Goal: Task Accomplishment & Management: Manage account settings

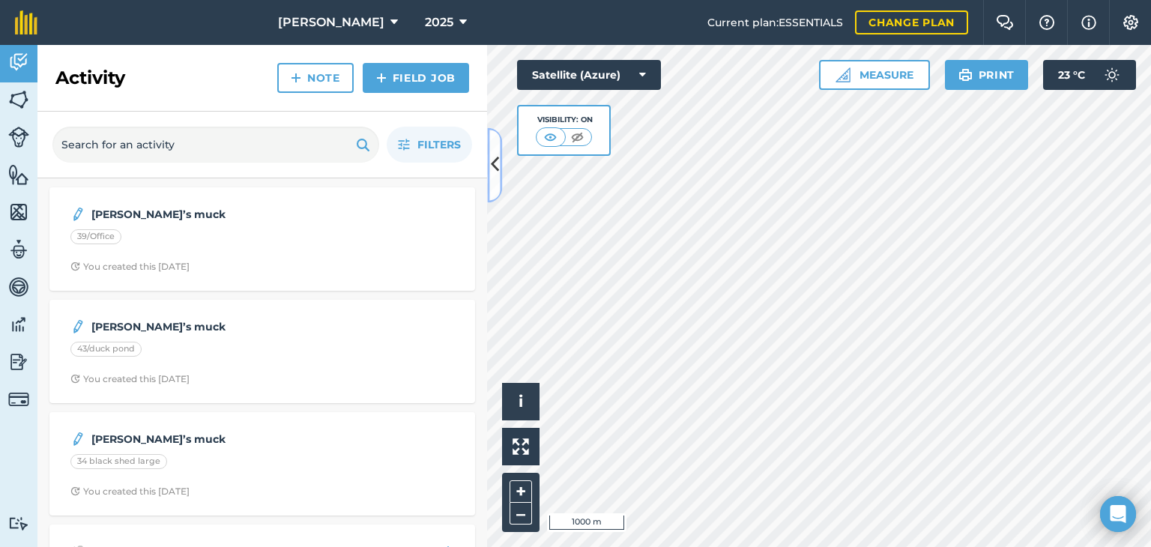
click at [492, 174] on icon at bounding box center [495, 165] width 8 height 26
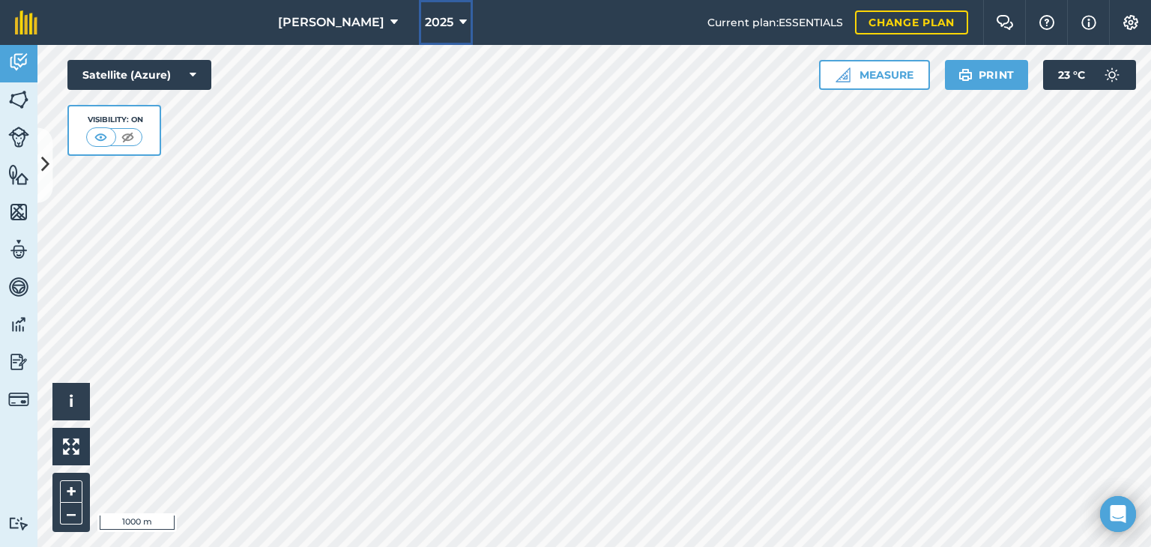
click at [443, 23] on span "2025" at bounding box center [439, 22] width 28 height 18
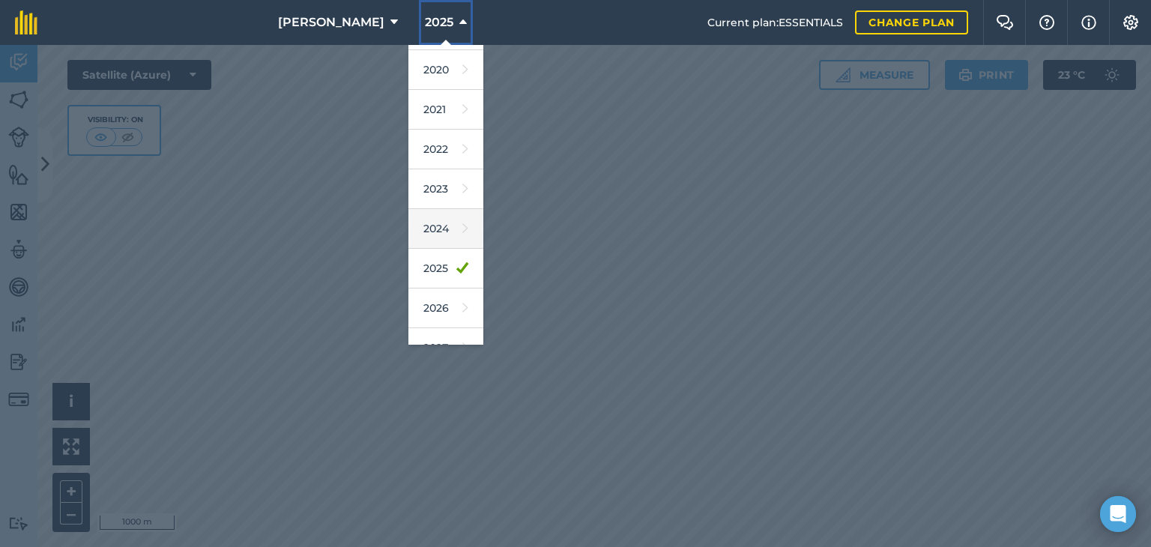
scroll to position [75, 0]
click at [436, 306] on link "2026" at bounding box center [445, 308] width 75 height 40
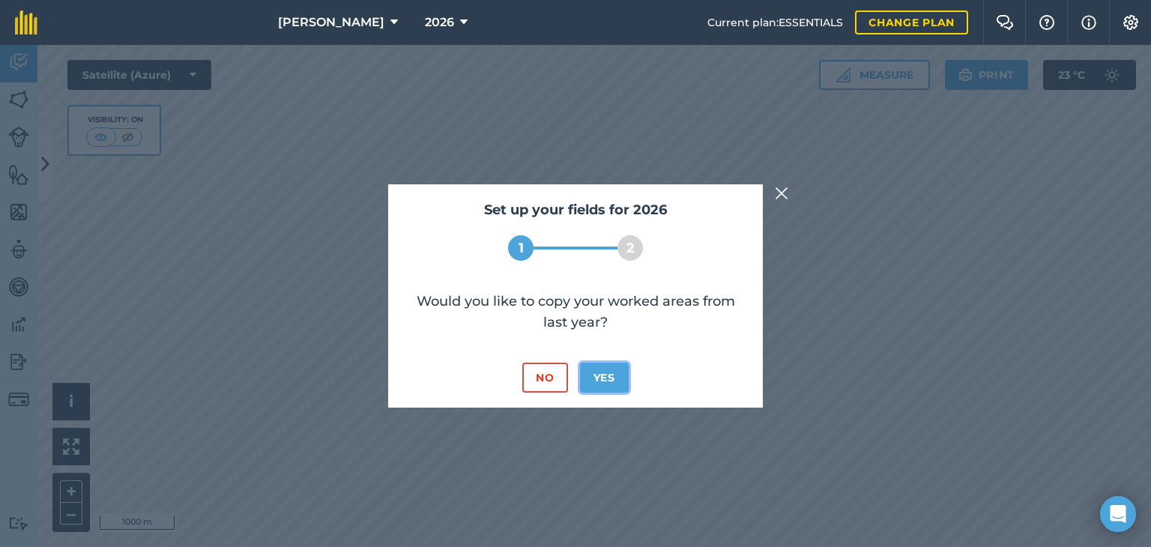
click at [596, 376] on button "Yes" at bounding box center [604, 378] width 49 height 30
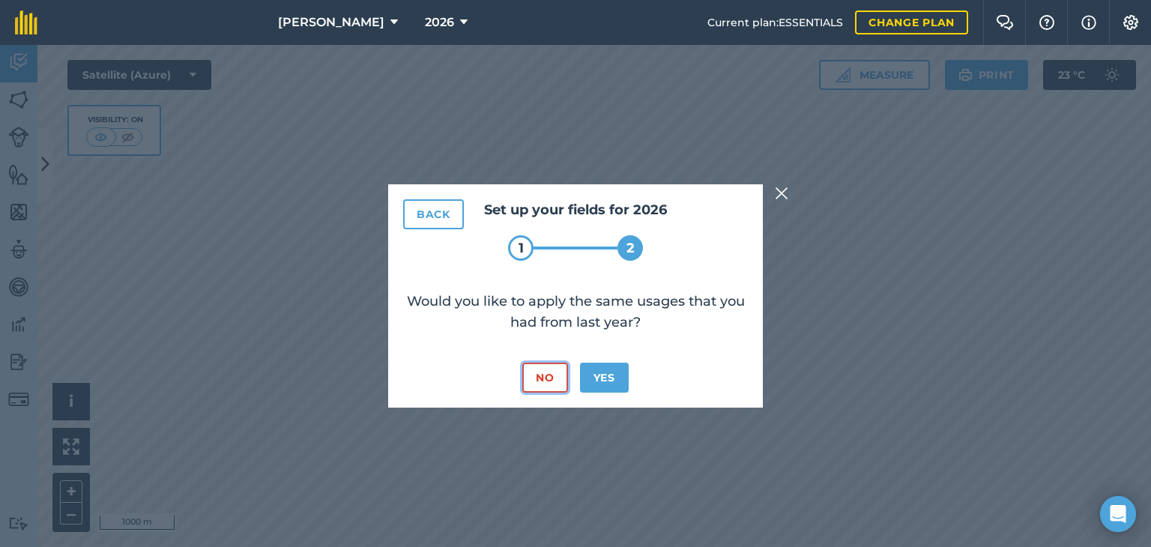
click at [540, 383] on button "No" at bounding box center [544, 378] width 45 height 30
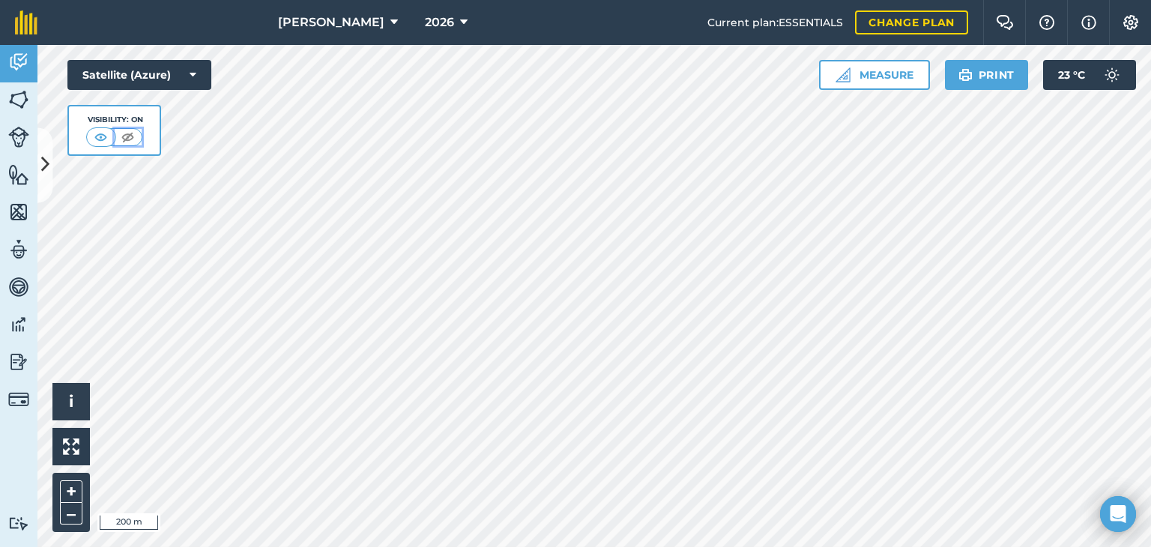
click at [127, 137] on img at bounding box center [127, 137] width 19 height 15
click at [108, 138] on img at bounding box center [101, 137] width 19 height 15
click at [43, 168] on icon at bounding box center [45, 165] width 8 height 26
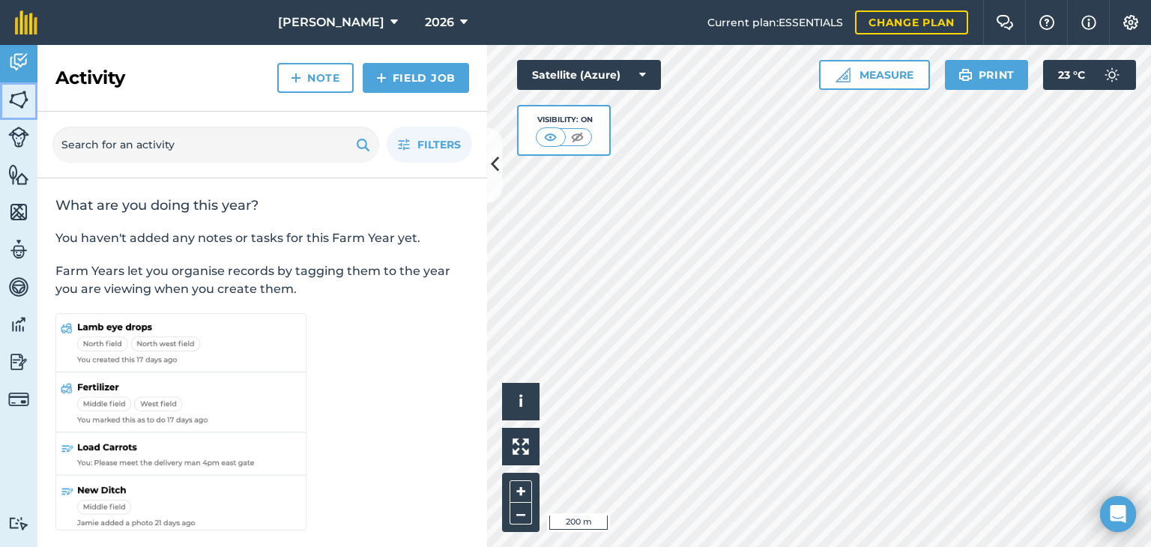
click at [11, 106] on img at bounding box center [18, 99] width 21 height 22
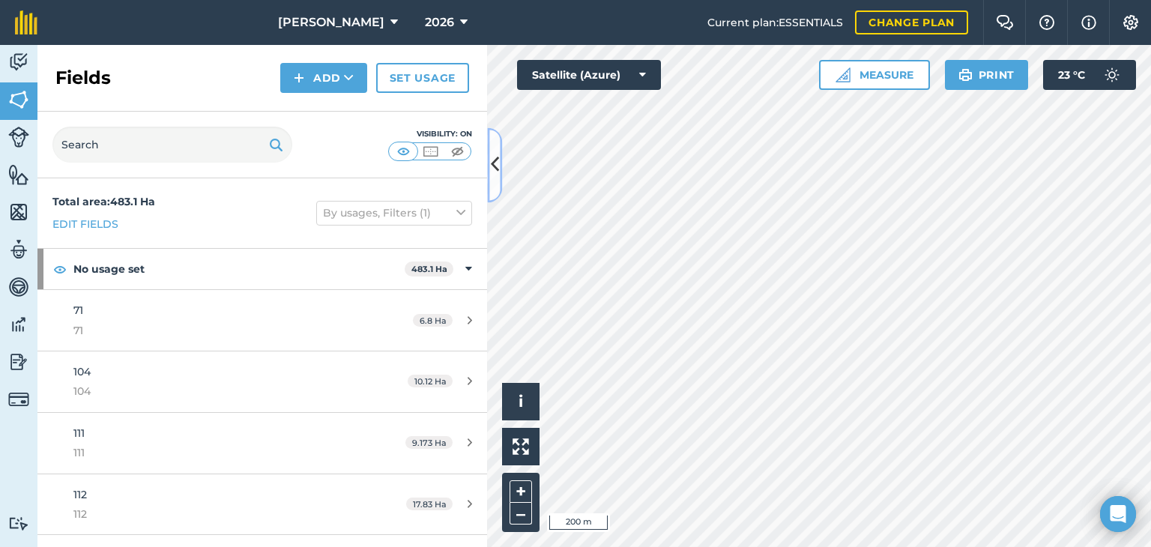
click at [494, 163] on icon at bounding box center [495, 165] width 8 height 26
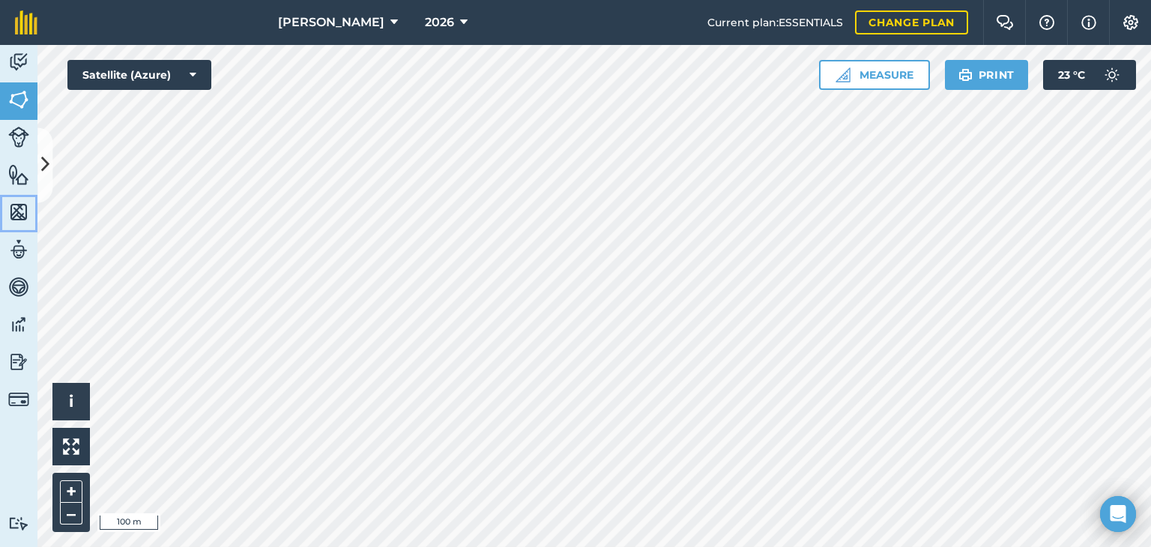
click at [21, 211] on img at bounding box center [18, 212] width 21 height 22
click at [23, 176] on img at bounding box center [18, 174] width 21 height 22
click at [23, 136] on img at bounding box center [18, 137] width 21 height 21
click at [23, 103] on img at bounding box center [18, 99] width 21 height 22
click at [49, 147] on button at bounding box center [44, 164] width 15 height 75
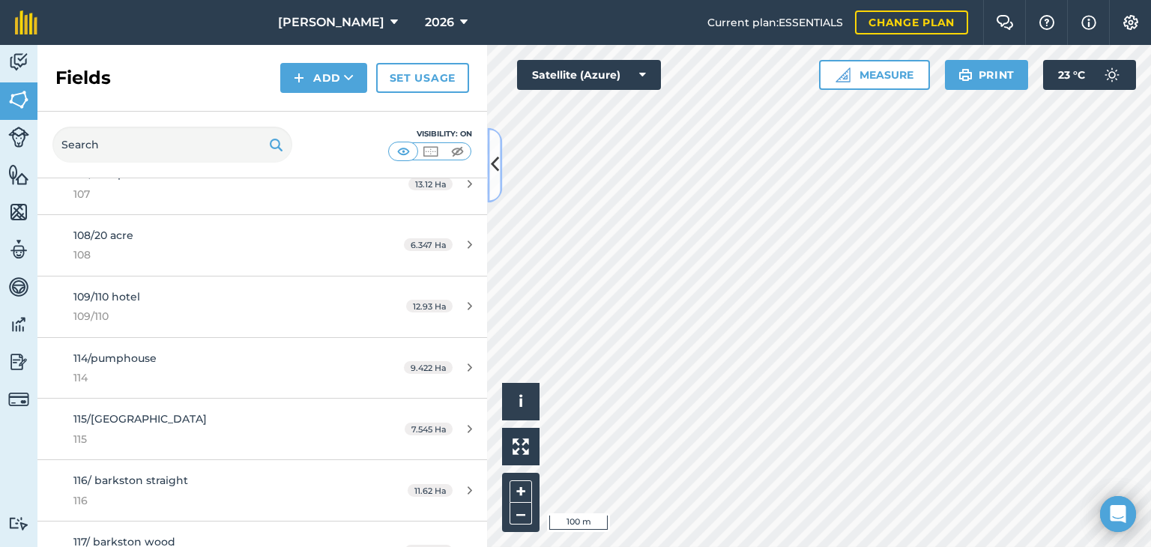
scroll to position [749, 0]
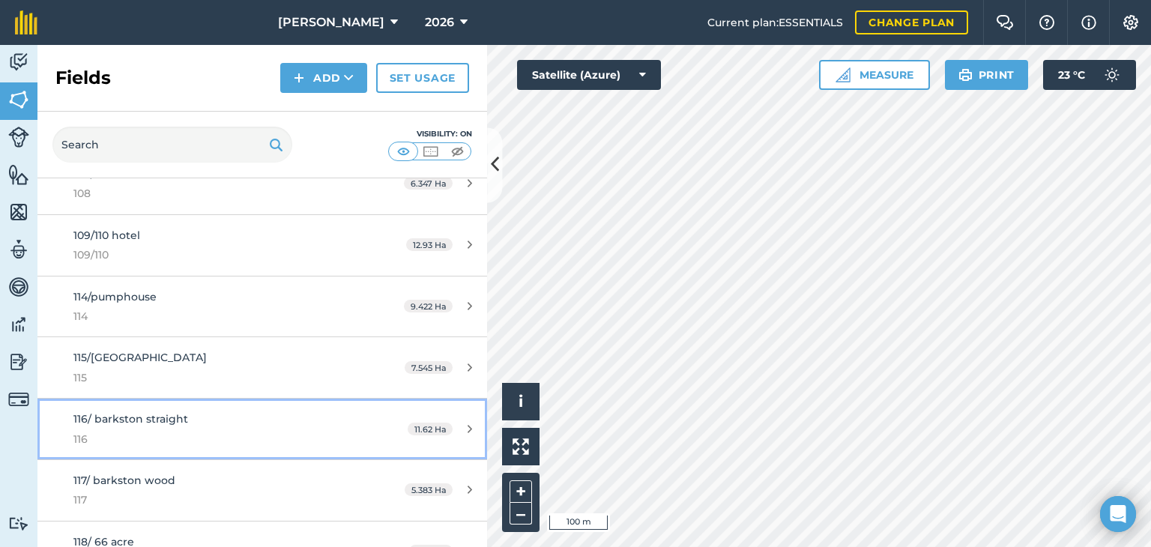
click at [458, 435] on link "116/ barkston straight 116 11.62 Ha" at bounding box center [262, 429] width 450 height 61
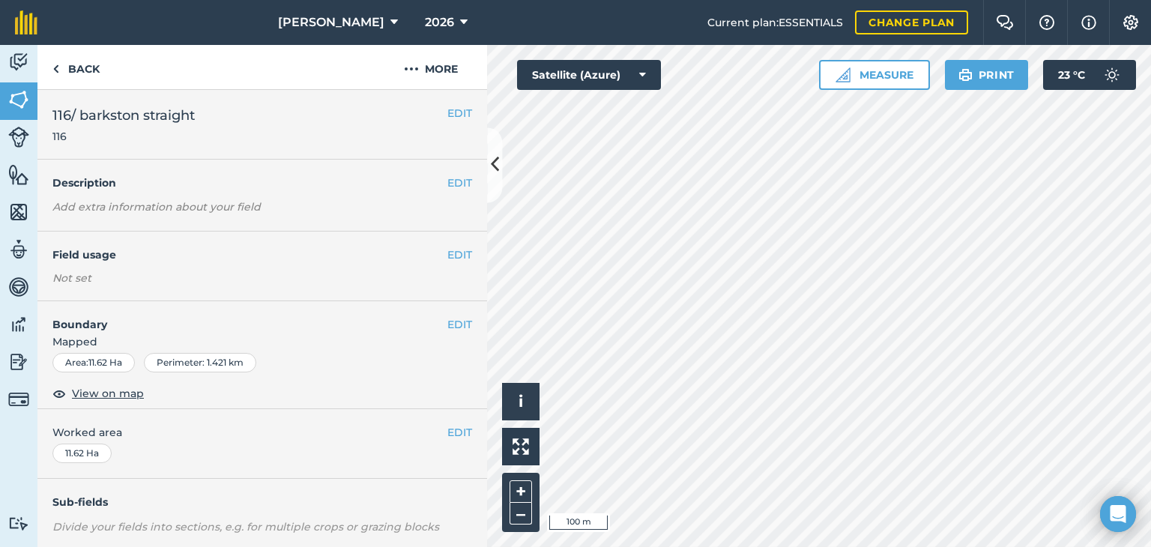
scroll to position [75, 0]
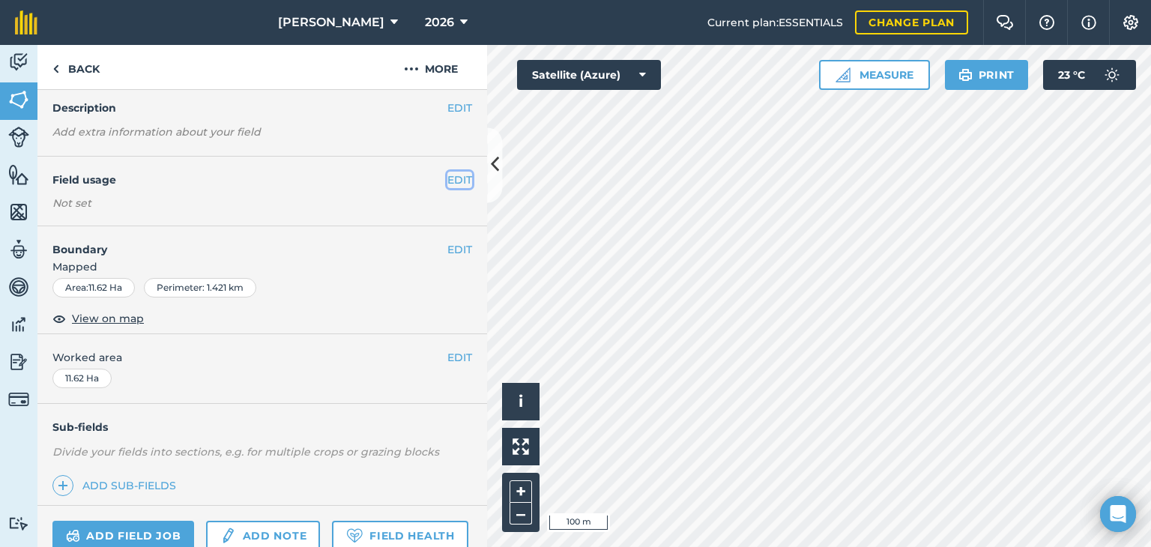
click at [447, 179] on button "EDIT" at bounding box center [459, 180] width 25 height 16
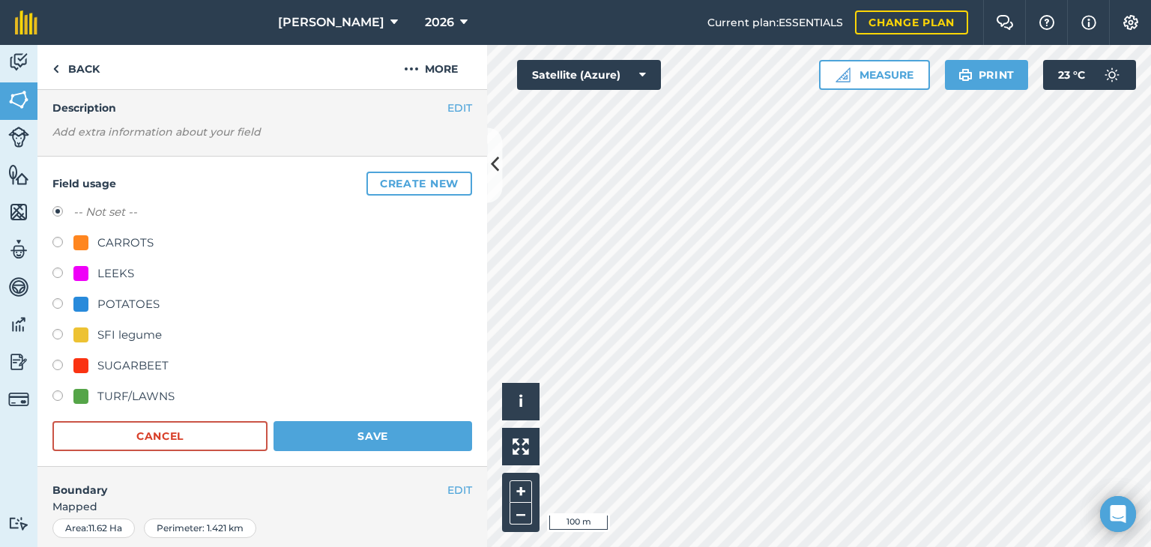
click at [57, 271] on label at bounding box center [62, 275] width 21 height 15
radio input "true"
radio input "false"
click at [354, 426] on button "Save" at bounding box center [373, 436] width 199 height 30
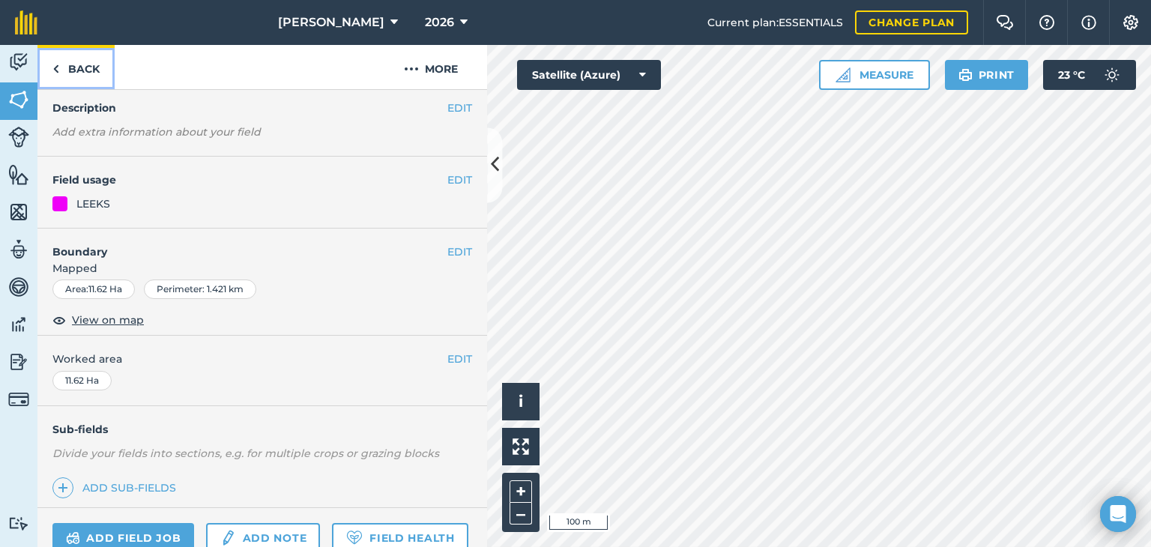
click at [85, 70] on link "Back" at bounding box center [75, 67] width 77 height 44
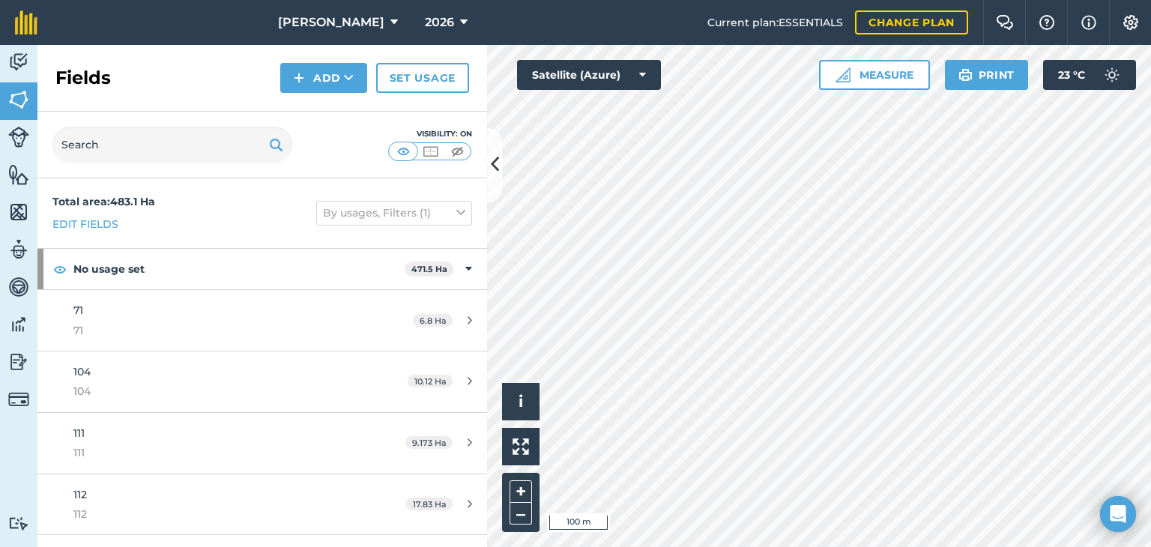
drag, startPoint x: 174, startPoint y: 172, endPoint x: 178, endPoint y: 156, distance: 16.2
click at [175, 167] on div "Visibility: On" at bounding box center [262, 145] width 450 height 67
click at [177, 152] on input "text" at bounding box center [172, 145] width 240 height 36
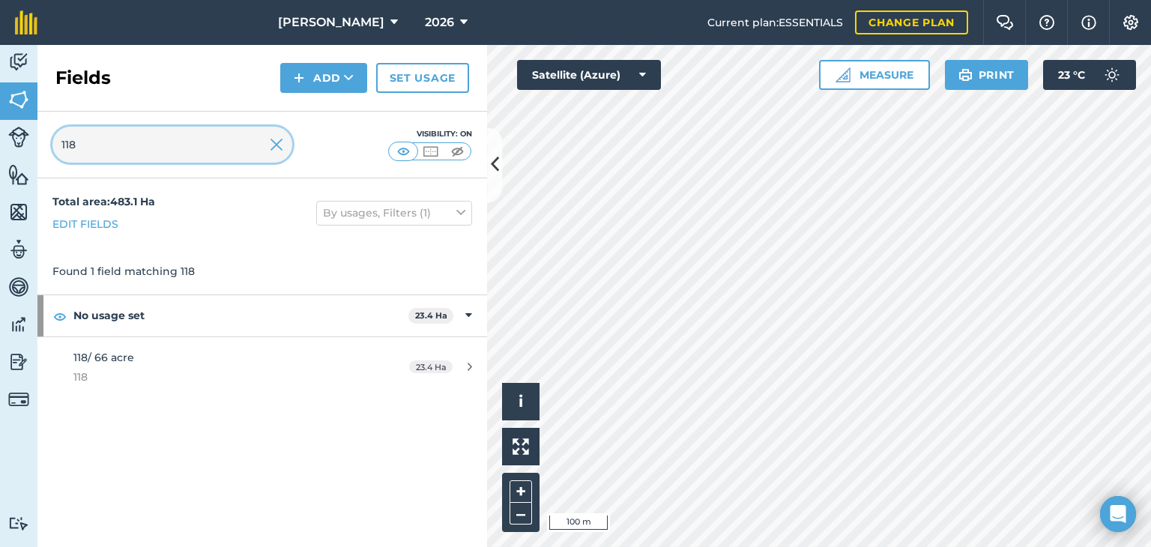
type input "118"
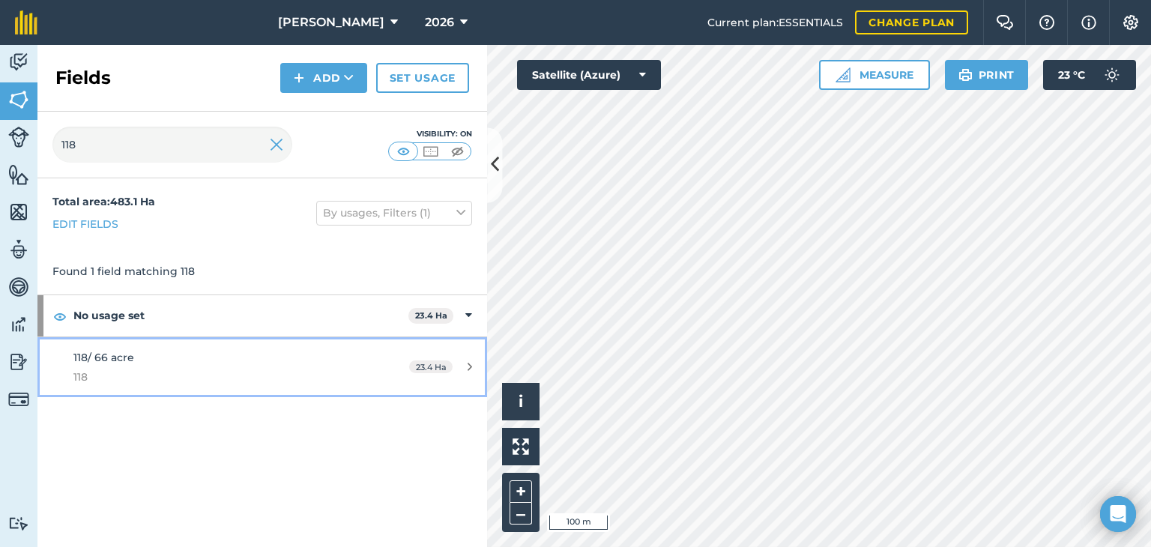
click at [468, 362] on icon at bounding box center [470, 366] width 4 height 11
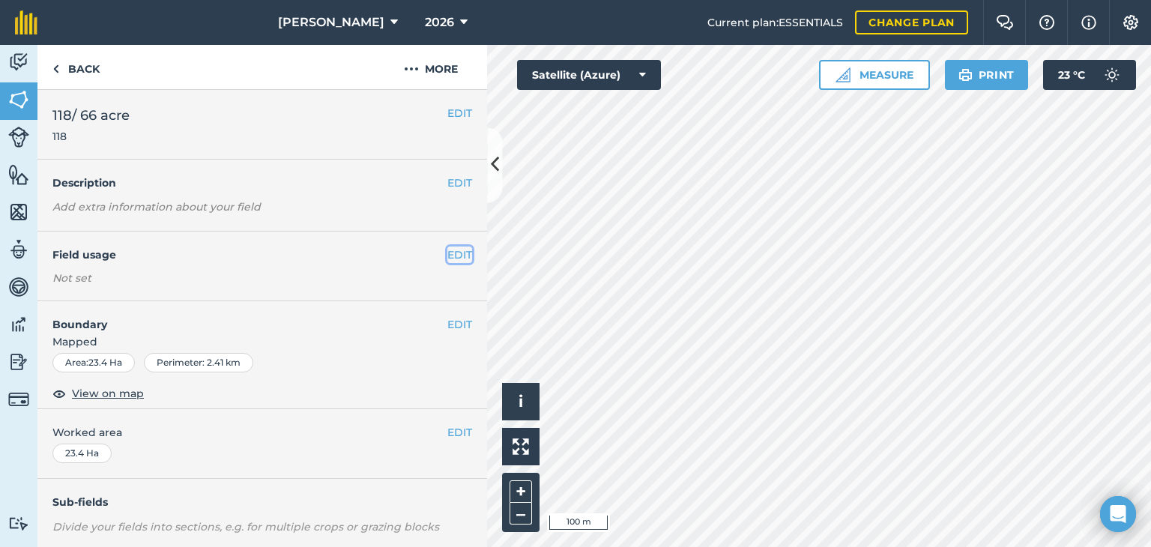
click at [450, 259] on button "EDIT" at bounding box center [459, 255] width 25 height 16
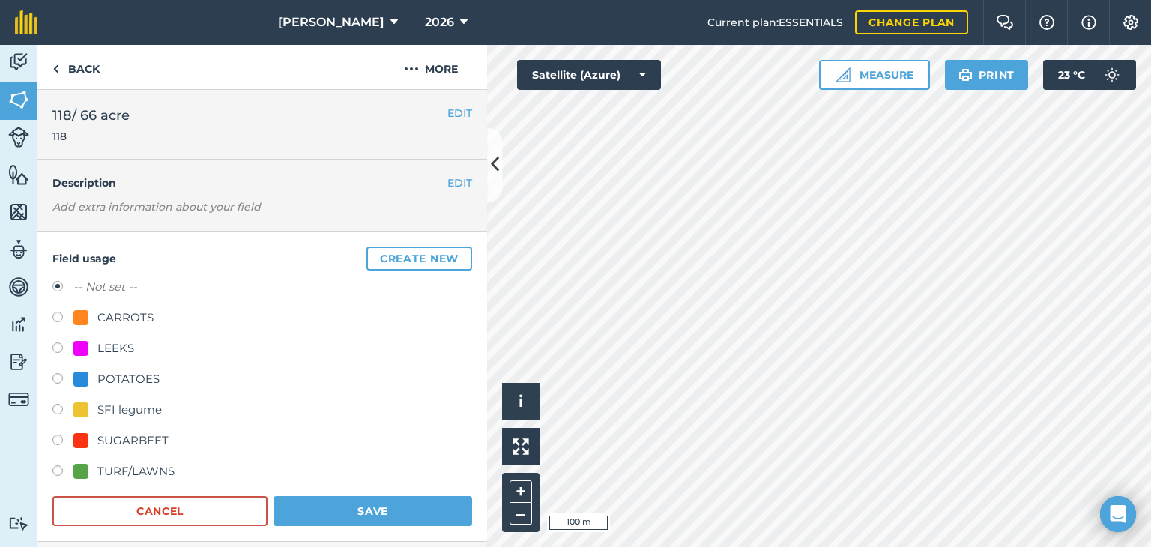
click at [55, 349] on label at bounding box center [62, 349] width 21 height 15
radio input "true"
radio input "false"
click at [344, 505] on button "Save" at bounding box center [373, 511] width 199 height 30
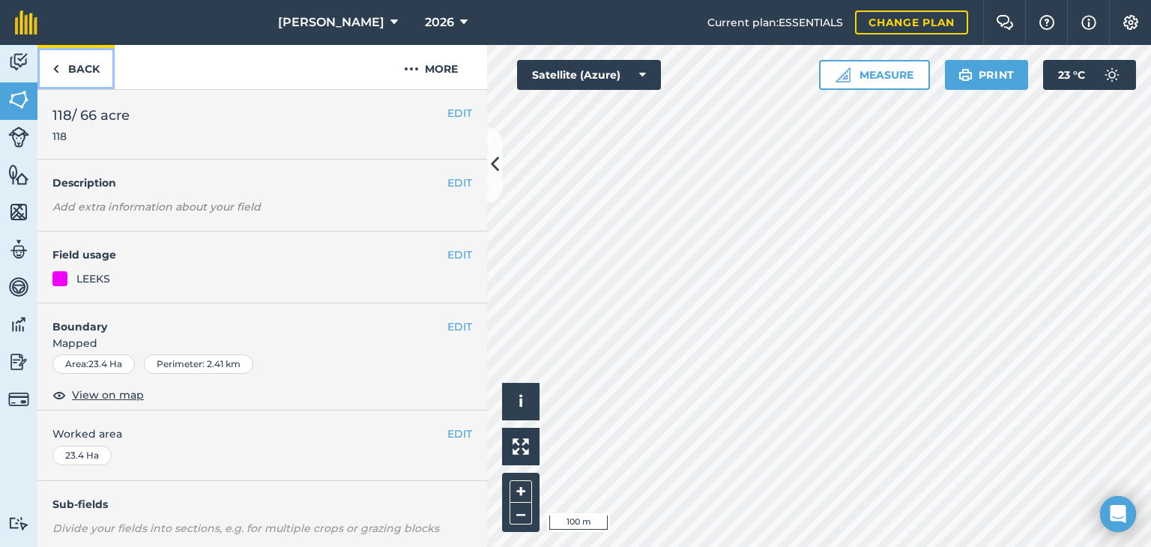
click at [78, 61] on link "Back" at bounding box center [75, 67] width 77 height 44
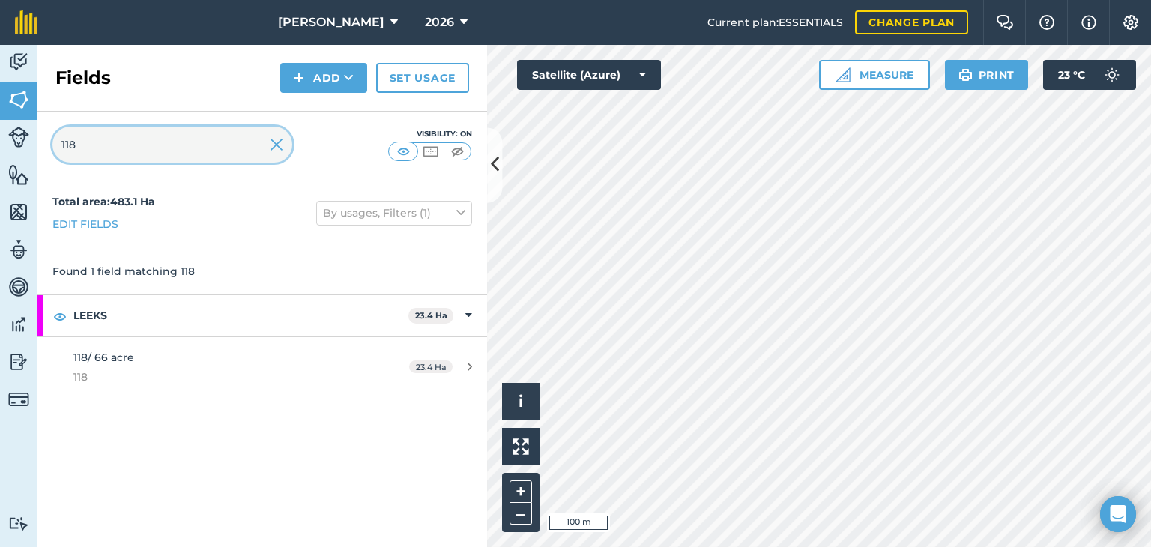
click at [143, 155] on input "118" at bounding box center [172, 145] width 240 height 36
type input "1"
type input "cad"
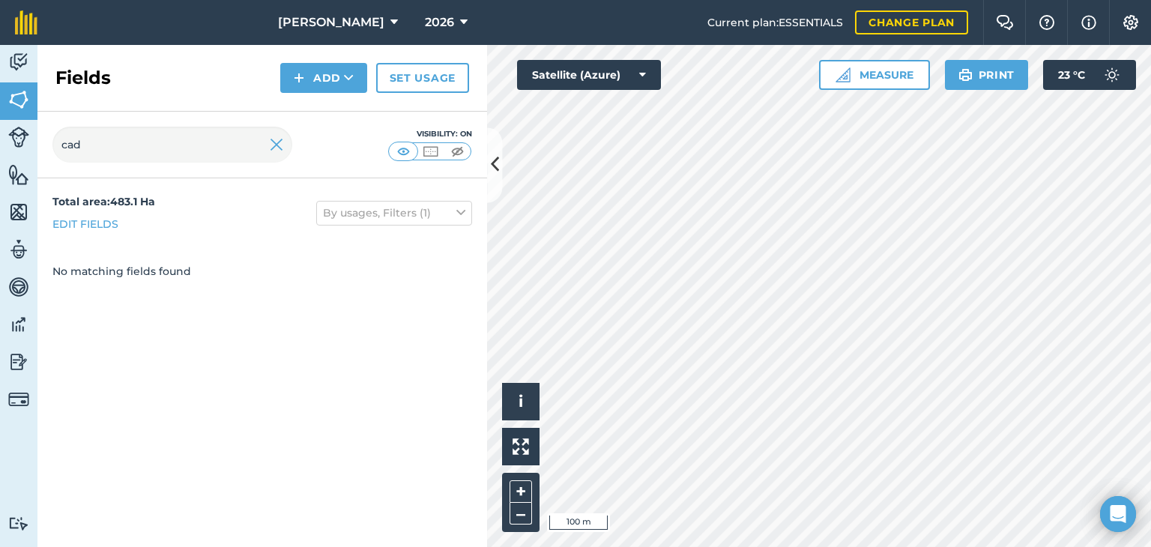
click at [390, 148] on div "Activity Fields Livestock Features Maps Team Vehicles Data Reporting Billing Tu…" at bounding box center [575, 296] width 1151 height 502
click at [348, 77] on icon at bounding box center [349, 77] width 10 height 15
click at [342, 112] on link "Draw" at bounding box center [324, 111] width 82 height 33
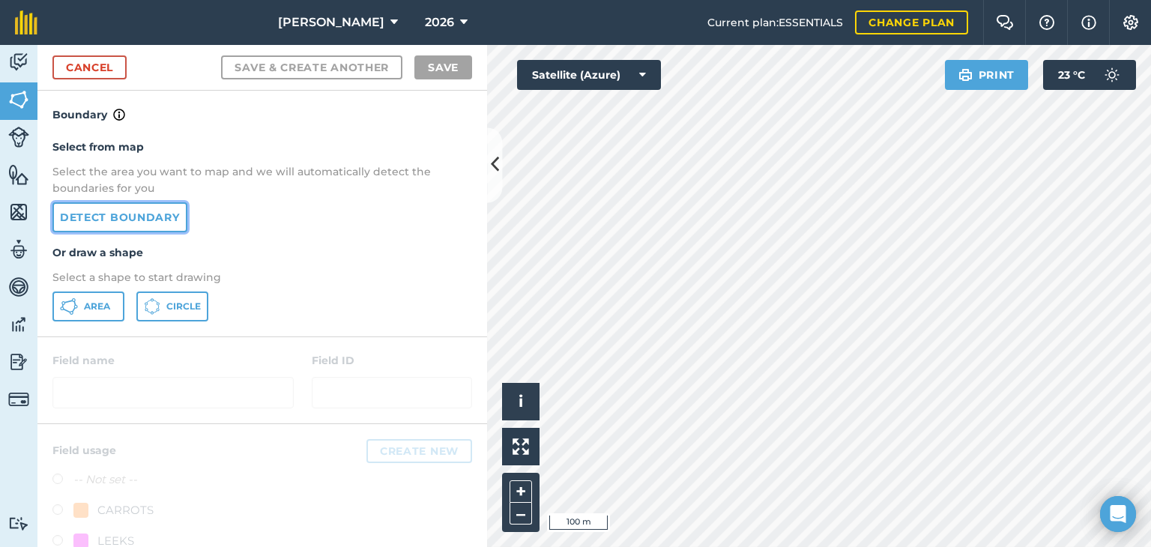
click at [101, 213] on link "Detect boundary" at bounding box center [119, 217] width 135 height 30
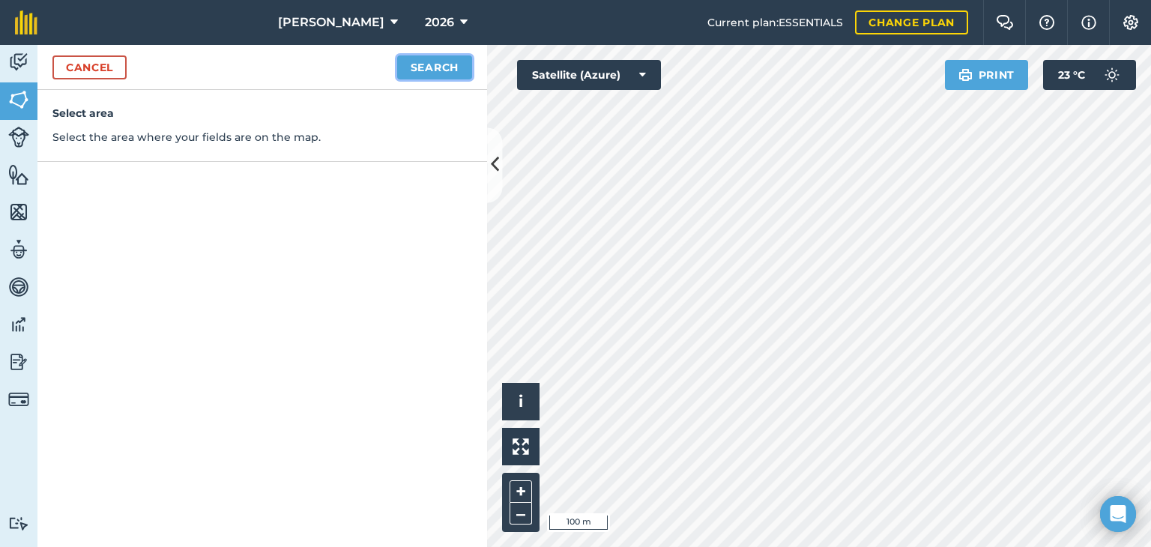
click at [456, 70] on button "Search" at bounding box center [434, 67] width 75 height 24
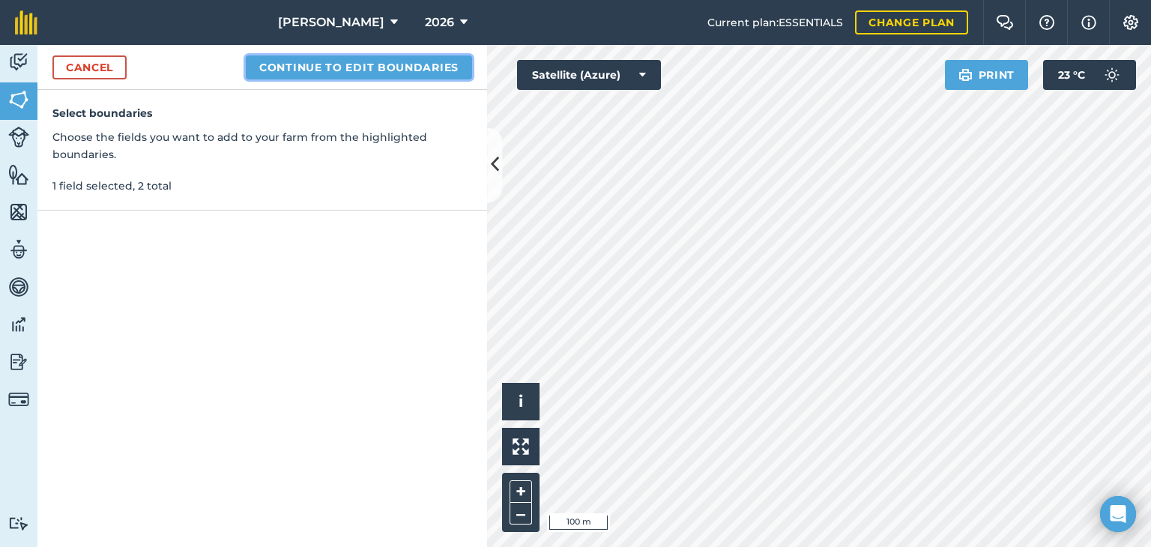
click at [431, 61] on button "Continue to edit boundaries" at bounding box center [359, 67] width 226 height 24
click at [438, 64] on button "Continue to name fields" at bounding box center [375, 67] width 194 height 24
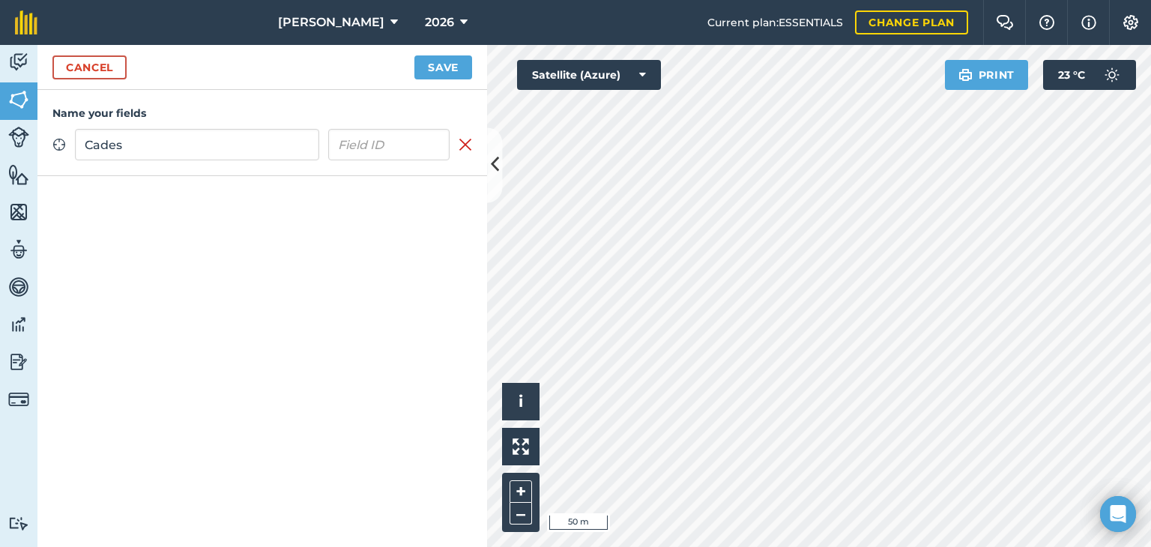
type input "Cades"
click at [426, 73] on button "Save" at bounding box center [443, 67] width 58 height 24
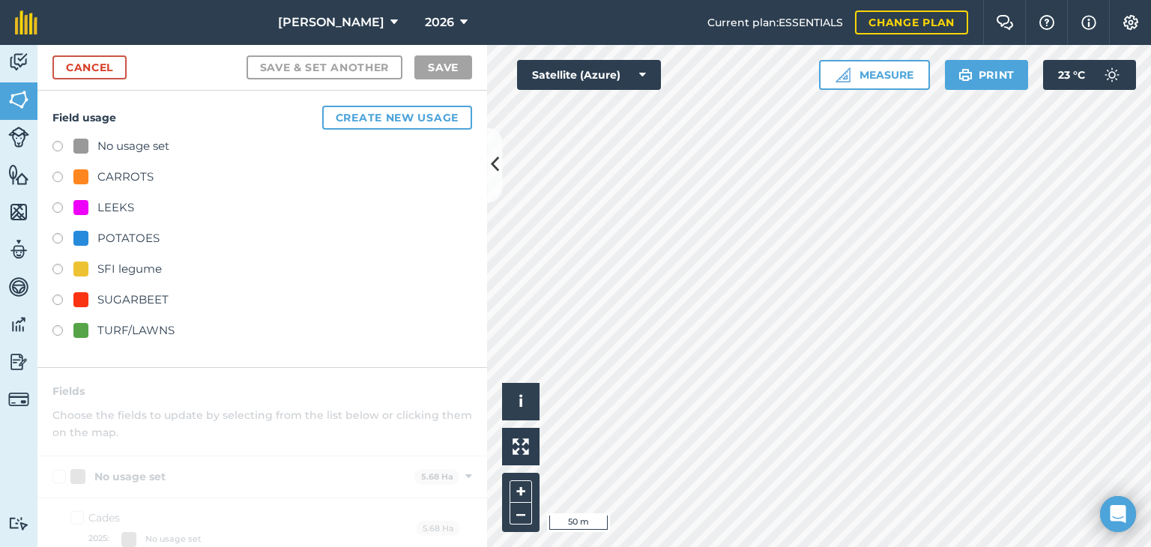
click at [64, 205] on label at bounding box center [62, 209] width 21 height 15
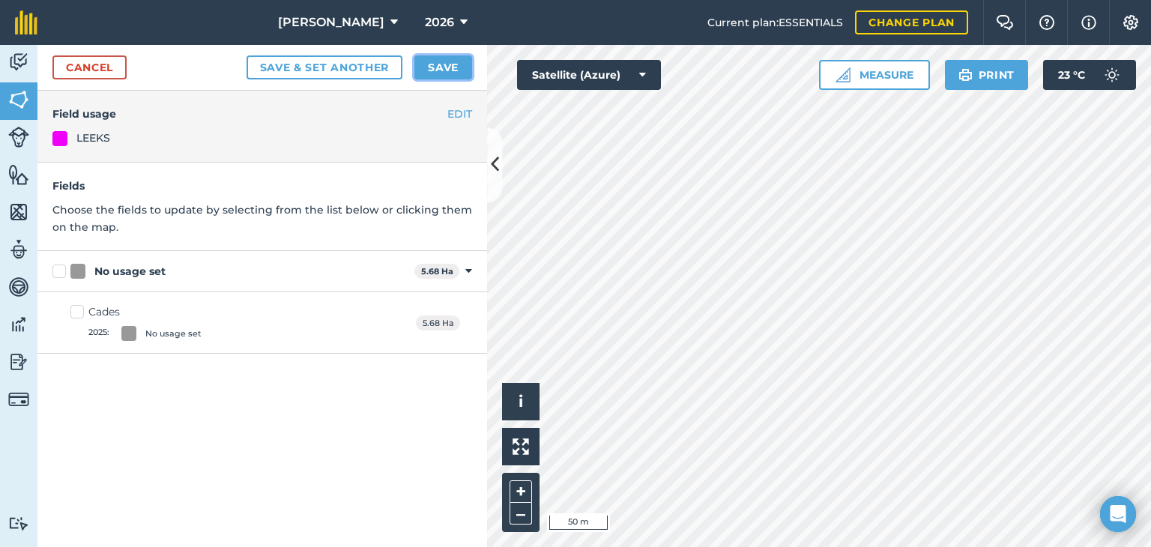
click at [456, 69] on button "Save" at bounding box center [443, 67] width 58 height 24
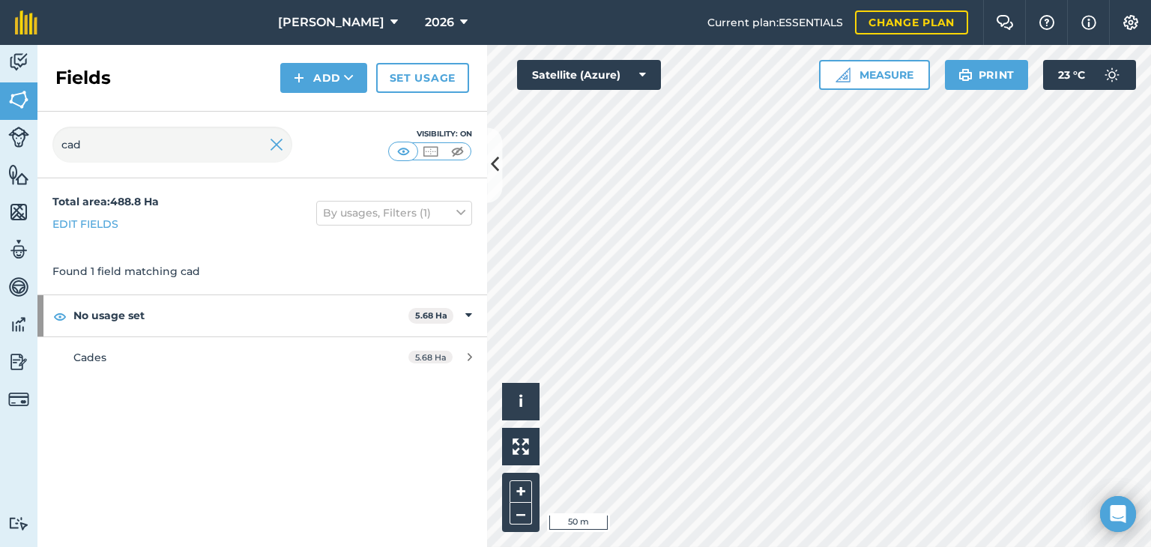
click at [429, 169] on div "Activity Fields Livestock Features Maps Team Vehicles Data Reporting Billing Tu…" at bounding box center [575, 296] width 1151 height 502
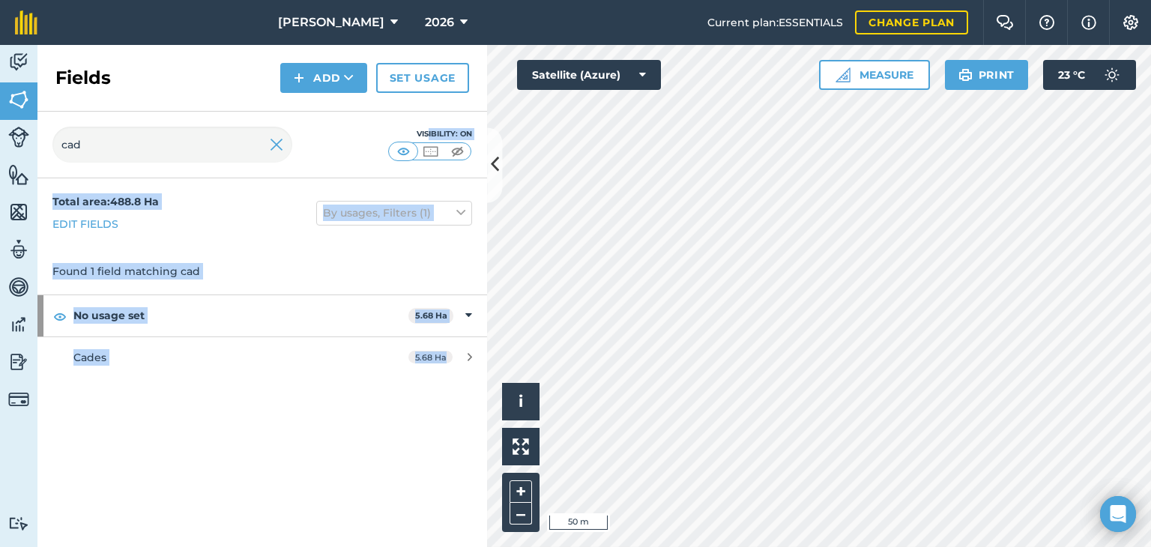
click at [508, 235] on div "Activity Fields Livestock Features Maps Team Vehicles Data Reporting Billing Tu…" at bounding box center [575, 296] width 1151 height 502
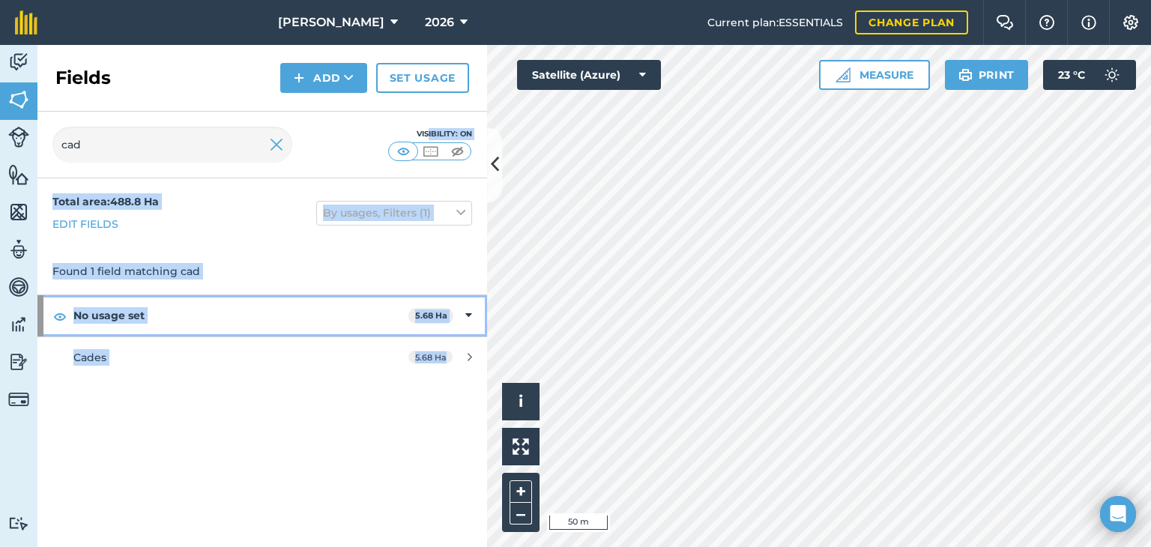
click at [471, 320] on icon at bounding box center [468, 315] width 7 height 16
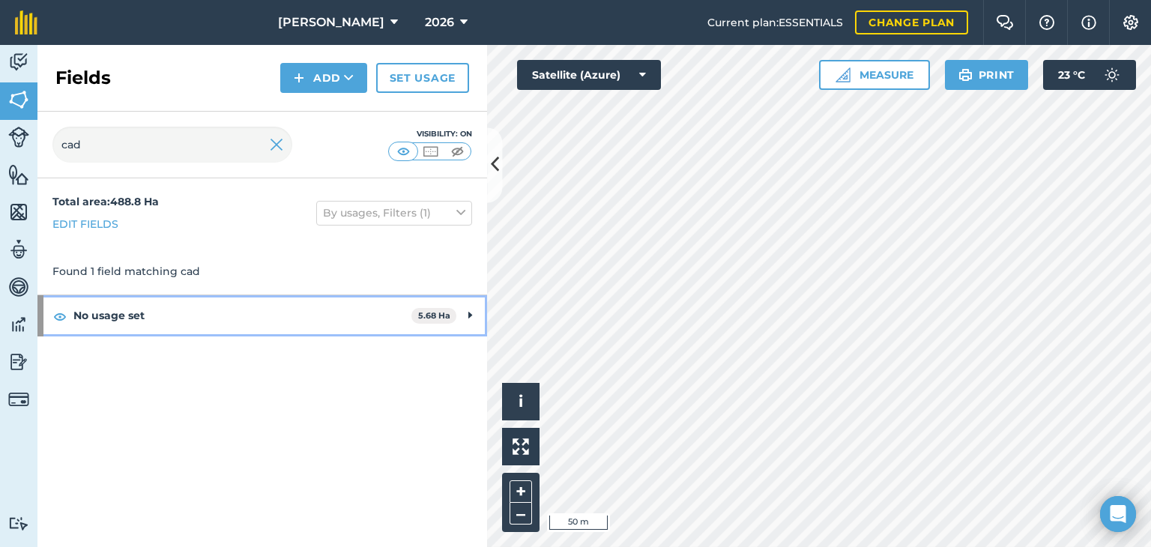
click at [468, 314] on icon at bounding box center [470, 315] width 4 height 16
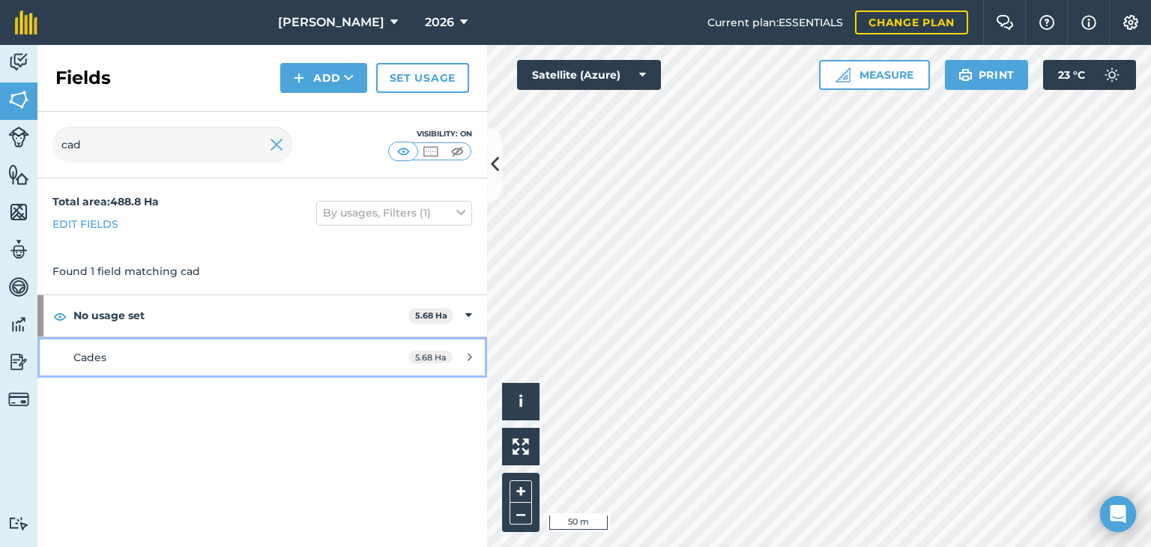
click at [447, 360] on span "5.68 Ha" at bounding box center [430, 357] width 44 height 13
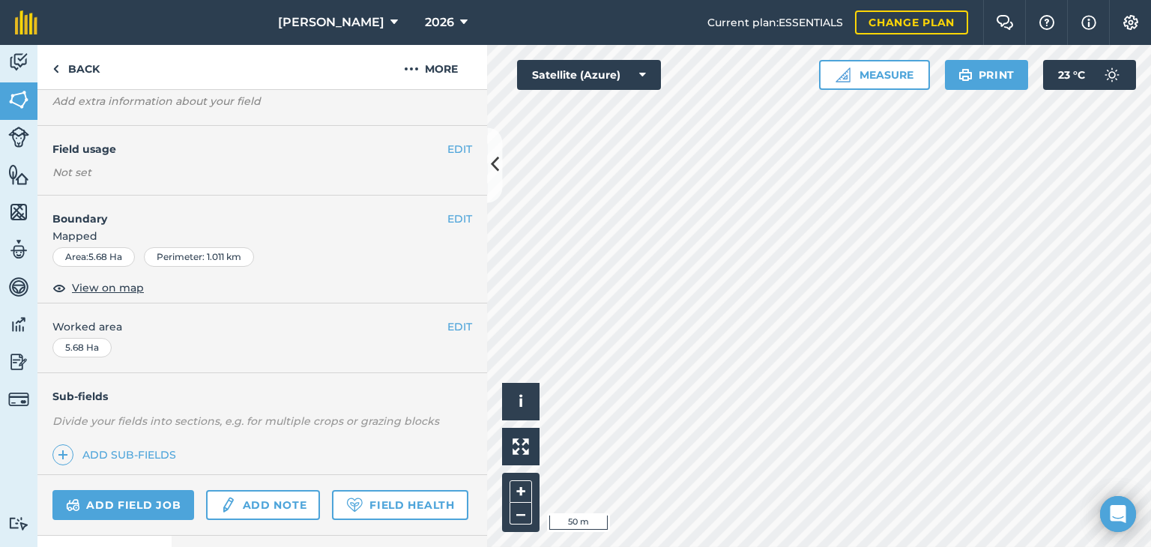
scroll to position [75, 0]
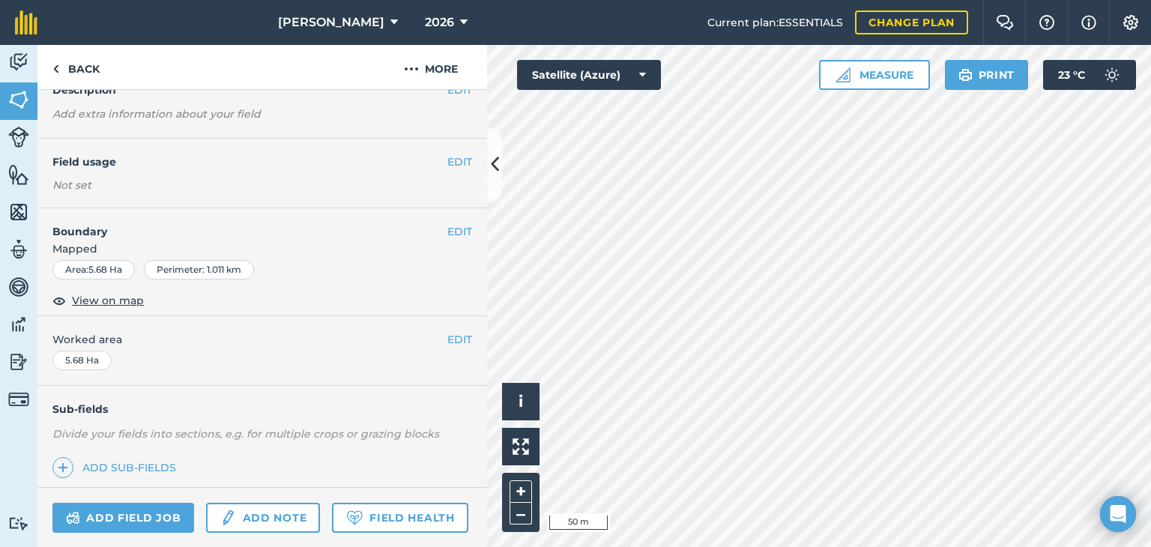
click at [435, 163] on h4 "Field usage" at bounding box center [249, 162] width 395 height 16
click at [447, 163] on button "EDIT" at bounding box center [459, 162] width 25 height 16
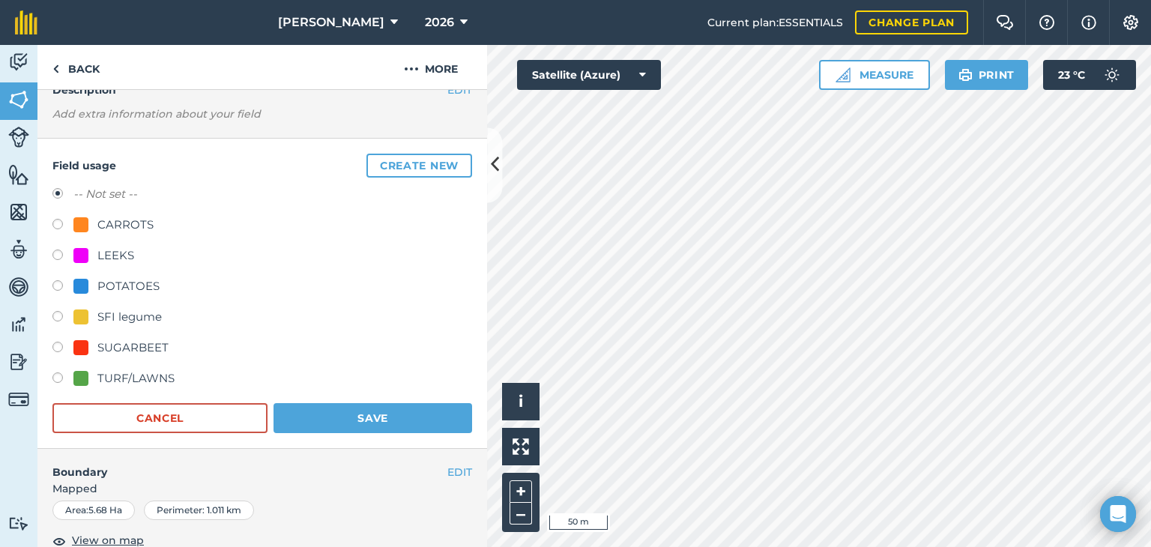
click at [60, 250] on label at bounding box center [62, 257] width 21 height 15
radio input "true"
radio input "false"
click at [310, 417] on button "Save" at bounding box center [373, 418] width 199 height 30
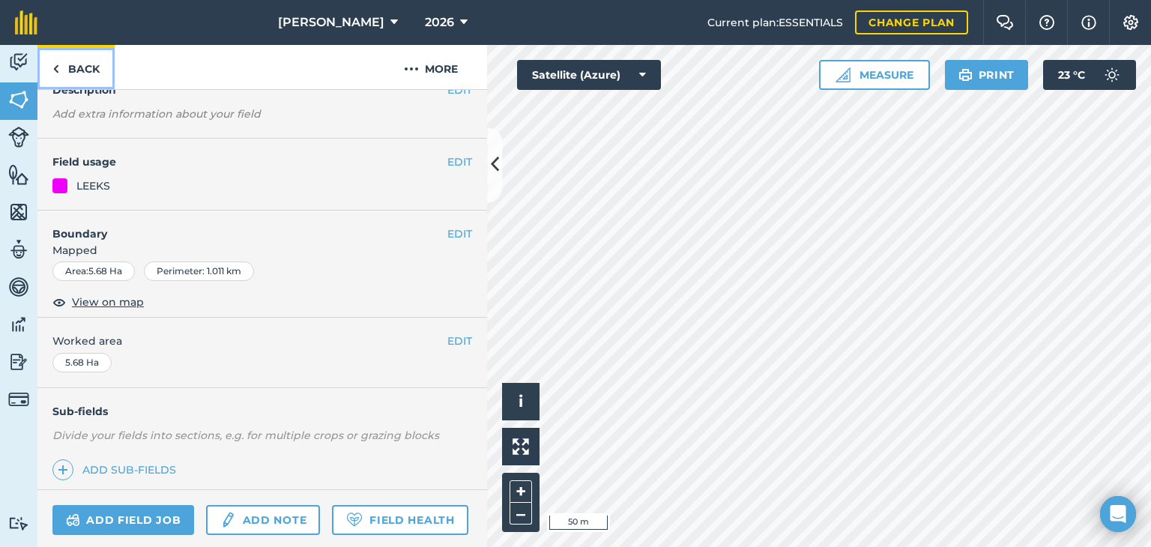
click at [94, 67] on link "Back" at bounding box center [75, 67] width 77 height 44
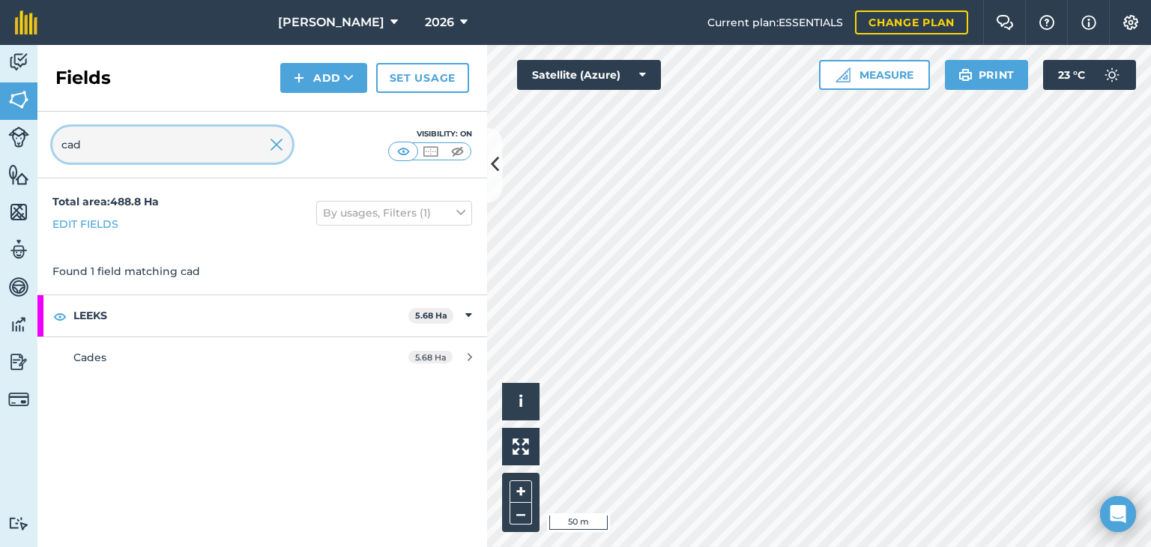
drag, startPoint x: 126, startPoint y: 139, endPoint x: 23, endPoint y: 139, distance: 102.7
click at [23, 139] on div "Activity Fields Livestock Features Maps Team Vehicles Data Reporting Billing Tu…" at bounding box center [575, 296] width 1151 height 502
type input "132"
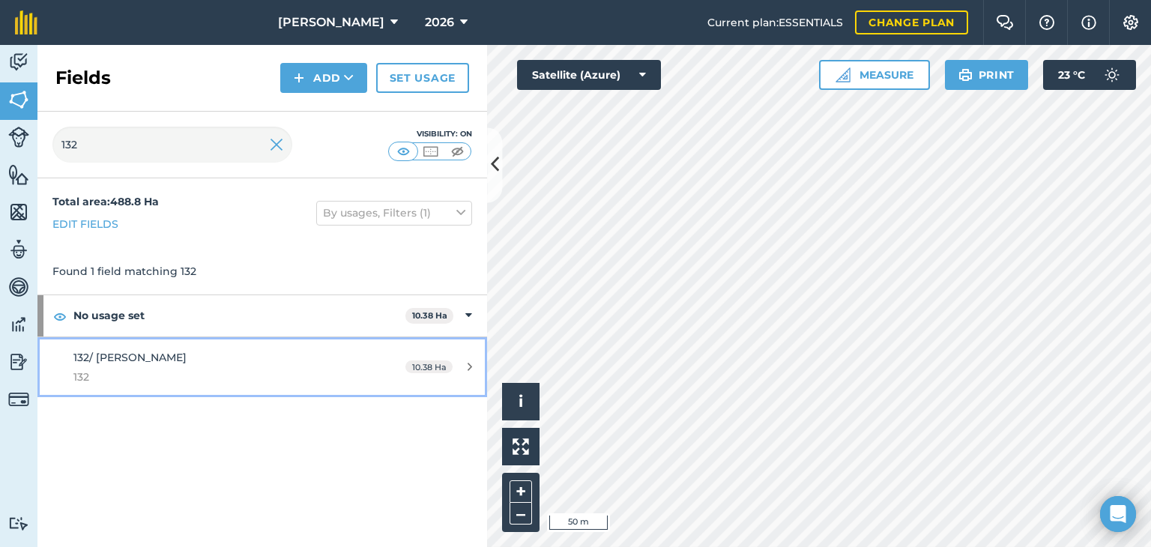
click at [471, 370] on icon at bounding box center [470, 366] width 4 height 11
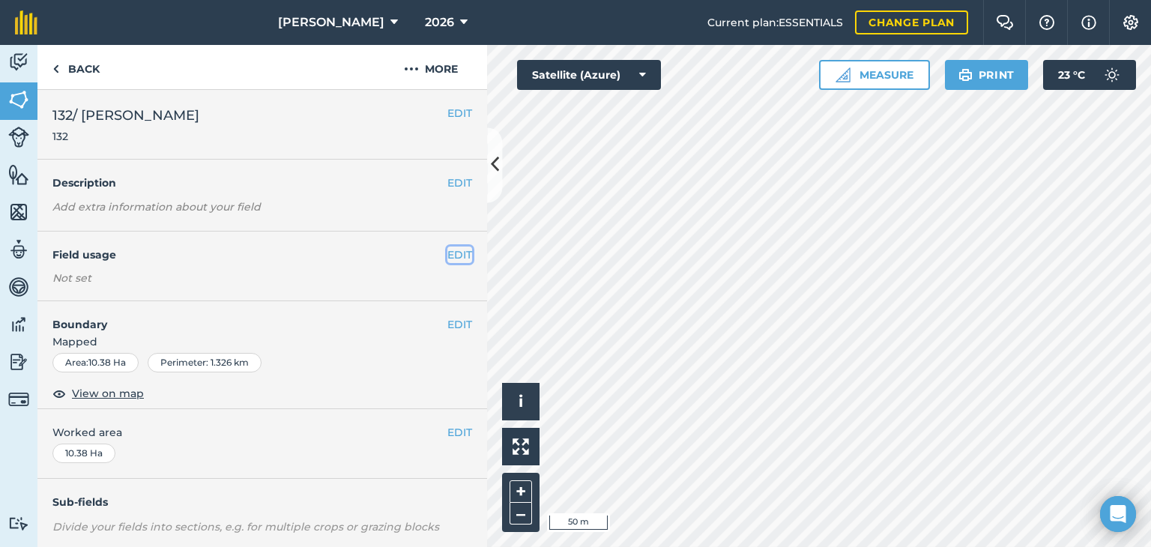
click at [448, 255] on button "EDIT" at bounding box center [459, 255] width 25 height 16
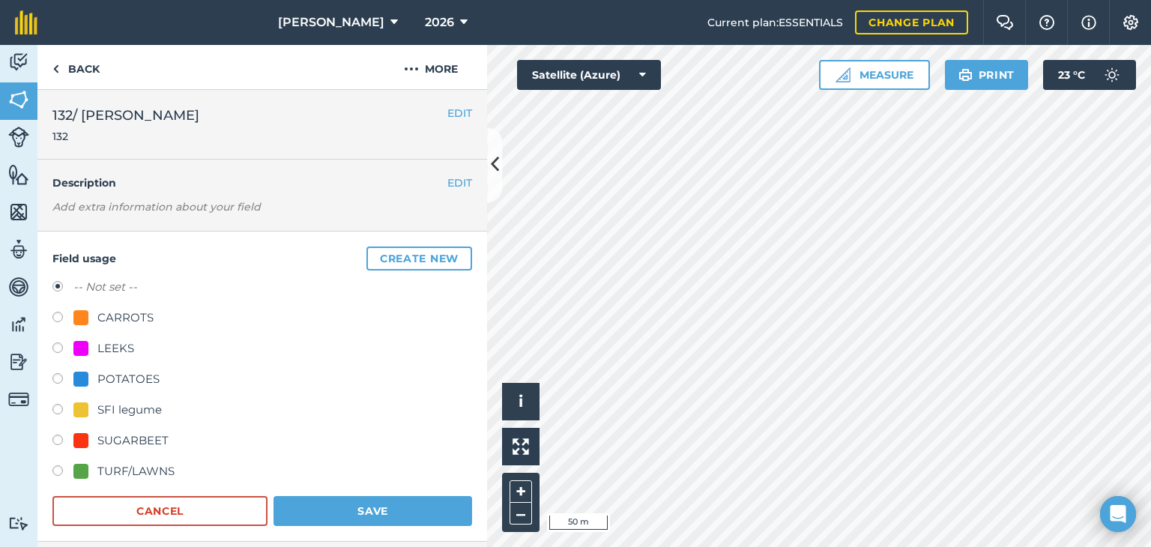
click at [55, 344] on label at bounding box center [62, 349] width 21 height 15
radio input "true"
radio input "false"
click at [378, 512] on button "Save" at bounding box center [373, 511] width 199 height 30
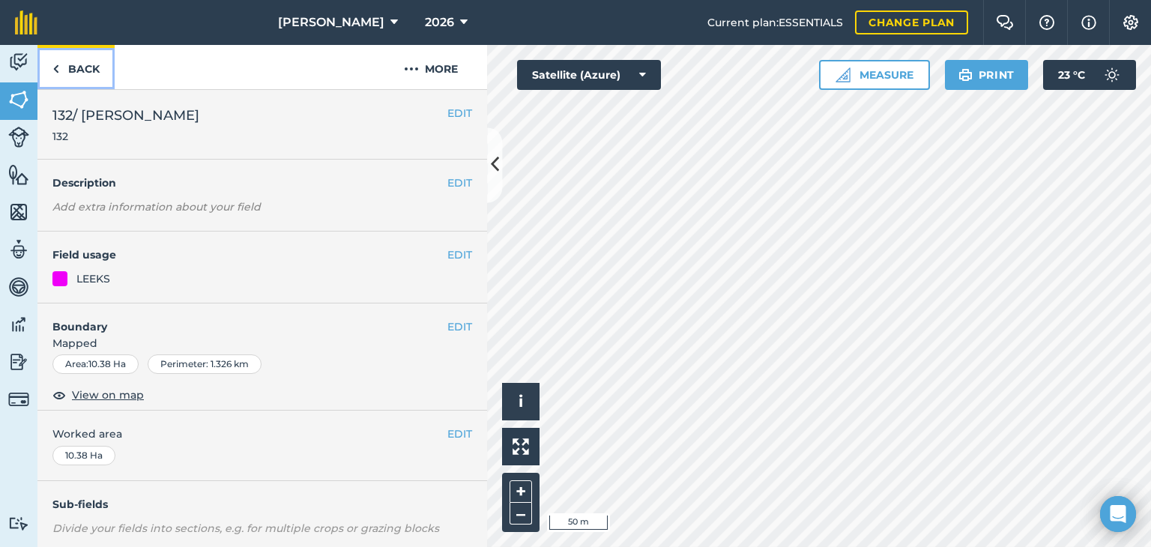
click at [75, 76] on link "Back" at bounding box center [75, 67] width 77 height 44
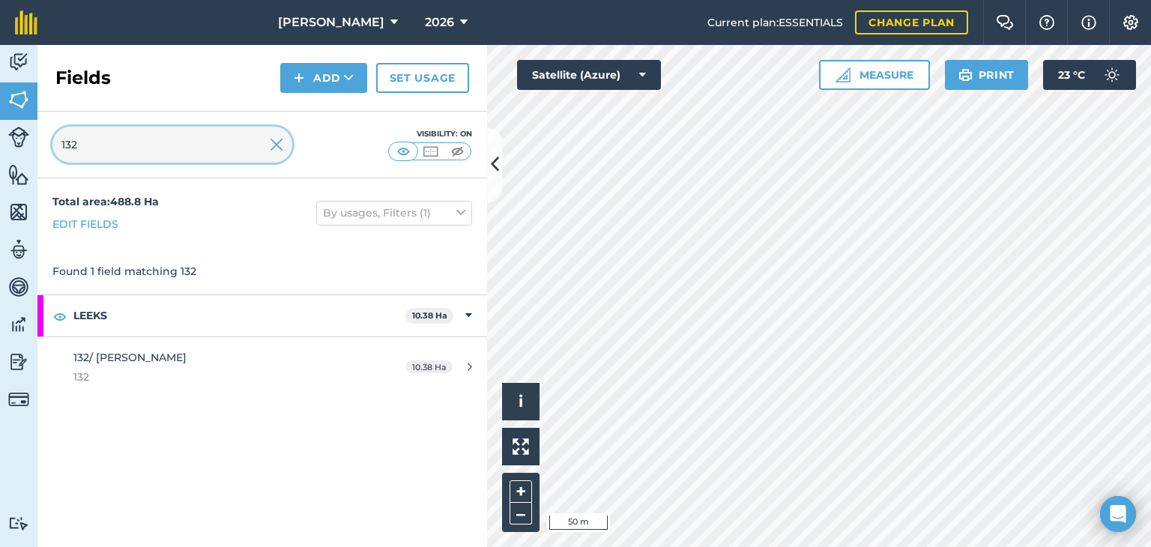
drag, startPoint x: 120, startPoint y: 144, endPoint x: 0, endPoint y: 145, distance: 119.9
click at [0, 145] on div "Activity Fields Livestock Features Maps Team Vehicles Data Reporting Billing Tu…" at bounding box center [575, 296] width 1151 height 502
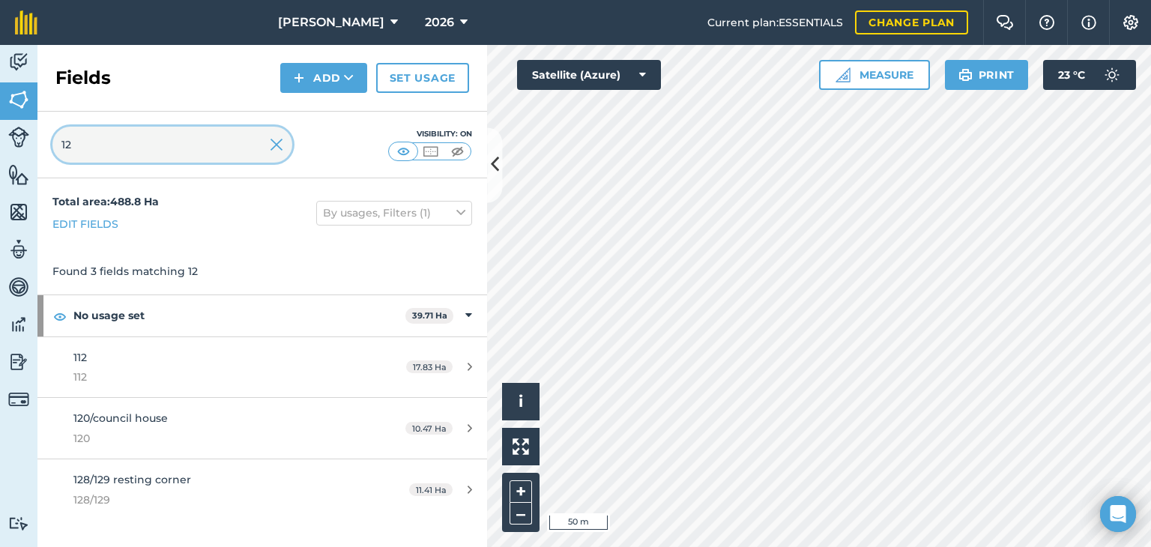
type input "120"
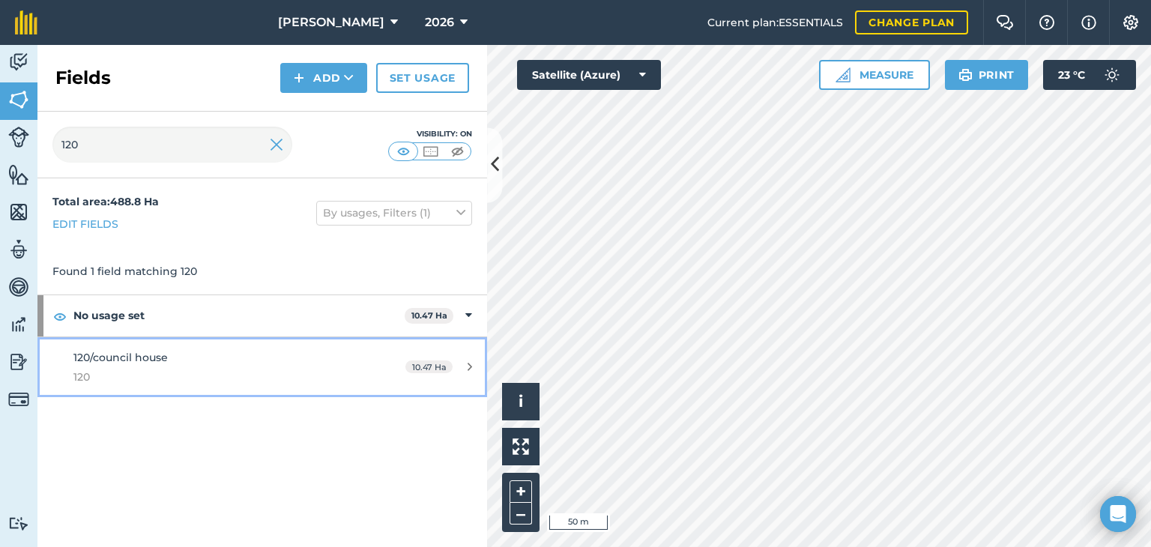
click at [467, 366] on div "10.47 Ha" at bounding box center [438, 367] width 97 height 12
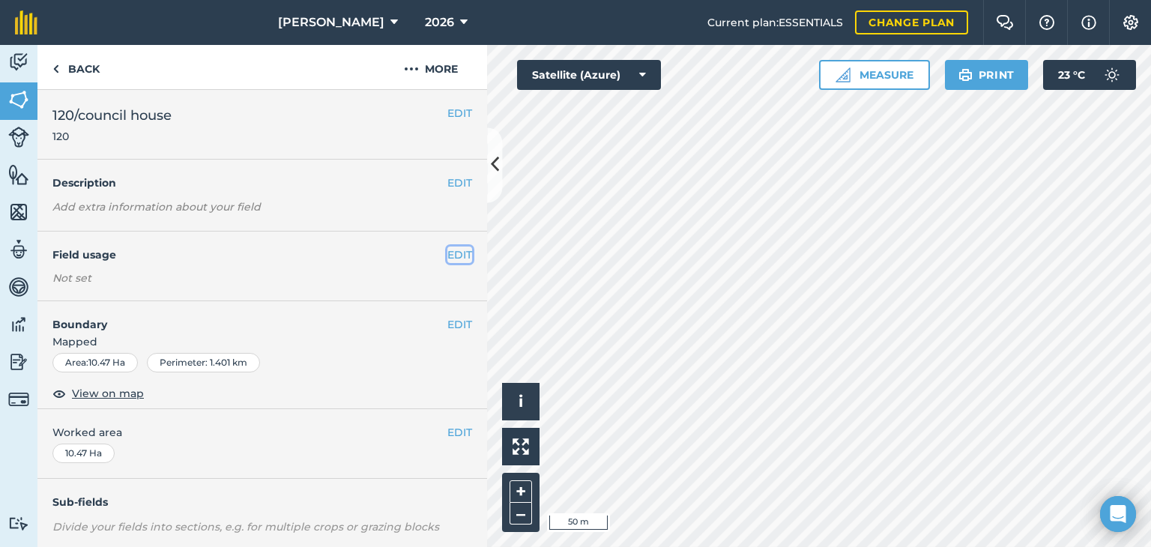
click at [450, 253] on button "EDIT" at bounding box center [459, 255] width 25 height 16
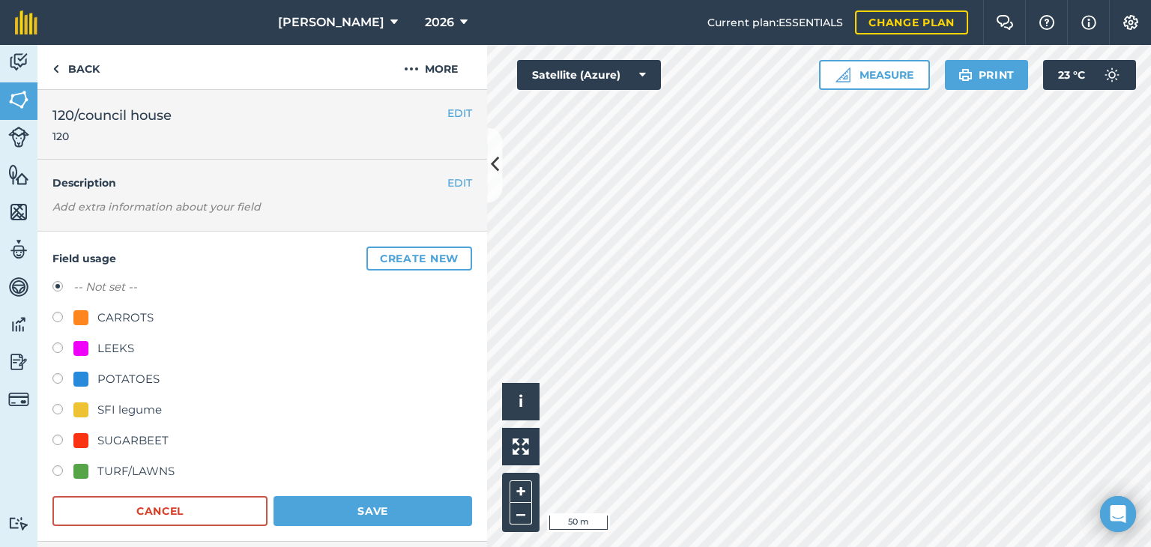
click at [49, 343] on div "Field usage Create new -- Not set -- CARROTS LEEKS POTATOES SFI legume SUGARBEE…" at bounding box center [262, 387] width 450 height 310
click at [58, 346] on label at bounding box center [62, 349] width 21 height 15
radio input "true"
radio input "false"
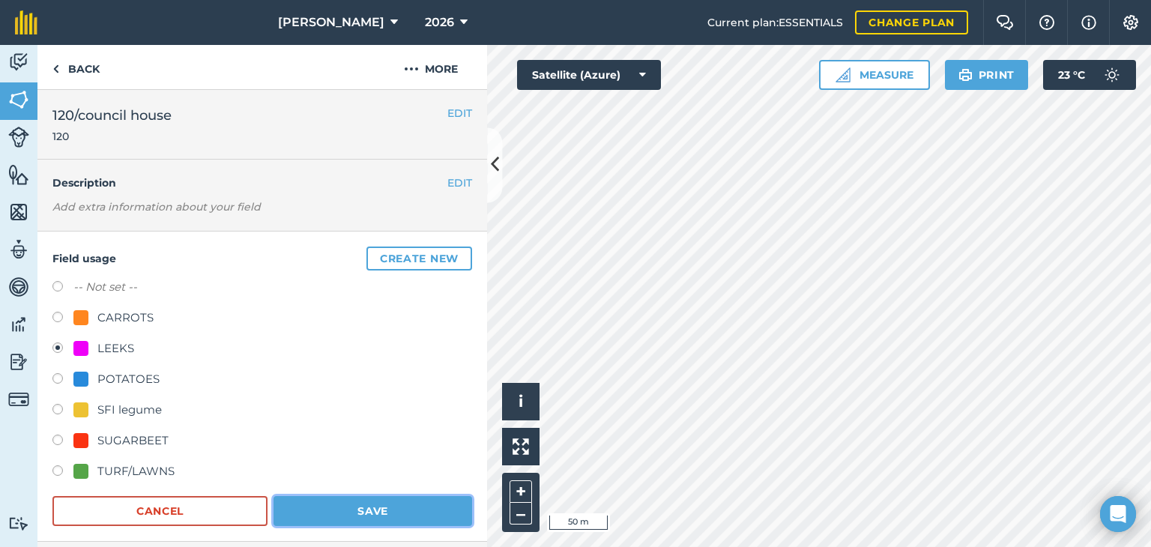
click at [324, 513] on button "Save" at bounding box center [373, 511] width 199 height 30
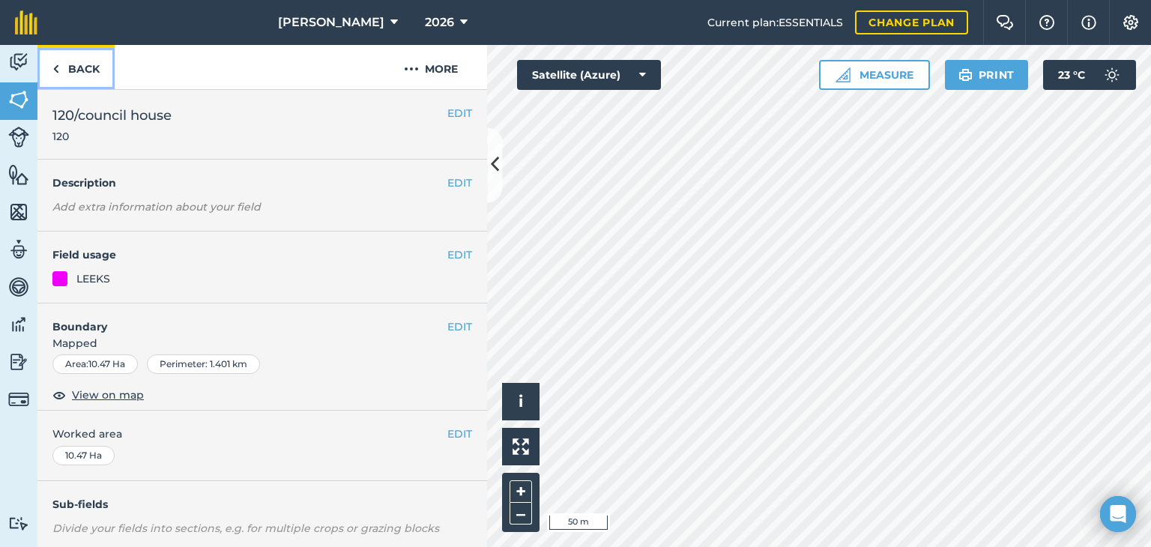
click at [61, 67] on link "Back" at bounding box center [75, 67] width 77 height 44
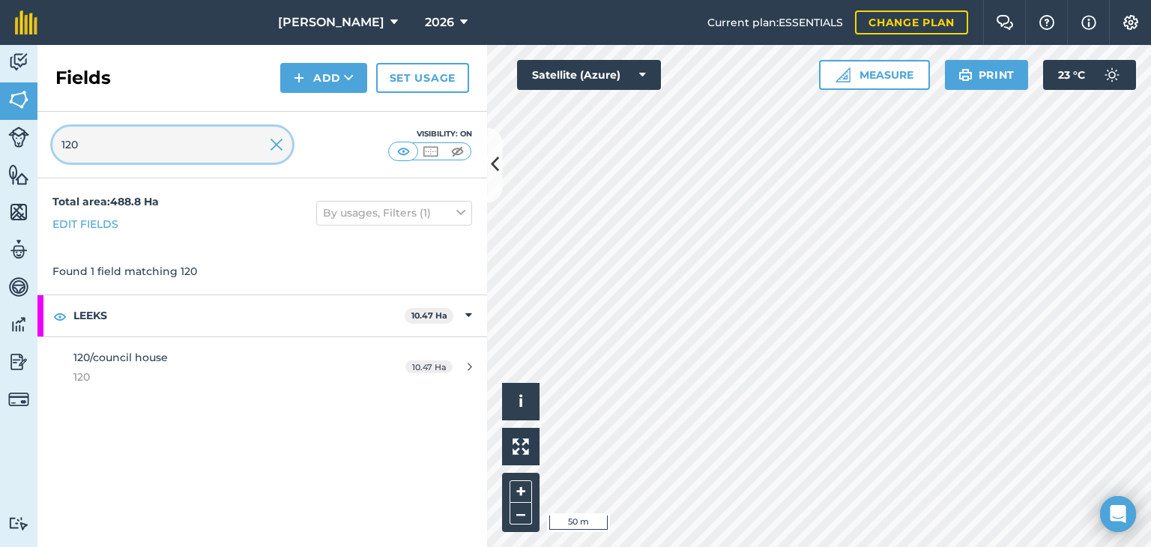
click at [0, 139] on div "Activity Fields Livestock Features Maps Team Vehicles Data Reporting Billing Tu…" at bounding box center [575, 296] width 1151 height 502
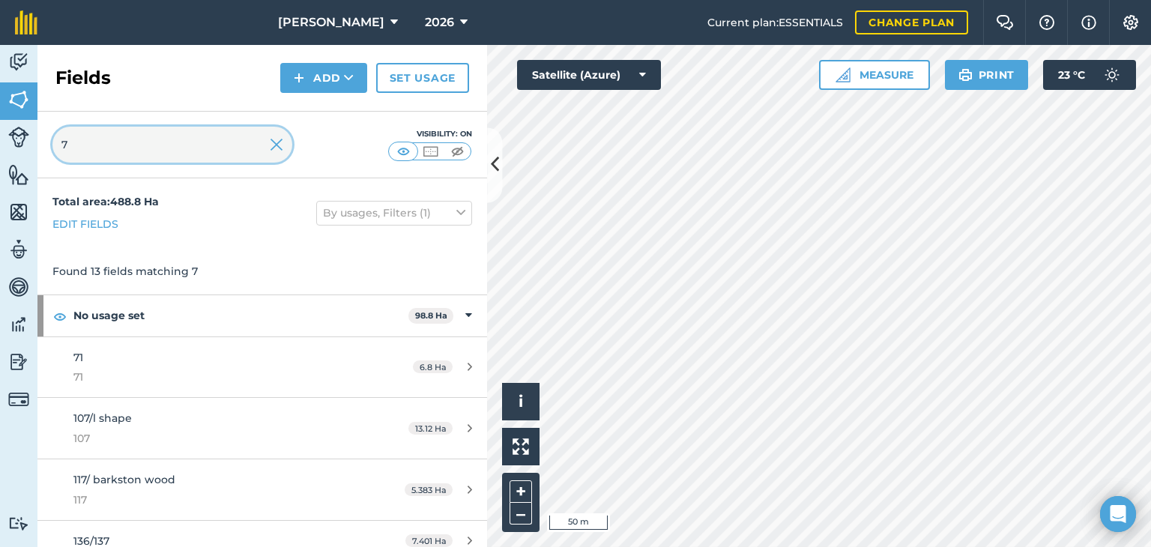
type input "73"
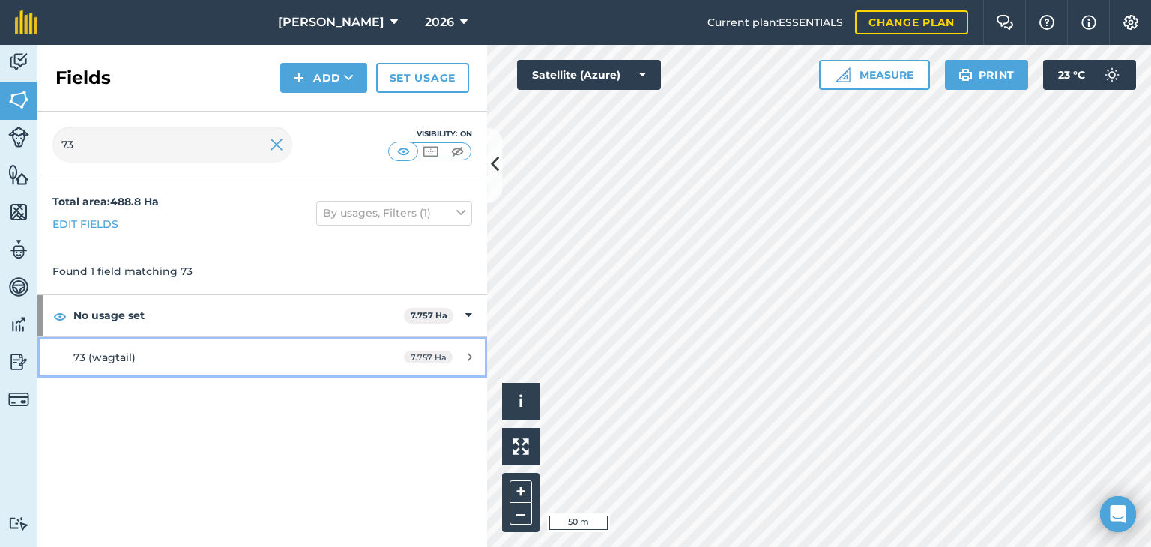
click at [462, 357] on div "7.757 Ha" at bounding box center [438, 357] width 98 height 12
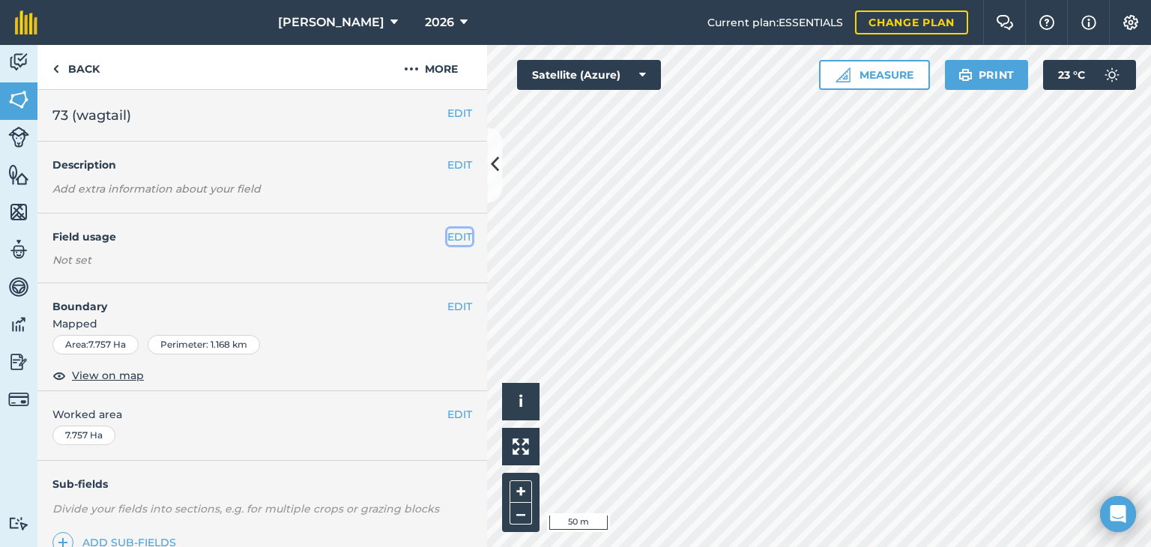
click at [447, 234] on button "EDIT" at bounding box center [459, 237] width 25 height 16
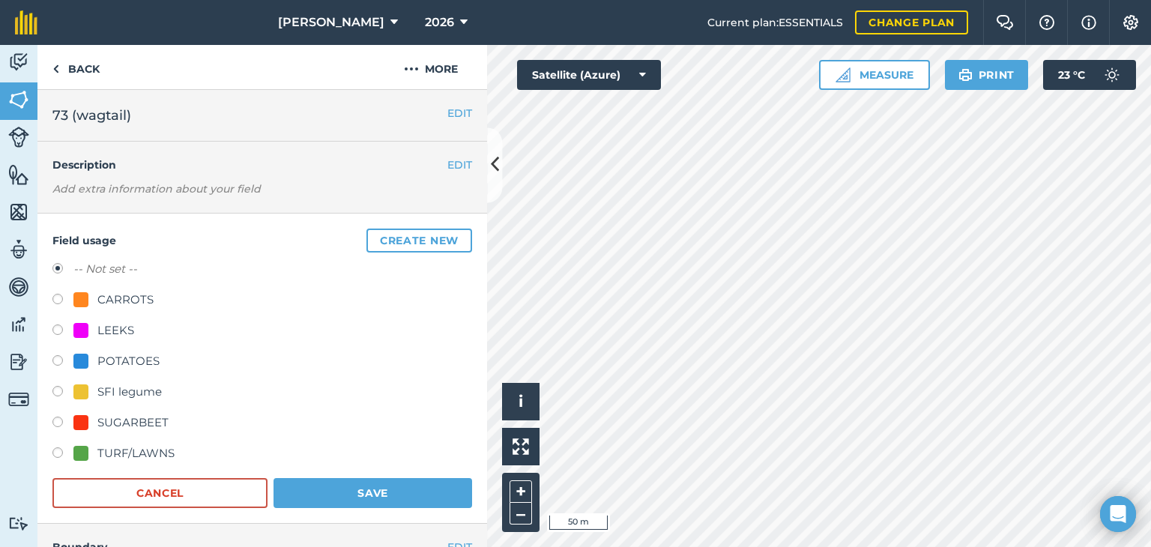
click at [58, 330] on label at bounding box center [62, 331] width 21 height 15
radio input "true"
radio input "false"
click at [330, 494] on button "Save" at bounding box center [373, 493] width 199 height 30
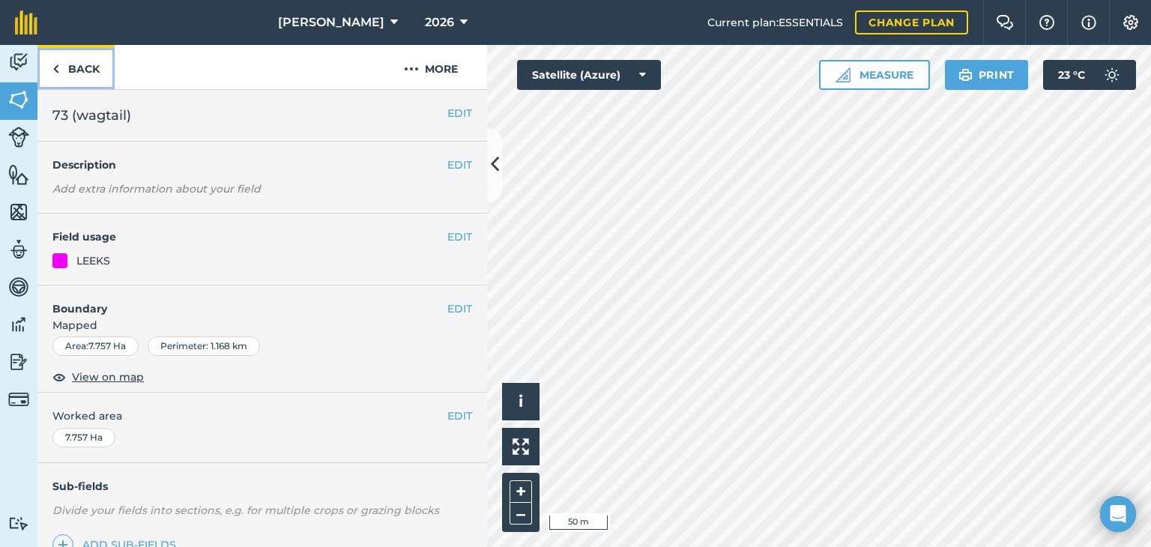
click at [97, 70] on link "Back" at bounding box center [75, 67] width 77 height 44
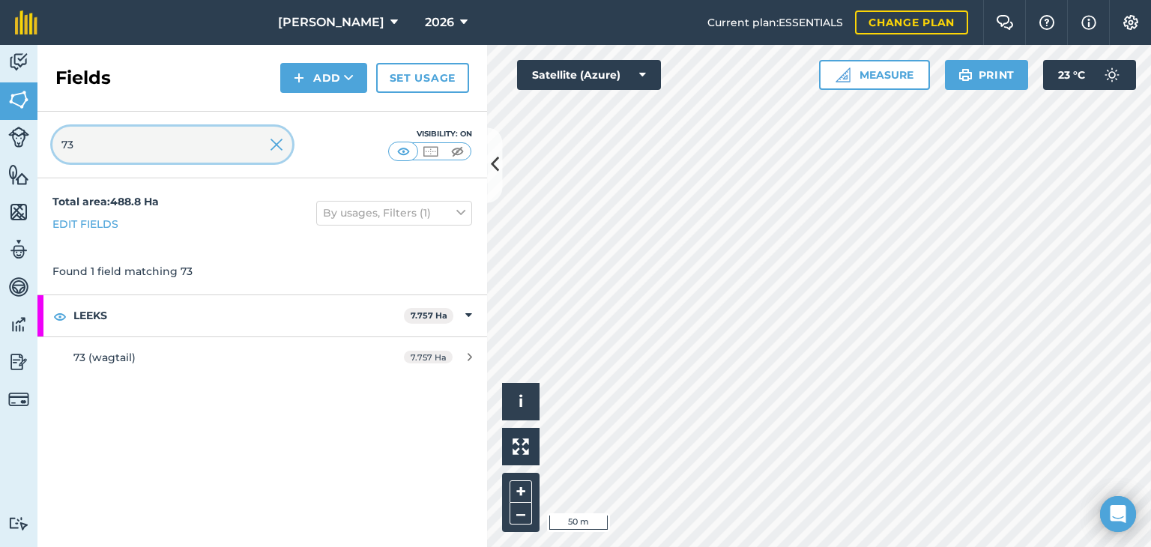
drag, startPoint x: 157, startPoint y: 147, endPoint x: 0, endPoint y: 161, distance: 158.0
click at [0, 161] on div "Activity Fields Livestock Features Maps Team Vehicles Data Reporting Billing Tu…" at bounding box center [575, 296] width 1151 height 502
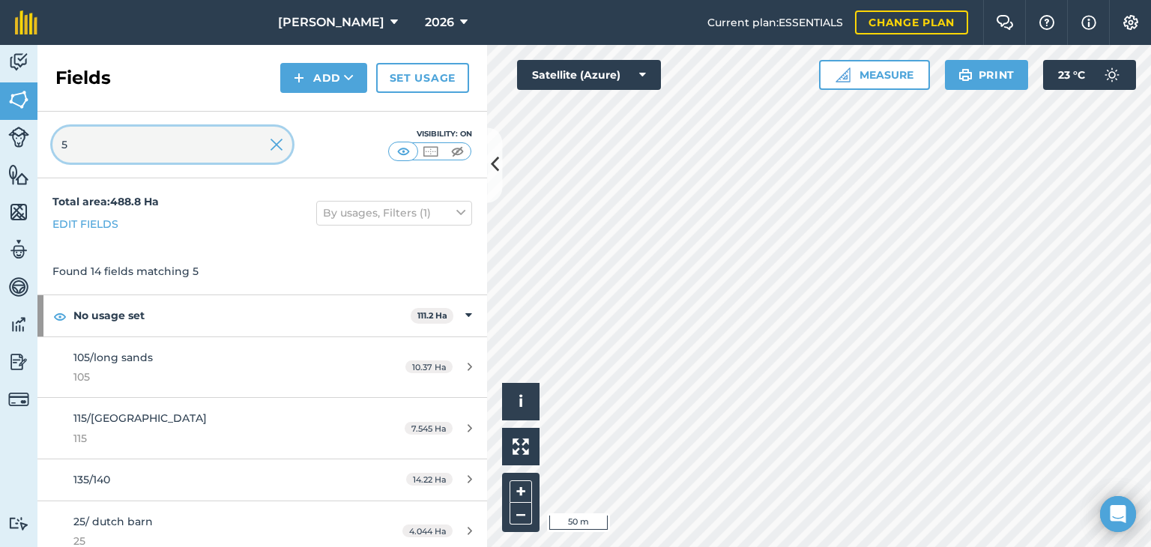
type input "51"
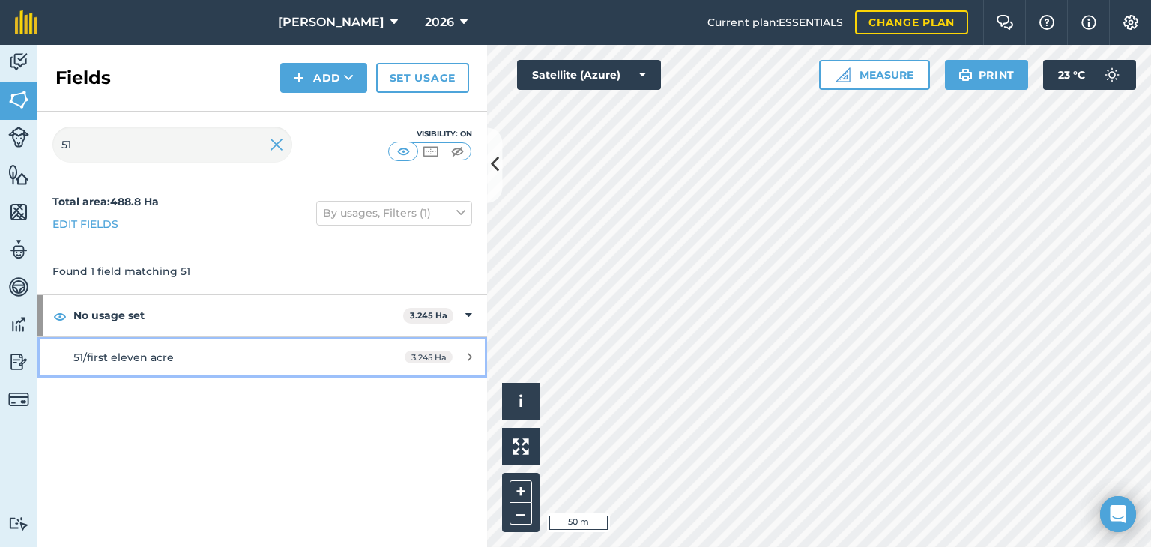
click at [464, 354] on div "3.245 Ha" at bounding box center [438, 357] width 97 height 12
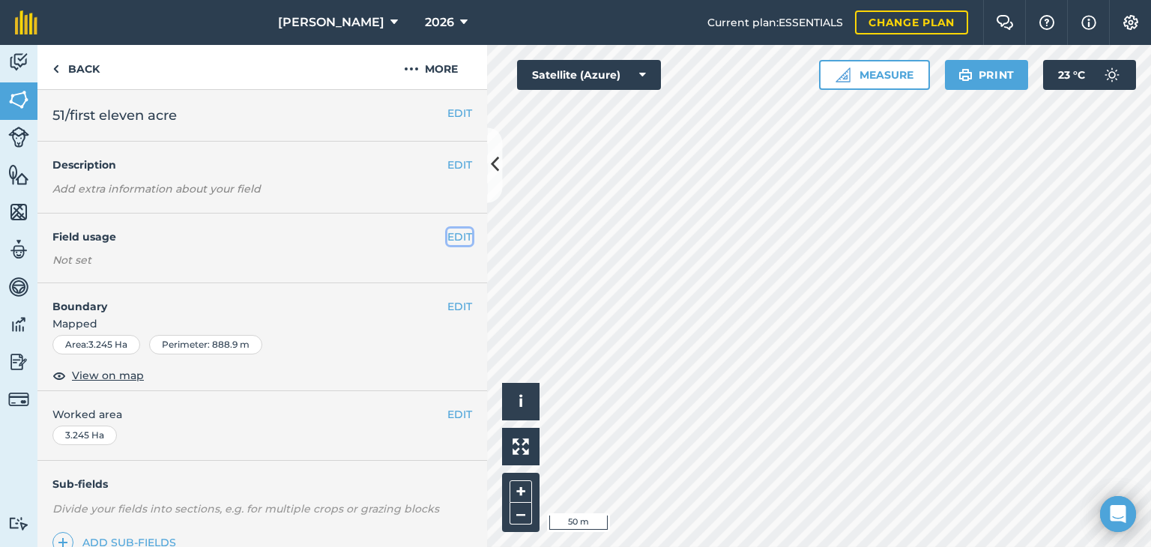
click at [455, 233] on button "EDIT" at bounding box center [459, 237] width 25 height 16
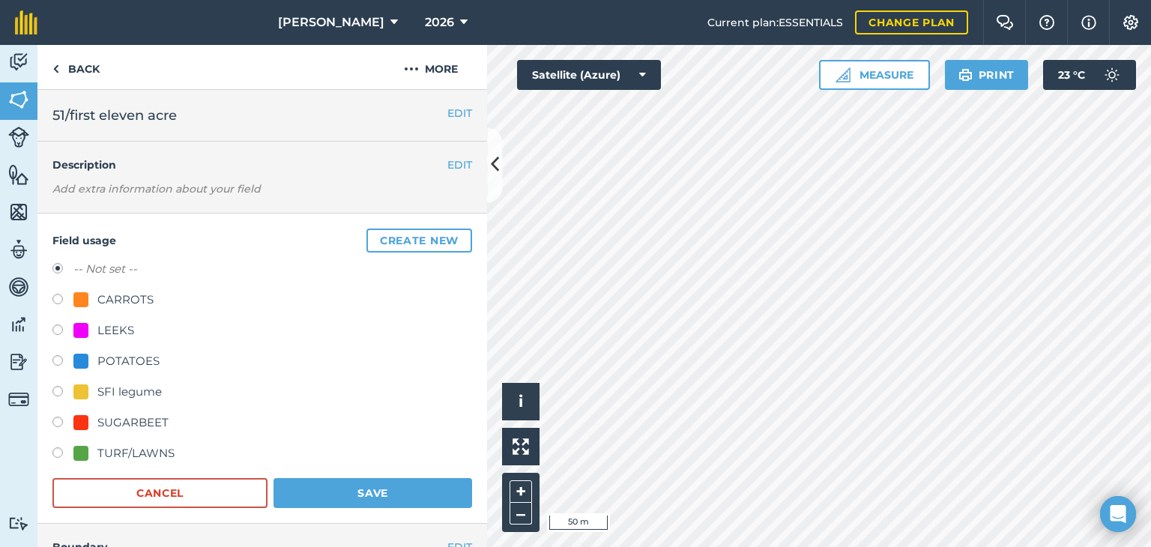
click at [50, 327] on div "Field usage Create new -- Not set -- CARROTS LEEKS POTATOES SFI legume SUGARBEE…" at bounding box center [262, 369] width 450 height 310
click at [59, 328] on label at bounding box center [62, 331] width 21 height 15
radio input "true"
radio input "false"
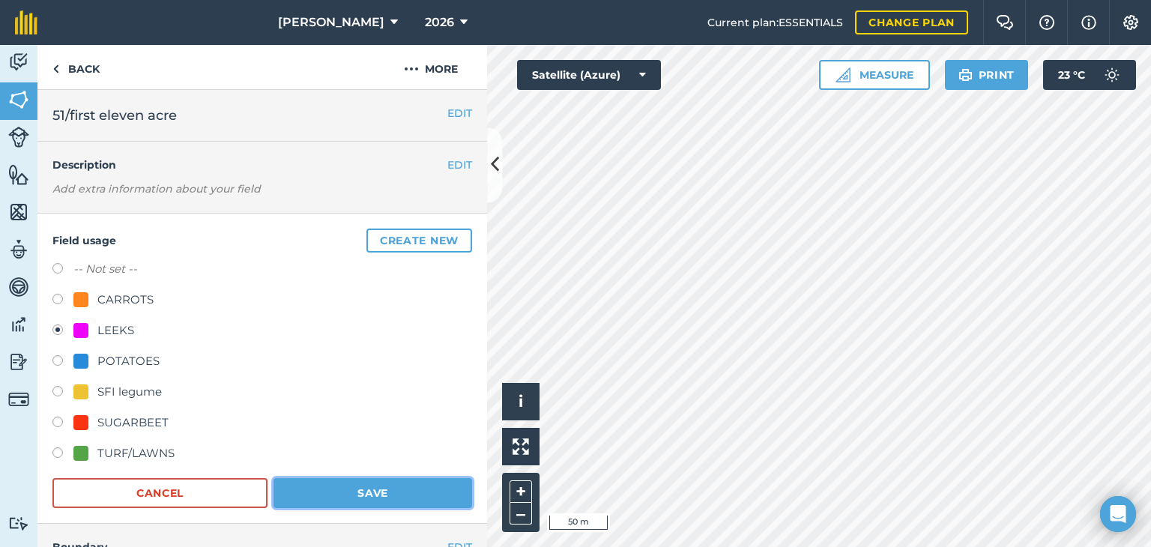
click at [309, 489] on button "Save" at bounding box center [373, 493] width 199 height 30
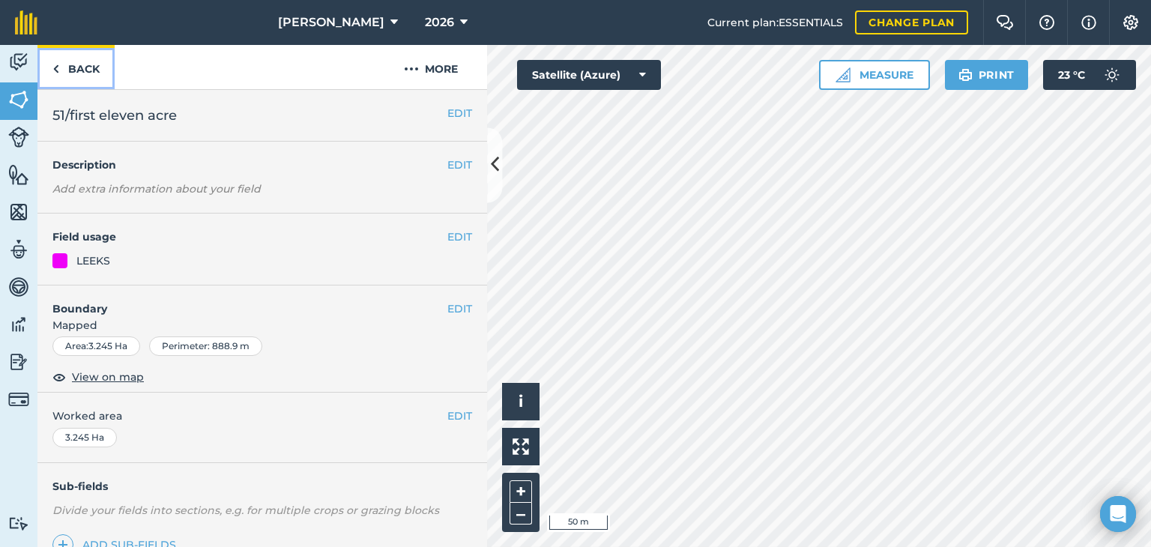
click at [67, 63] on link "Back" at bounding box center [75, 67] width 77 height 44
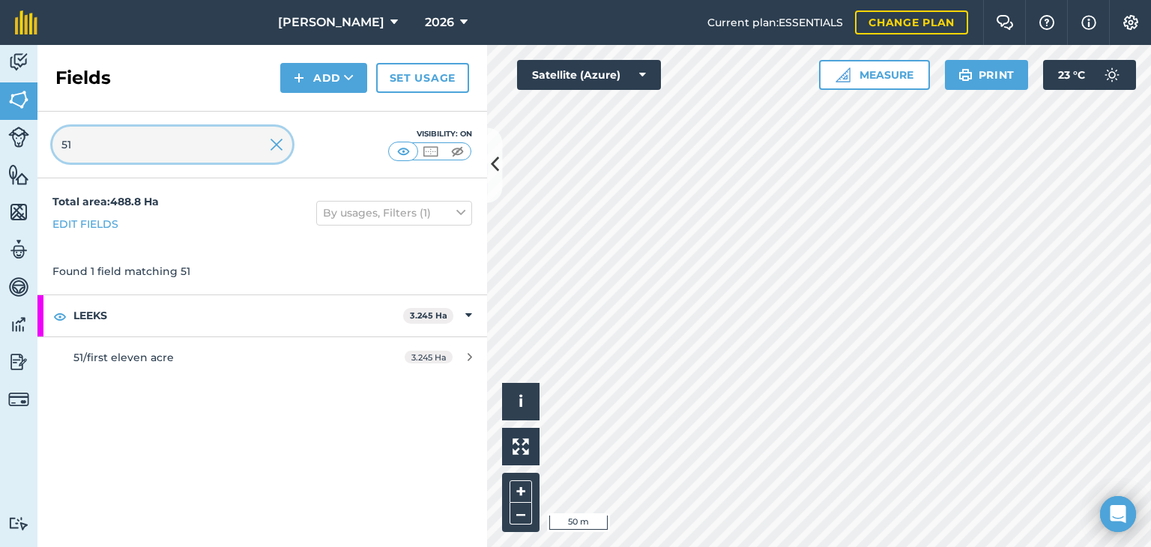
drag, startPoint x: 179, startPoint y: 146, endPoint x: 49, endPoint y: 151, distance: 130.5
click at [49, 151] on div "51 Visibility: On" at bounding box center [262, 145] width 450 height 67
type input "119"
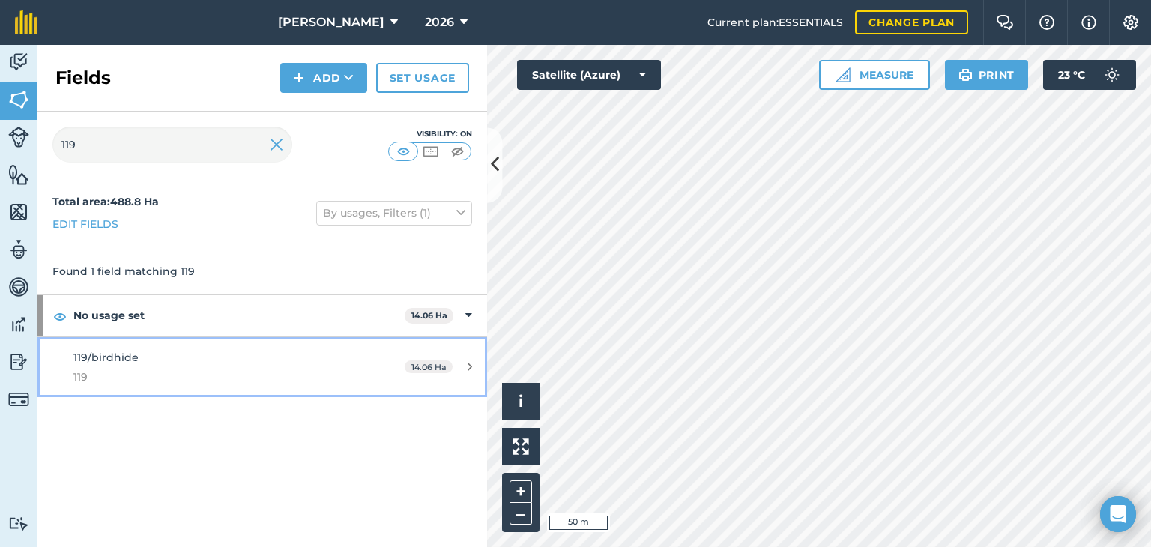
click at [471, 367] on icon at bounding box center [470, 366] width 4 height 11
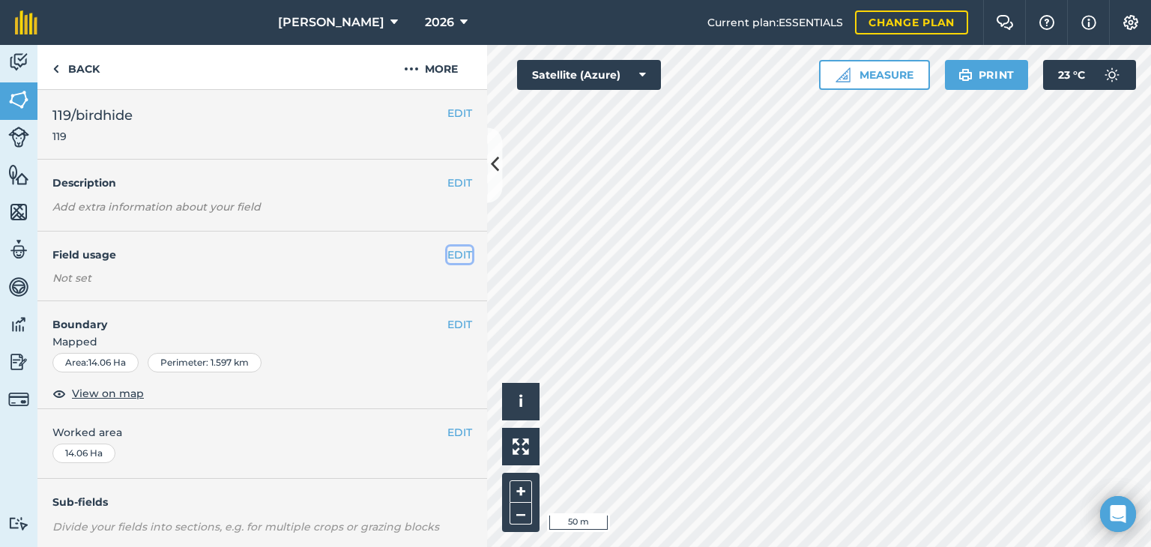
click at [447, 252] on button "EDIT" at bounding box center [459, 255] width 25 height 16
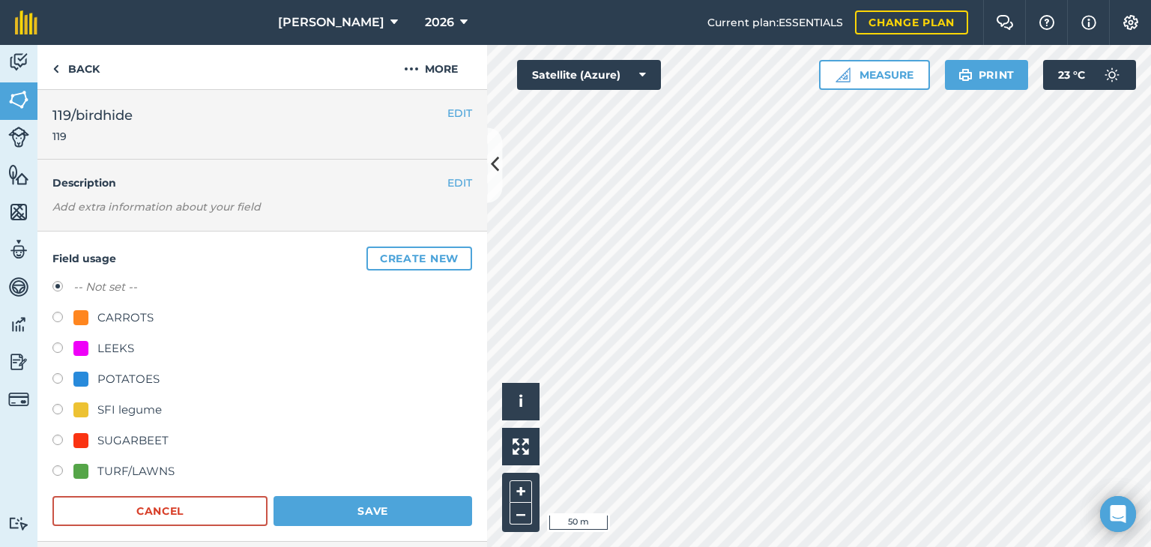
click at [61, 470] on label at bounding box center [62, 472] width 21 height 15
radio input "true"
radio input "false"
click at [326, 514] on button "Save" at bounding box center [373, 511] width 199 height 30
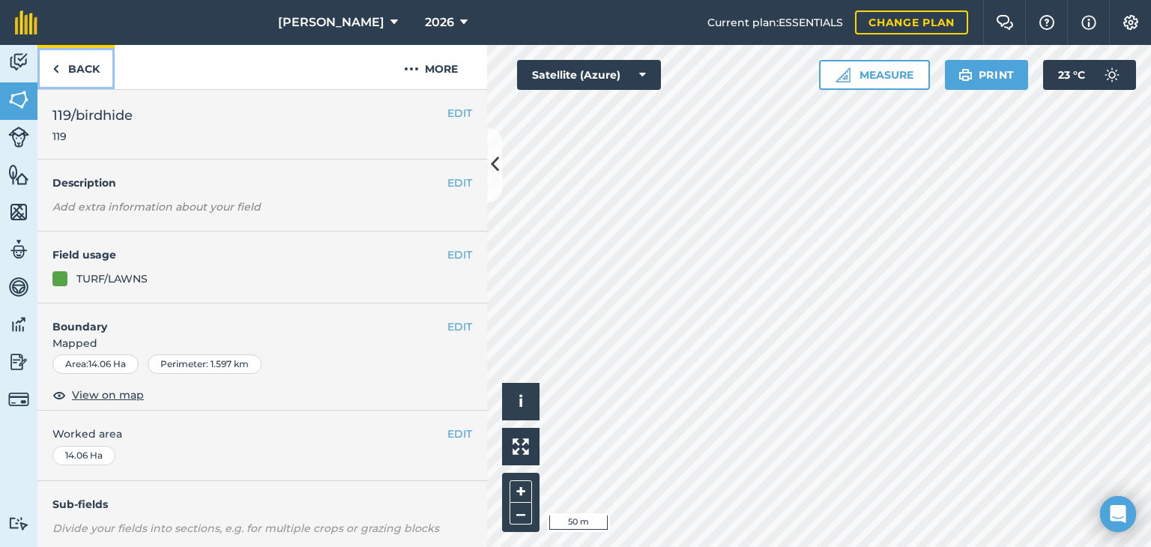
click at [75, 71] on link "Back" at bounding box center [75, 67] width 77 height 44
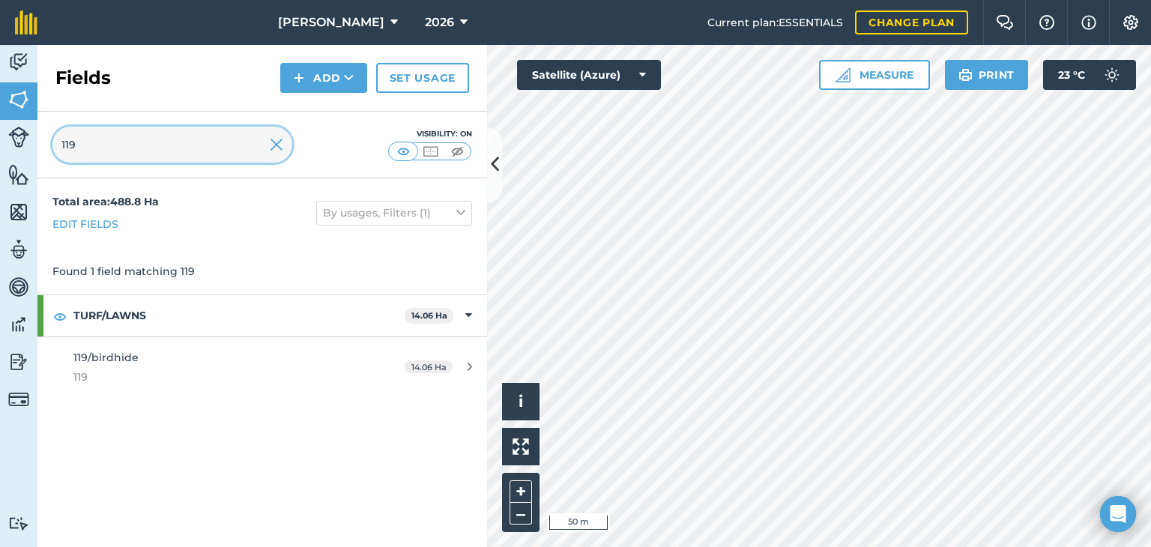
drag, startPoint x: 112, startPoint y: 148, endPoint x: 0, endPoint y: 143, distance: 111.7
click at [0, 143] on div "Activity Fields Livestock Features Maps Team Vehicles Data Reporting Billing Tu…" at bounding box center [575, 296] width 1151 height 502
type input "117"
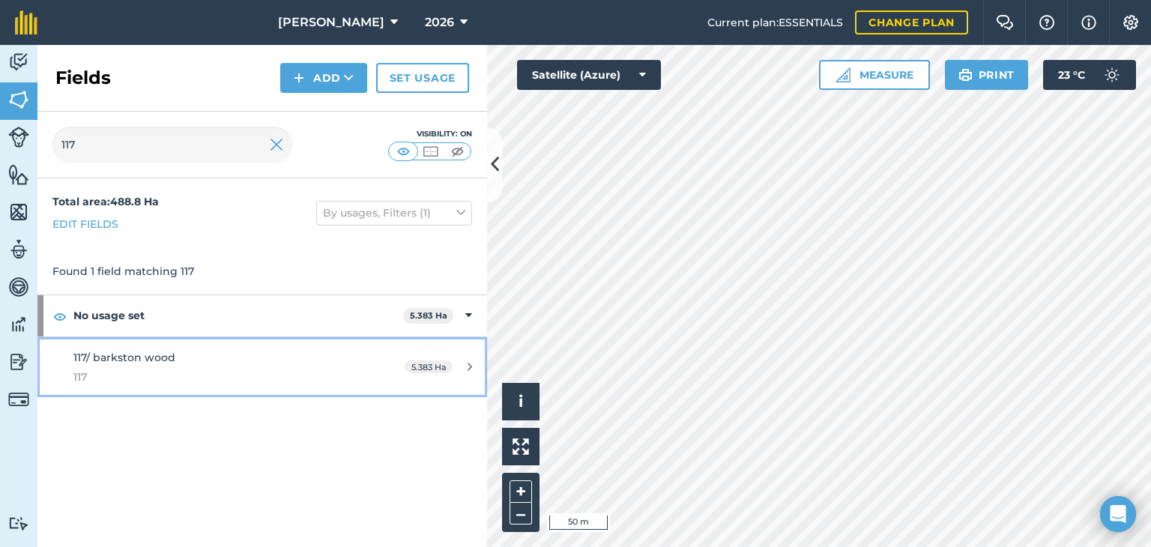
click at [467, 360] on link "117/ barkston wood 117 5.383 Ha" at bounding box center [262, 367] width 450 height 61
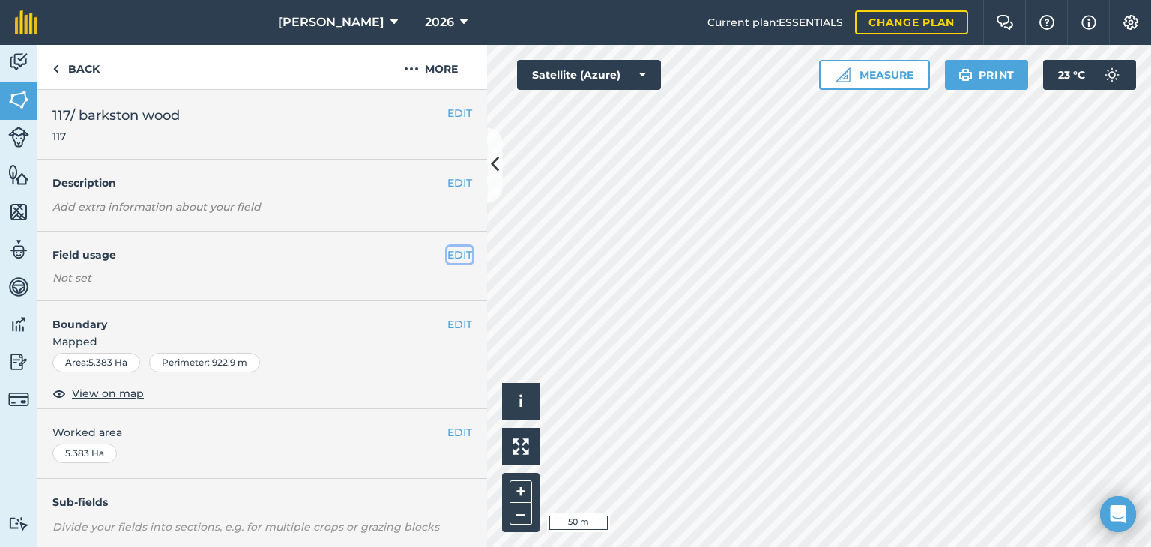
click at [451, 256] on button "EDIT" at bounding box center [459, 255] width 25 height 16
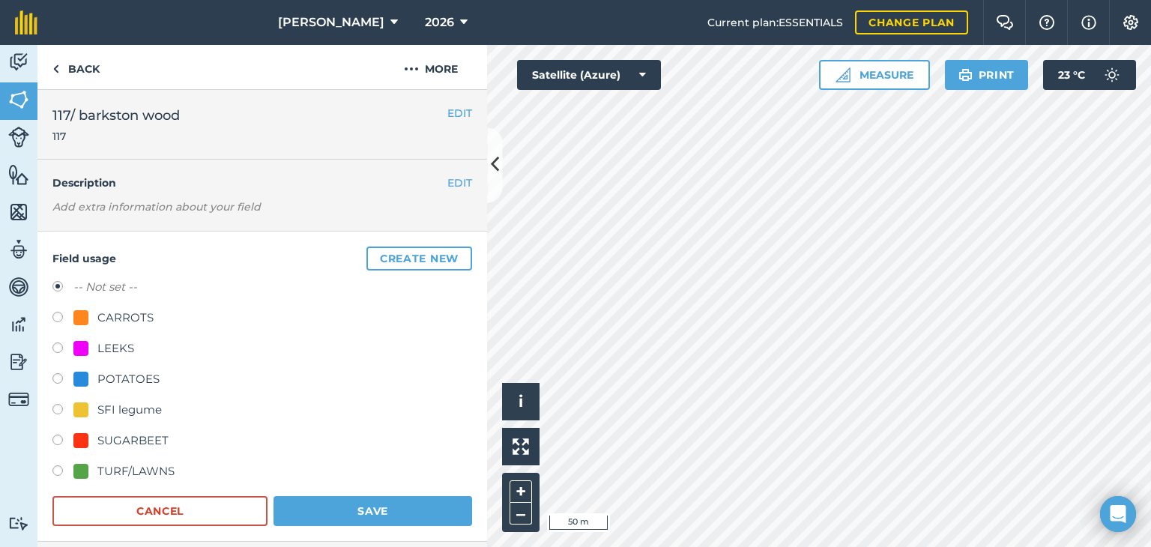
click at [55, 471] on label at bounding box center [62, 472] width 21 height 15
radio input "true"
radio input "false"
drag, startPoint x: 351, startPoint y: 516, endPoint x: 336, endPoint y: 502, distance: 20.2
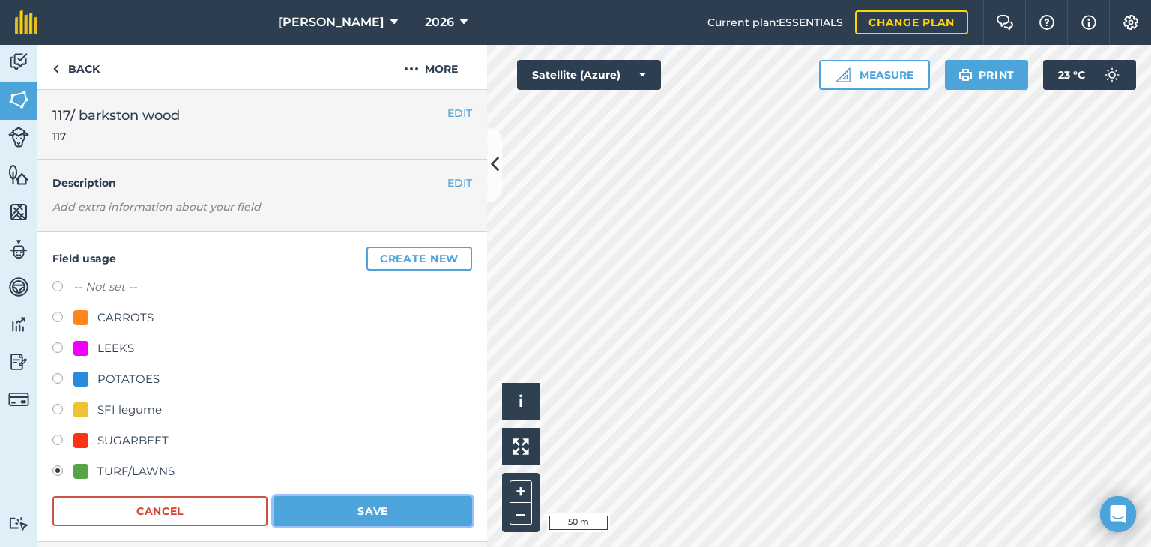
click at [350, 516] on button "Save" at bounding box center [373, 511] width 199 height 30
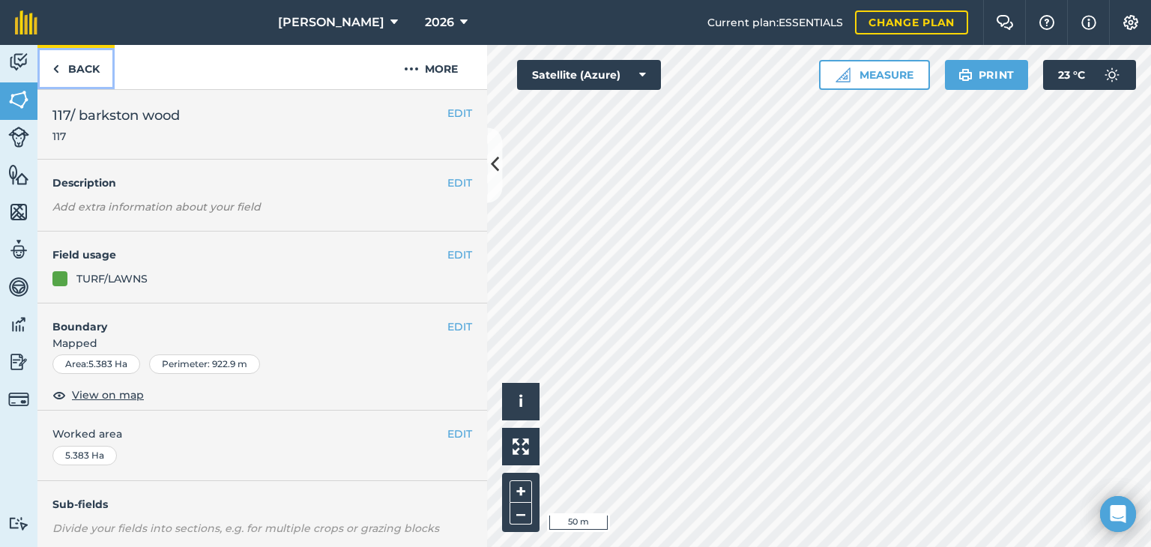
click at [82, 63] on link "Back" at bounding box center [75, 67] width 77 height 44
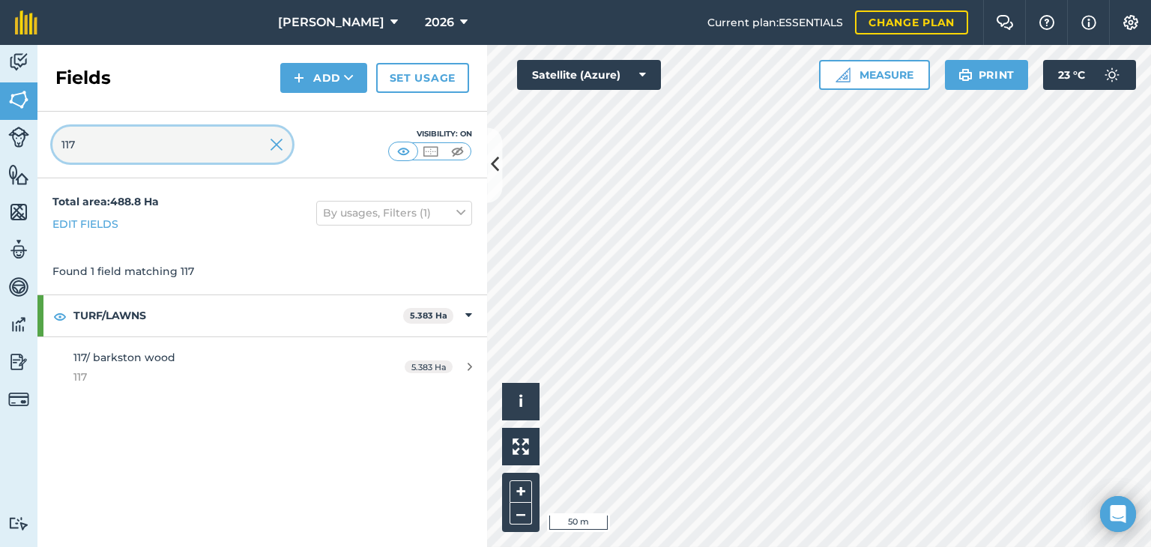
drag, startPoint x: 151, startPoint y: 139, endPoint x: 0, endPoint y: 142, distance: 151.4
click at [0, 142] on div "Activity Fields Livestock Features Maps Team Vehicles Data Reporting Billing Tu…" at bounding box center [575, 296] width 1151 height 502
type input "70"
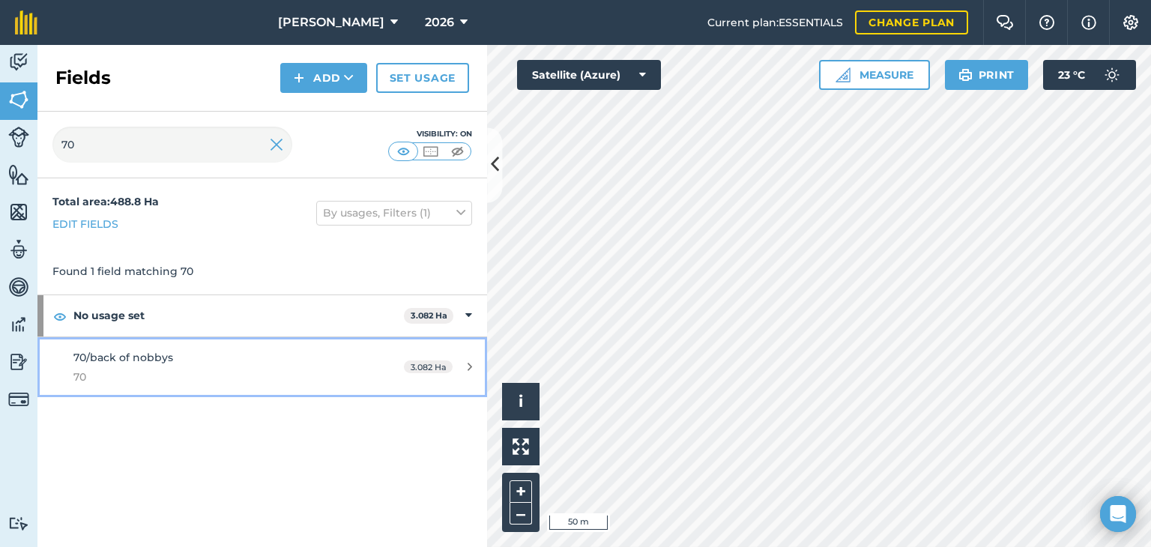
click at [471, 366] on icon at bounding box center [470, 366] width 4 height 11
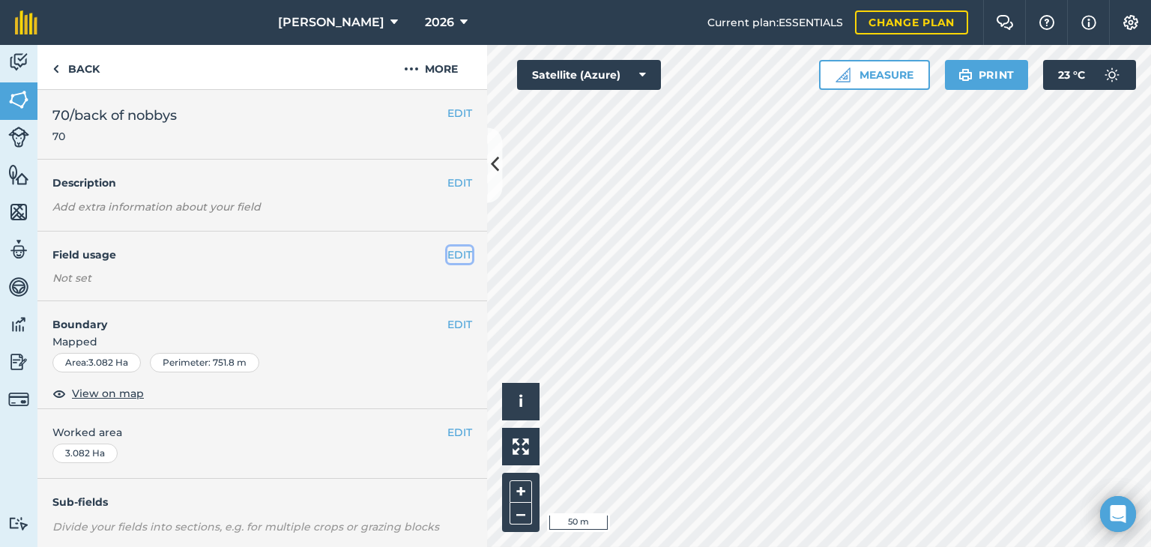
click at [447, 253] on button "EDIT" at bounding box center [459, 255] width 25 height 16
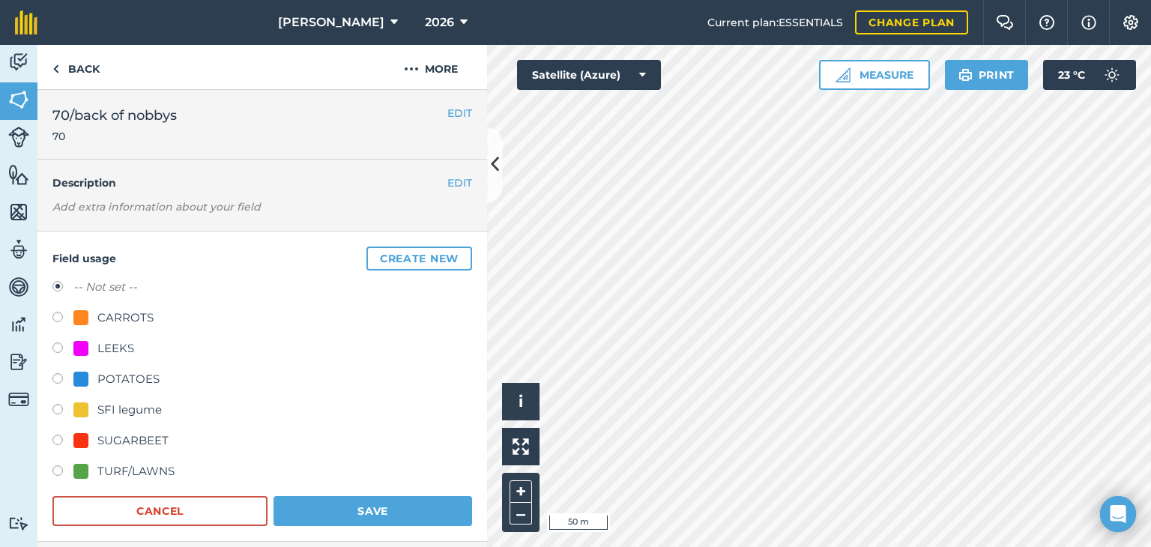
click at [54, 471] on label at bounding box center [62, 472] width 21 height 15
radio input "true"
radio input "false"
click at [283, 499] on button "Save" at bounding box center [373, 511] width 199 height 30
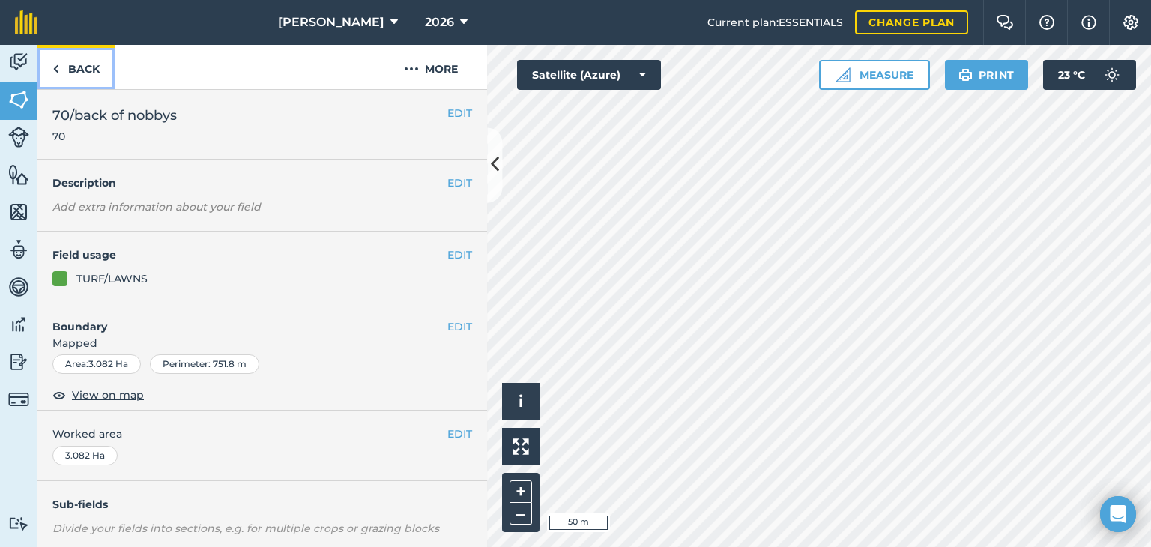
click at [82, 64] on link "Back" at bounding box center [75, 67] width 77 height 44
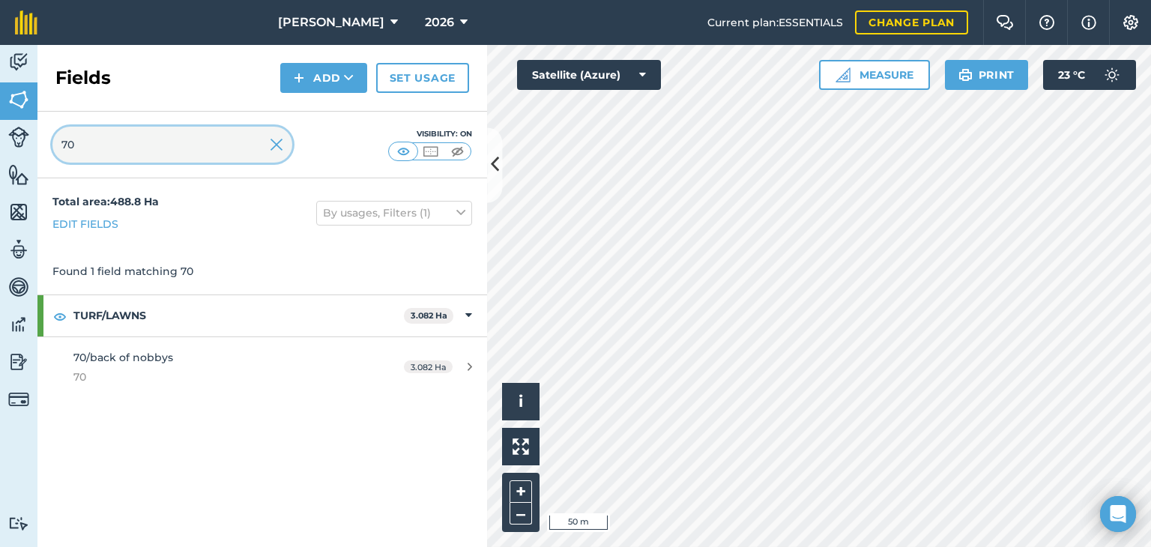
drag, startPoint x: 77, startPoint y: 150, endPoint x: 63, endPoint y: 150, distance: 14.2
click at [63, 150] on input "70" at bounding box center [172, 145] width 240 height 36
type input "71"
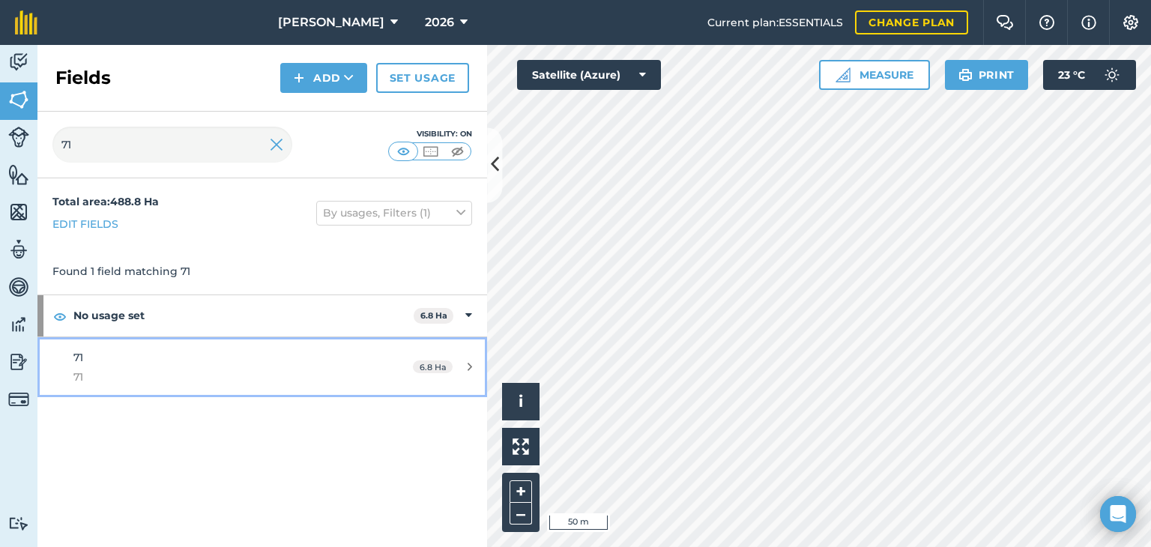
click at [467, 369] on div "6.8 Ha" at bounding box center [442, 367] width 89 height 12
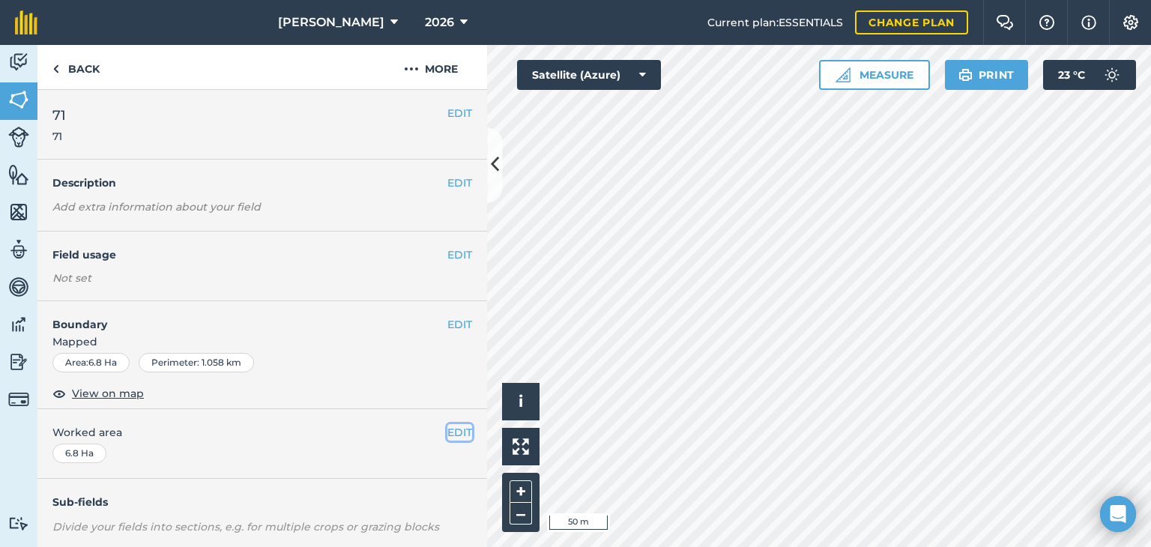
click at [450, 429] on button "EDIT" at bounding box center [459, 432] width 25 height 16
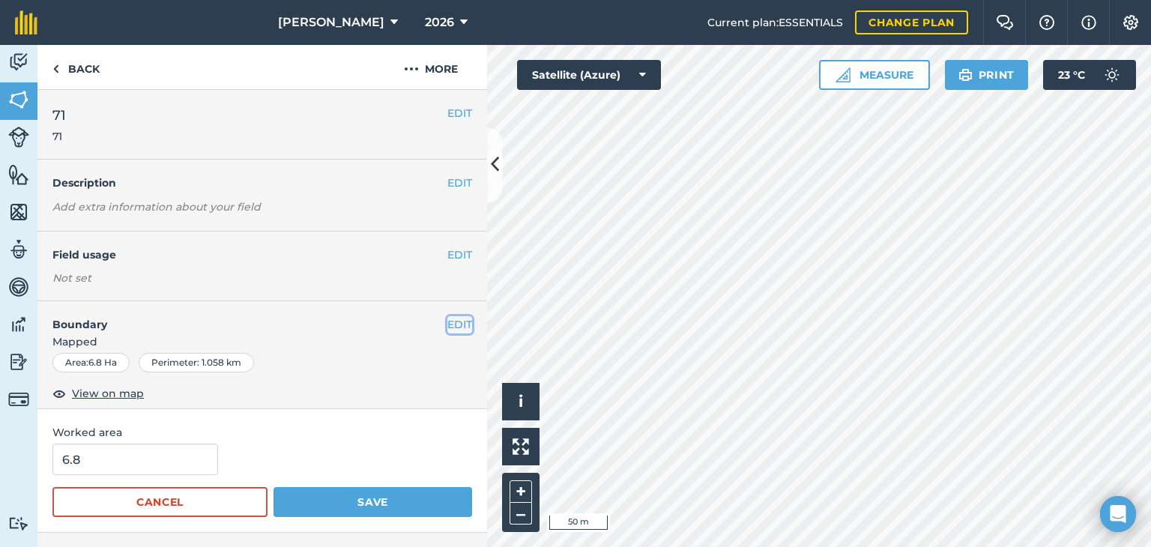
click at [452, 319] on button "EDIT" at bounding box center [459, 324] width 25 height 16
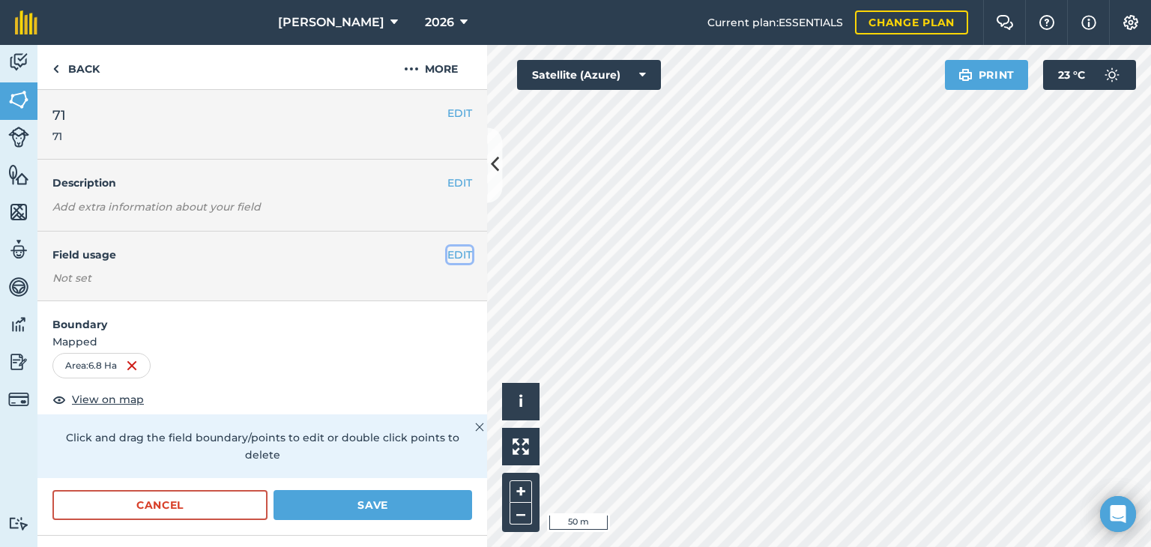
click at [453, 259] on button "EDIT" at bounding box center [459, 255] width 25 height 16
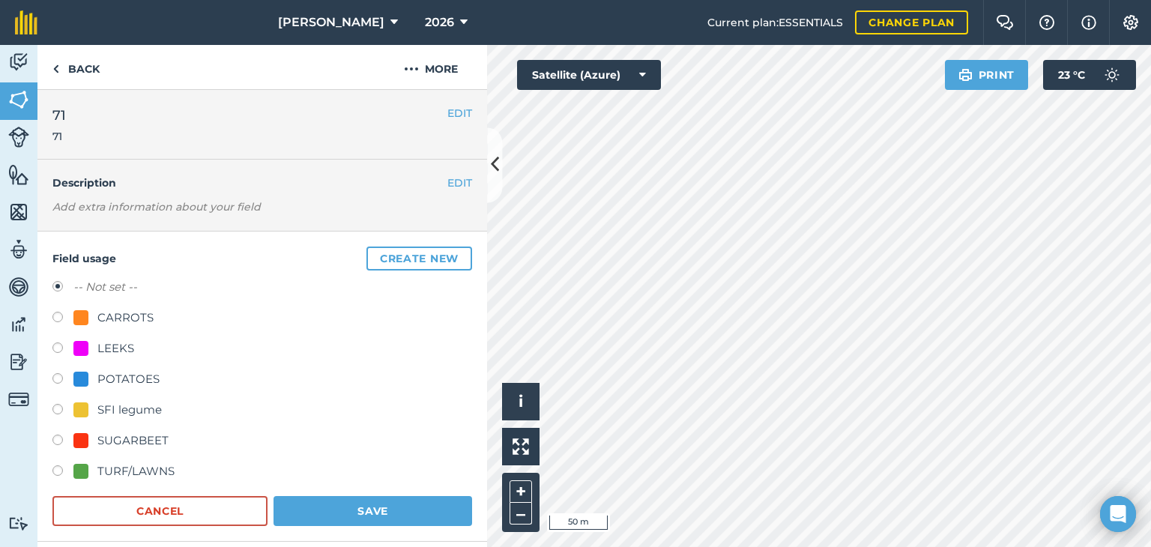
click at [54, 466] on label at bounding box center [62, 472] width 21 height 15
radio input "true"
radio input "false"
click at [369, 510] on button "Save" at bounding box center [373, 511] width 199 height 30
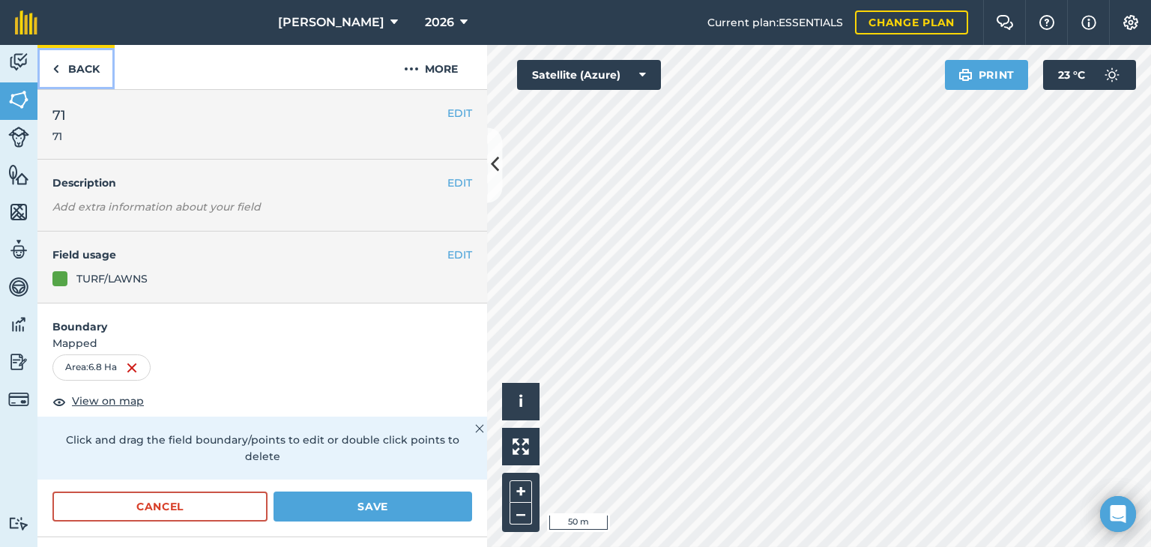
click at [85, 67] on link "Back" at bounding box center [75, 67] width 77 height 44
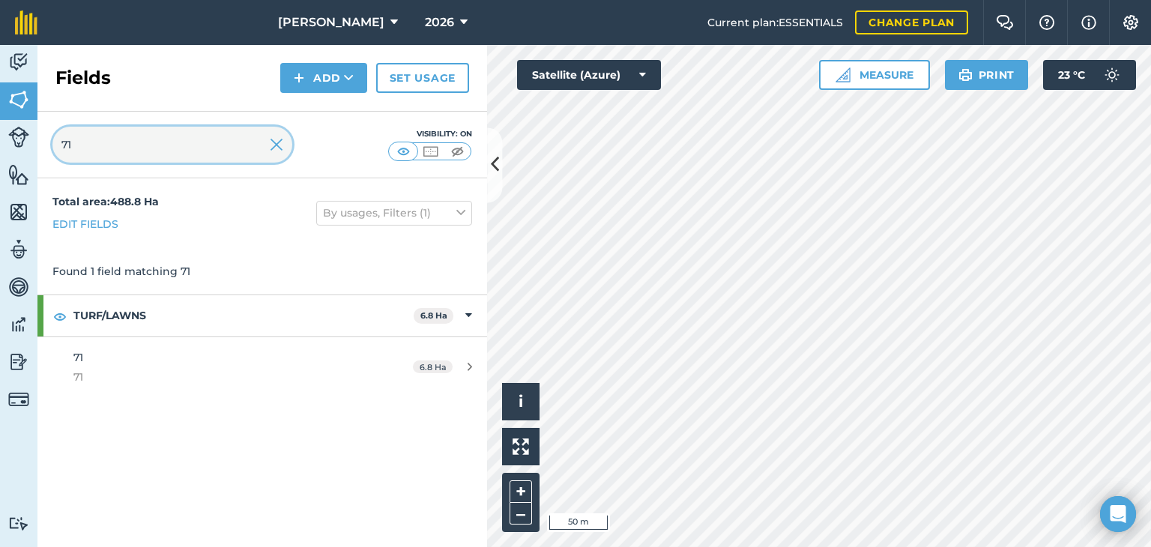
drag, startPoint x: 156, startPoint y: 148, endPoint x: 0, endPoint y: 156, distance: 156.0
click at [0, 156] on div "Activity Fields Livestock Features Maps Team Vehicles Data Reporting Billing Tu…" at bounding box center [575, 296] width 1151 height 502
type input "114"
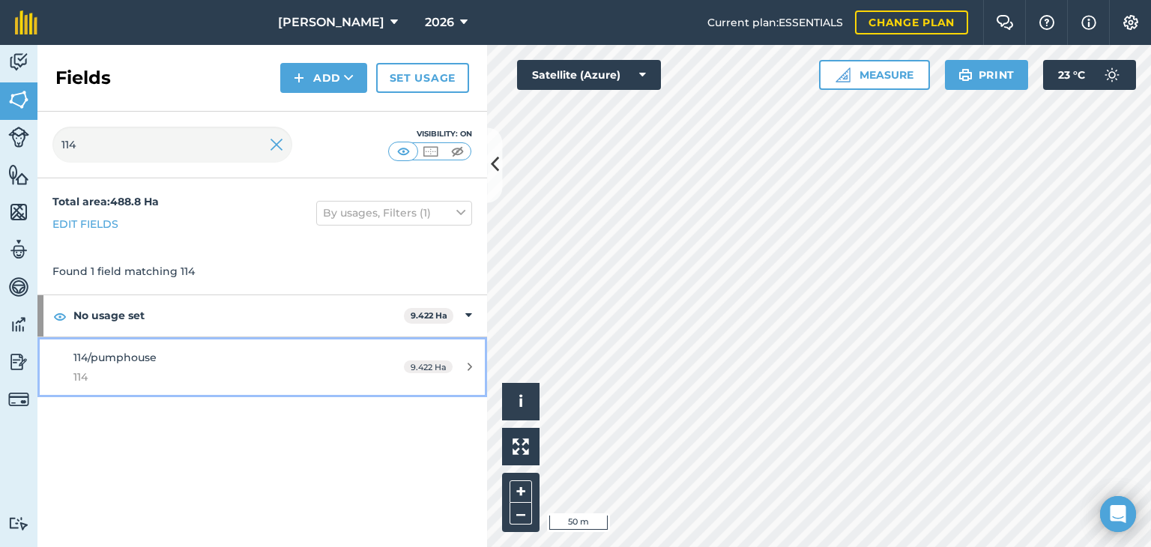
click at [471, 363] on icon at bounding box center [470, 366] width 4 height 11
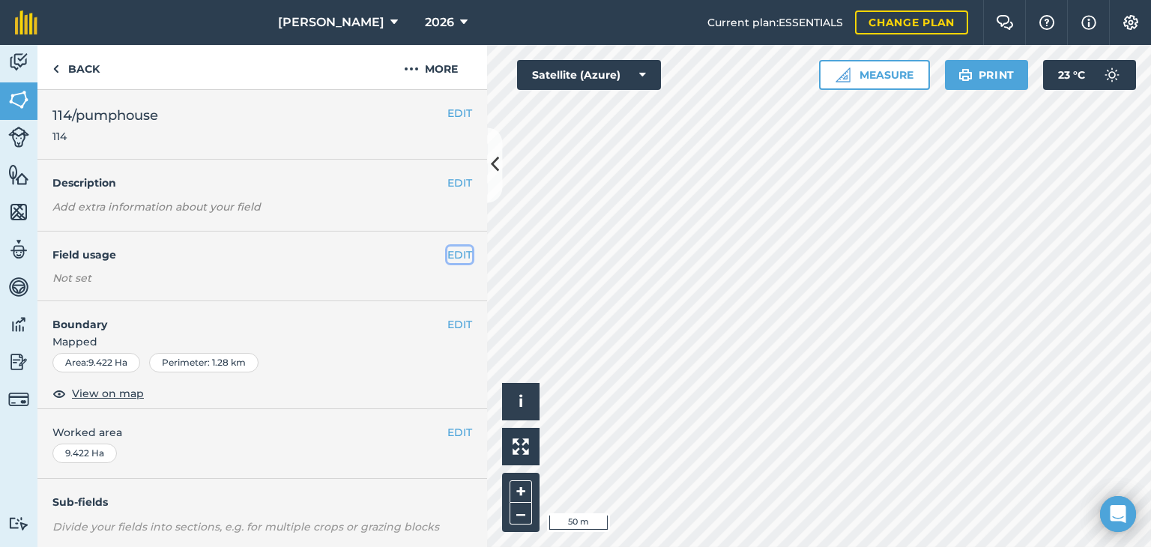
click at [447, 251] on button "EDIT" at bounding box center [459, 255] width 25 height 16
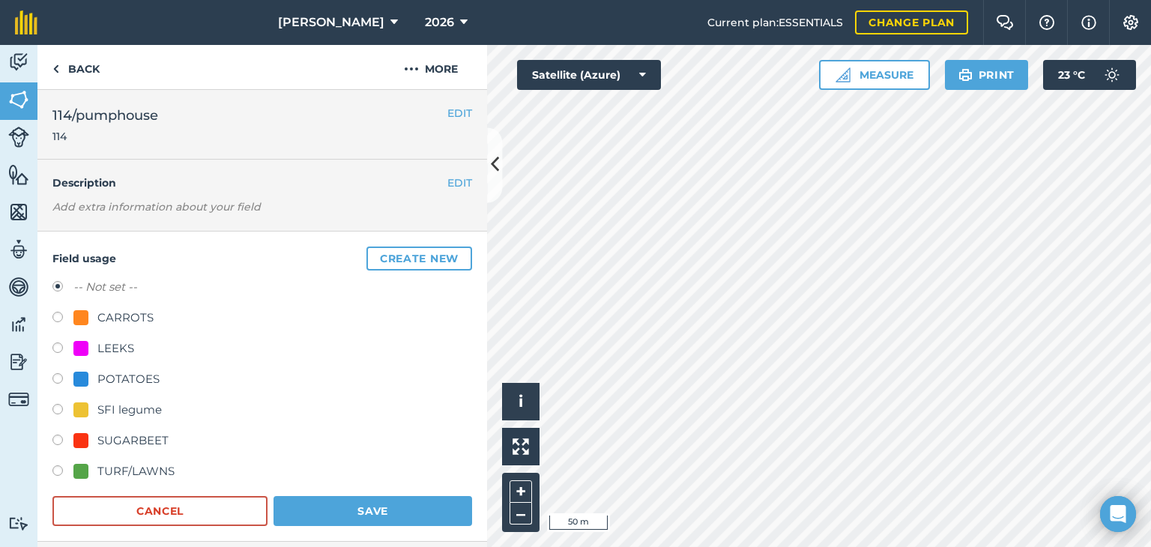
click at [58, 468] on label at bounding box center [62, 472] width 21 height 15
radio input "true"
radio input "false"
click at [292, 504] on button "Save" at bounding box center [373, 511] width 199 height 30
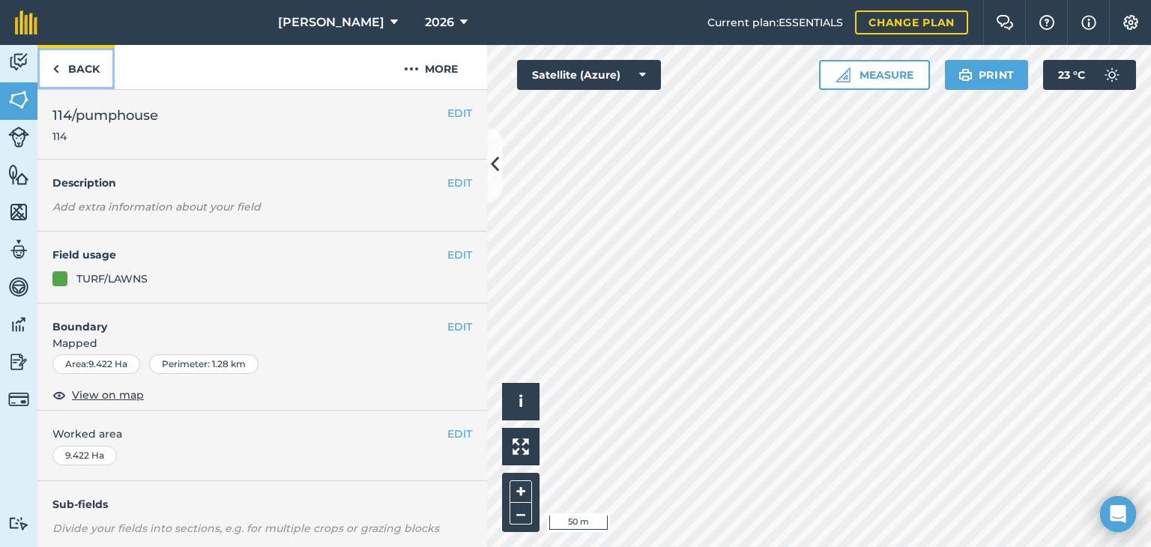
click at [73, 61] on link "Back" at bounding box center [75, 67] width 77 height 44
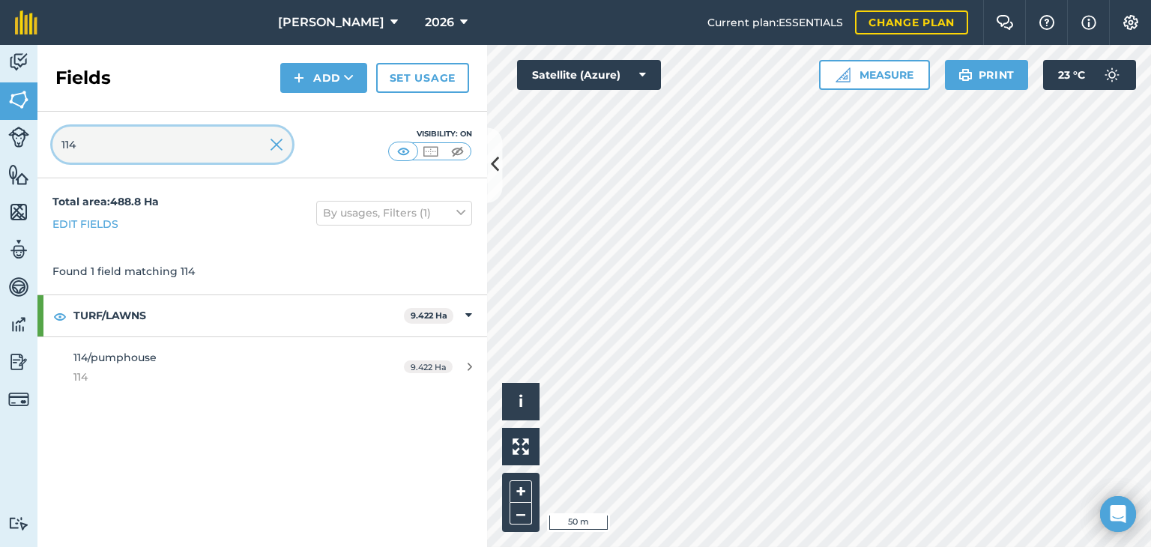
drag, startPoint x: 159, startPoint y: 142, endPoint x: 0, endPoint y: 163, distance: 160.2
click at [0, 163] on div "Activity Fields Livestock Features Maps Team Vehicles Data Reporting Billing Tu…" at bounding box center [575, 296] width 1151 height 502
type input "39"
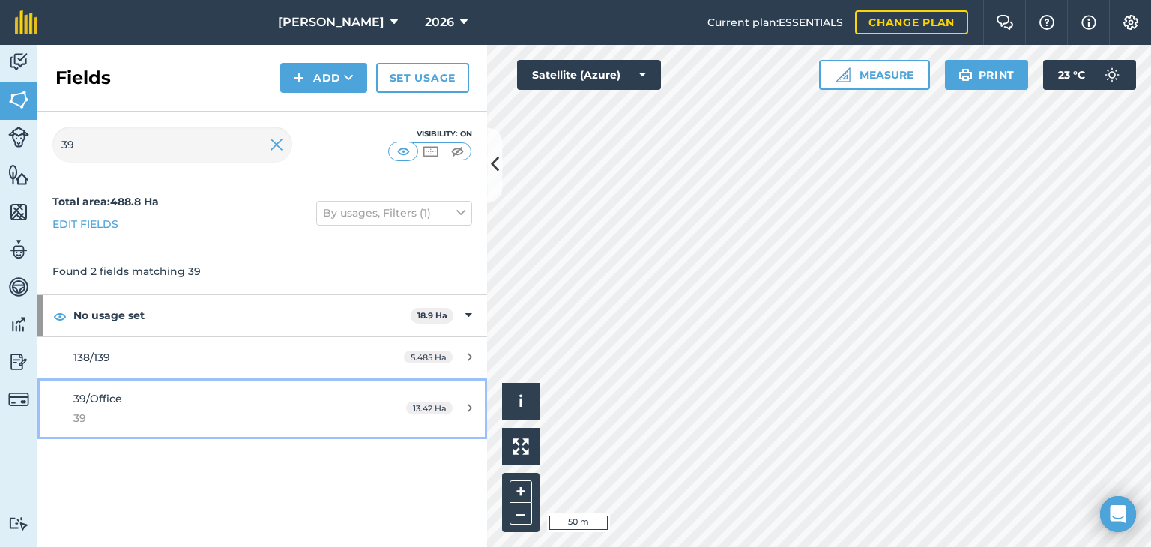
click at [468, 411] on icon at bounding box center [470, 407] width 4 height 11
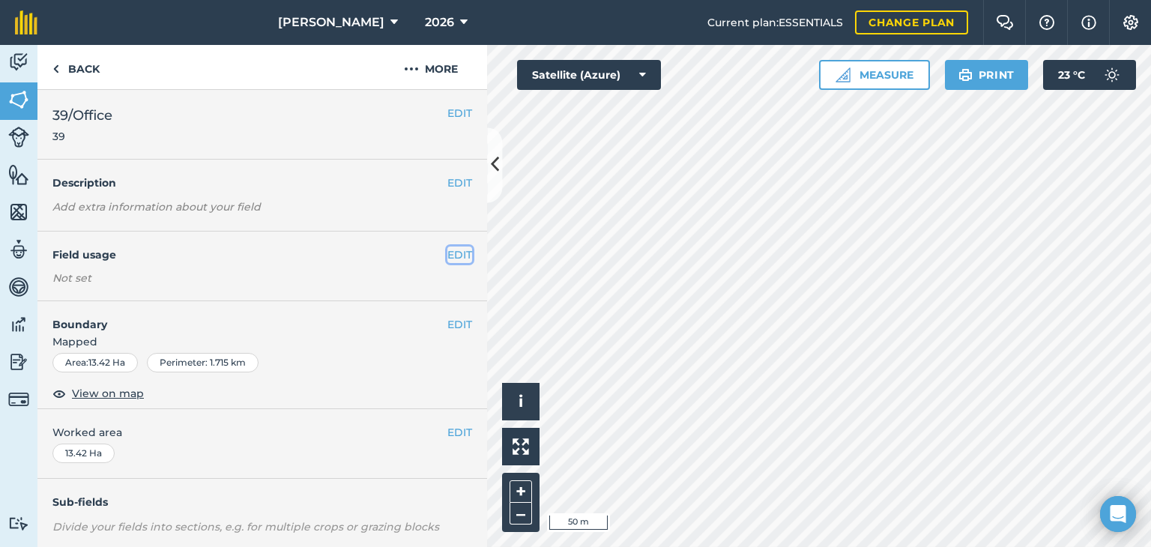
click at [456, 251] on button "EDIT" at bounding box center [459, 255] width 25 height 16
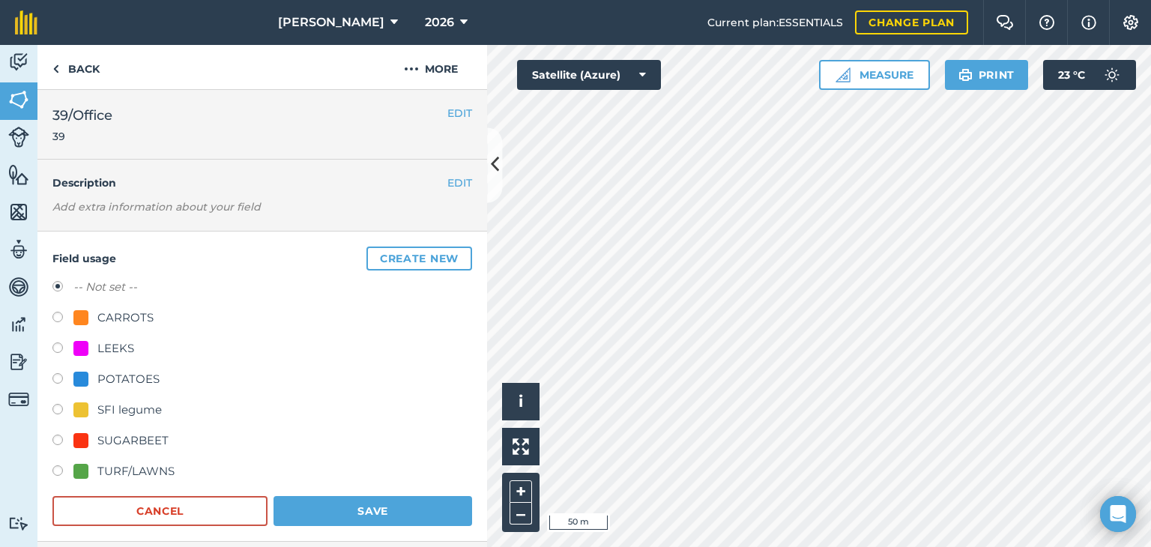
click at [57, 468] on label at bounding box center [62, 472] width 21 height 15
radio input "true"
radio input "false"
click at [339, 512] on button "Save" at bounding box center [373, 511] width 199 height 30
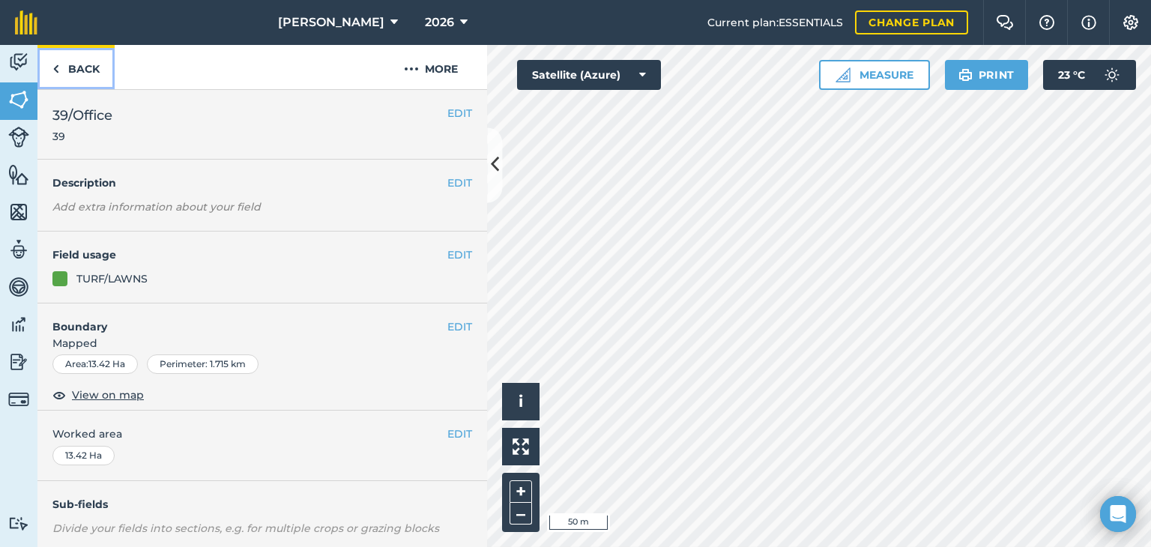
click at [78, 70] on link "Back" at bounding box center [75, 67] width 77 height 44
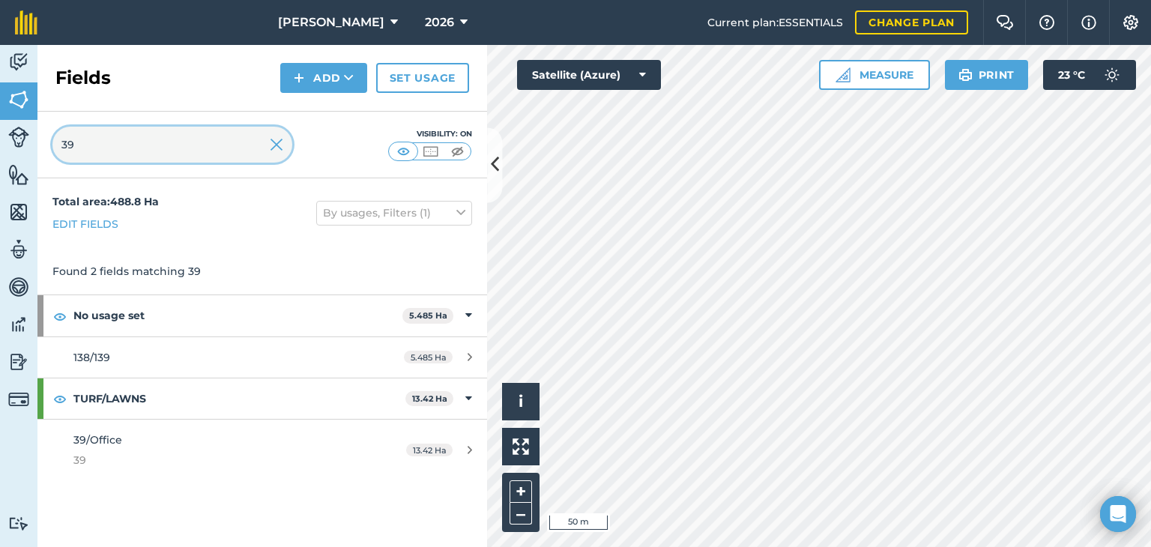
drag, startPoint x: 177, startPoint y: 148, endPoint x: 0, endPoint y: 154, distance: 177.0
click at [0, 154] on div "Activity Fields Livestock Features Maps Team Vehicles Data Reporting Billing Tu…" at bounding box center [575, 296] width 1151 height 502
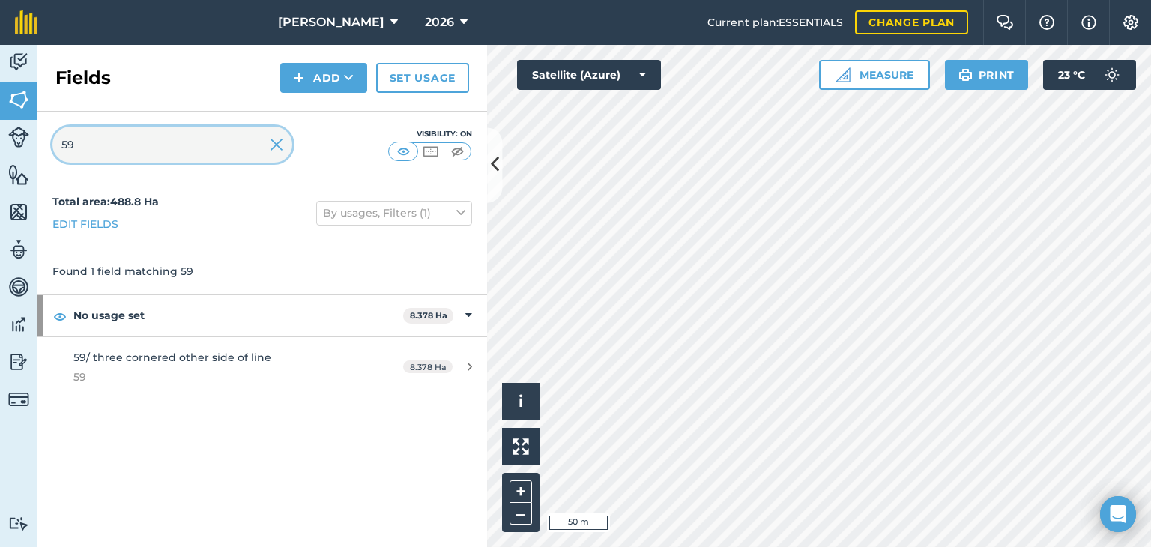
type input "59"
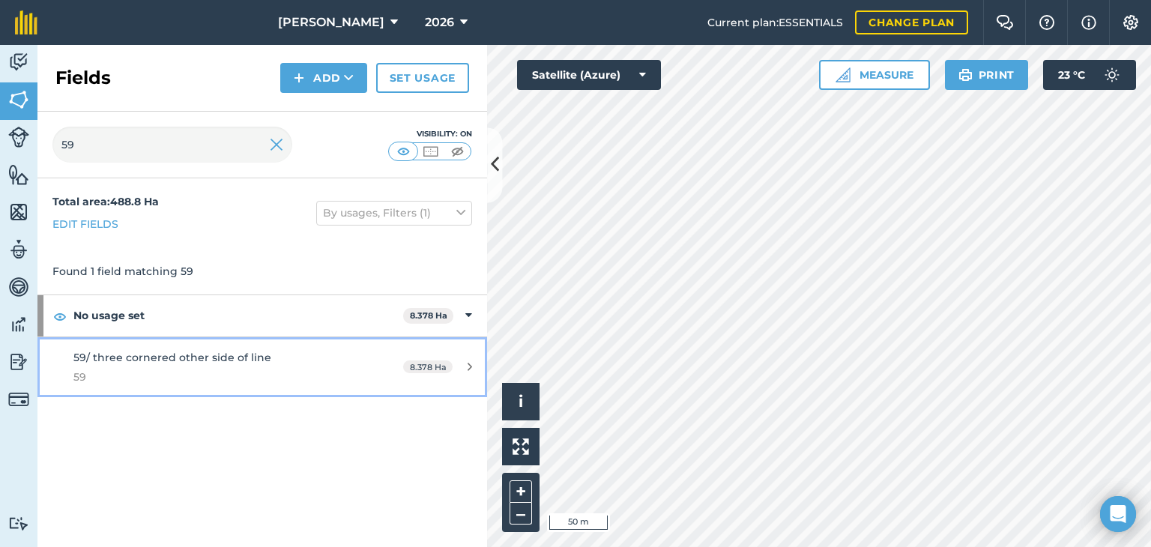
click at [462, 365] on div "8.378 Ha" at bounding box center [437, 367] width 99 height 12
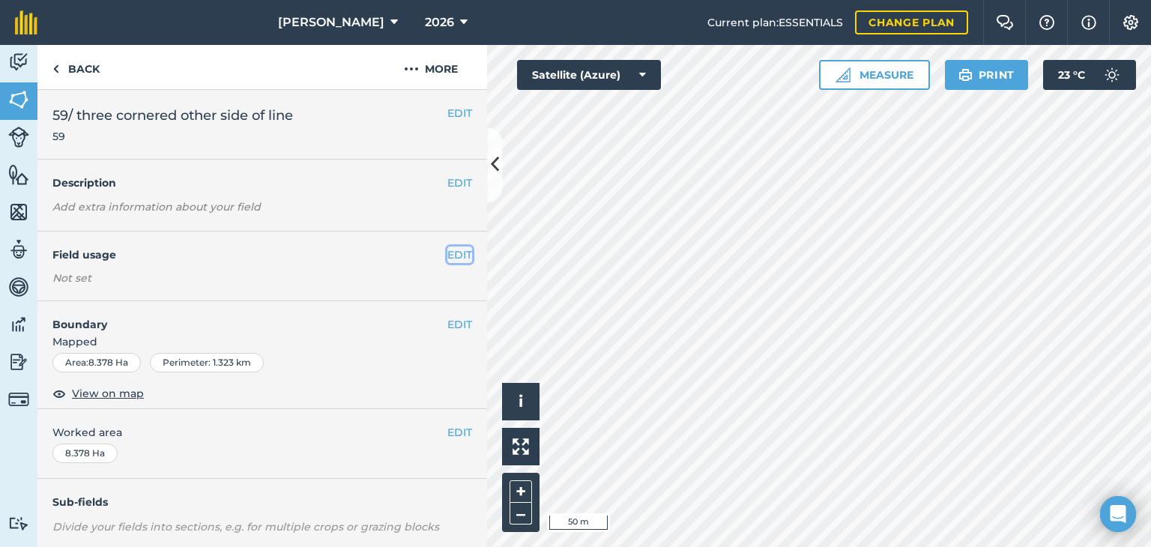
click at [450, 251] on button "EDIT" at bounding box center [459, 255] width 25 height 16
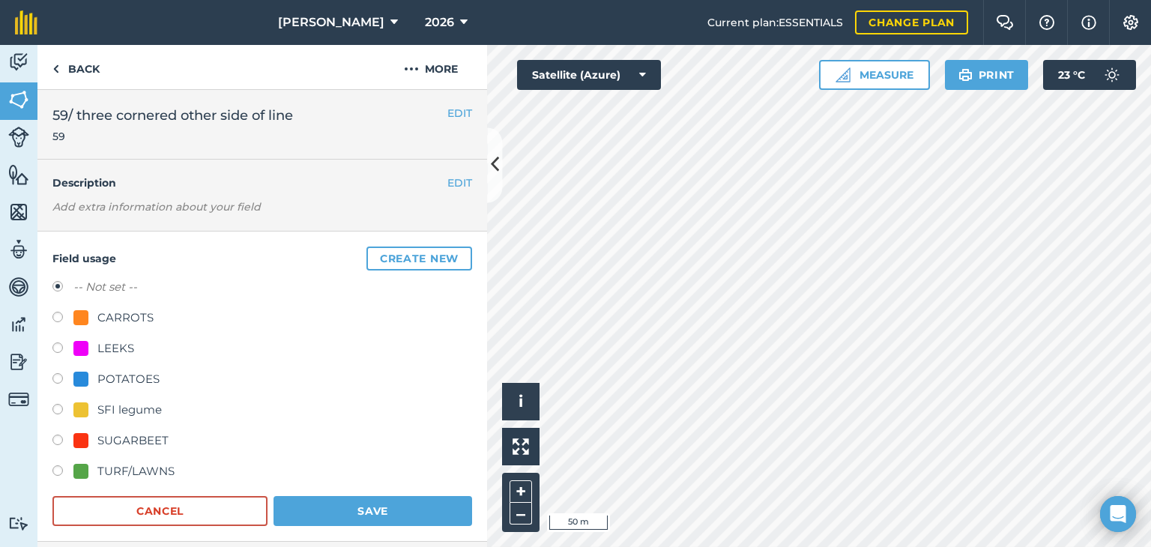
click at [54, 468] on label at bounding box center [62, 472] width 21 height 15
radio input "true"
radio input "false"
click at [300, 504] on button "Save" at bounding box center [373, 511] width 199 height 30
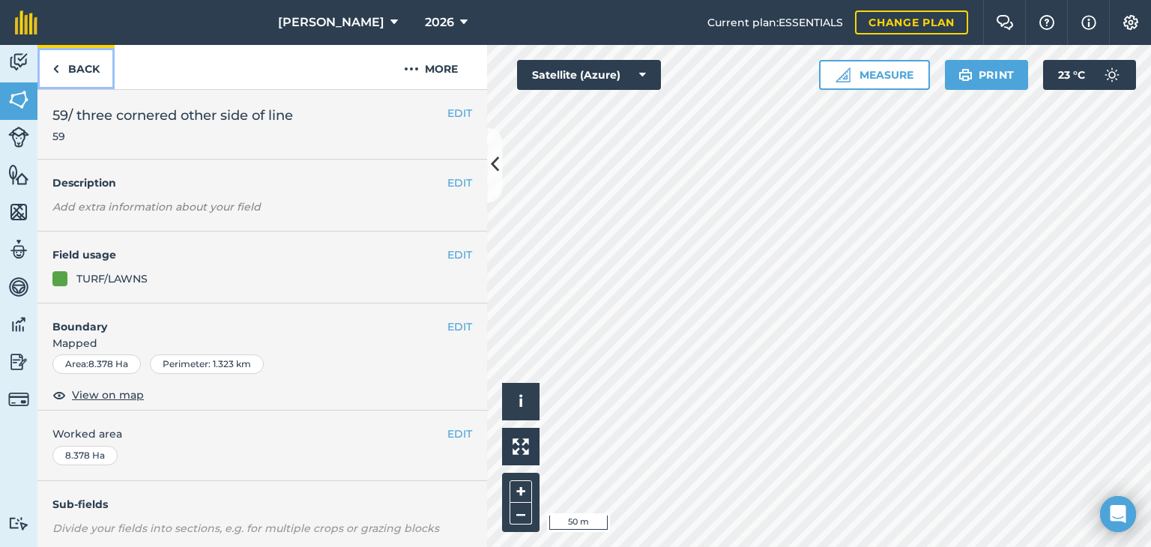
click at [88, 73] on link "Back" at bounding box center [75, 67] width 77 height 44
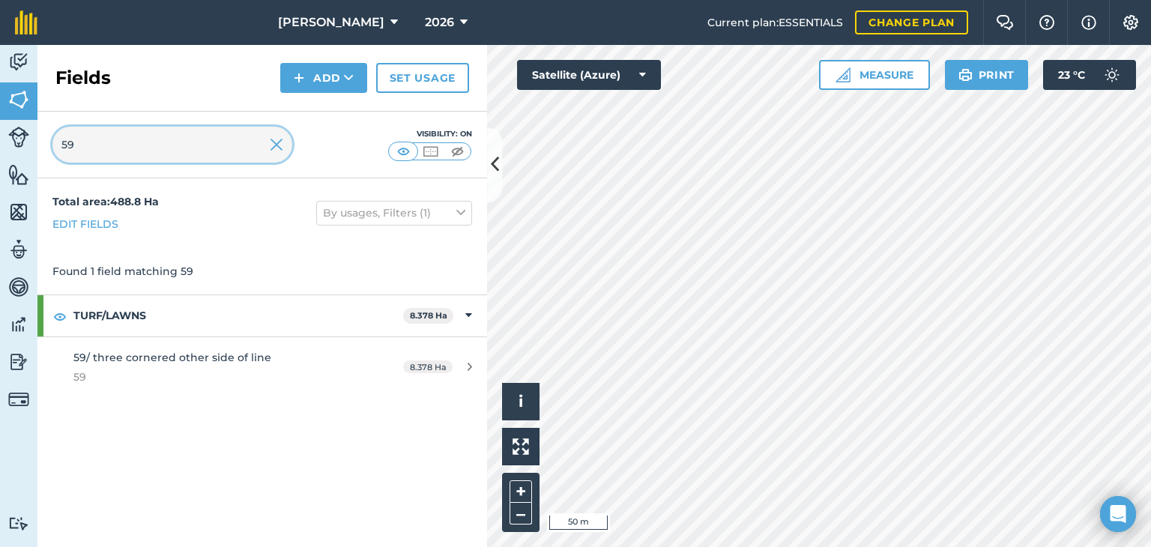
drag, startPoint x: 124, startPoint y: 146, endPoint x: 0, endPoint y: 163, distance: 124.7
click at [0, 163] on div "Activity Fields Livestock Features Maps Team Vehicles Data Reporting Billing Tu…" at bounding box center [575, 296] width 1151 height 502
type input "25"
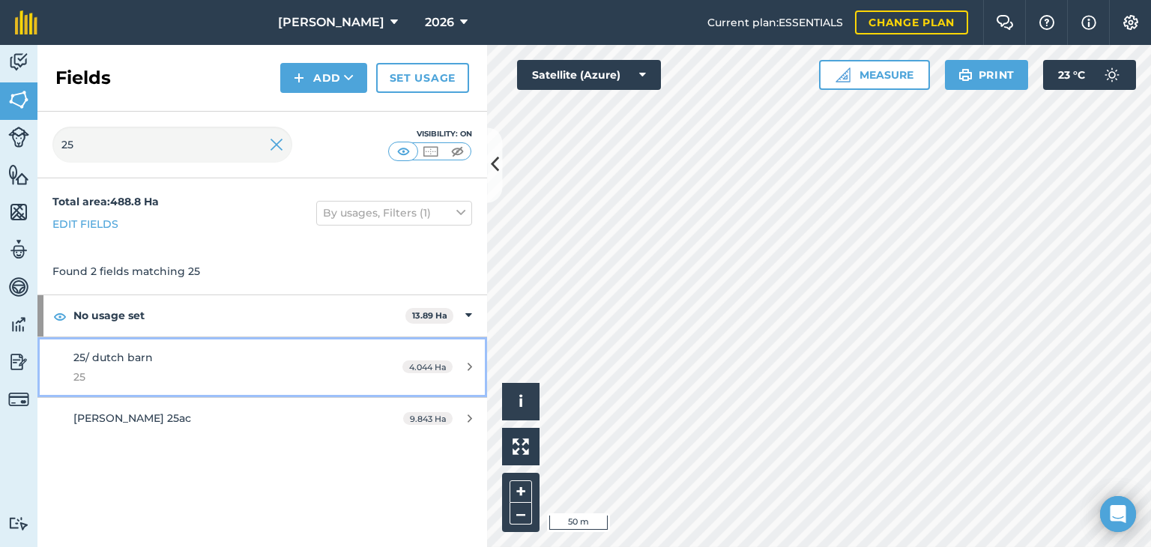
click at [471, 366] on icon at bounding box center [470, 366] width 4 height 11
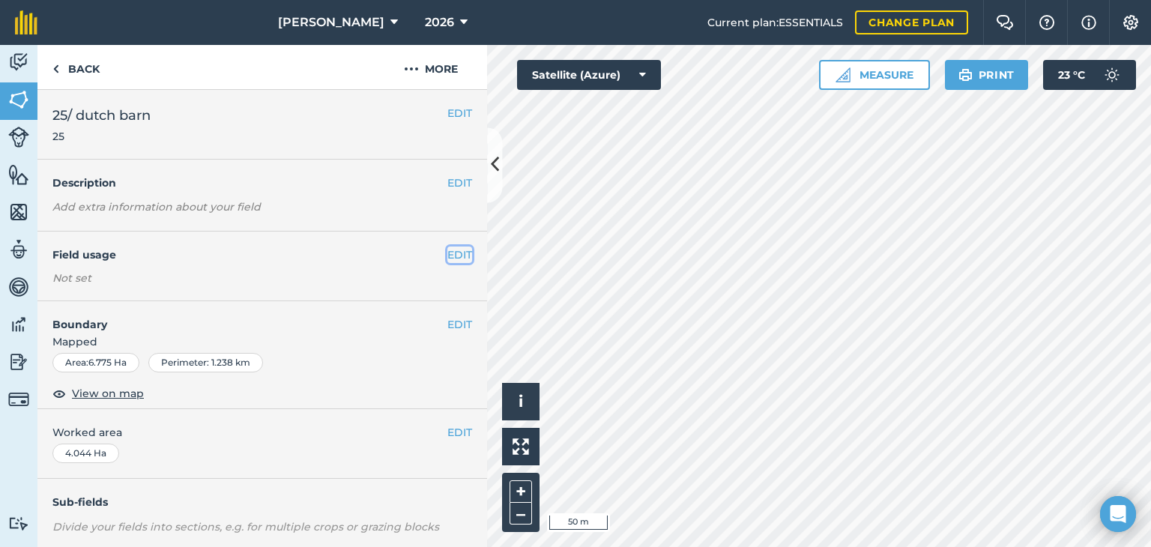
click at [454, 250] on button "EDIT" at bounding box center [459, 255] width 25 height 16
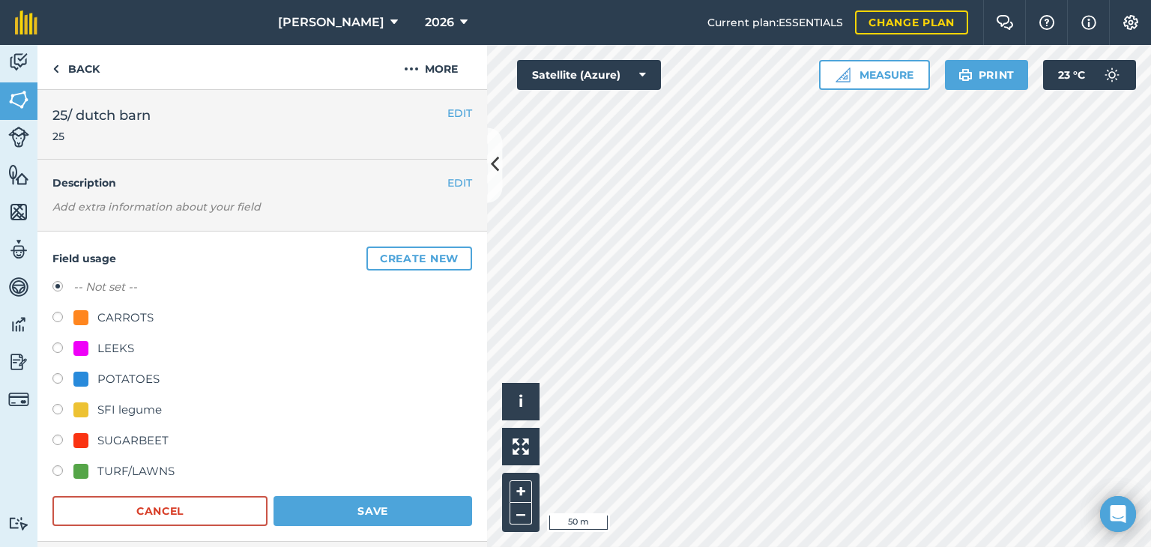
click at [59, 466] on label at bounding box center [62, 472] width 21 height 15
radio input "true"
radio input "false"
click at [355, 498] on button "Save" at bounding box center [373, 511] width 199 height 30
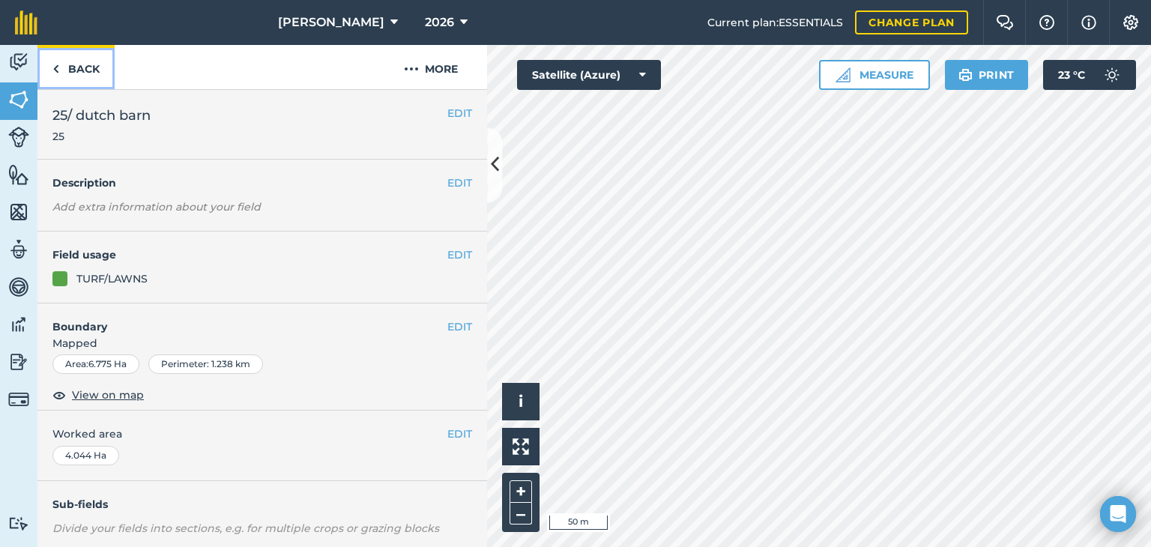
click at [81, 59] on link "Back" at bounding box center [75, 67] width 77 height 44
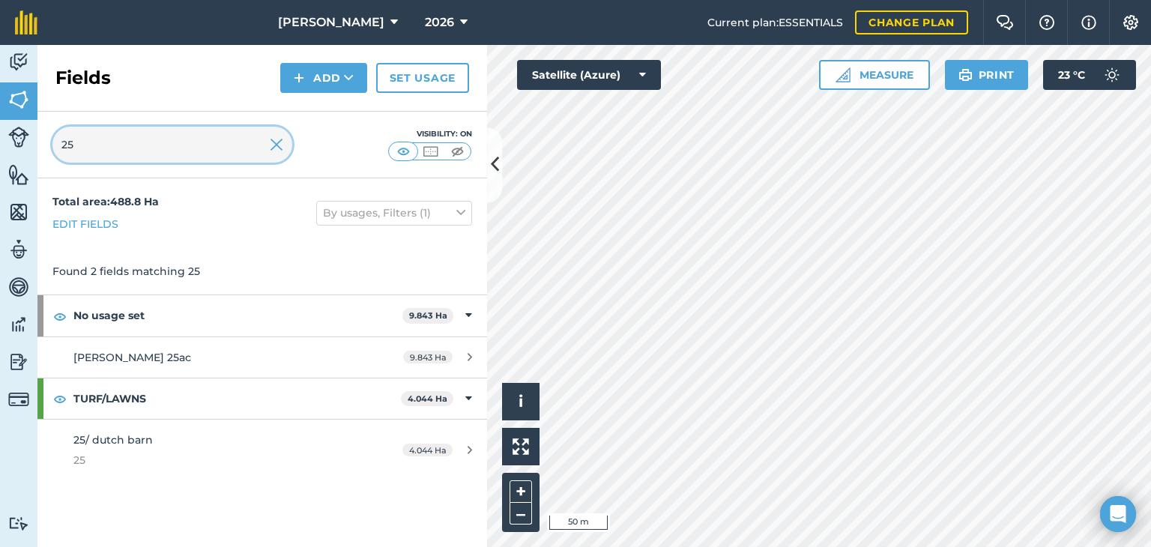
drag, startPoint x: 21, startPoint y: 166, endPoint x: 0, endPoint y: 181, distance: 25.8
click at [0, 181] on div "Activity Fields Livestock Features Maps Team Vehicles Data Reporting Billing Tu…" at bounding box center [575, 296] width 1151 height 502
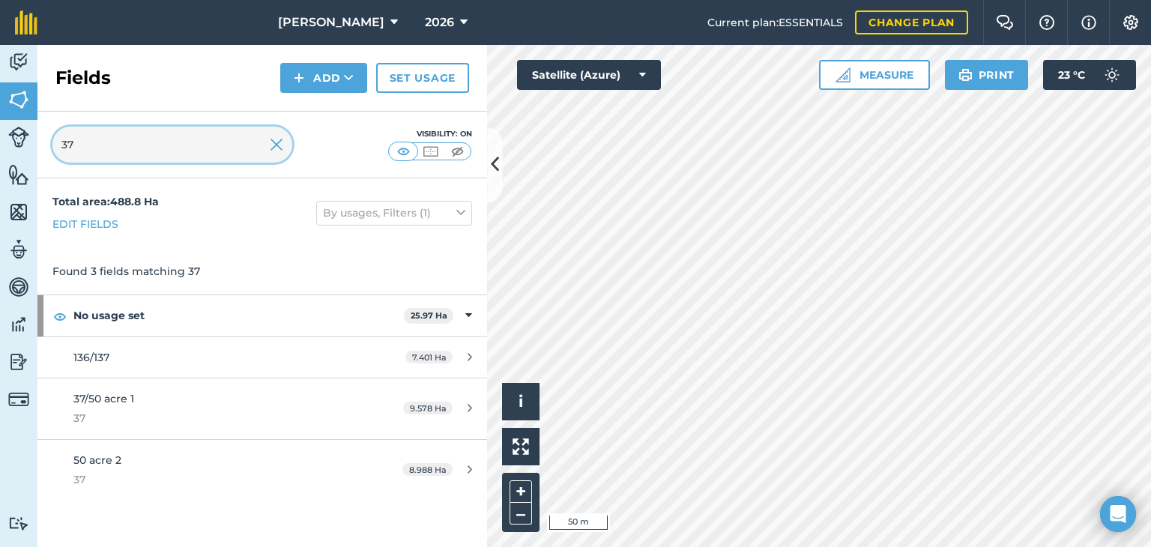
type input "37"
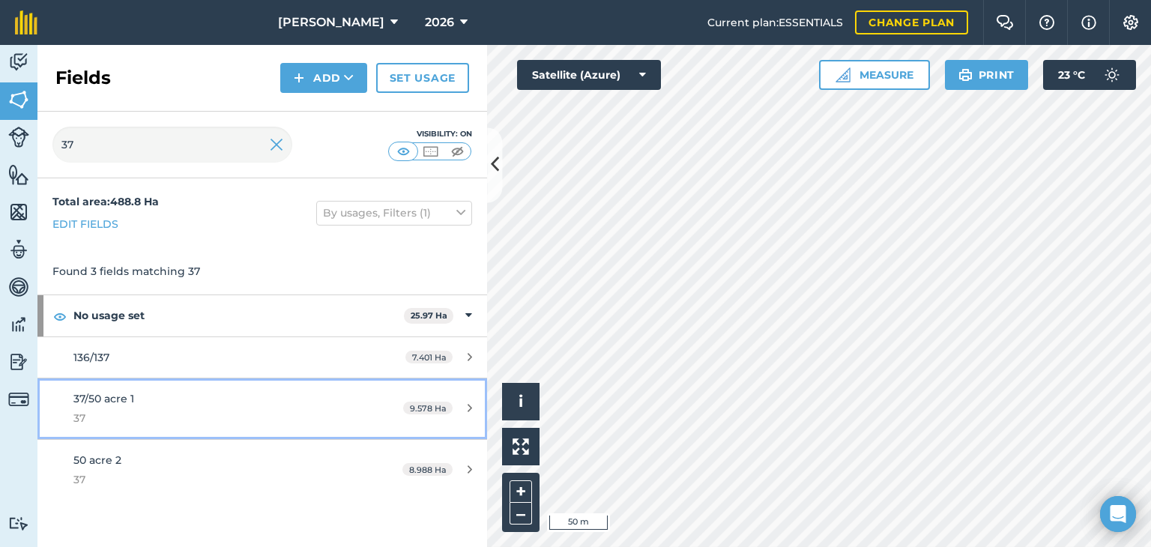
click at [470, 405] on icon at bounding box center [470, 407] width 4 height 11
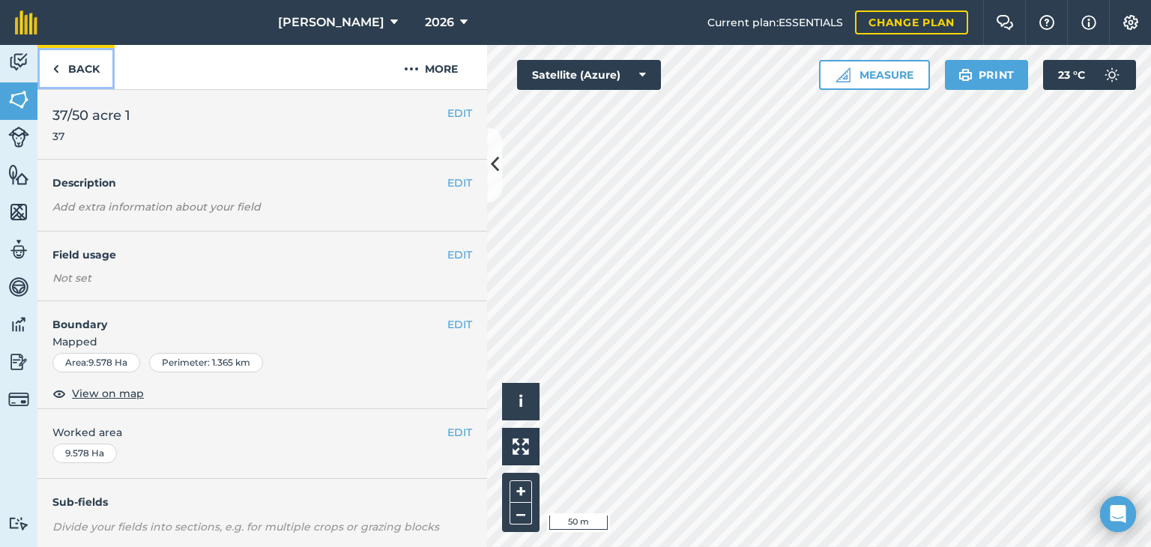
click at [58, 64] on img at bounding box center [55, 69] width 7 height 18
click at [458, 112] on button "EDIT" at bounding box center [459, 113] width 25 height 16
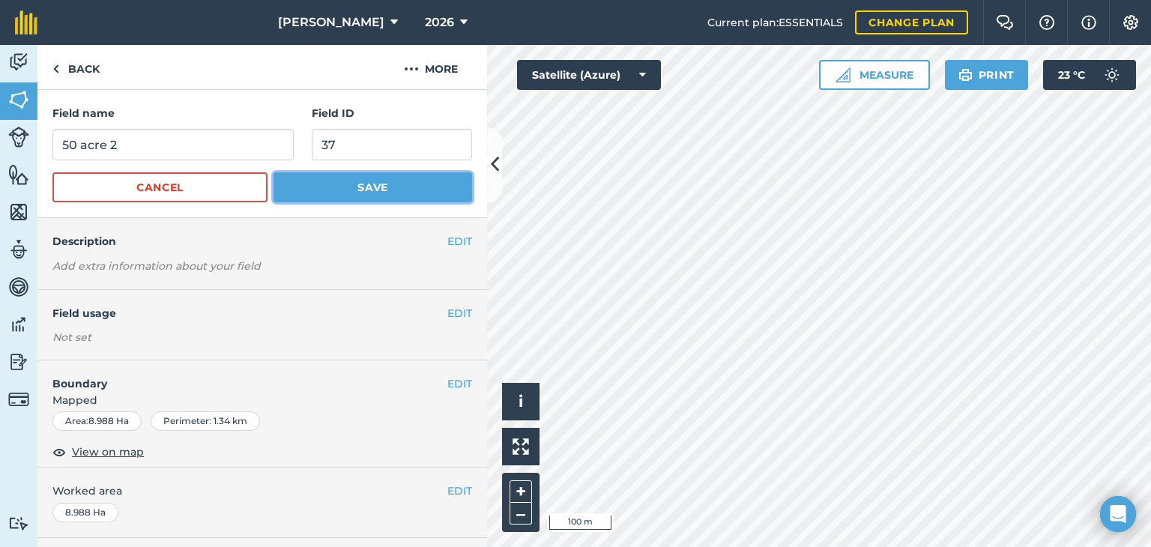
click at [394, 183] on button "Save" at bounding box center [373, 187] width 199 height 30
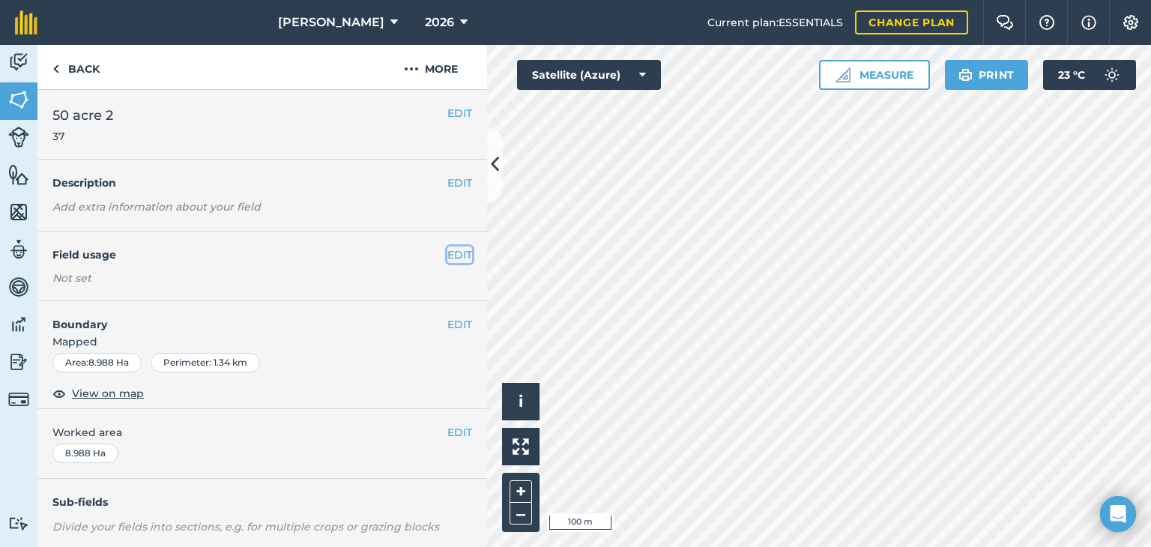
click at [456, 250] on button "EDIT" at bounding box center [459, 255] width 25 height 16
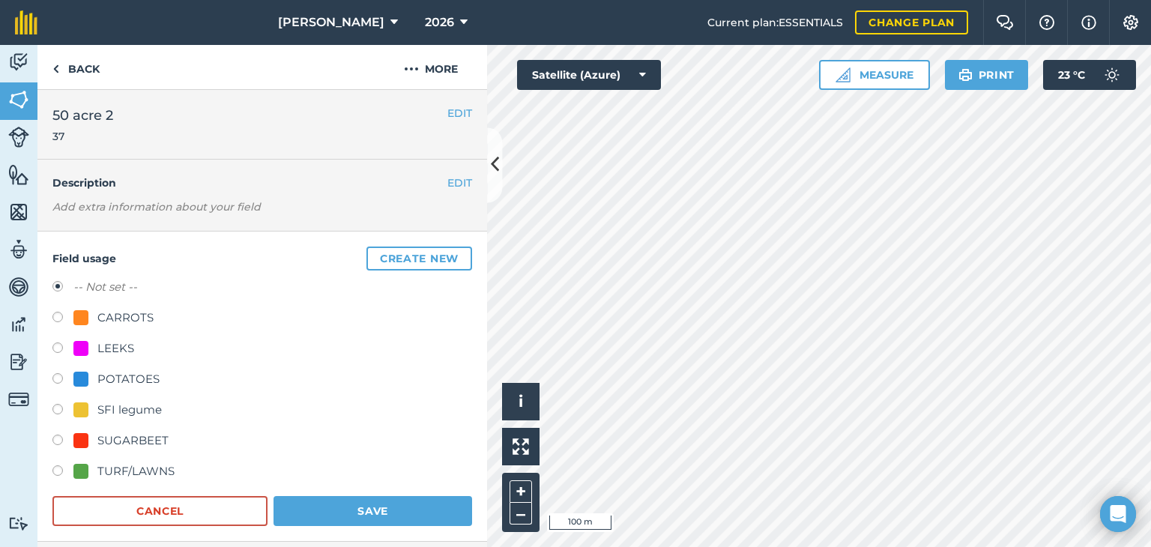
click at [54, 471] on label at bounding box center [62, 472] width 21 height 15
radio input "true"
radio input "false"
click at [340, 510] on button "Save" at bounding box center [373, 511] width 199 height 30
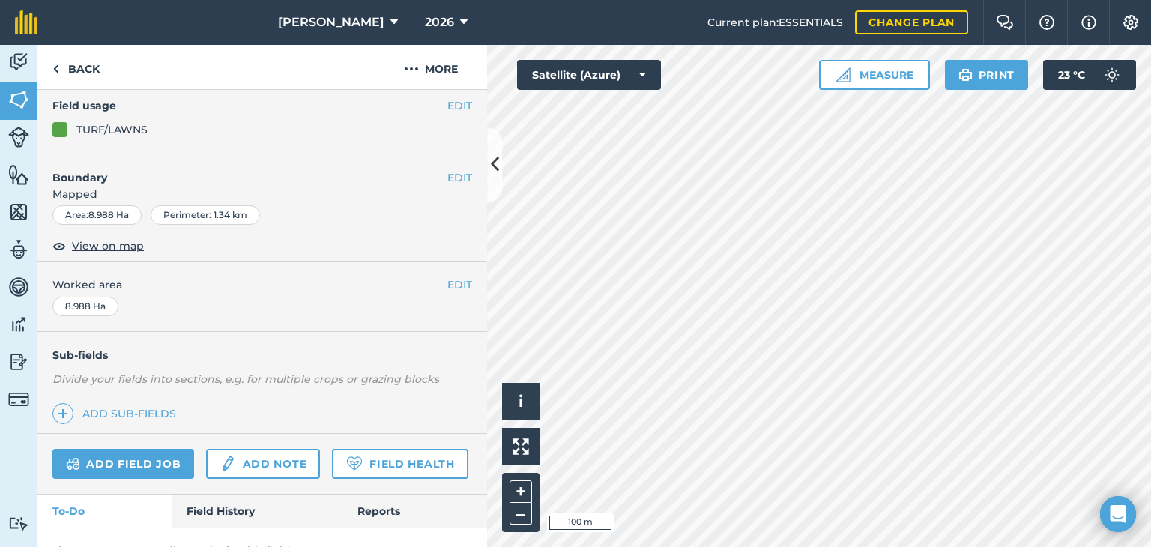
scroll to position [150, 0]
click at [276, 460] on link "Add note" at bounding box center [263, 463] width 114 height 30
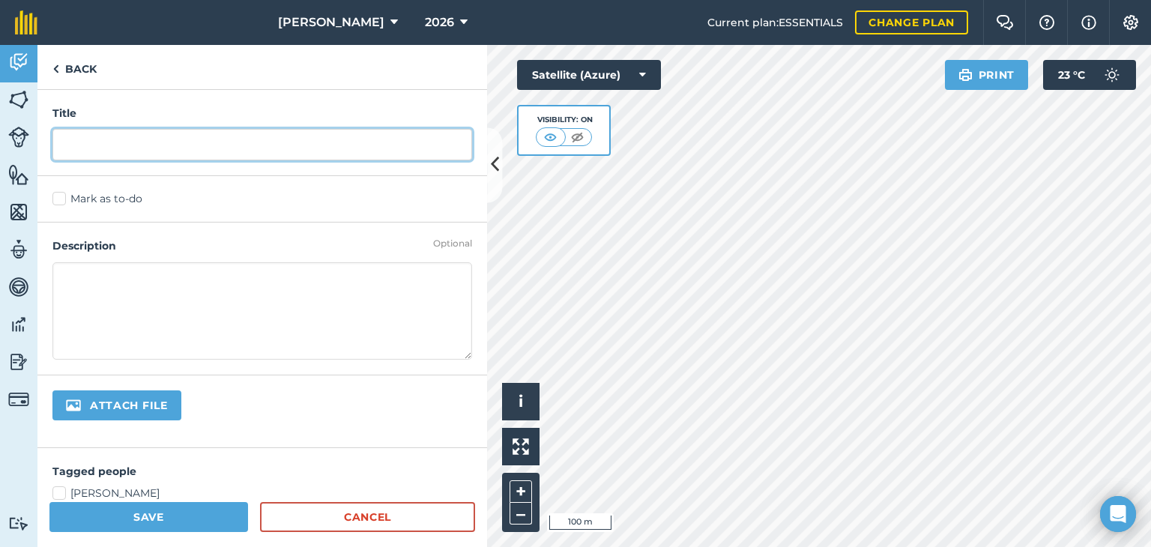
click at [189, 158] on input "text" at bounding box center [262, 144] width 420 height 31
type input "Turf in spring"
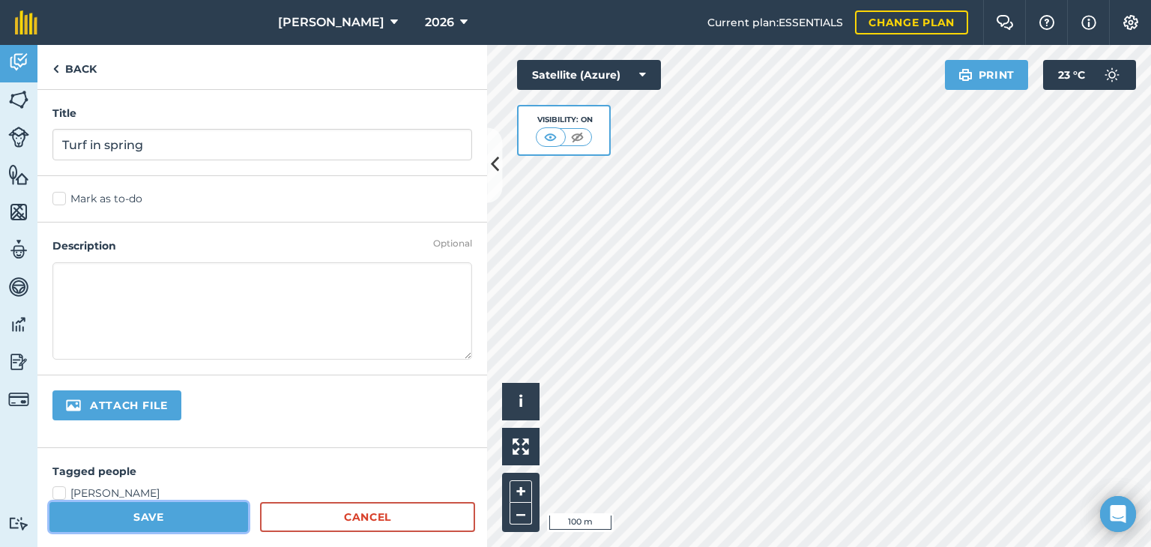
click at [181, 522] on button "Save" at bounding box center [148, 517] width 199 height 30
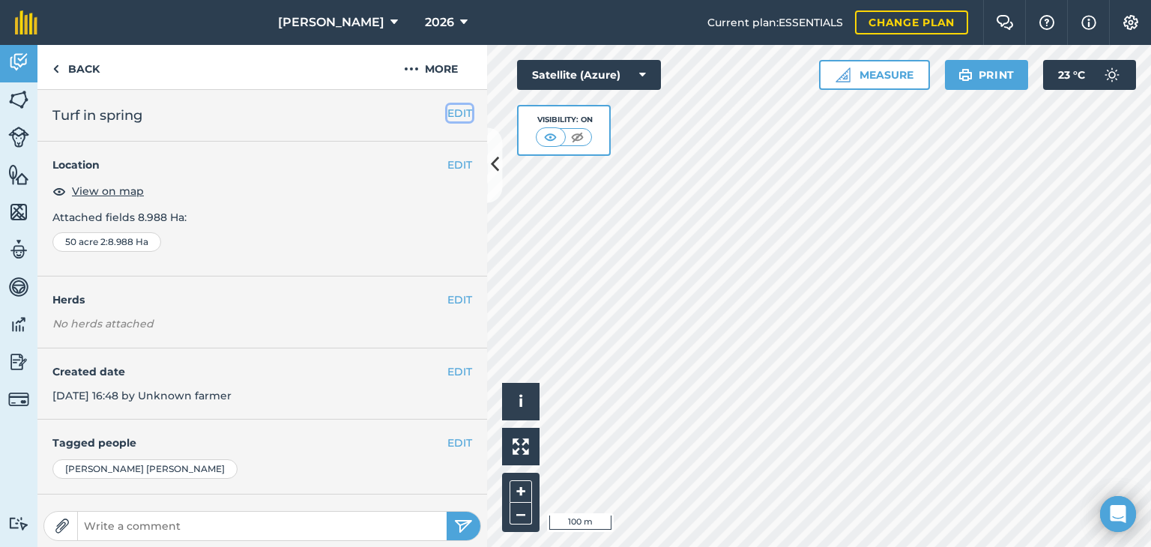
click at [447, 111] on button "EDIT" at bounding box center [459, 113] width 25 height 16
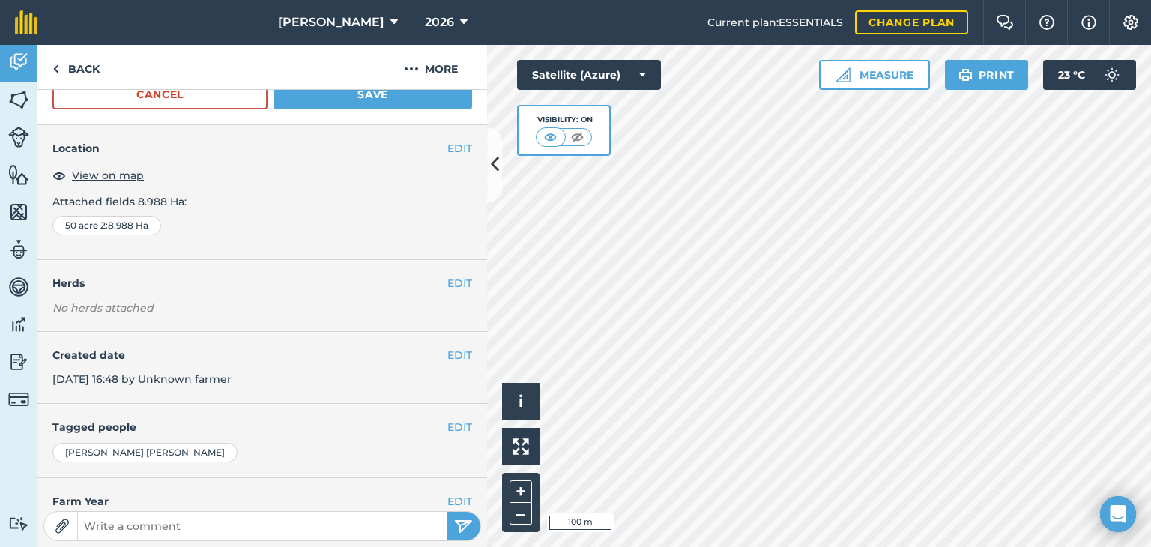
scroll to position [150, 0]
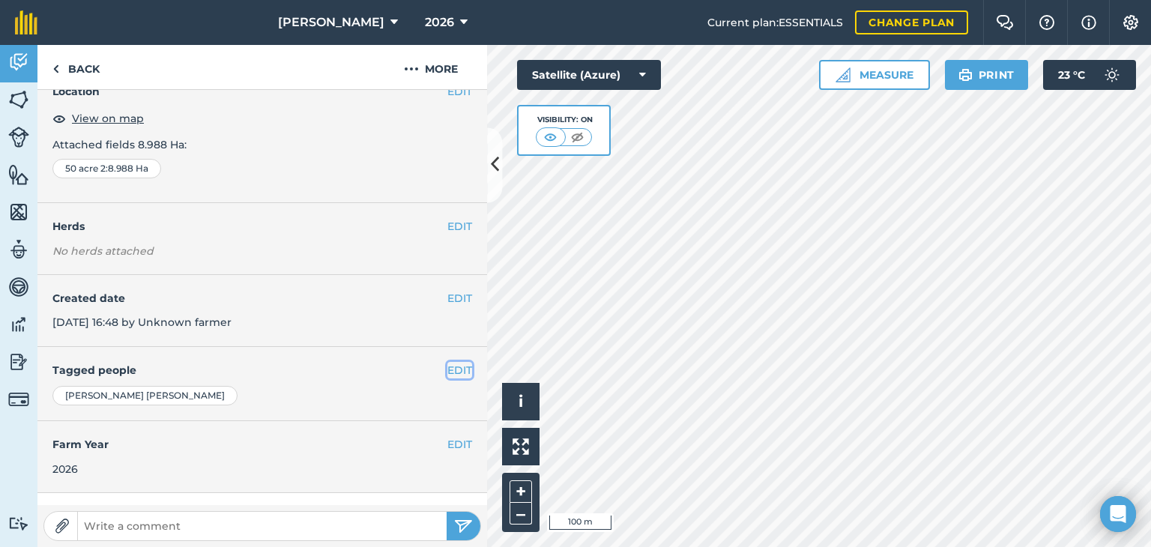
click at [447, 362] on button "EDIT" at bounding box center [459, 370] width 25 height 16
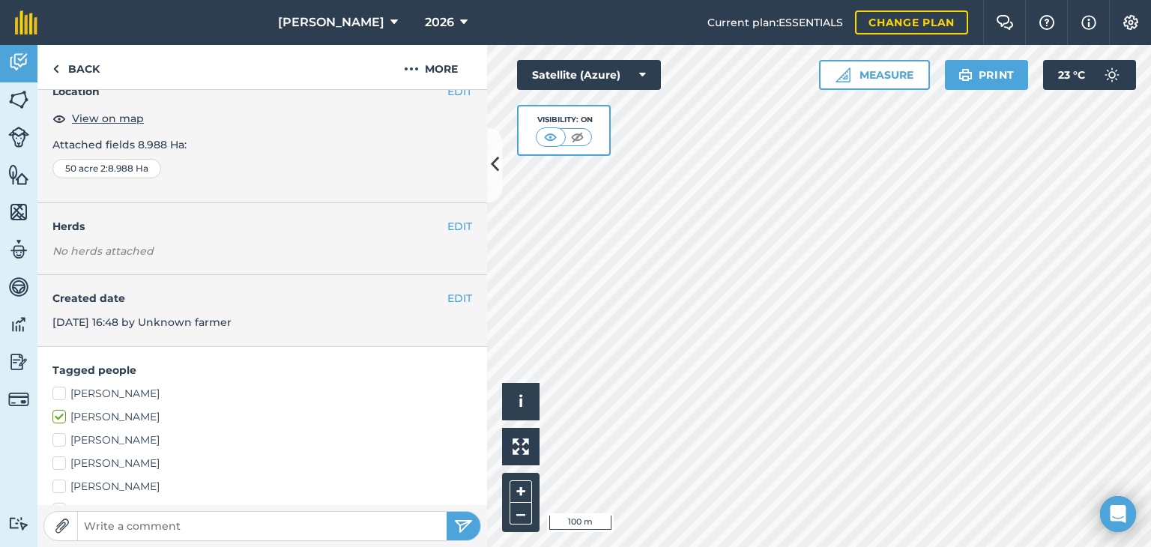
click at [60, 386] on label "[PERSON_NAME]" at bounding box center [262, 394] width 420 height 16
click at [60, 386] on input "[PERSON_NAME]" at bounding box center [57, 391] width 10 height 10
checkbox input "true"
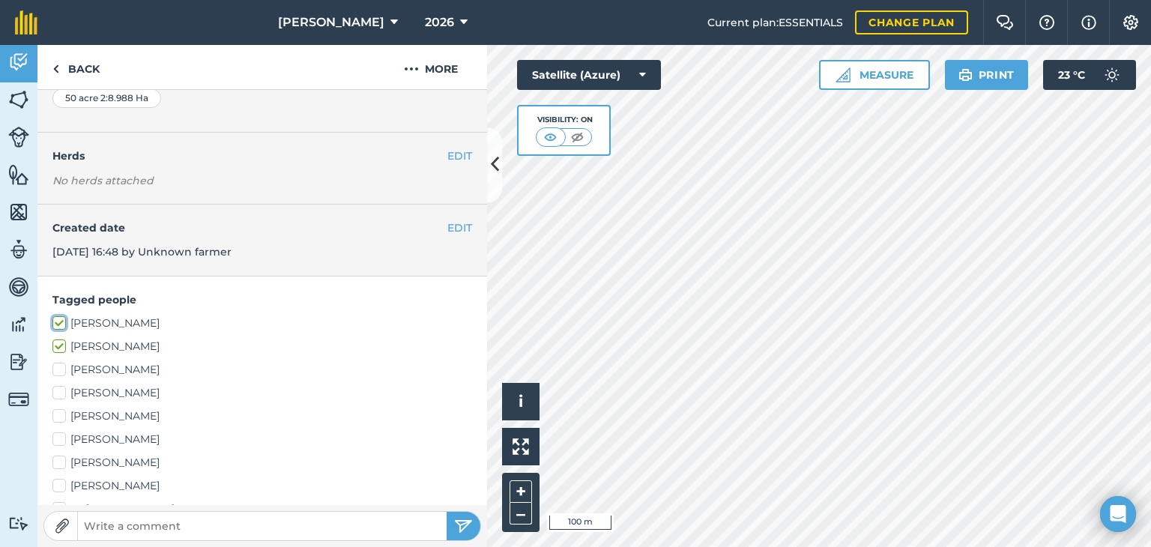
scroll to position [225, 0]
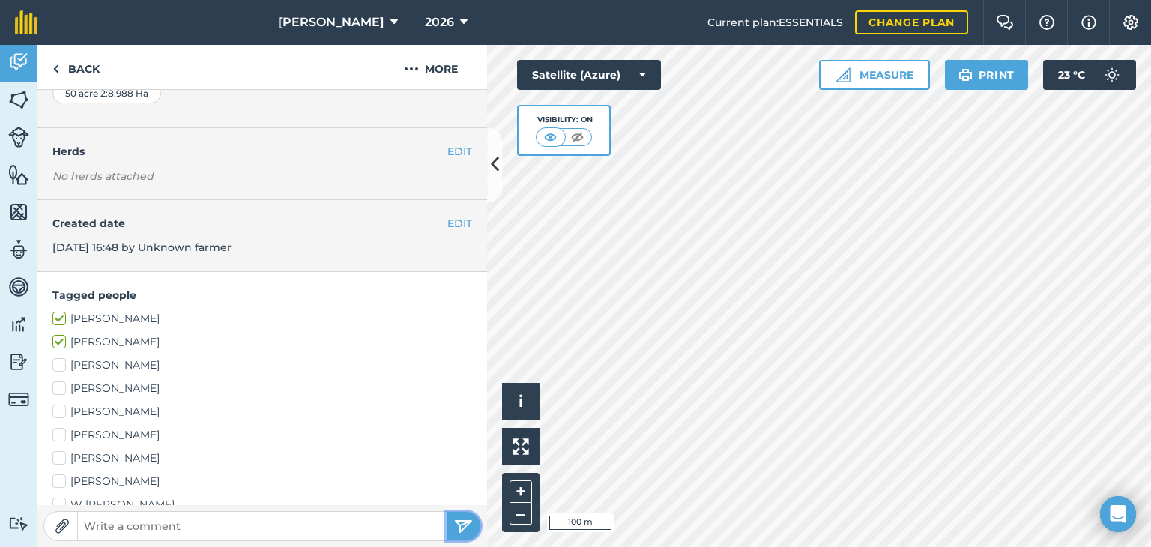
click at [469, 522] on img "submit" at bounding box center [463, 526] width 19 height 18
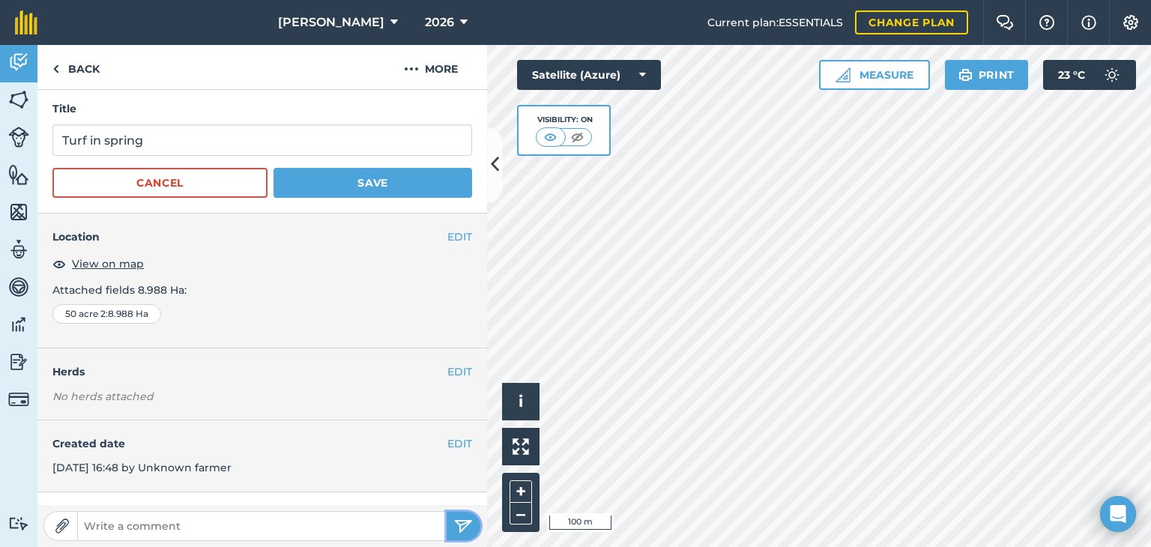
scroll to position [0, 0]
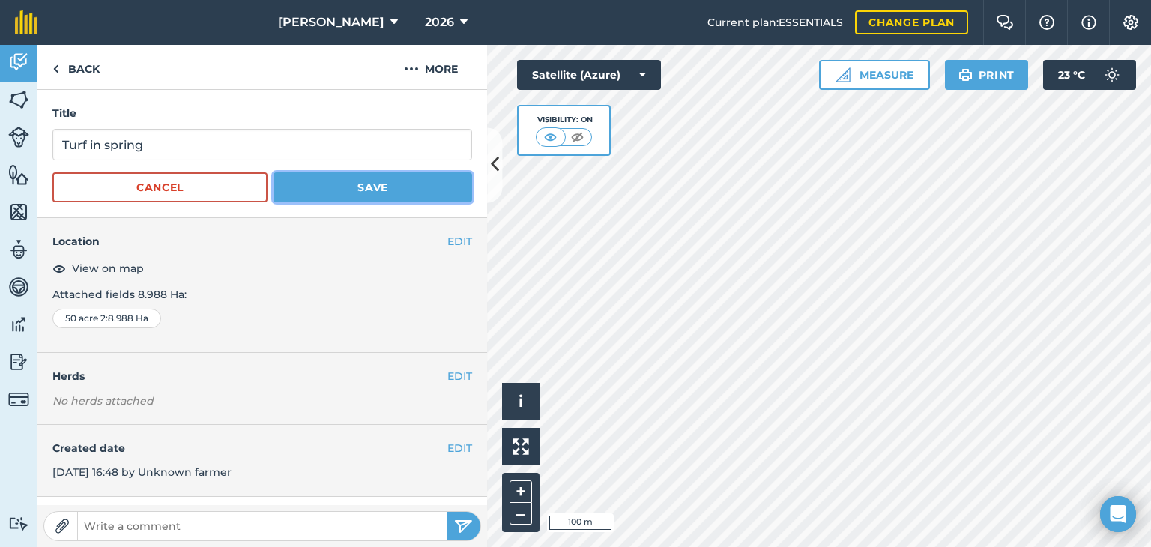
click at [364, 182] on button "Save" at bounding box center [373, 187] width 199 height 30
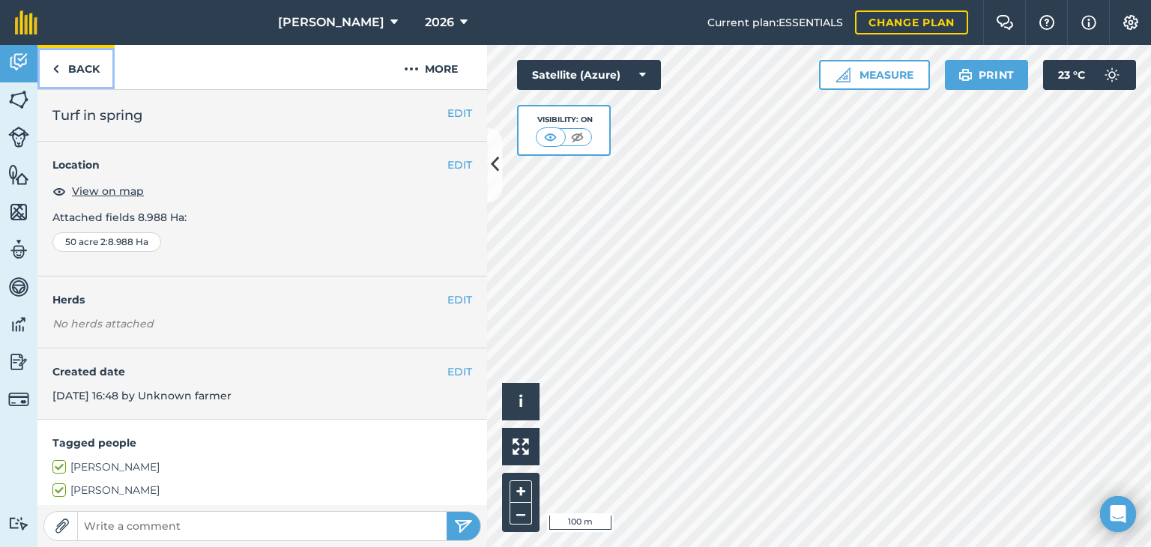
click at [90, 61] on link "Back" at bounding box center [75, 67] width 77 height 44
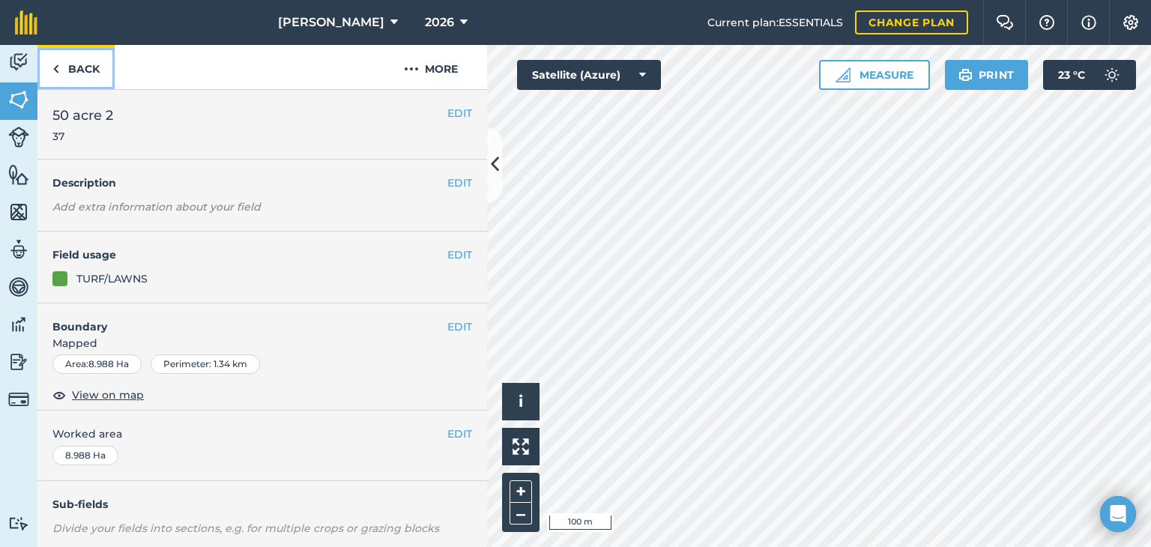
click at [77, 72] on link "Back" at bounding box center [75, 67] width 77 height 44
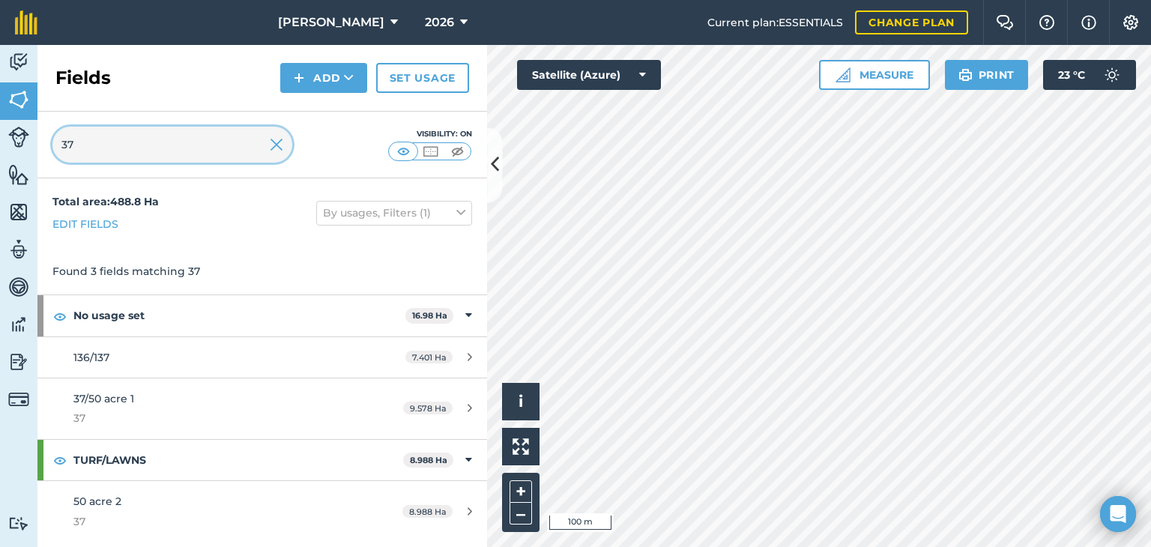
drag, startPoint x: 120, startPoint y: 139, endPoint x: 0, endPoint y: 151, distance: 120.4
click at [0, 151] on div "Activity Fields Livestock Features Maps Team Vehicles Data Reporting Billing Tu…" at bounding box center [575, 296] width 1151 height 502
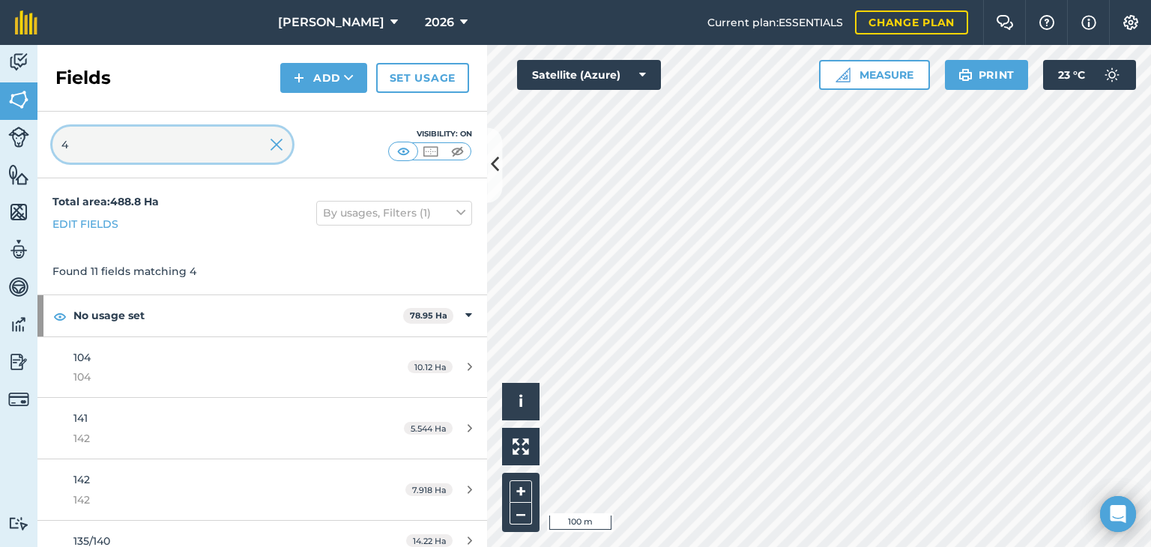
type input "46"
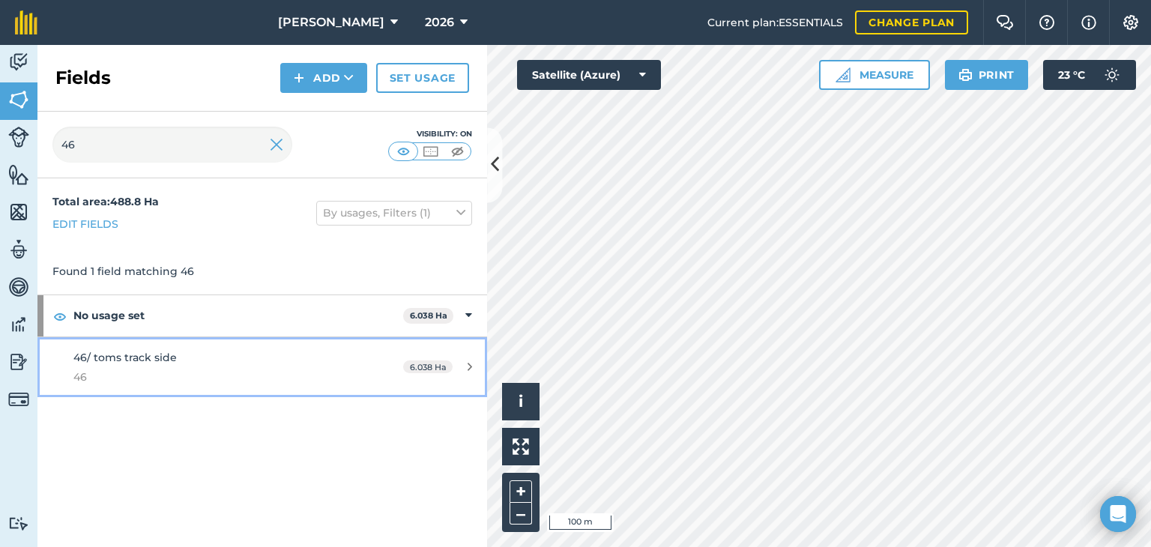
click at [456, 361] on div "6.038 Ha" at bounding box center [437, 367] width 99 height 12
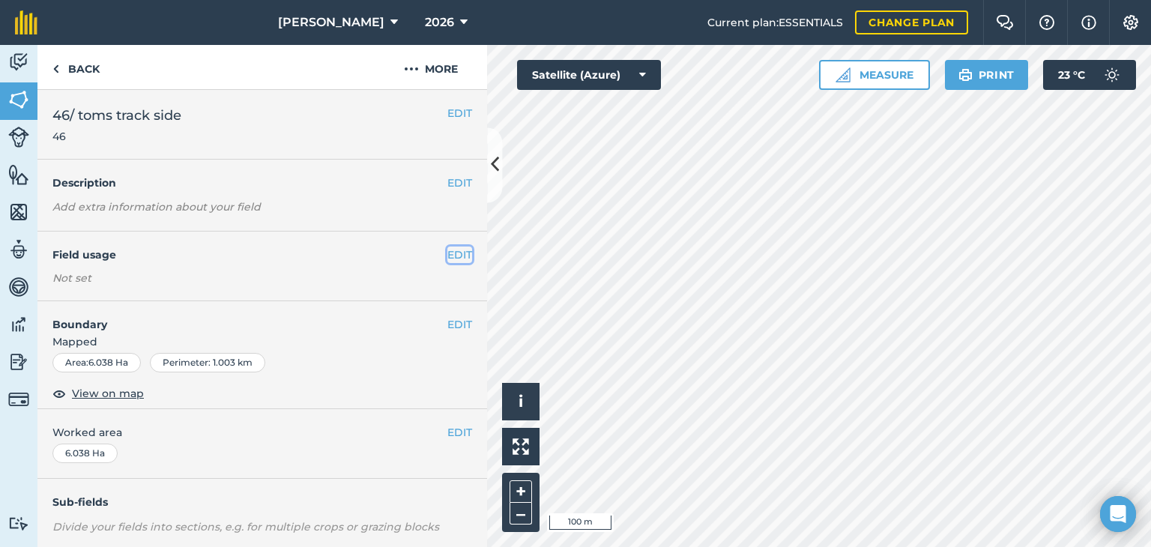
click at [453, 250] on button "EDIT" at bounding box center [459, 255] width 25 height 16
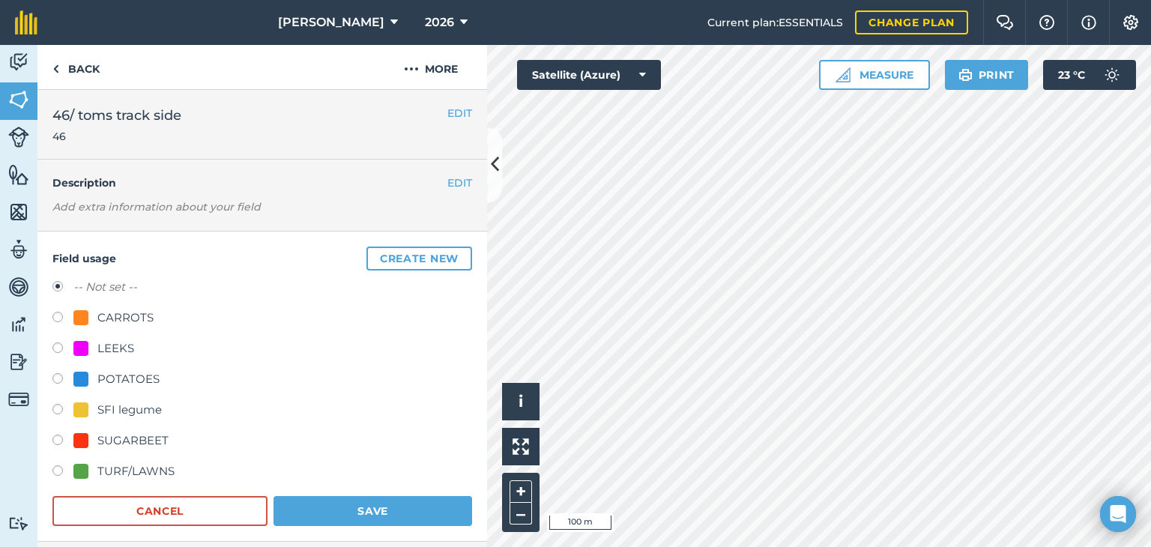
click at [57, 468] on label at bounding box center [62, 472] width 21 height 15
radio input "true"
radio input "false"
click at [290, 509] on button "Save" at bounding box center [373, 511] width 199 height 30
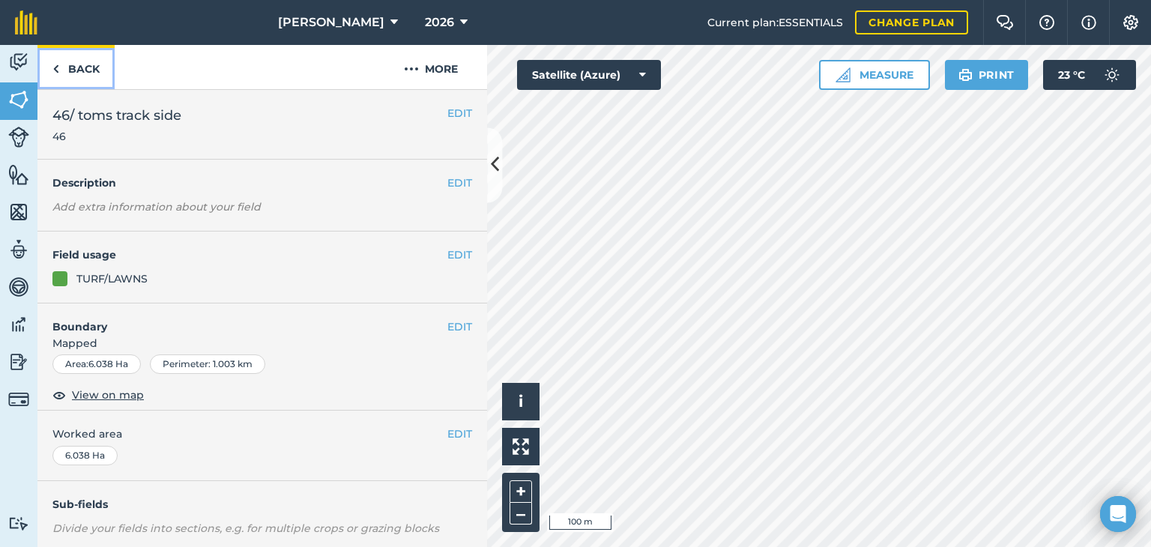
click at [71, 79] on link "Back" at bounding box center [75, 67] width 77 height 44
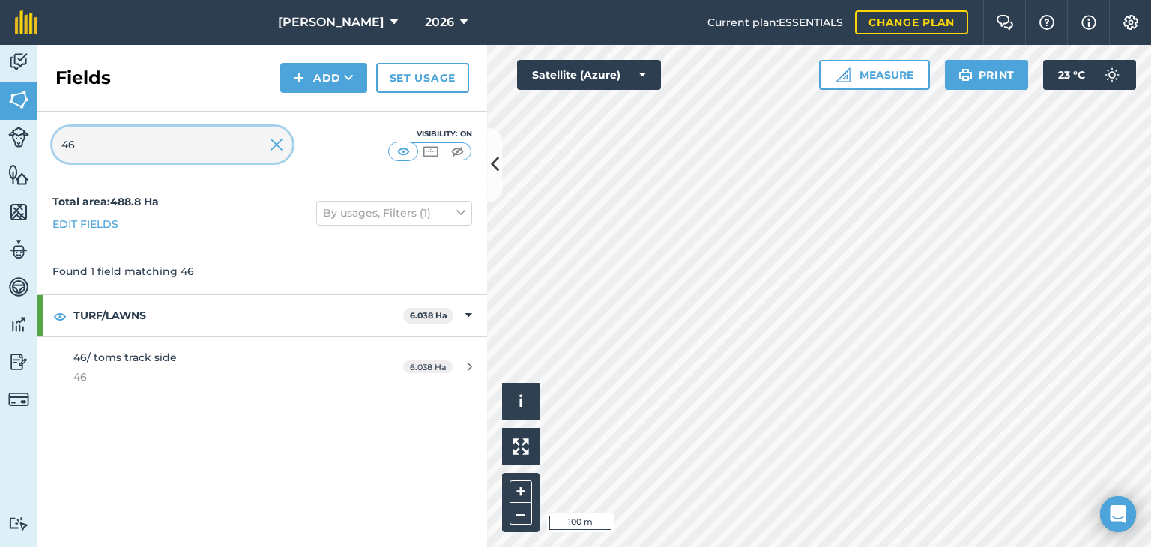
drag, startPoint x: 149, startPoint y: 145, endPoint x: 0, endPoint y: 154, distance: 149.4
click at [0, 154] on div "Activity Fields Livestock Features Maps Team Vehicles Data Reporting Billing Tu…" at bounding box center [575, 296] width 1151 height 502
type input "34"
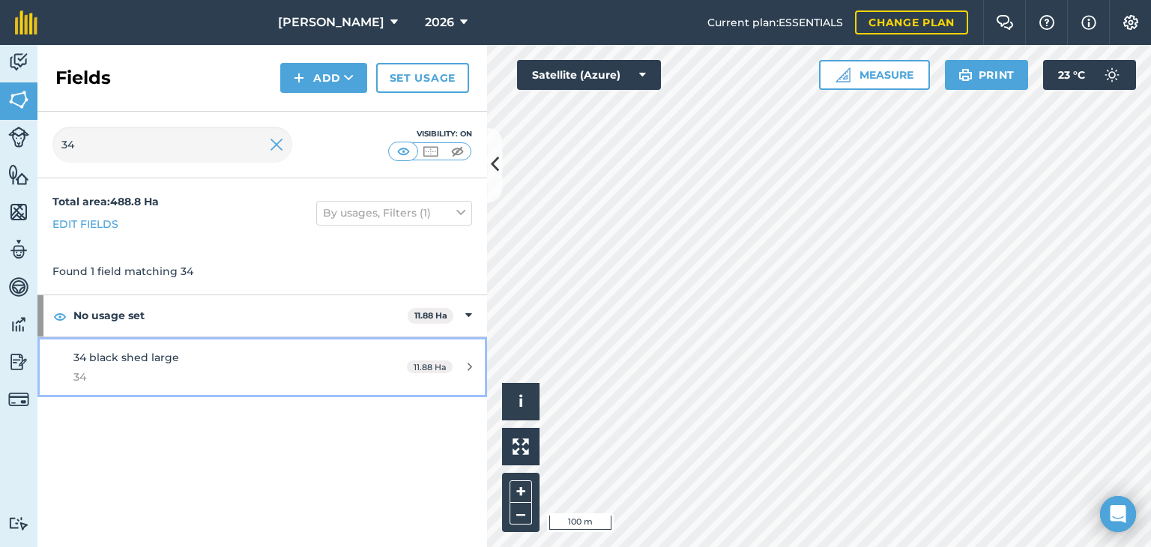
click at [471, 365] on icon at bounding box center [470, 366] width 4 height 11
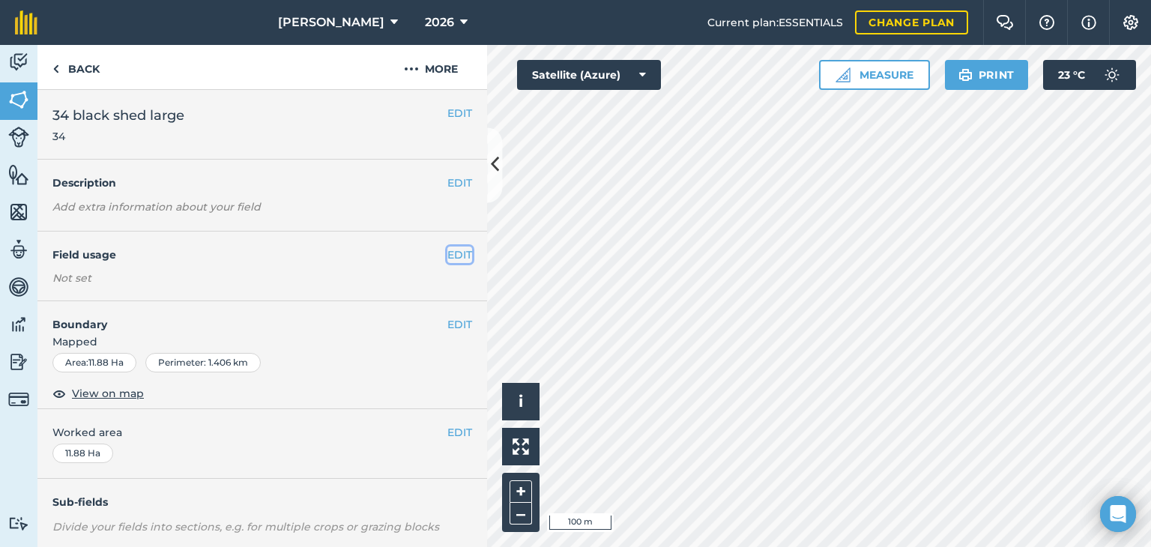
click at [452, 256] on button "EDIT" at bounding box center [459, 255] width 25 height 16
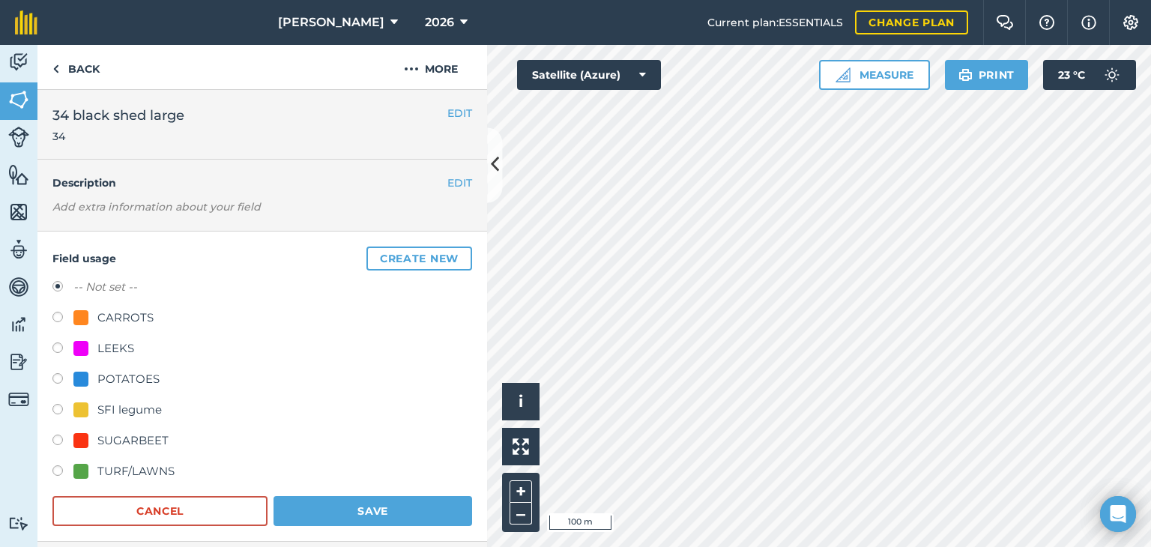
click at [66, 467] on label at bounding box center [62, 472] width 21 height 15
radio input "true"
radio input "false"
click at [300, 506] on button "Save" at bounding box center [373, 511] width 199 height 30
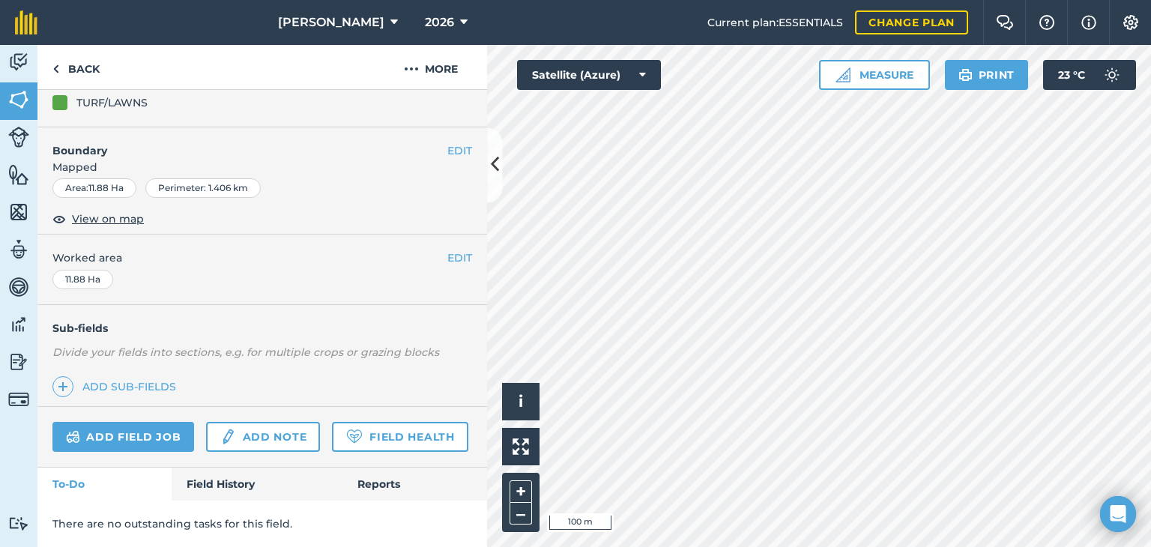
scroll to position [216, 0]
click at [246, 422] on link "Add note" at bounding box center [263, 437] width 114 height 30
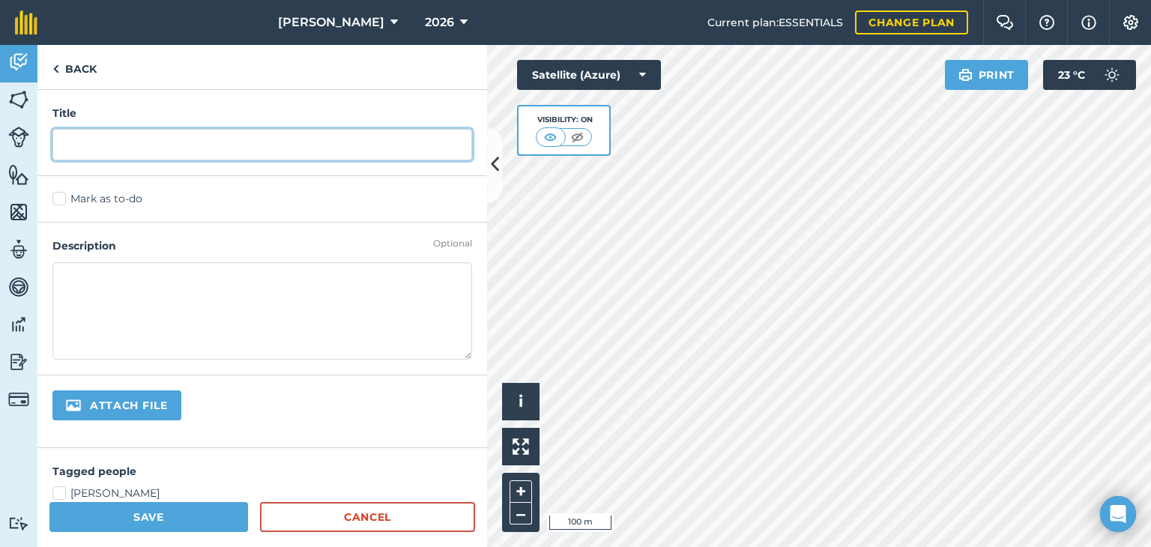
click at [183, 139] on input "text" at bounding box center [262, 144] width 420 height 31
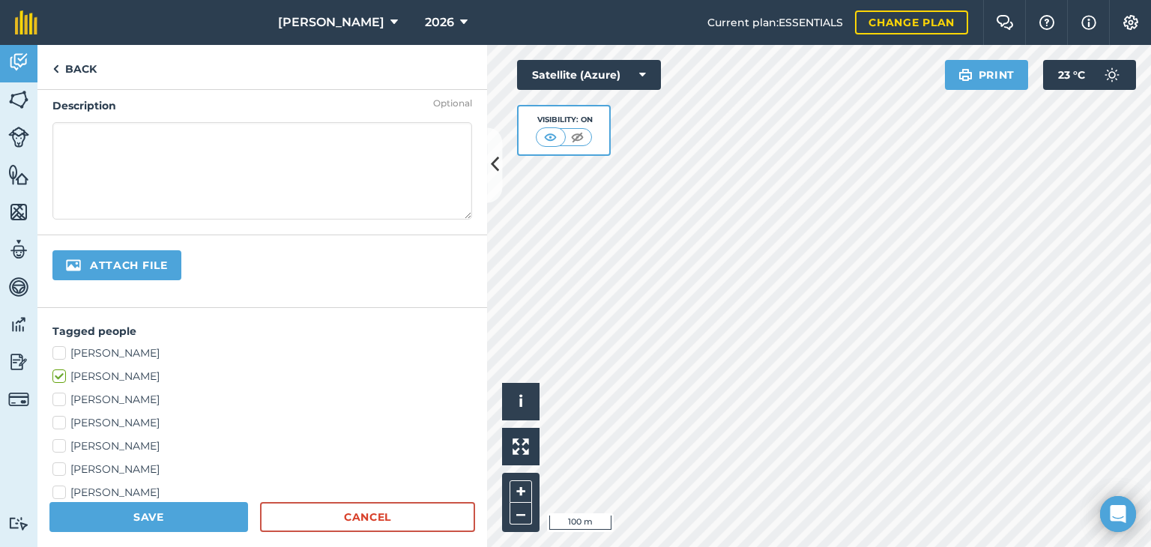
scroll to position [150, 0]
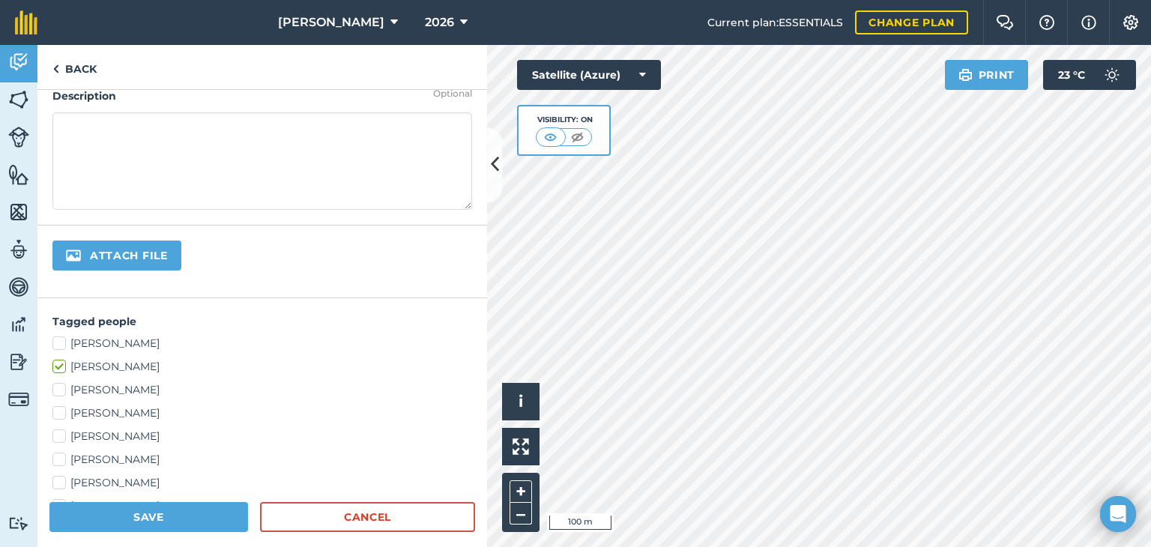
type input "Turf in spring"
click at [61, 341] on label "[PERSON_NAME]" at bounding box center [262, 344] width 420 height 16
click at [61, 341] on input "[PERSON_NAME]" at bounding box center [57, 341] width 10 height 10
checkbox input "true"
click at [195, 518] on button "Save" at bounding box center [148, 517] width 199 height 30
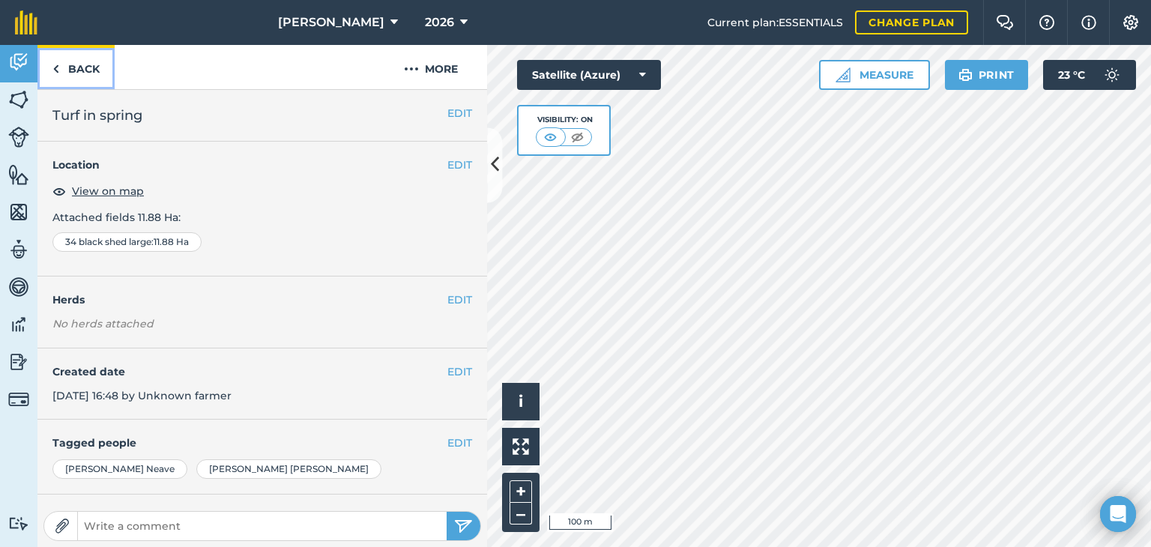
click at [77, 65] on link "Back" at bounding box center [75, 67] width 77 height 44
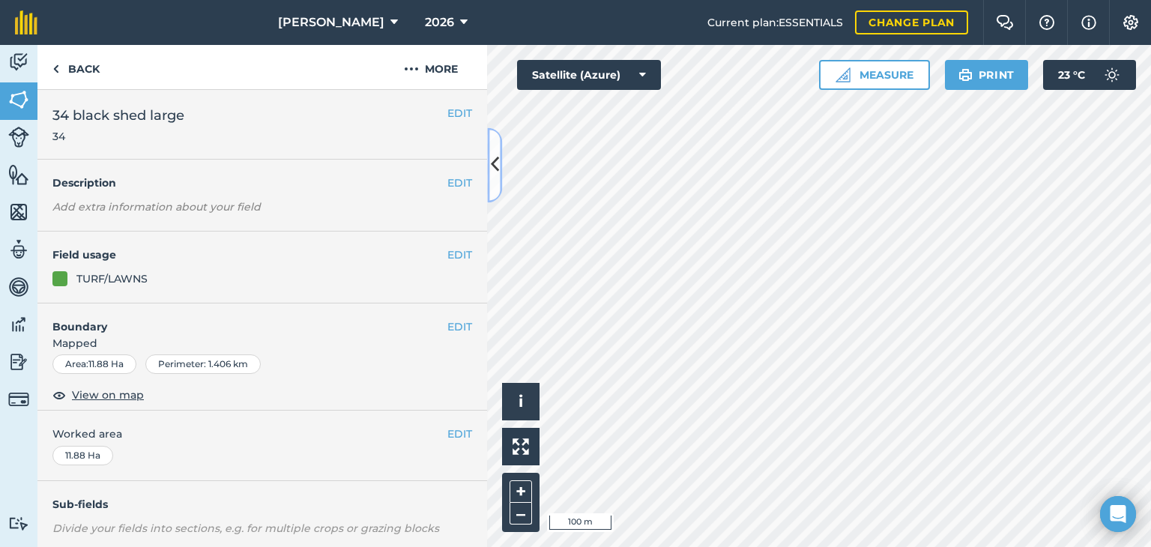
click at [487, 155] on button at bounding box center [494, 164] width 15 height 75
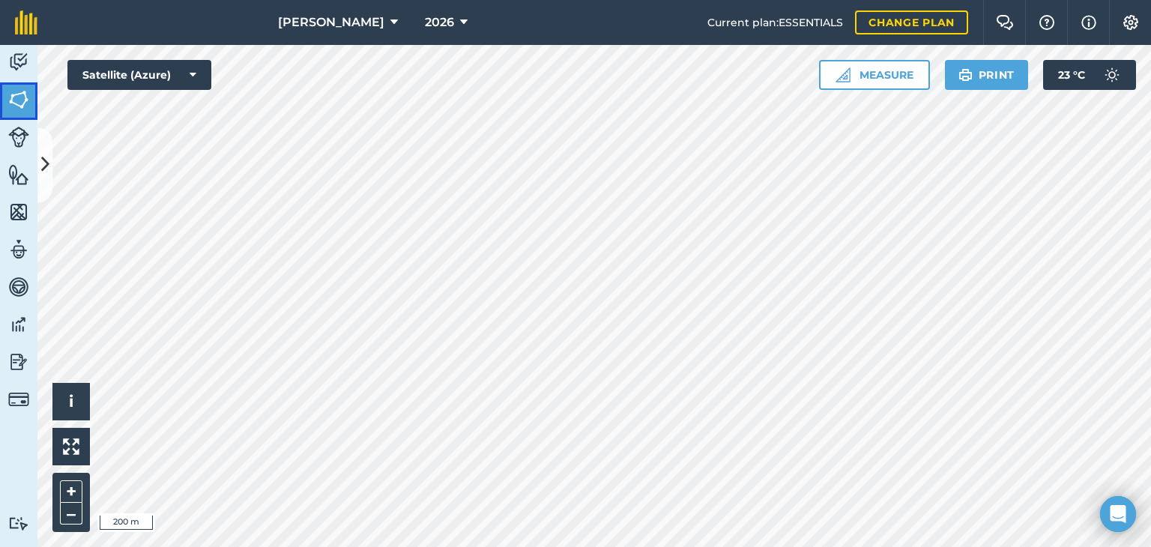
click at [18, 103] on img at bounding box center [18, 99] width 21 height 22
click at [19, 103] on img at bounding box center [18, 99] width 21 height 22
click at [18, 65] on img at bounding box center [18, 62] width 21 height 22
click at [28, 98] on img at bounding box center [18, 99] width 21 height 22
click at [38, 140] on button at bounding box center [44, 164] width 15 height 75
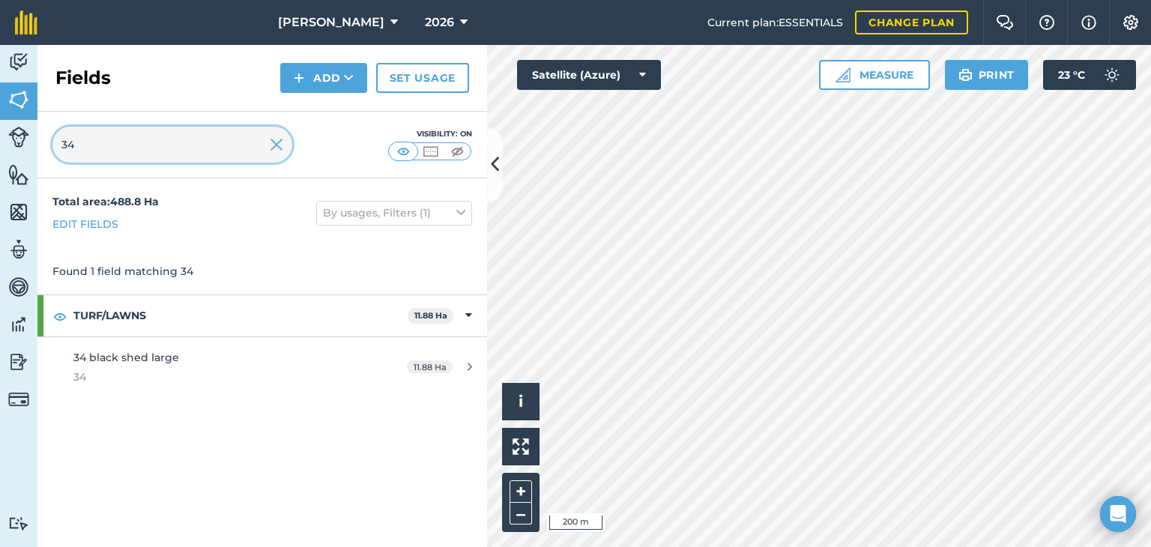
drag, startPoint x: 148, startPoint y: 137, endPoint x: 0, endPoint y: 132, distance: 148.5
click at [0, 135] on div "Activity Fields Livestock Features Maps Team Vehicles Data Reporting Billing Tu…" at bounding box center [575, 296] width 1151 height 502
type input "112"
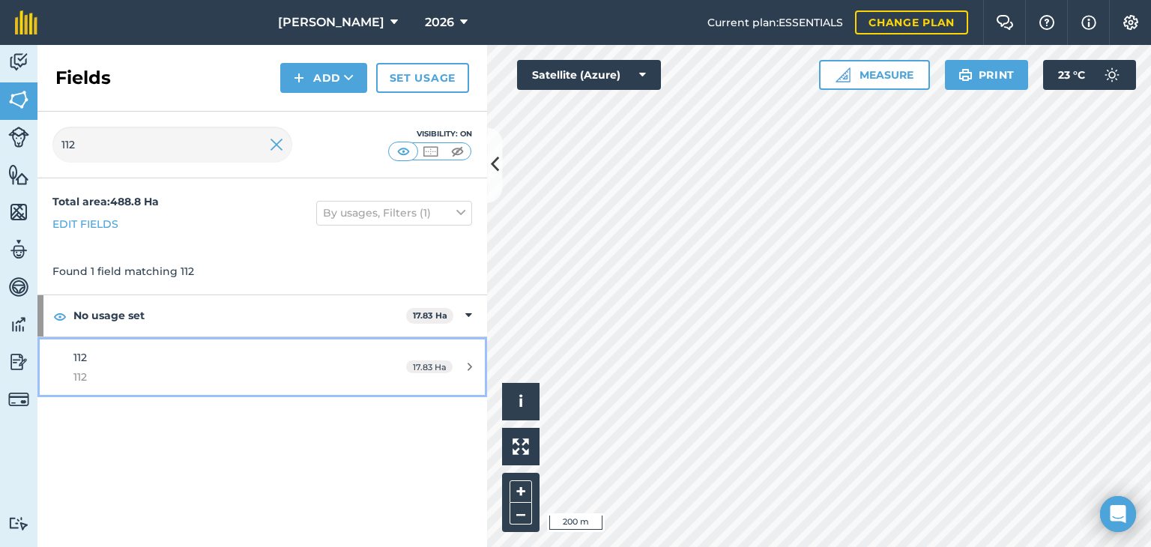
click at [468, 366] on icon at bounding box center [470, 366] width 4 height 11
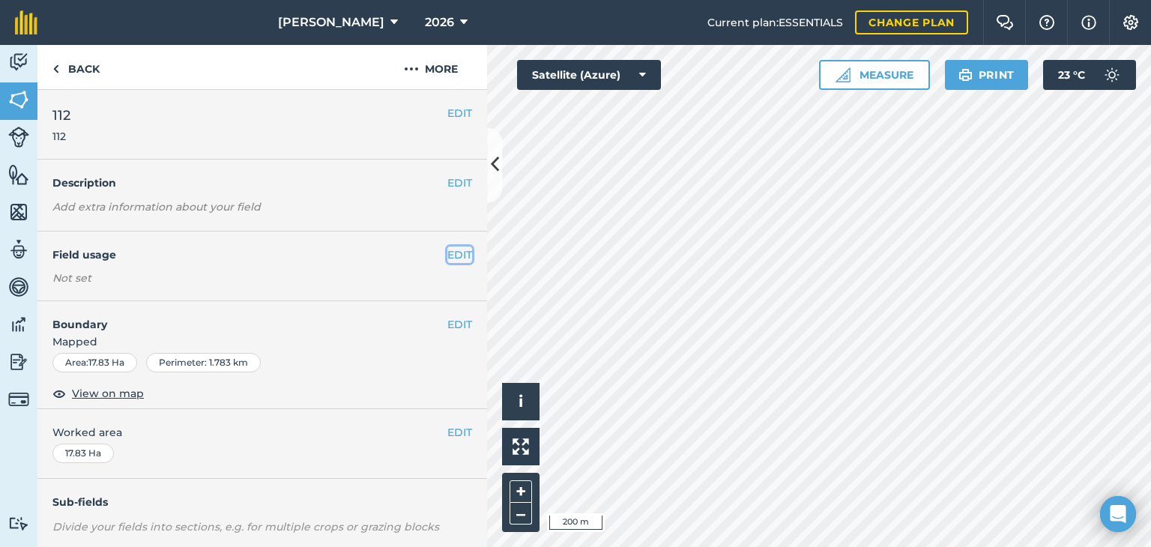
click at [447, 250] on button "EDIT" at bounding box center [459, 255] width 25 height 16
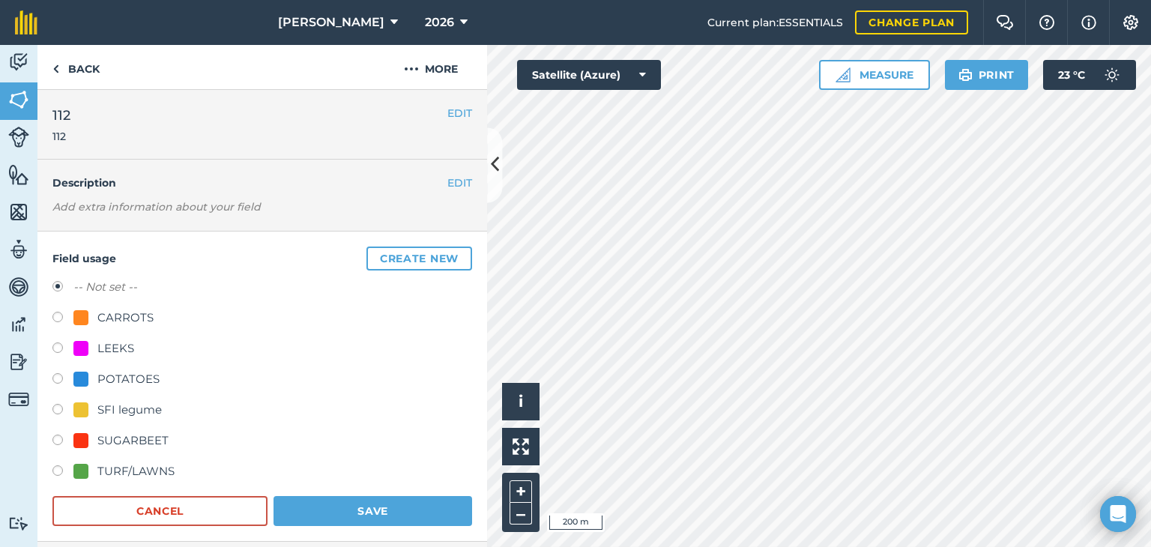
click at [56, 375] on label at bounding box center [62, 380] width 21 height 15
radio input "true"
radio input "false"
click at [323, 503] on button "Save" at bounding box center [373, 511] width 199 height 30
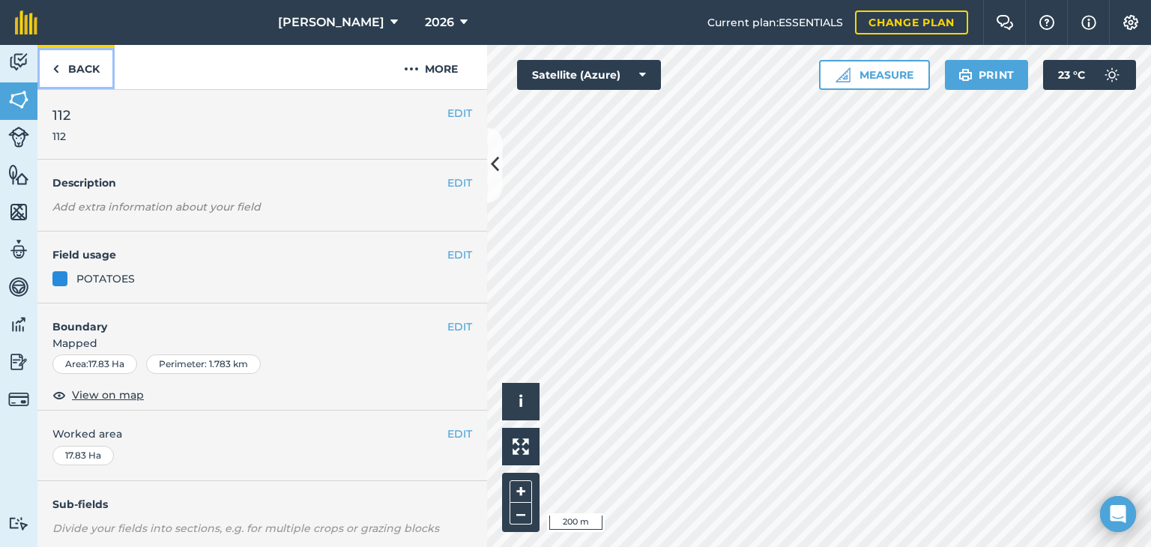
click at [60, 64] on link "Back" at bounding box center [75, 67] width 77 height 44
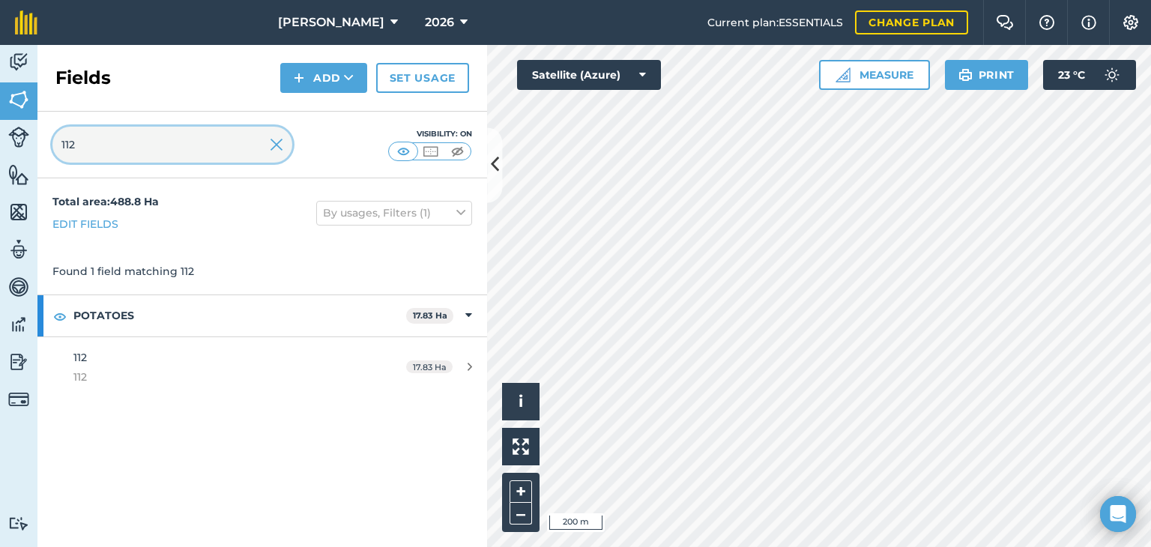
click at [46, 159] on div "112 Visibility: On" at bounding box center [262, 145] width 450 height 67
type input "63"
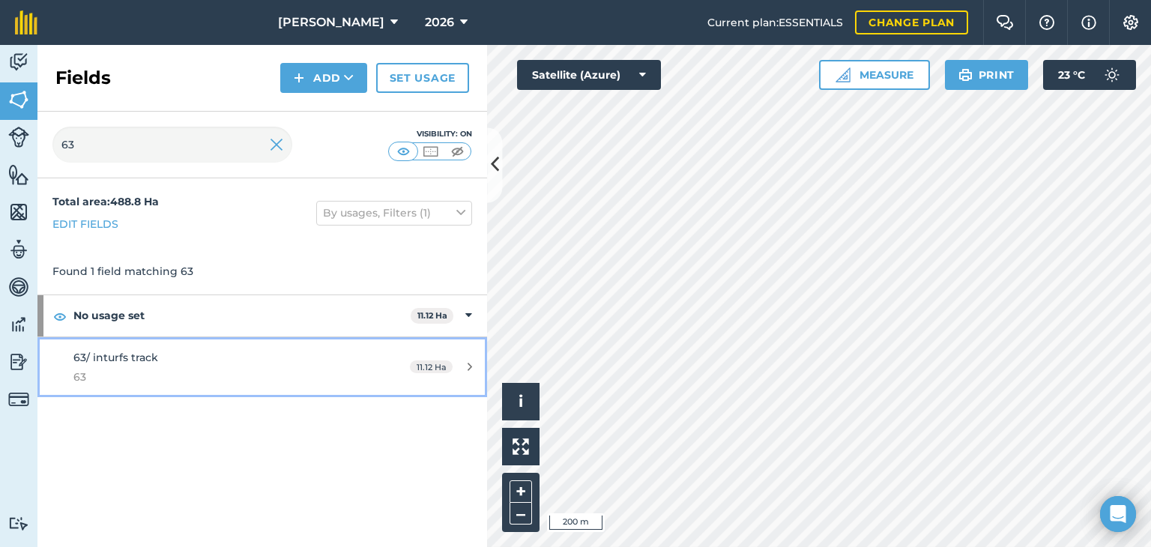
click at [471, 363] on icon at bounding box center [470, 366] width 4 height 11
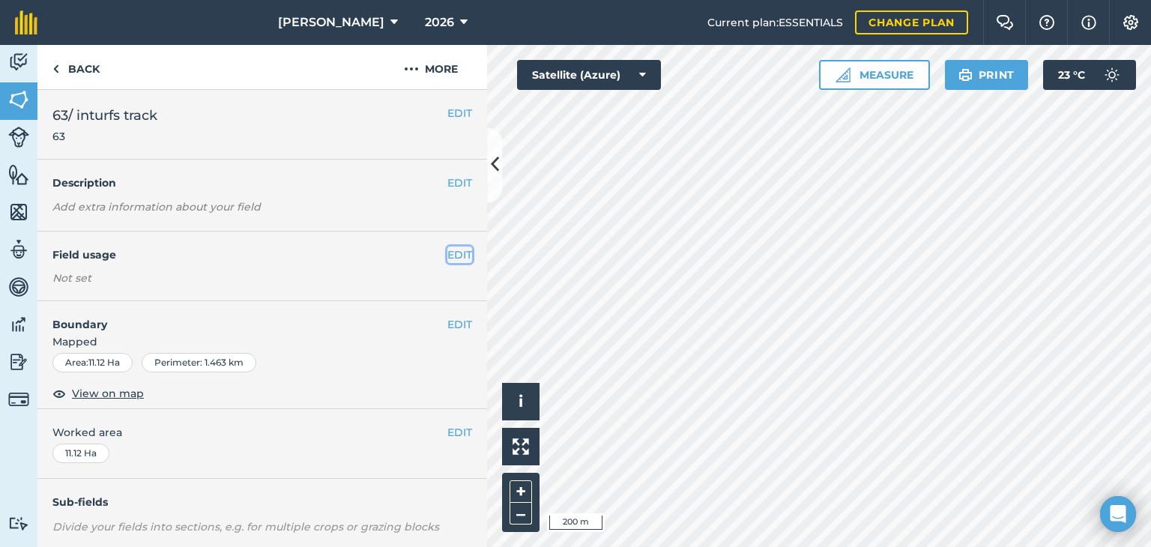
click at [447, 254] on button "EDIT" at bounding box center [459, 255] width 25 height 16
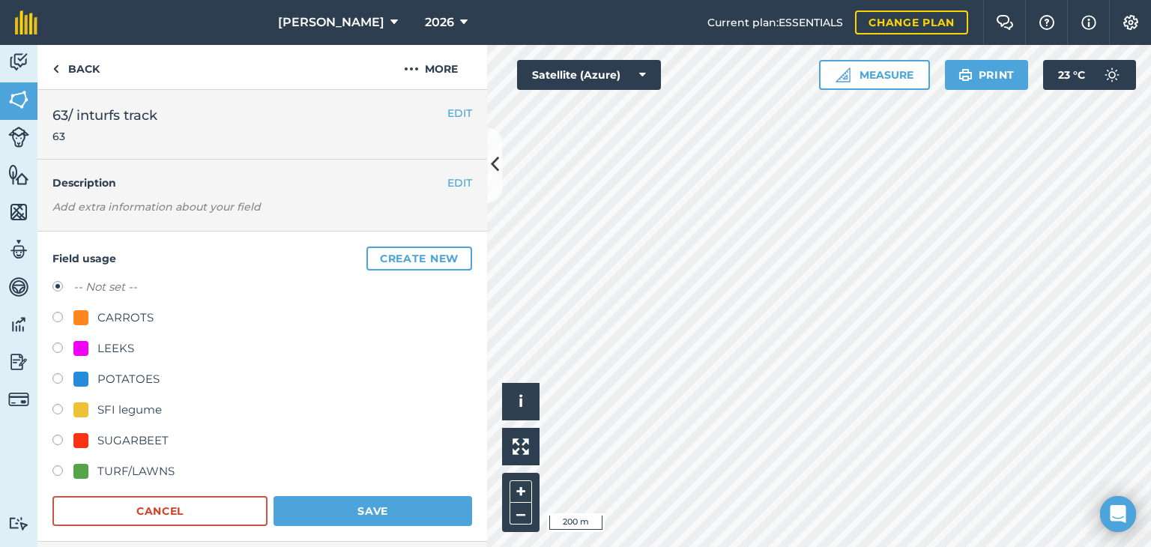
click at [60, 381] on label at bounding box center [62, 380] width 21 height 15
radio input "true"
radio input "false"
click at [325, 500] on button "Save" at bounding box center [373, 511] width 199 height 30
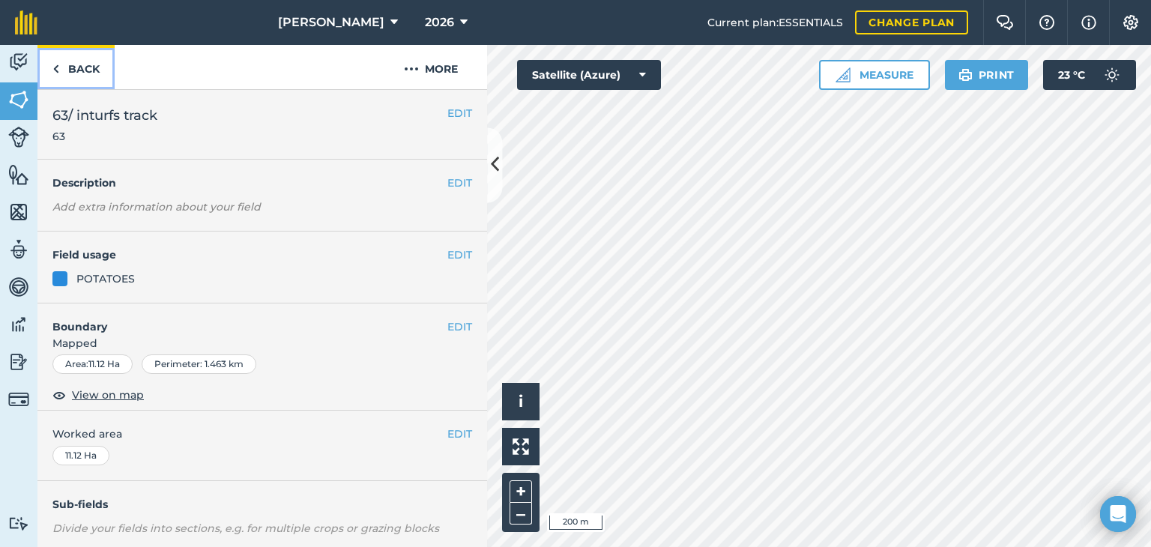
click at [72, 73] on link "Back" at bounding box center [75, 67] width 77 height 44
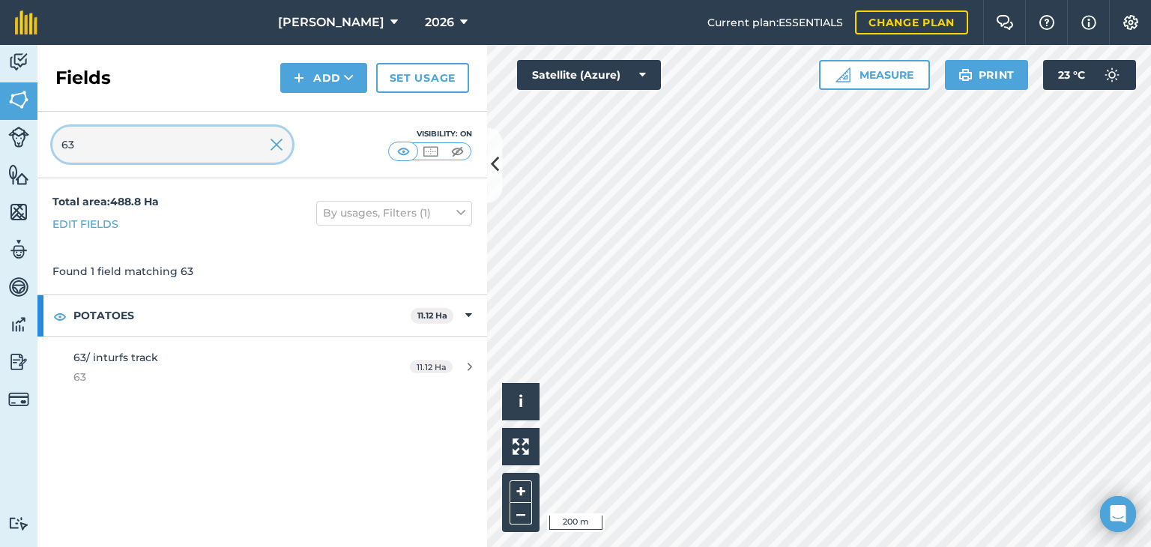
click at [25, 148] on div "Activity Fields Livestock Features Maps Team Vehicles Data Reporting Billing Tu…" at bounding box center [575, 296] width 1151 height 502
type input "60"
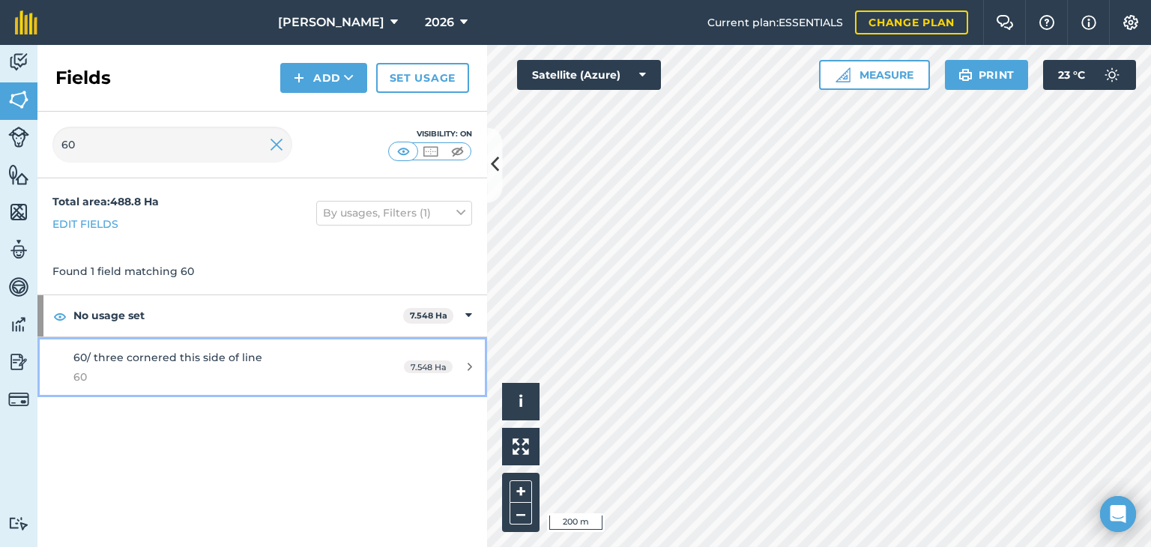
click at [465, 363] on div "7.548 Ha" at bounding box center [438, 367] width 98 height 12
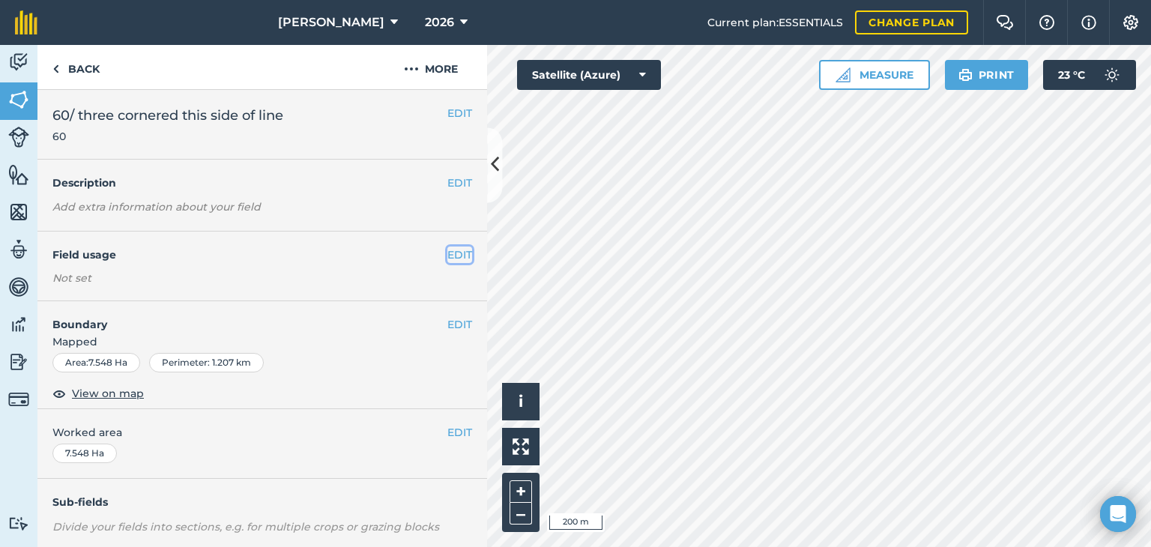
click at [456, 256] on button "EDIT" at bounding box center [459, 255] width 25 height 16
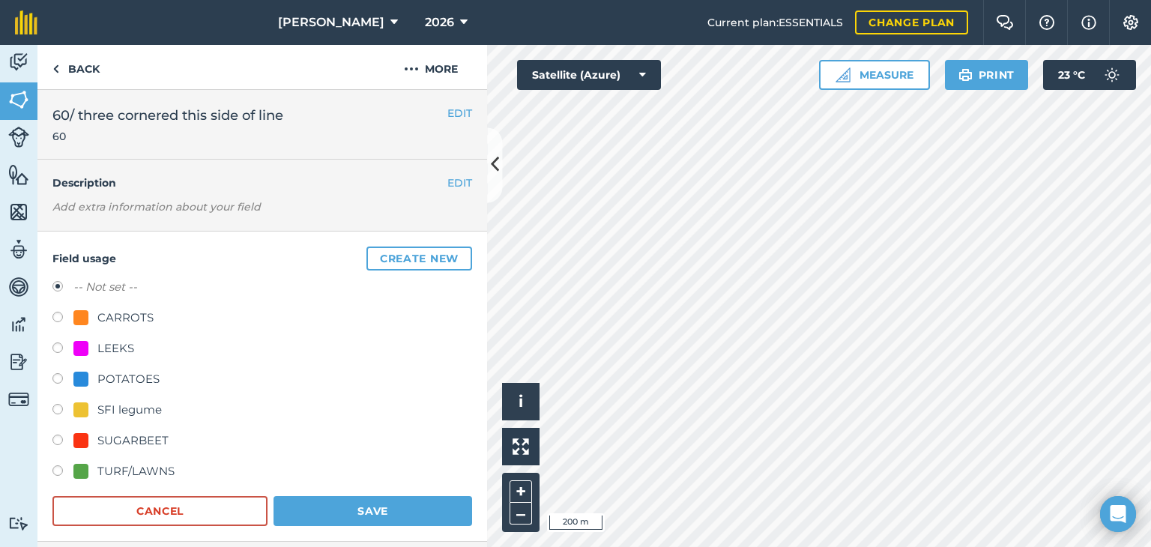
click at [52, 378] on label at bounding box center [62, 380] width 21 height 15
radio input "true"
radio input "false"
click at [360, 505] on button "Save" at bounding box center [373, 511] width 199 height 30
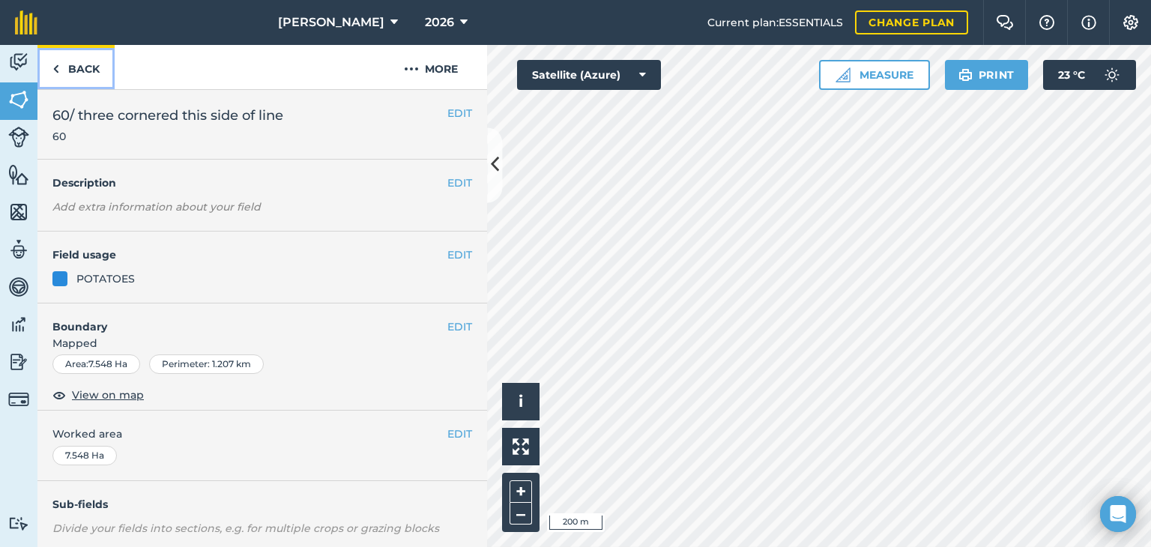
click at [74, 67] on link "Back" at bounding box center [75, 67] width 77 height 44
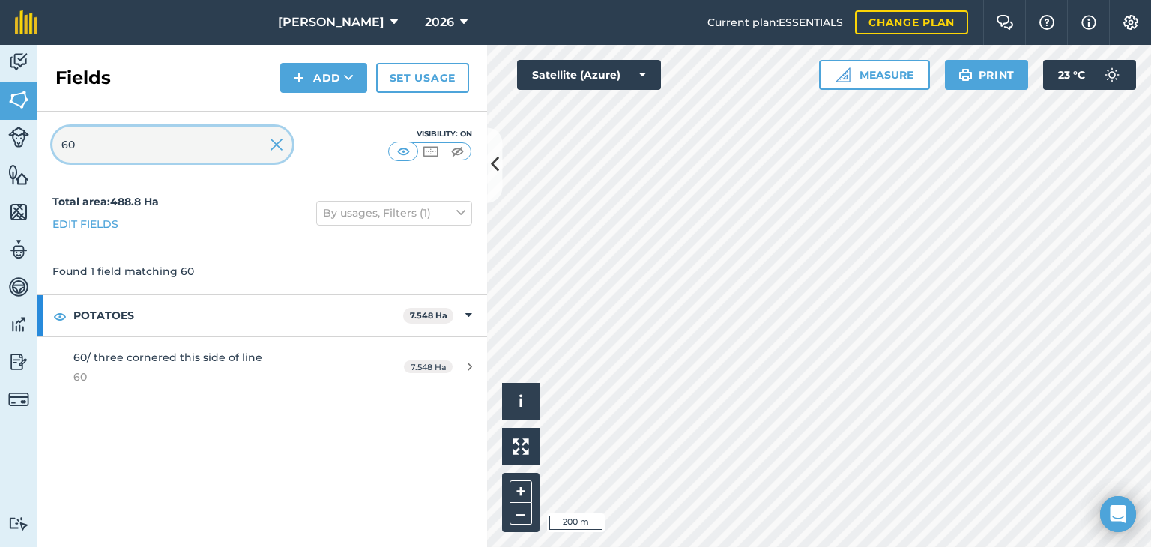
drag, startPoint x: 87, startPoint y: 157, endPoint x: 0, endPoint y: 164, distance: 87.2
click at [0, 164] on div "Activity Fields Livestock Features Maps Team Vehicles Data Reporting Billing Tu…" at bounding box center [575, 296] width 1151 height 502
type input "57"
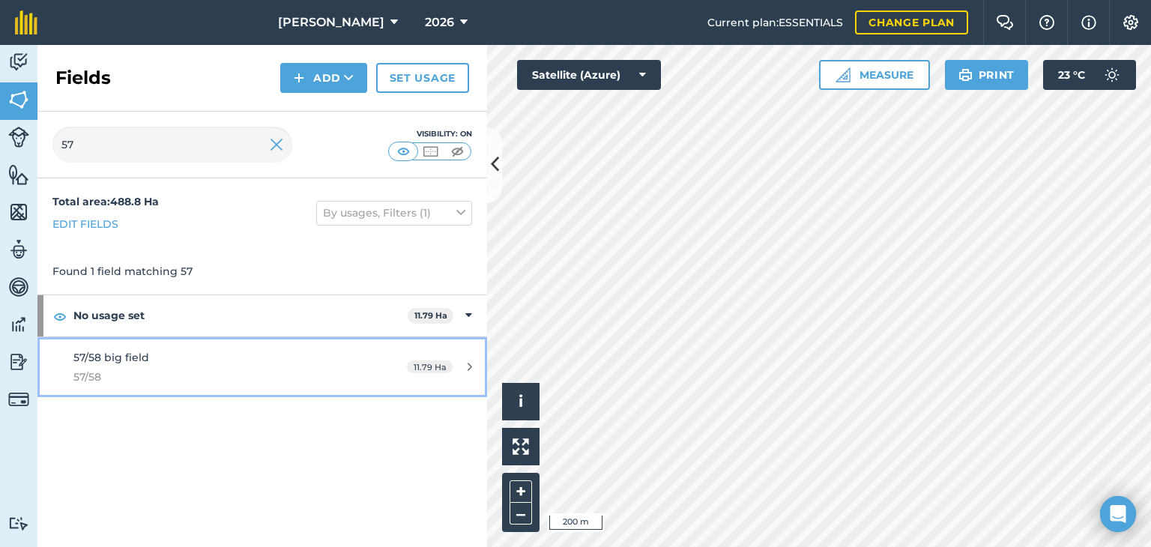
click at [471, 363] on icon at bounding box center [470, 366] width 4 height 11
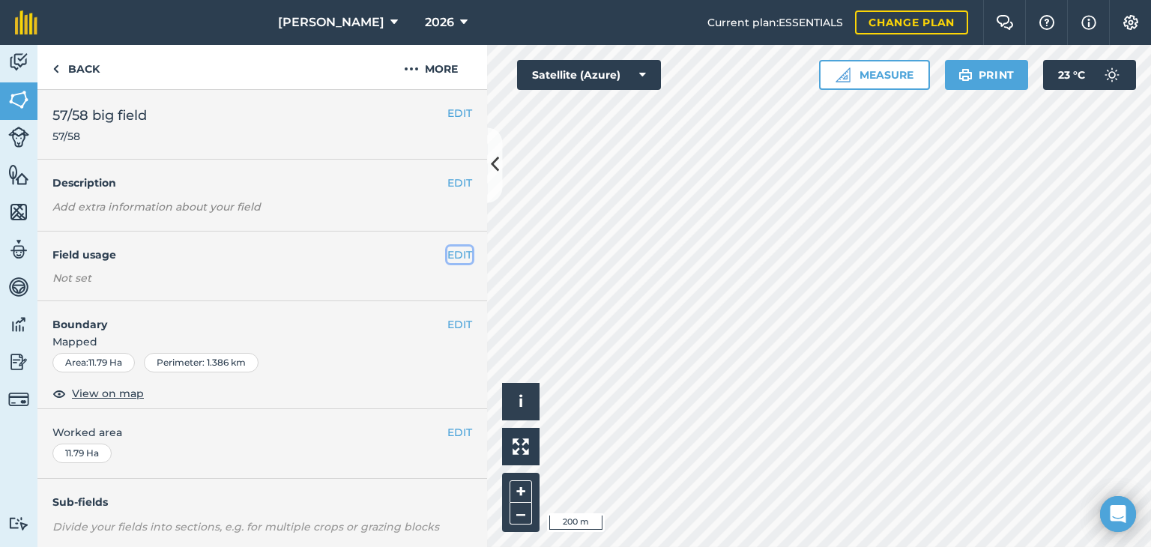
click at [447, 255] on button "EDIT" at bounding box center [459, 255] width 25 height 16
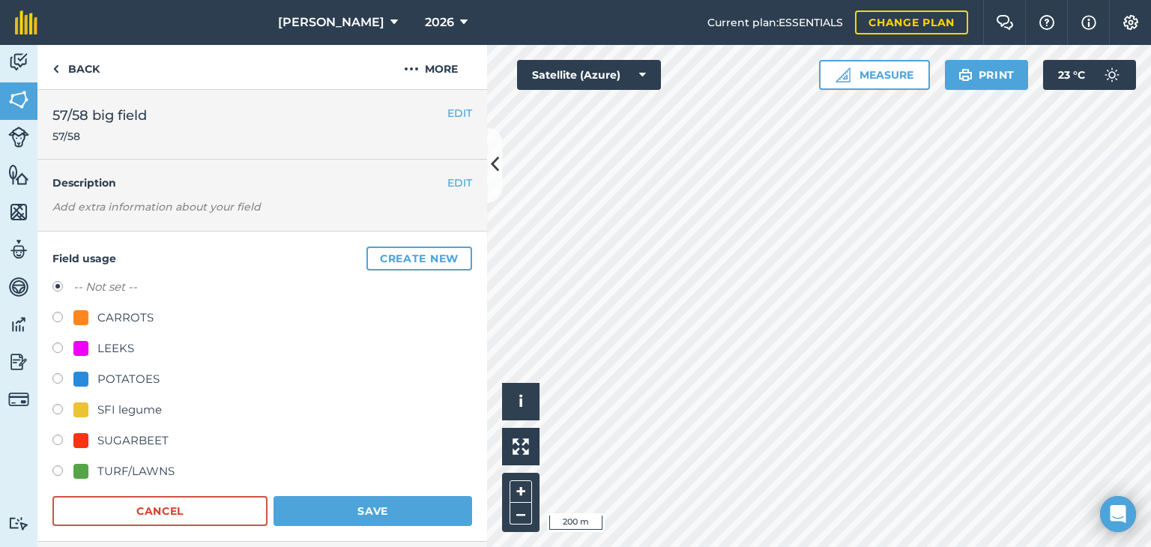
click at [54, 378] on label at bounding box center [62, 380] width 21 height 15
radio input "true"
radio input "false"
click at [381, 504] on button "Save" at bounding box center [373, 511] width 199 height 30
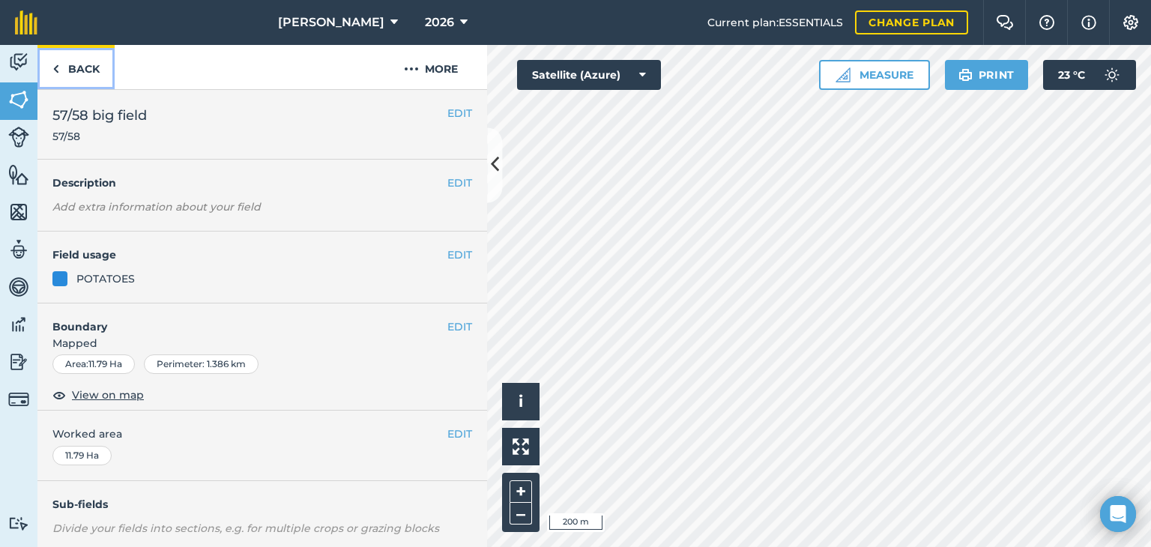
click at [82, 70] on link "Back" at bounding box center [75, 67] width 77 height 44
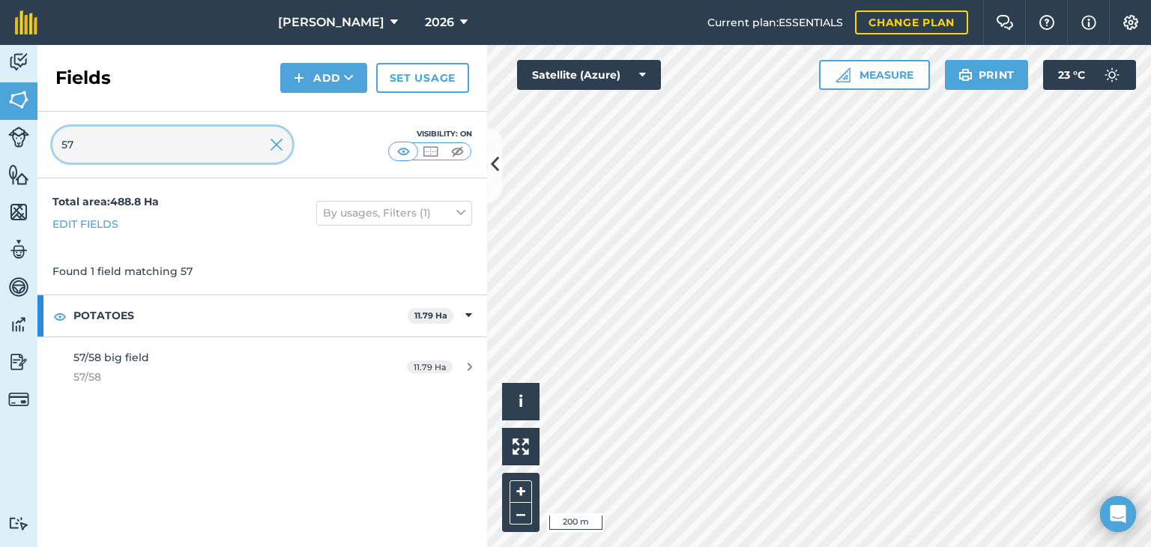
drag, startPoint x: 154, startPoint y: 152, endPoint x: 48, endPoint y: 159, distance: 105.9
click at [48, 158] on div "57 Visibility: On" at bounding box center [262, 145] width 450 height 67
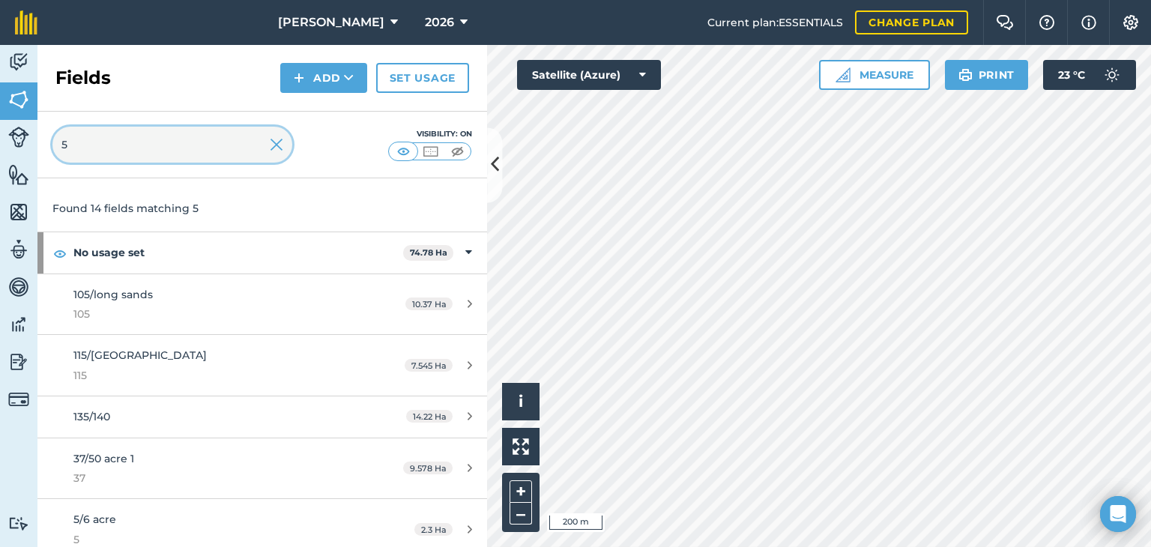
scroll to position [150, 0]
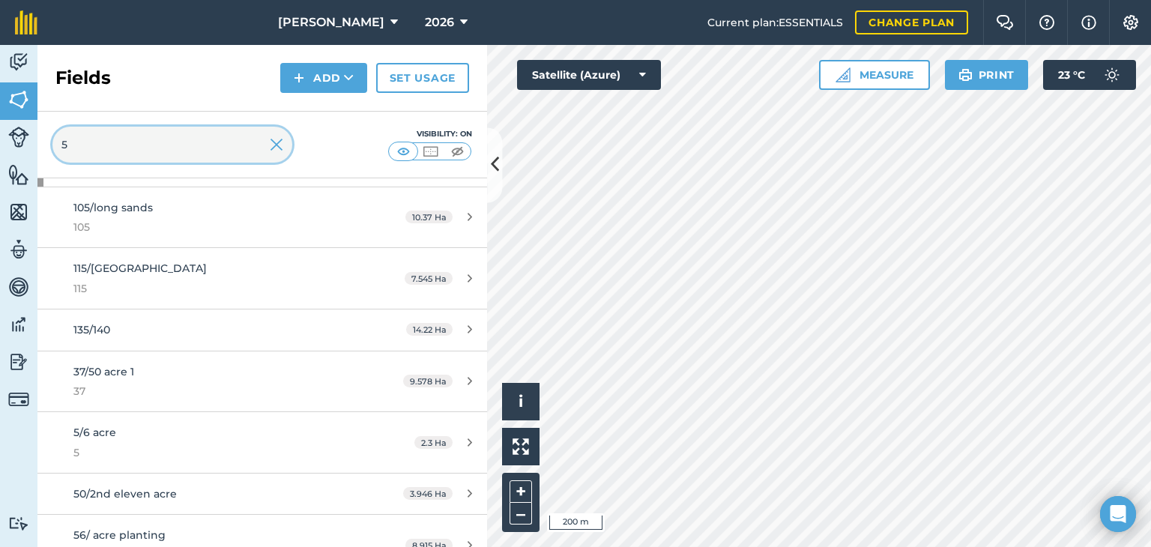
type input "5"
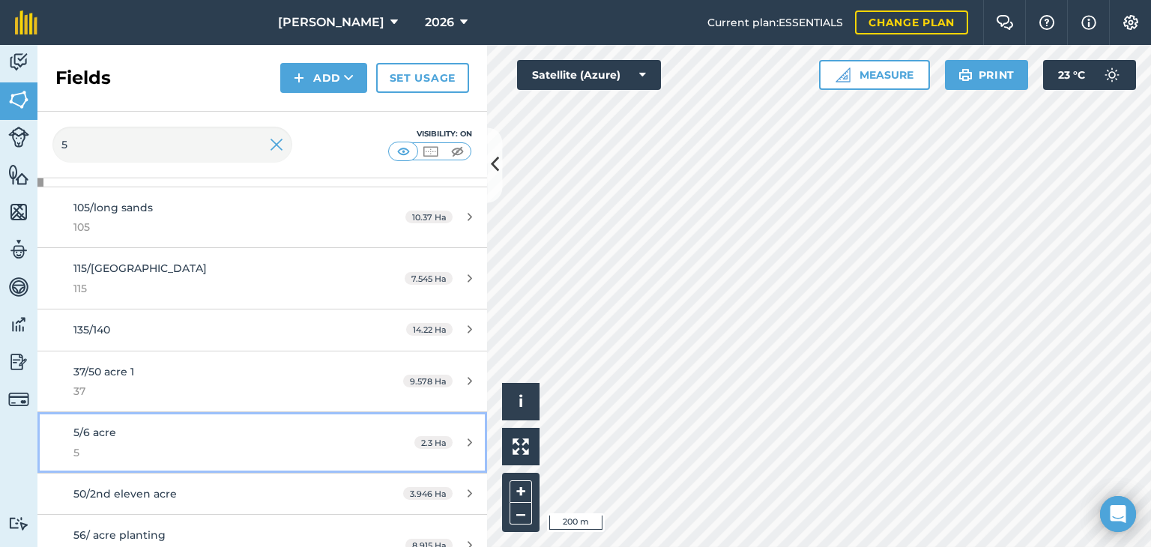
click at [462, 440] on div "2.3 Ha" at bounding box center [443, 443] width 88 height 12
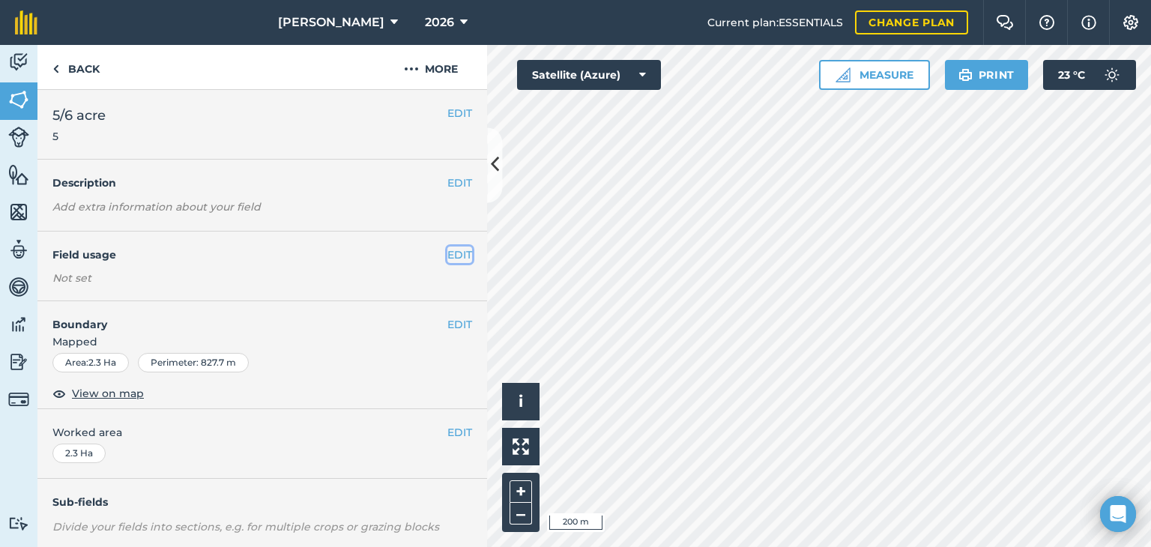
click at [450, 255] on button "EDIT" at bounding box center [459, 255] width 25 height 16
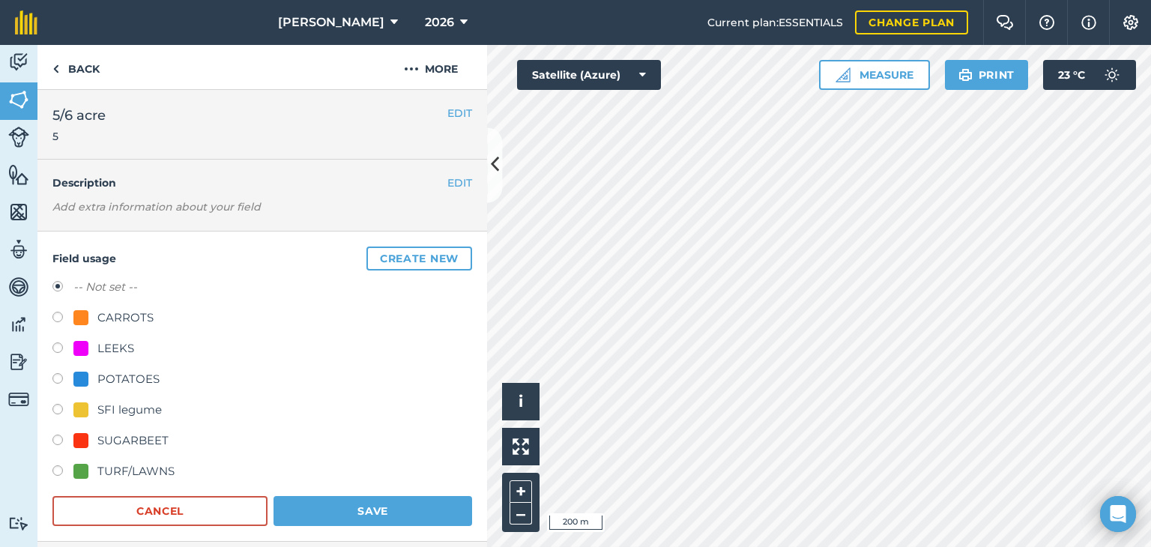
click at [57, 374] on label at bounding box center [62, 380] width 21 height 15
radio input "true"
radio input "false"
click at [322, 505] on button "Save" at bounding box center [373, 511] width 199 height 30
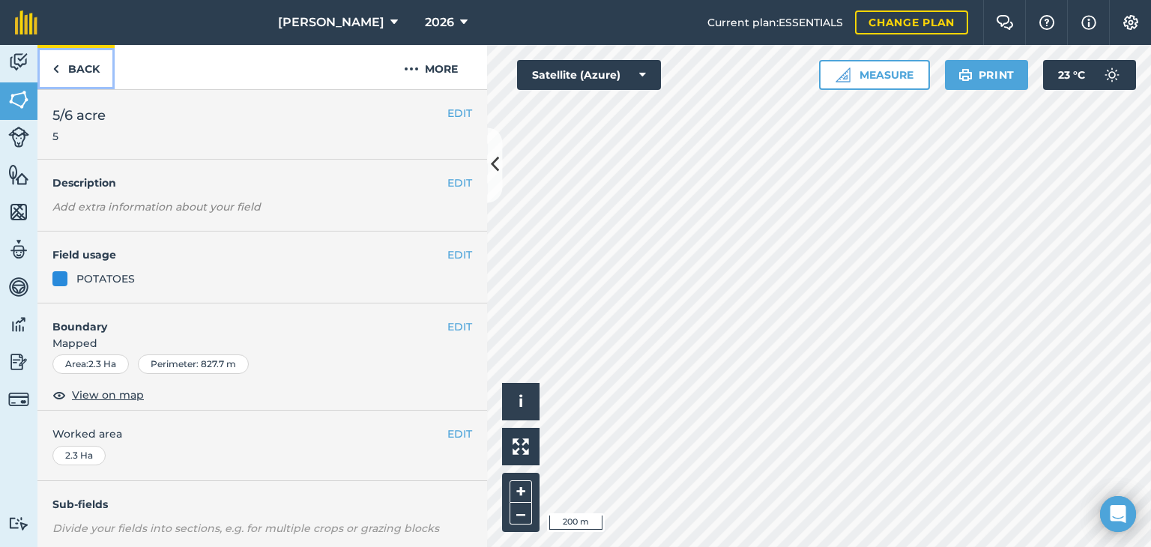
click at [91, 61] on link "Back" at bounding box center [75, 67] width 77 height 44
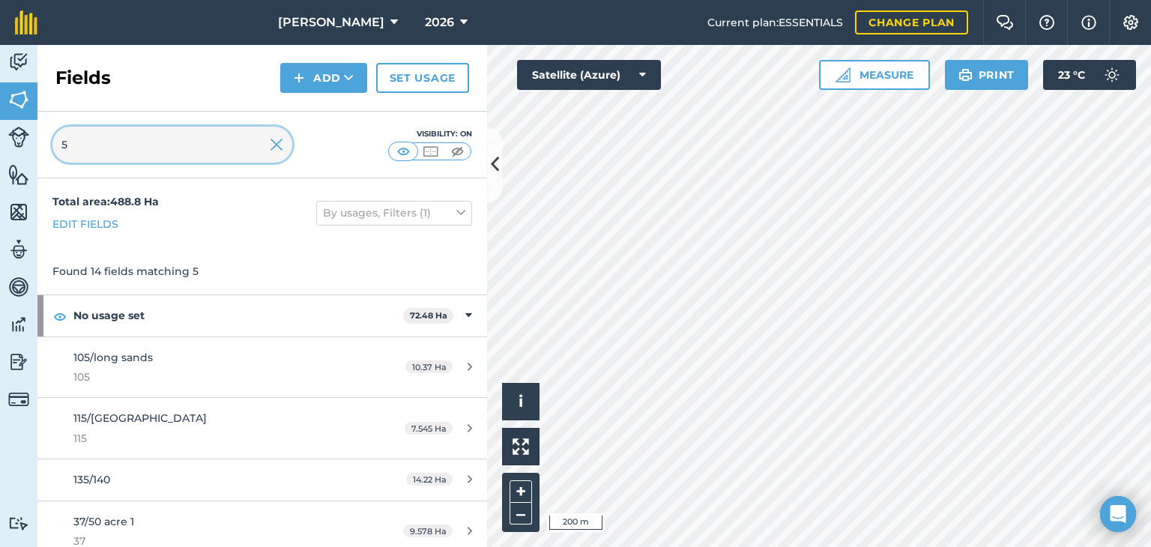
drag, startPoint x: 94, startPoint y: 157, endPoint x: 17, endPoint y: 160, distance: 77.2
click at [21, 158] on div "Activity Fields Livestock Features Maps Team Vehicles Data Reporting Billing Tu…" at bounding box center [575, 296] width 1151 height 502
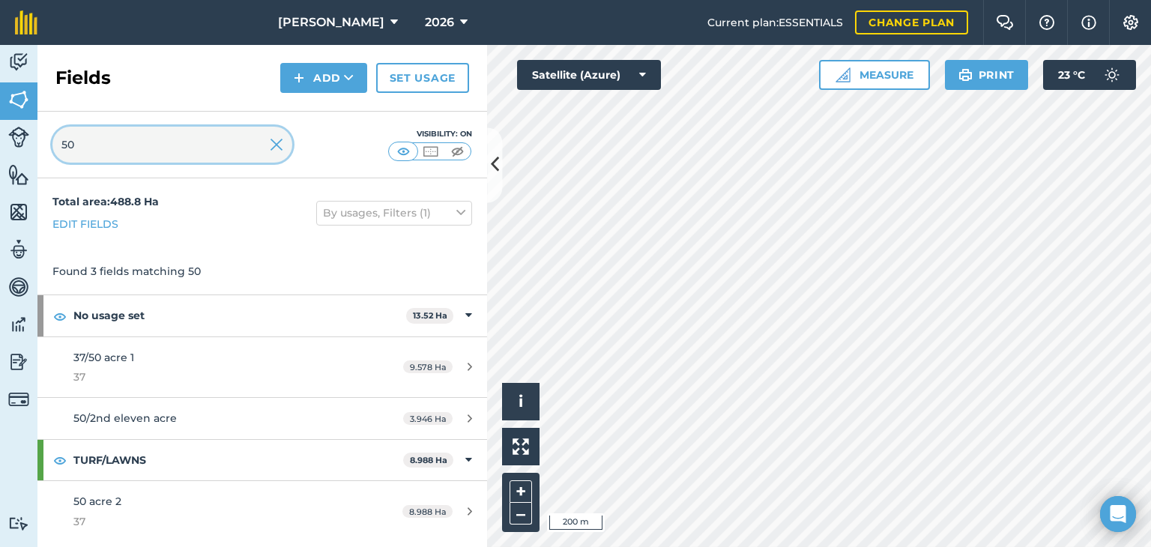
type input "50"
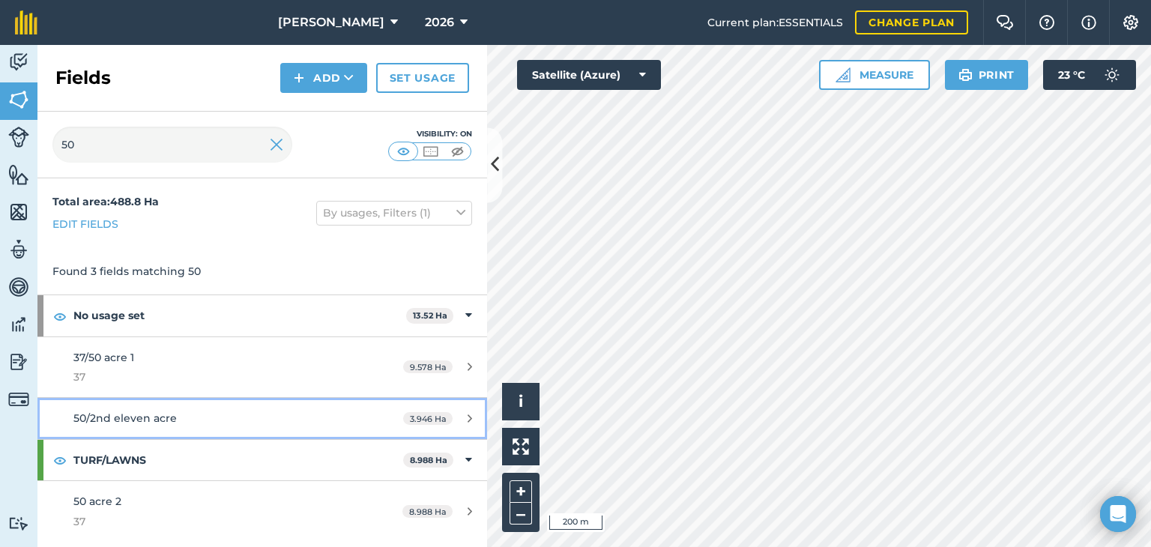
click at [468, 416] on icon at bounding box center [470, 418] width 4 height 11
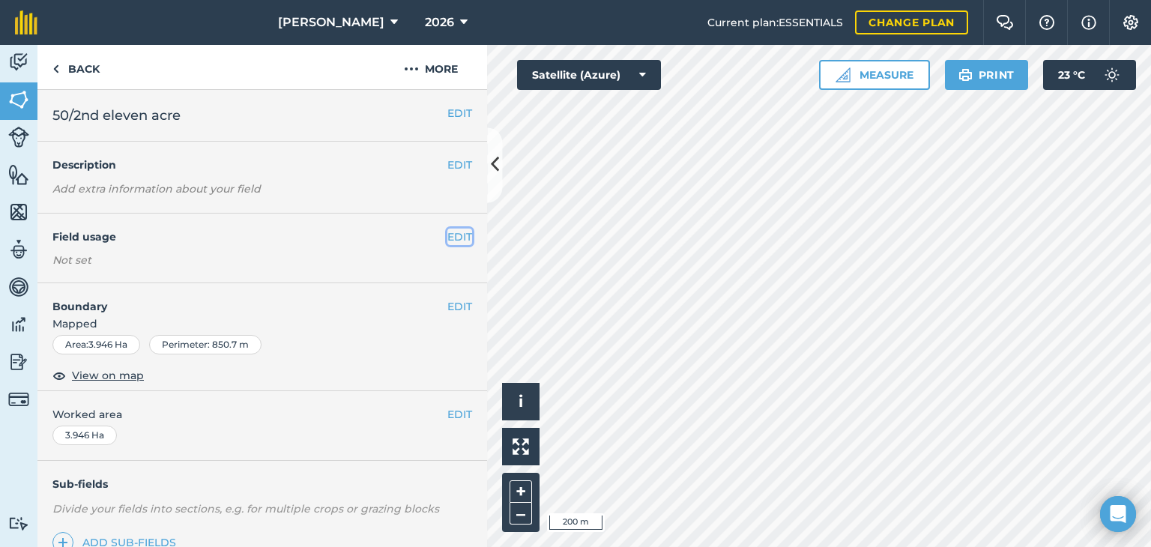
click at [447, 229] on button "EDIT" at bounding box center [459, 237] width 25 height 16
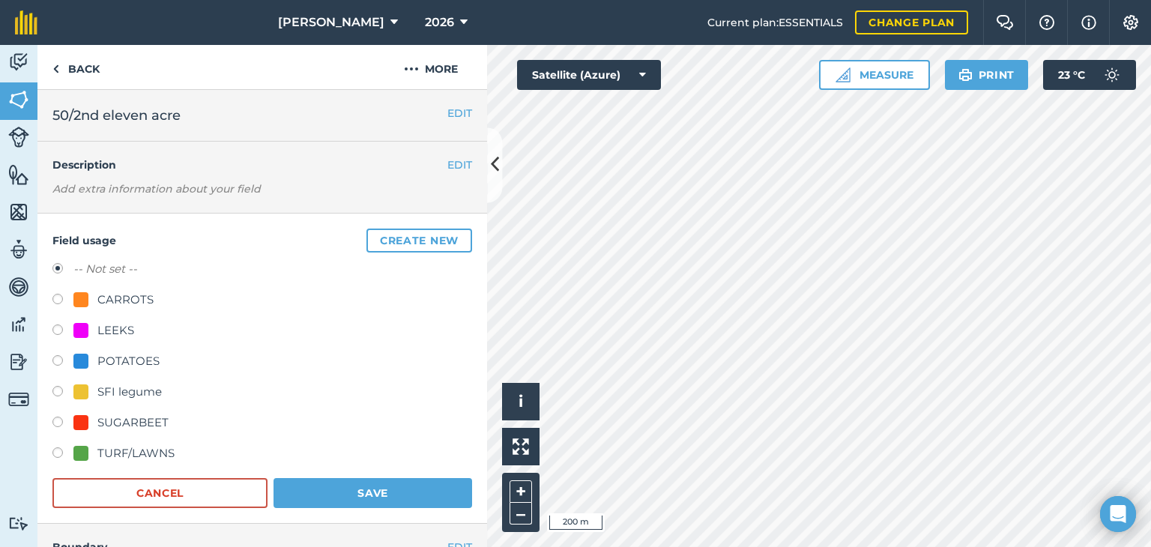
click at [60, 360] on label at bounding box center [62, 362] width 21 height 15
radio input "true"
radio input "false"
click at [378, 485] on button "Save" at bounding box center [373, 493] width 199 height 30
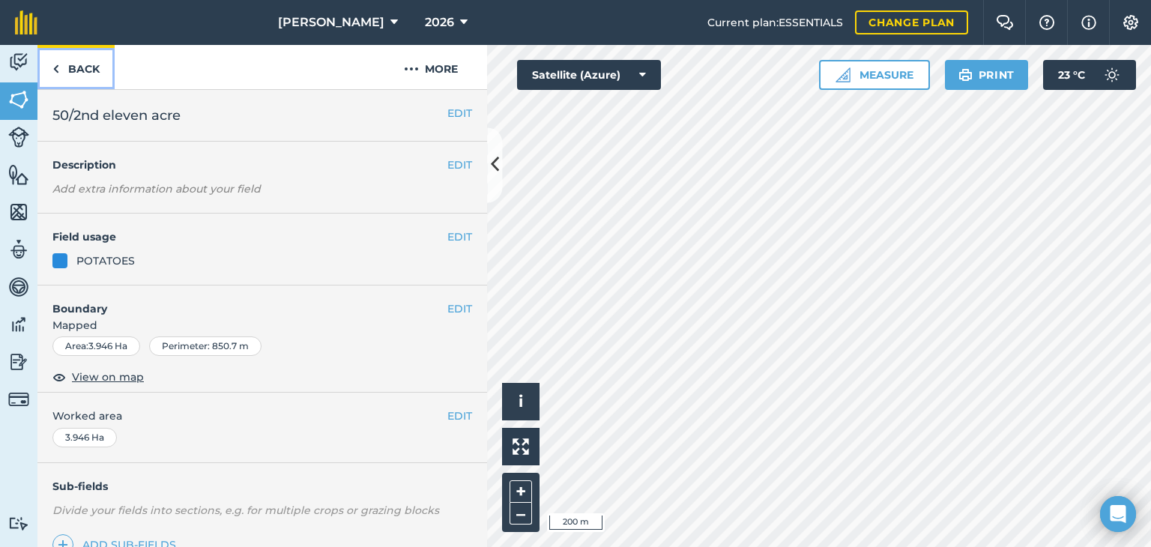
click at [64, 61] on link "Back" at bounding box center [75, 67] width 77 height 44
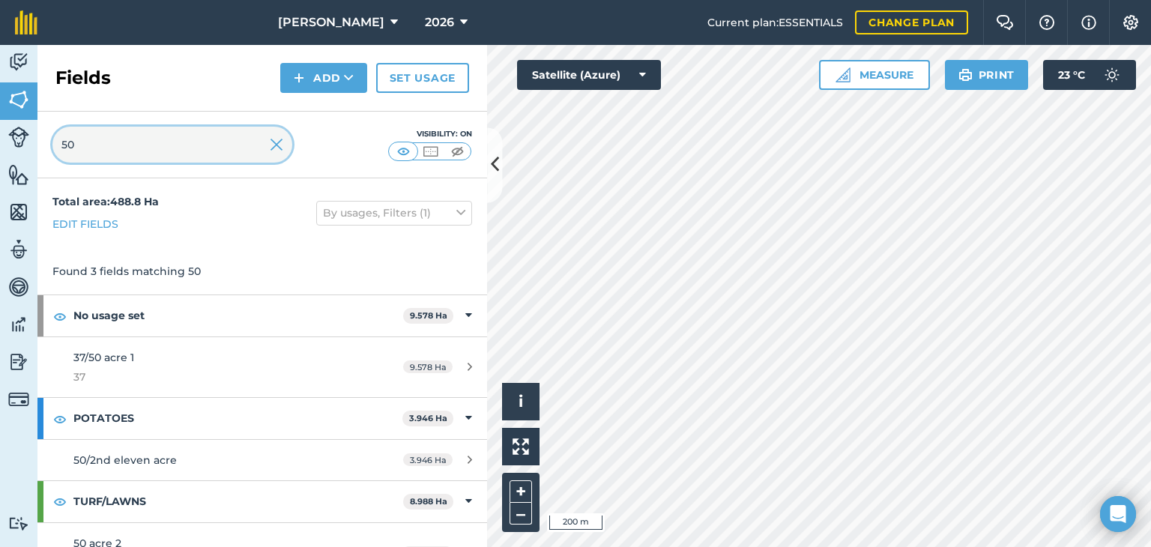
drag, startPoint x: 33, startPoint y: 141, endPoint x: 0, endPoint y: 145, distance: 33.2
click at [0, 145] on div "Activity Fields Livestock Features Maps Team Vehicles Data Reporting Billing Tu…" at bounding box center [575, 296] width 1151 height 502
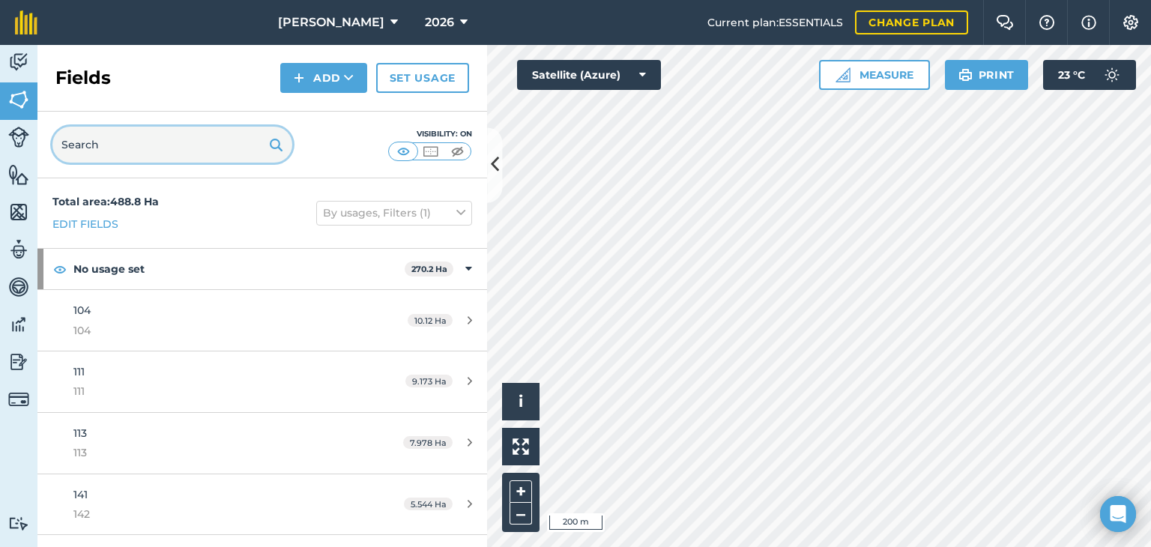
click at [72, 137] on input "text" at bounding box center [172, 145] width 240 height 36
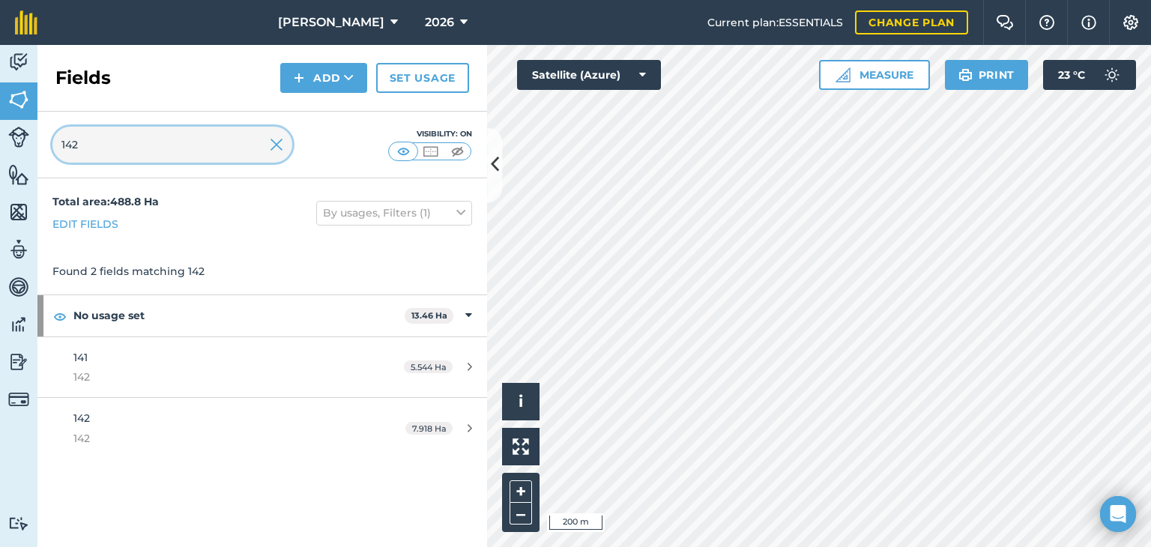
type input "142"
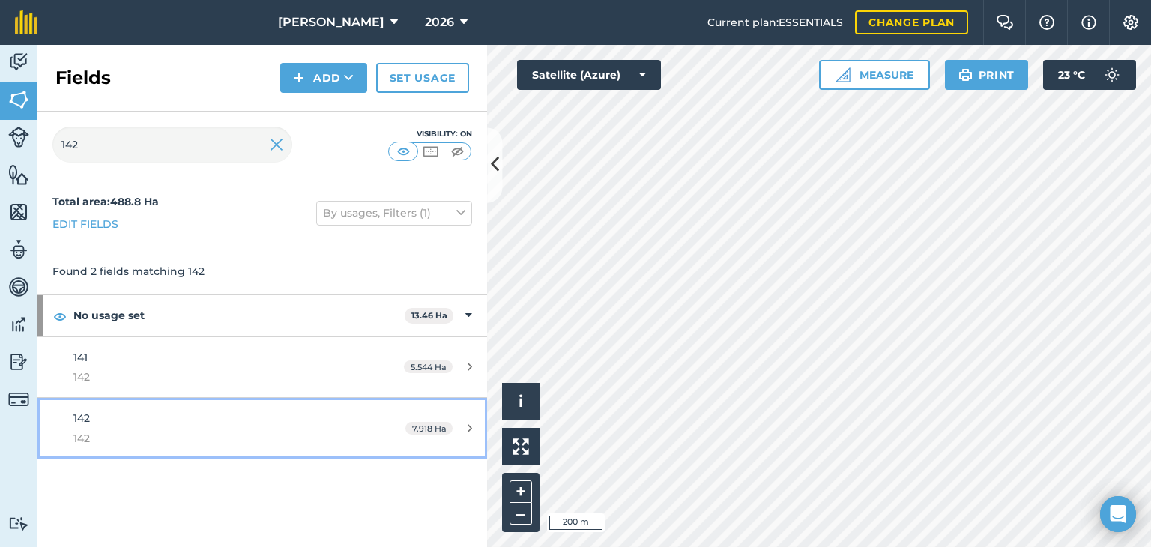
click at [462, 427] on div "7.918 Ha" at bounding box center [438, 429] width 97 height 12
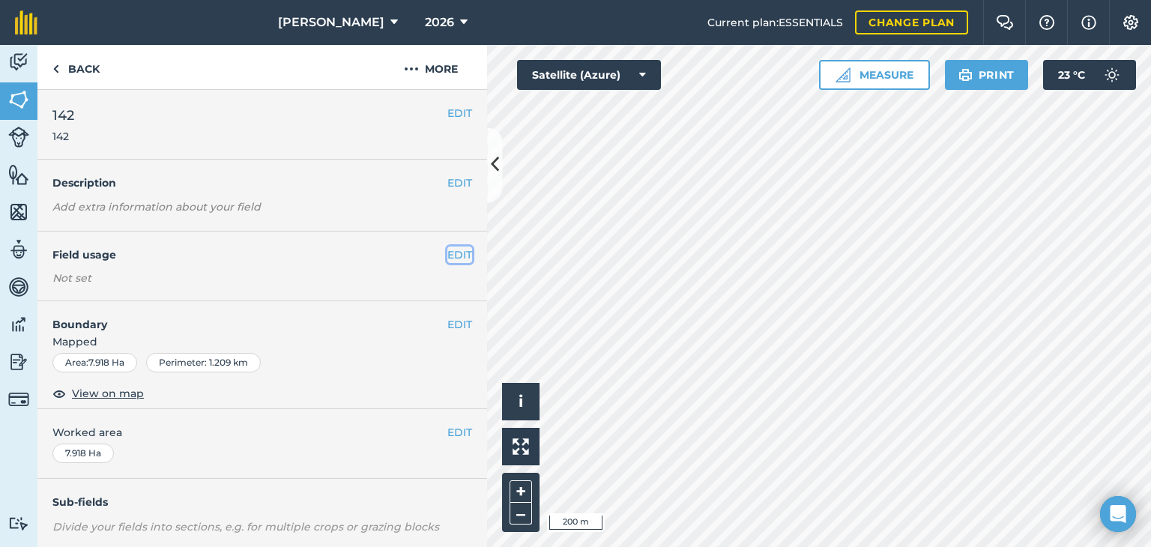
click at [447, 247] on button "EDIT" at bounding box center [459, 255] width 25 height 16
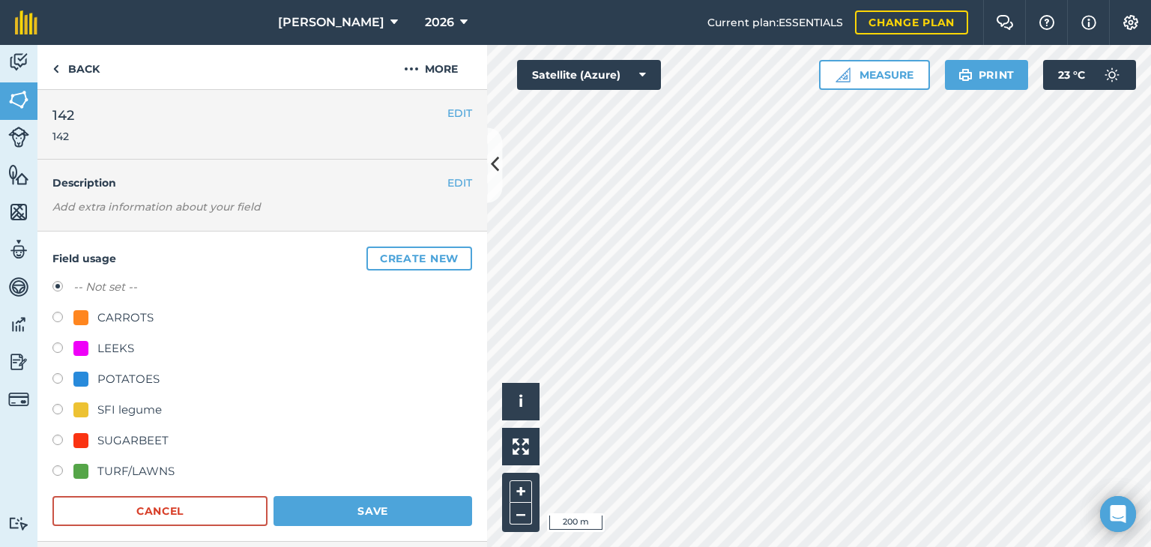
click at [68, 376] on label at bounding box center [62, 380] width 21 height 15
radio input "true"
radio input "false"
click at [386, 501] on button "Save" at bounding box center [373, 511] width 199 height 30
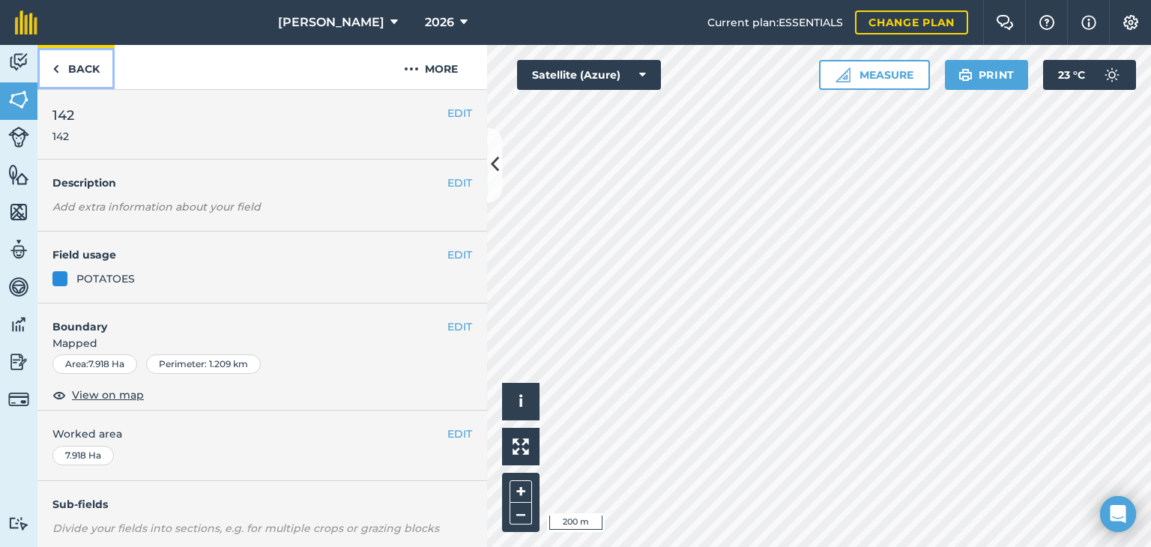
click at [75, 64] on link "Back" at bounding box center [75, 67] width 77 height 44
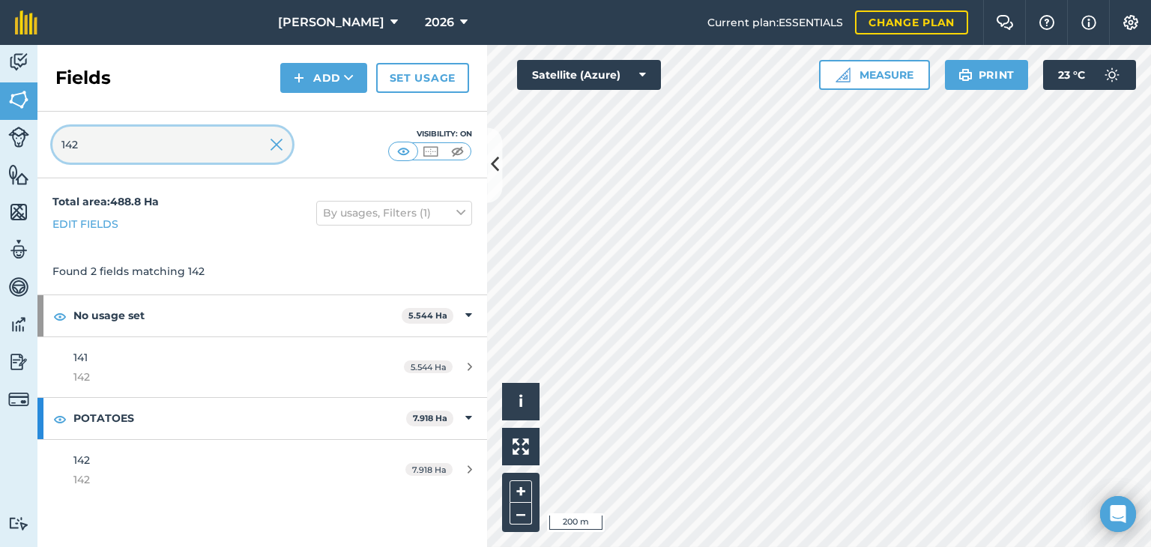
drag, startPoint x: 156, startPoint y: 148, endPoint x: 1, endPoint y: 184, distance: 159.2
click at [0, 184] on div "Activity Fields Livestock Features Maps Team Vehicles Data Reporting Billing Tu…" at bounding box center [575, 296] width 1151 height 502
type input "128"
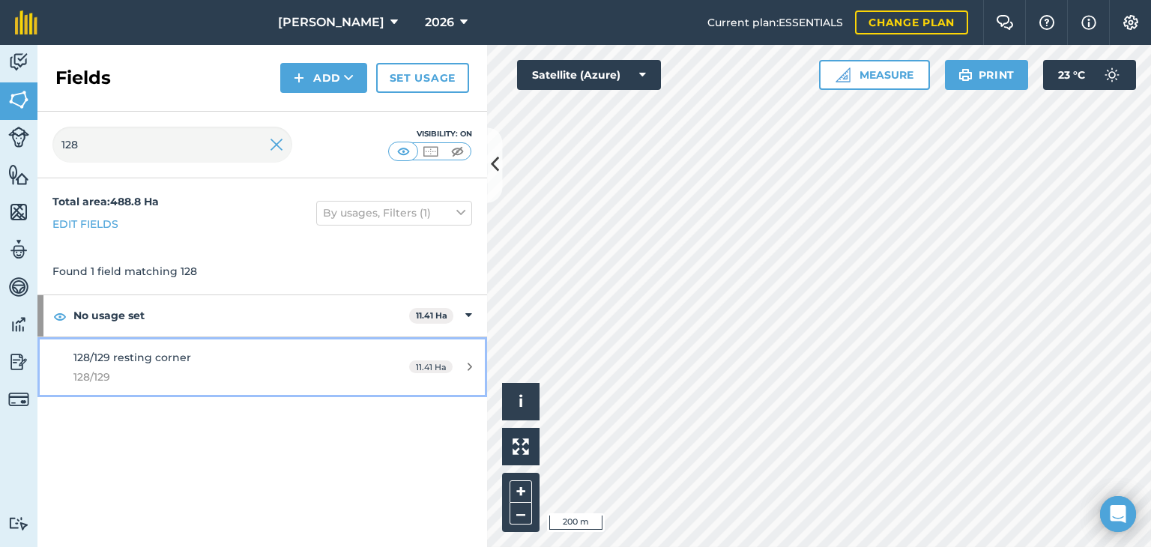
click at [462, 363] on div "11.41 Ha" at bounding box center [440, 367] width 93 height 12
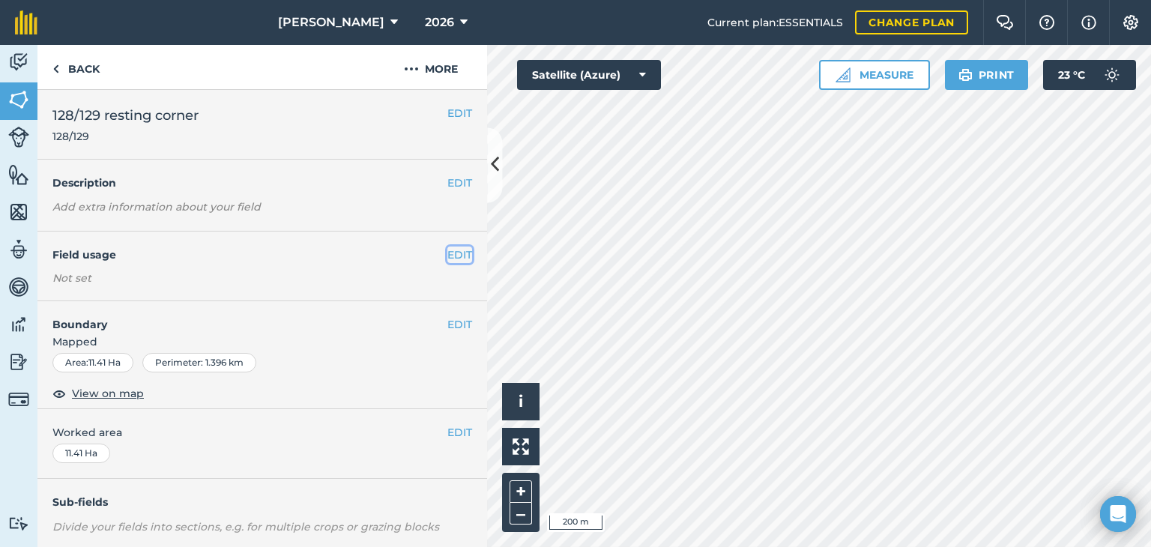
click at [447, 259] on button "EDIT" at bounding box center [459, 255] width 25 height 16
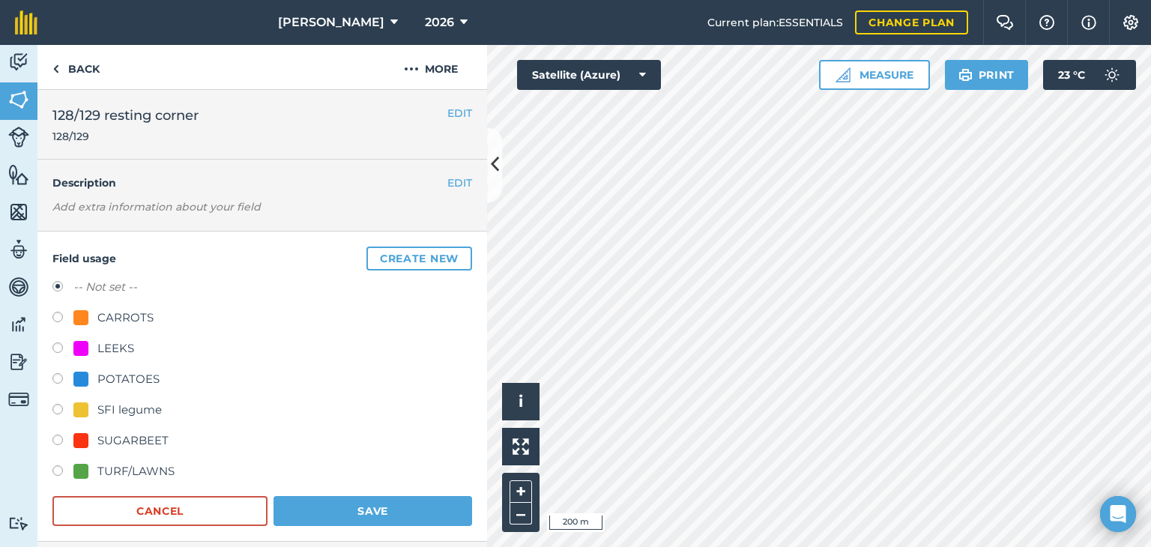
click at [62, 376] on label at bounding box center [62, 380] width 21 height 15
radio input "true"
radio input "false"
click at [381, 501] on button "Save" at bounding box center [373, 511] width 199 height 30
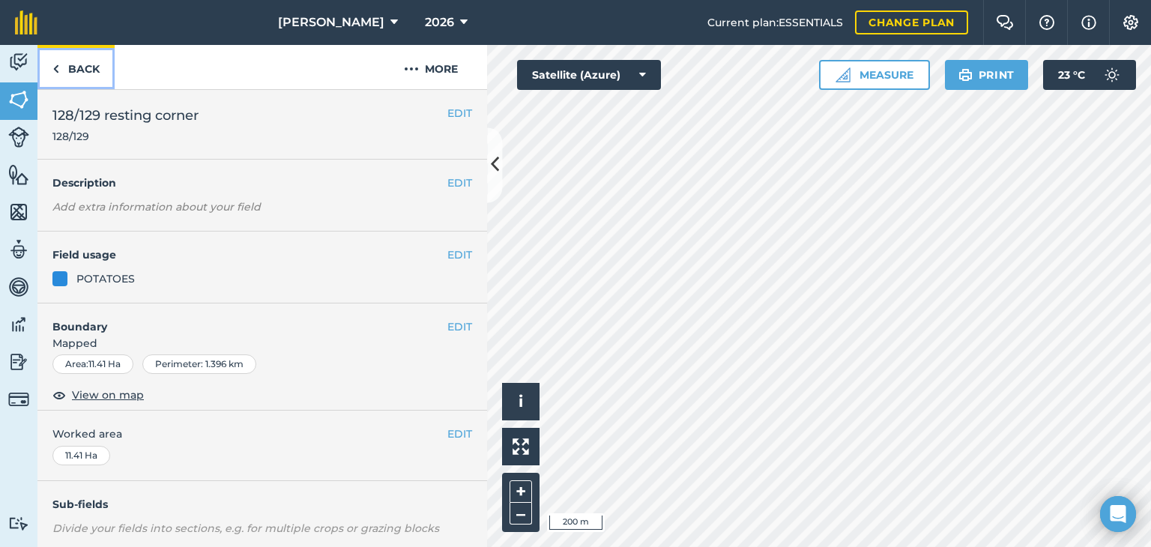
click at [85, 71] on link "Back" at bounding box center [75, 67] width 77 height 44
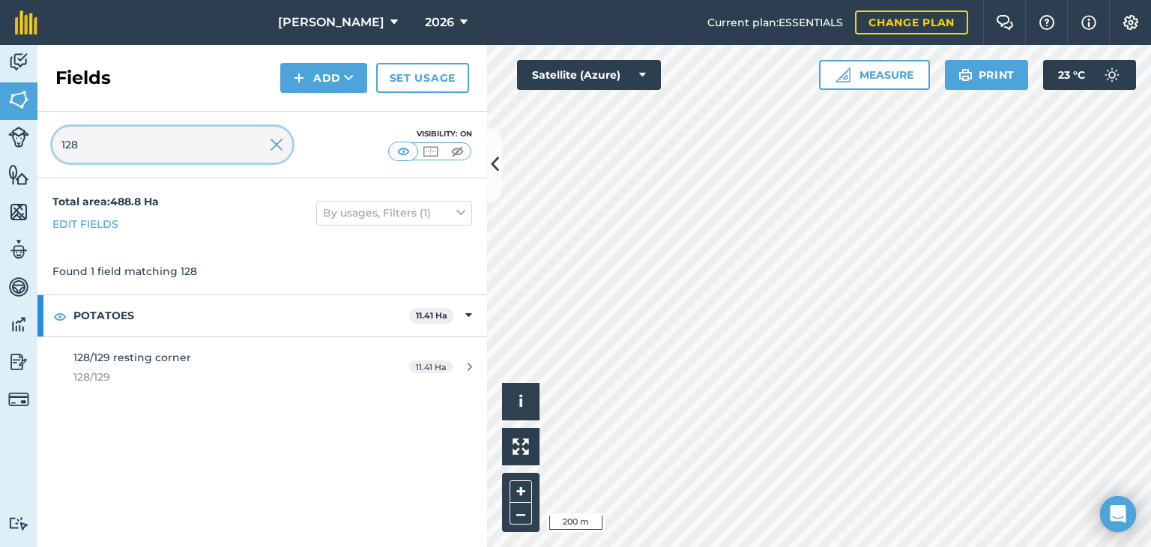
drag, startPoint x: 111, startPoint y: 140, endPoint x: 1, endPoint y: 140, distance: 110.2
click at [0, 151] on div "Activity Fields Livestock Features Maps Team Vehicles Data Reporting Billing Tu…" at bounding box center [575, 296] width 1151 height 502
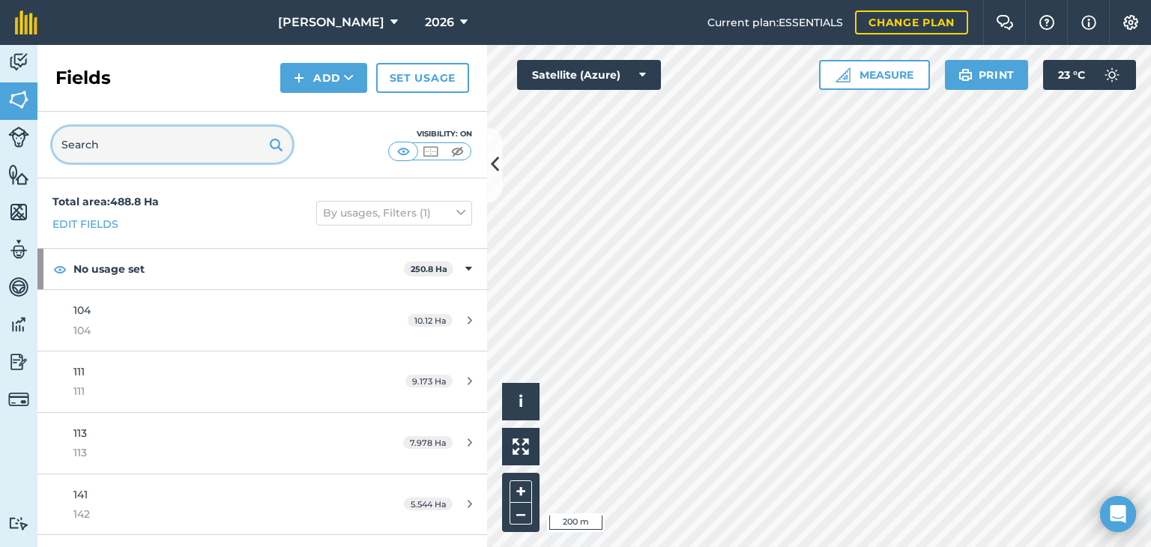
click at [61, 139] on input "text" at bounding box center [172, 145] width 240 height 36
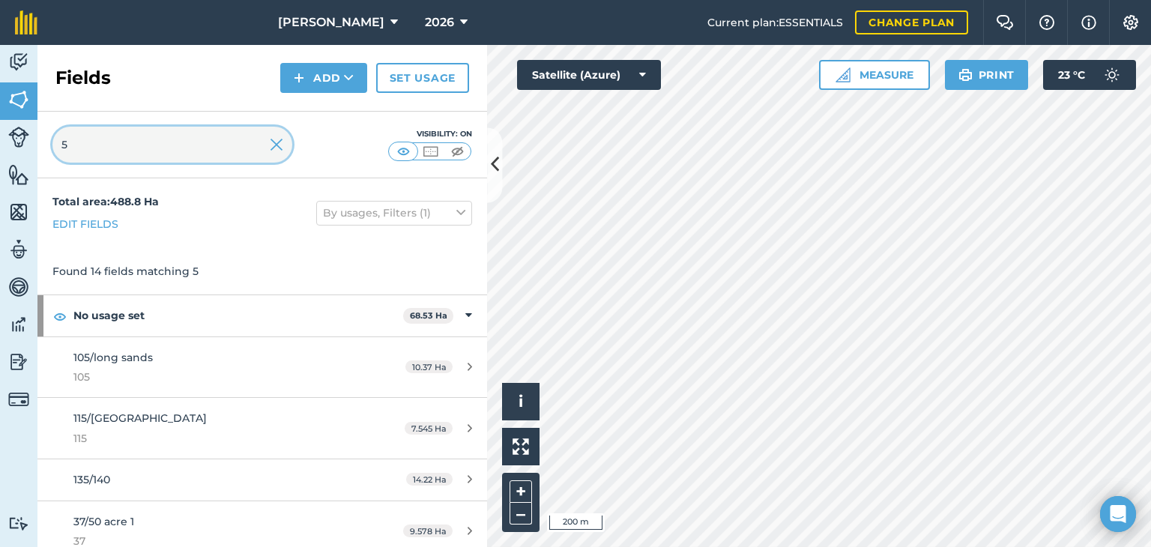
type input "50"
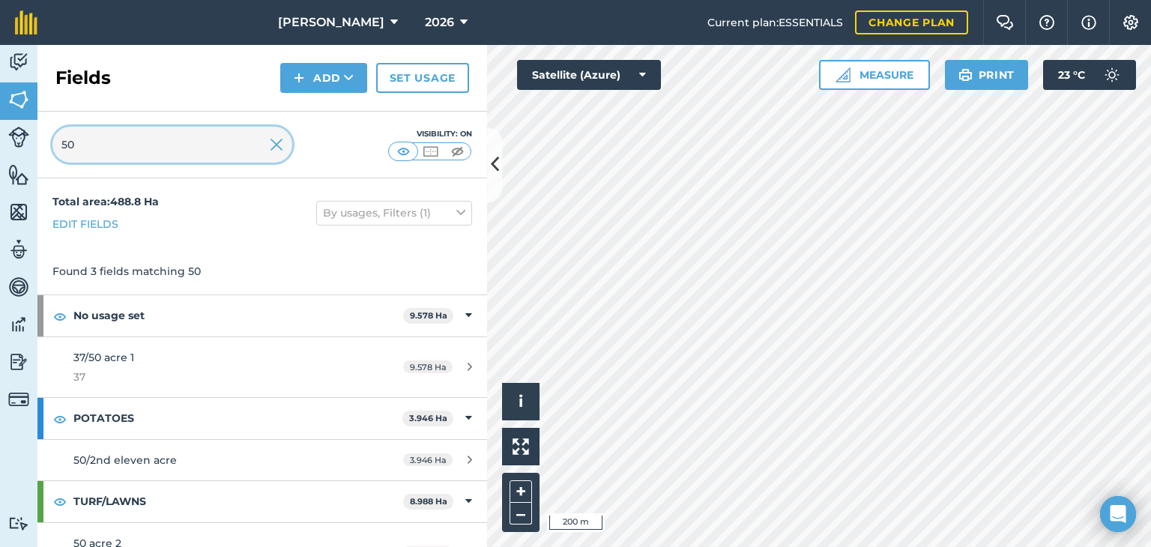
drag, startPoint x: 0, startPoint y: 148, endPoint x: 0, endPoint y: 169, distance: 21.0
click at [0, 169] on div "Activity Fields Livestock Features Maps Team Vehicles Data Reporting Billing Tu…" at bounding box center [575, 296] width 1151 height 502
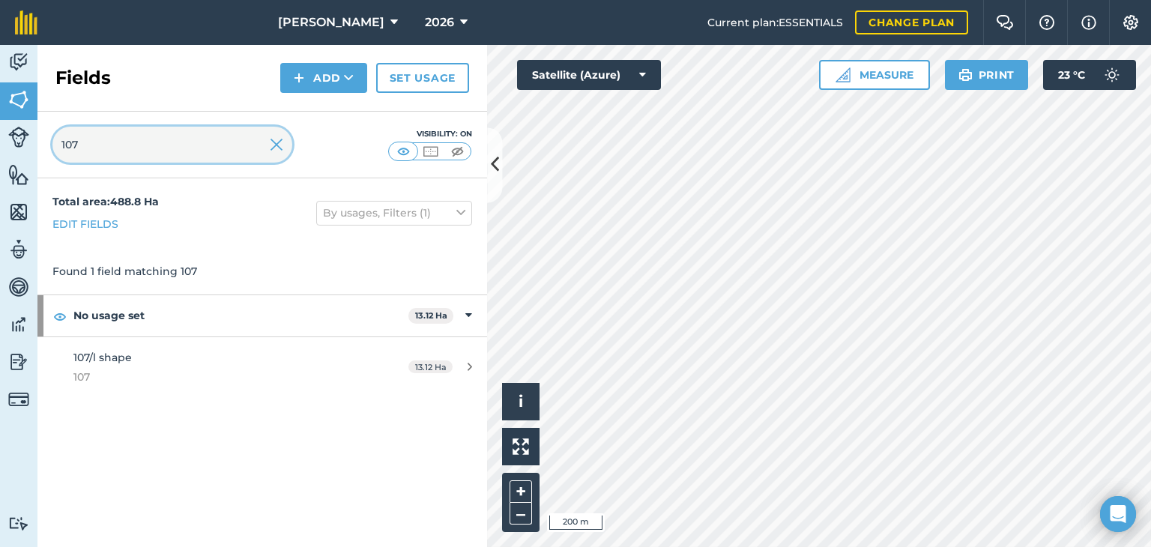
type input "107"
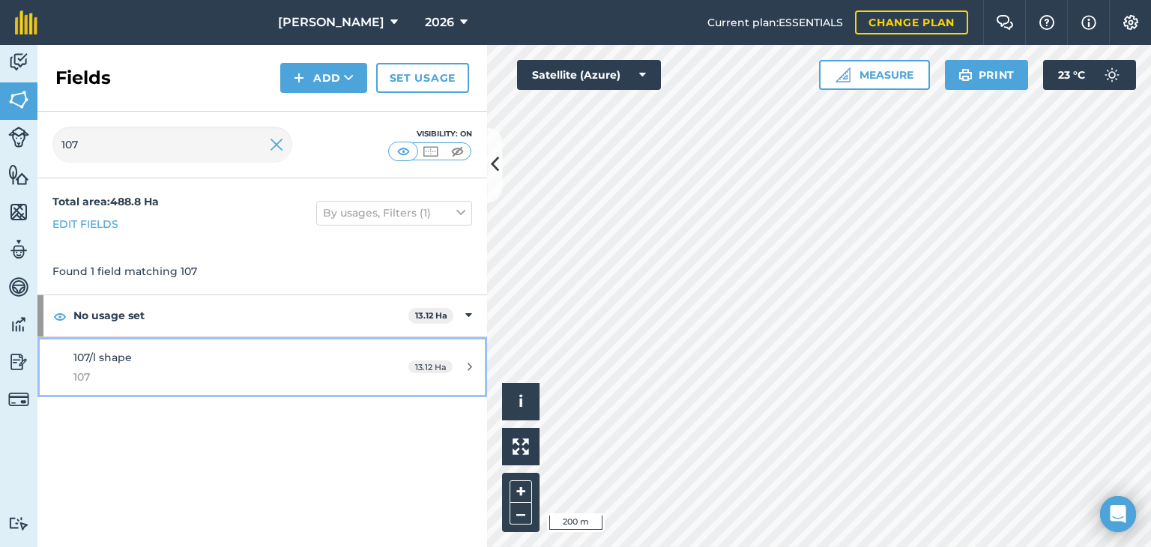
click at [462, 367] on div "13.12 Ha" at bounding box center [440, 367] width 94 height 12
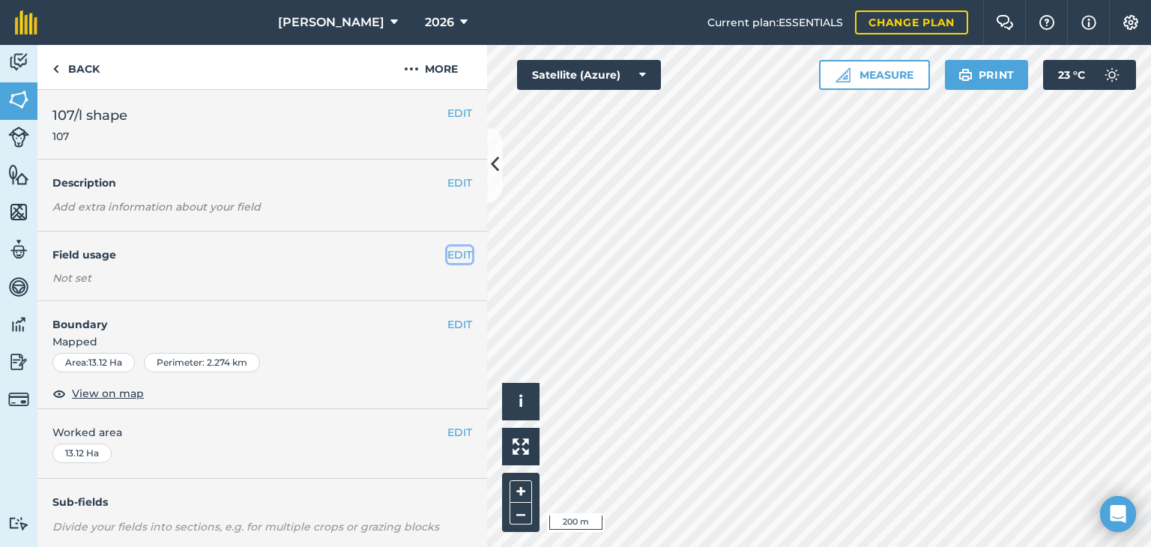
click at [448, 259] on button "EDIT" at bounding box center [459, 255] width 25 height 16
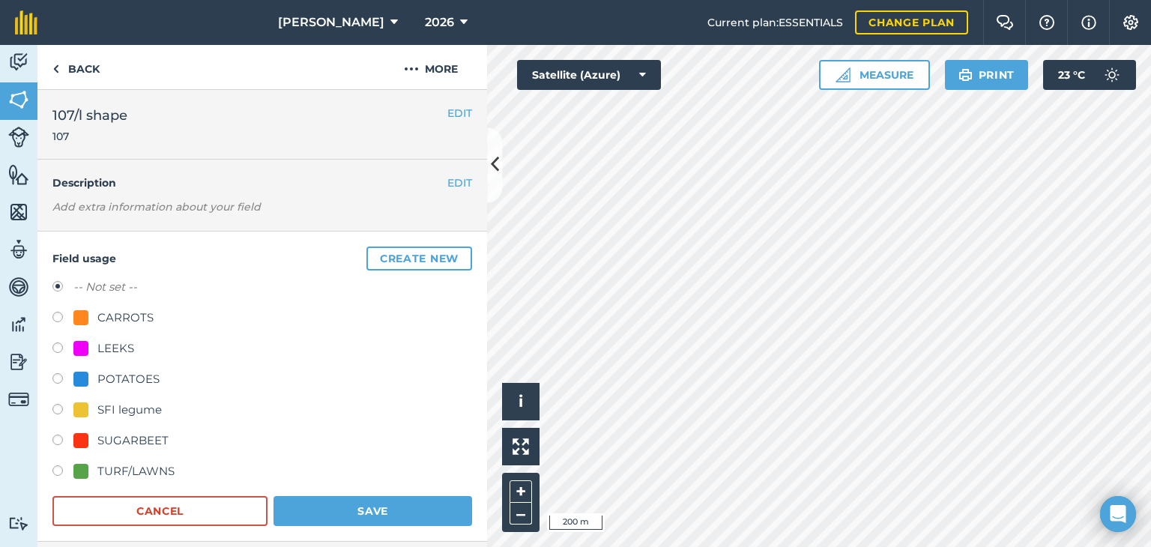
click at [63, 375] on label at bounding box center [62, 380] width 21 height 15
radio input "true"
radio input "false"
click at [383, 503] on button "Save" at bounding box center [373, 511] width 199 height 30
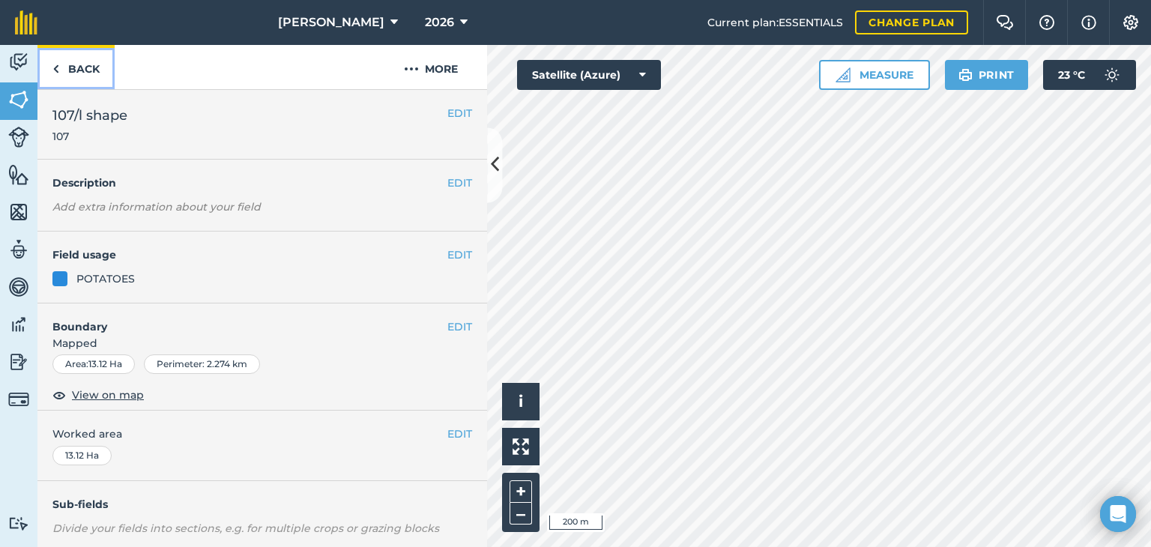
click at [93, 73] on link "Back" at bounding box center [75, 67] width 77 height 44
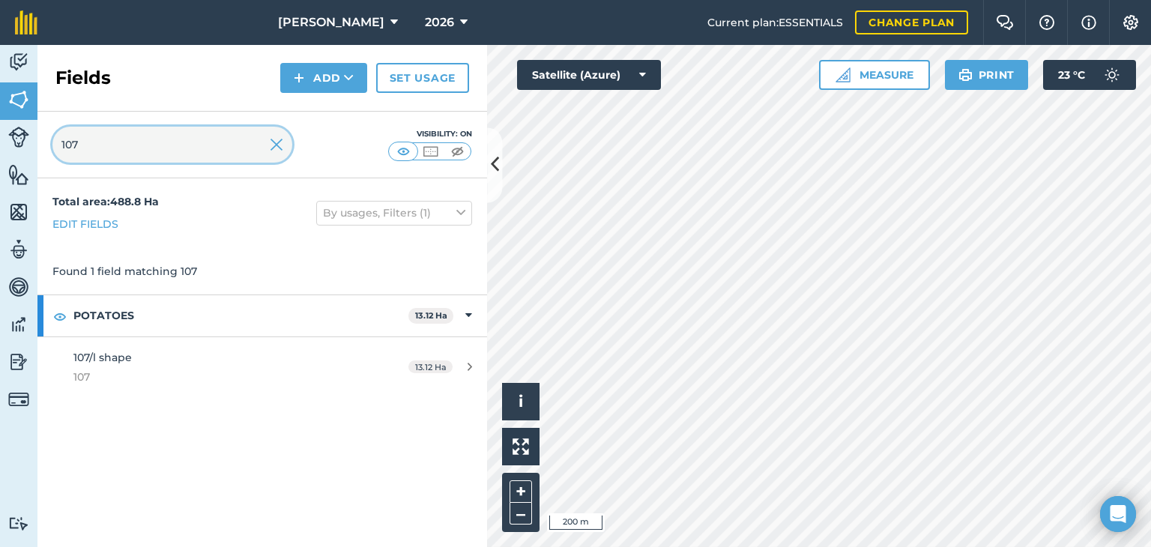
drag, startPoint x: 79, startPoint y: 144, endPoint x: 0, endPoint y: 169, distance: 82.7
click at [0, 166] on div "Activity Fields Livestock Features Maps Team Vehicles Data Reporting Billing Tu…" at bounding box center [575, 296] width 1151 height 502
type input "111"
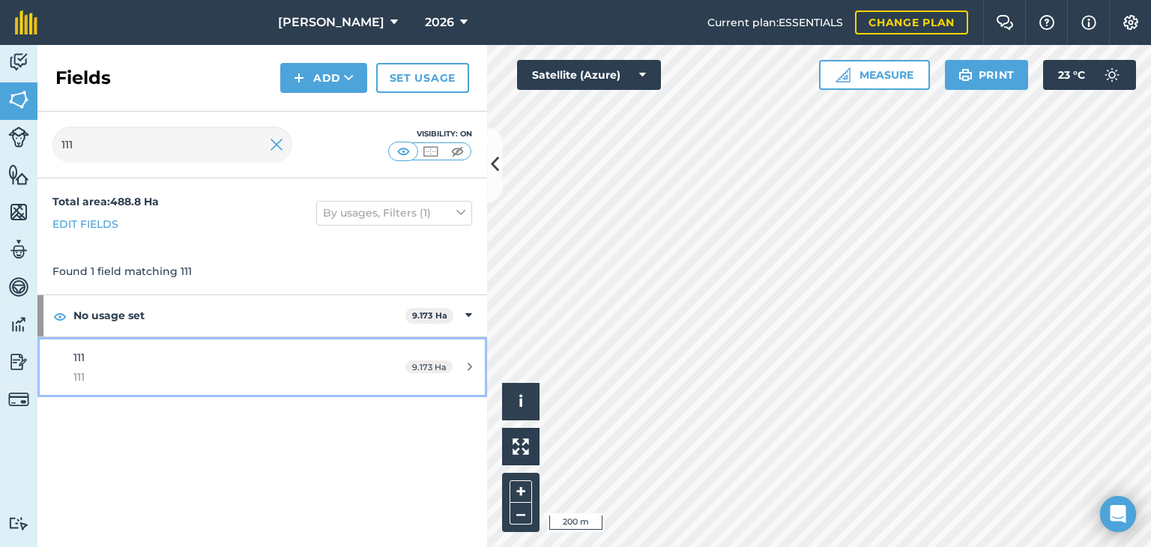
click at [457, 359] on link "111 111 9.173 Ha" at bounding box center [262, 367] width 450 height 61
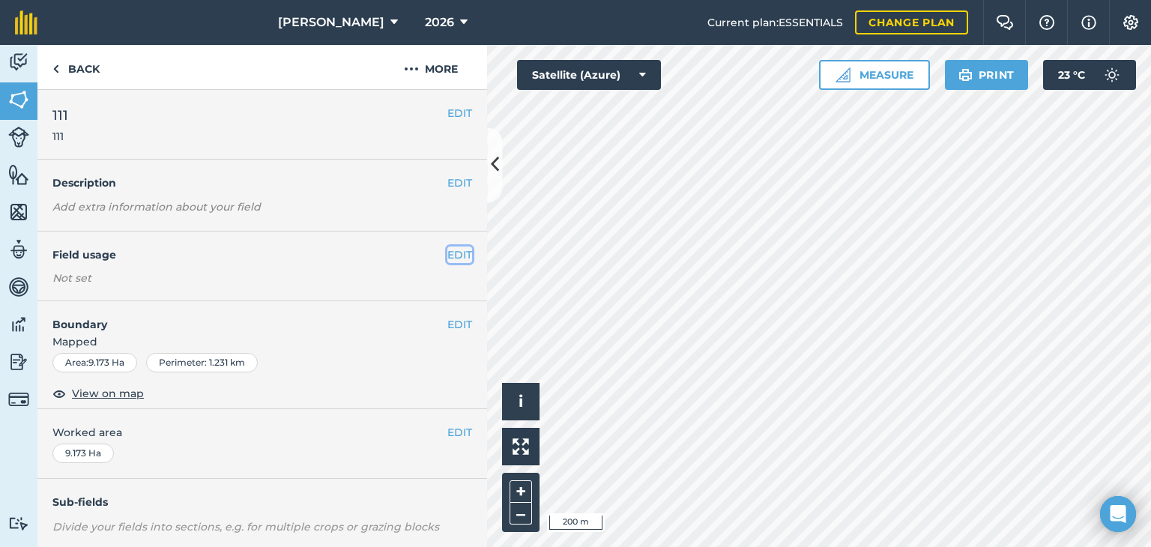
click at [451, 253] on button "EDIT" at bounding box center [459, 255] width 25 height 16
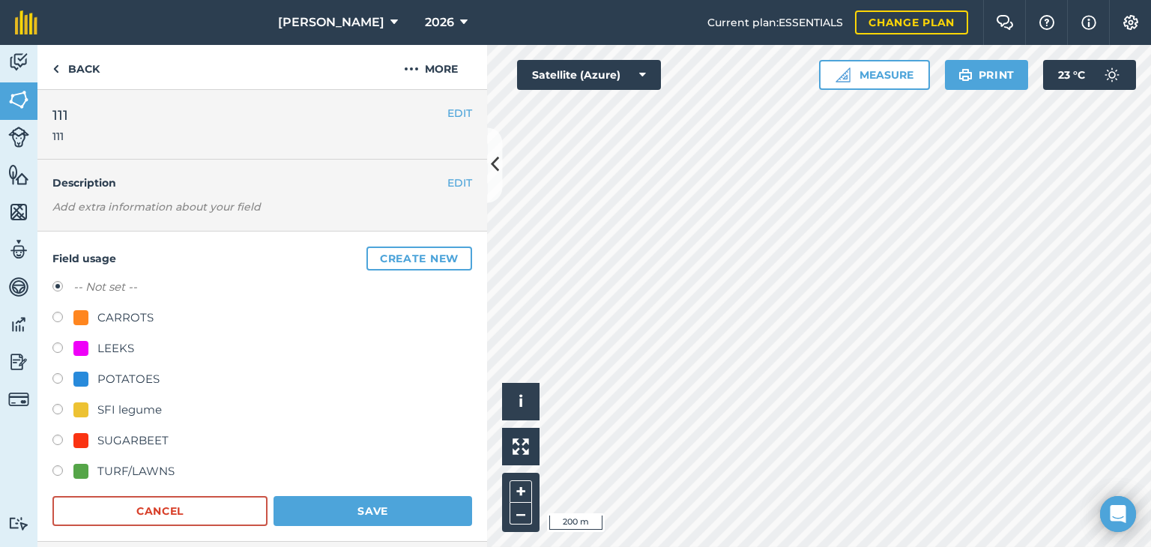
click at [62, 375] on label at bounding box center [62, 380] width 21 height 15
radio input "true"
radio input "false"
click at [370, 513] on button "Save" at bounding box center [373, 511] width 199 height 30
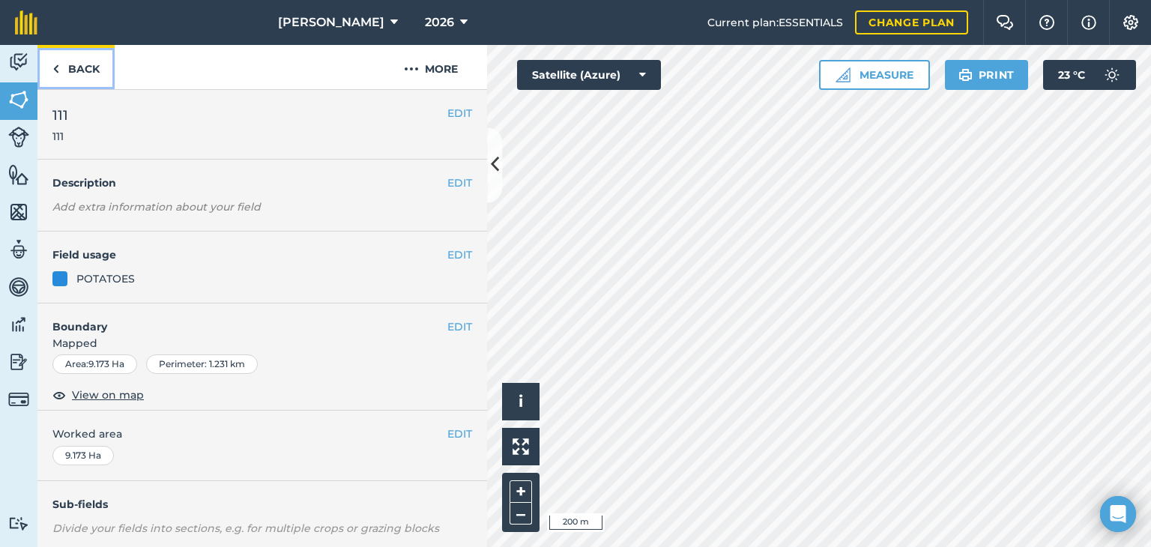
click at [67, 64] on link "Back" at bounding box center [75, 67] width 77 height 44
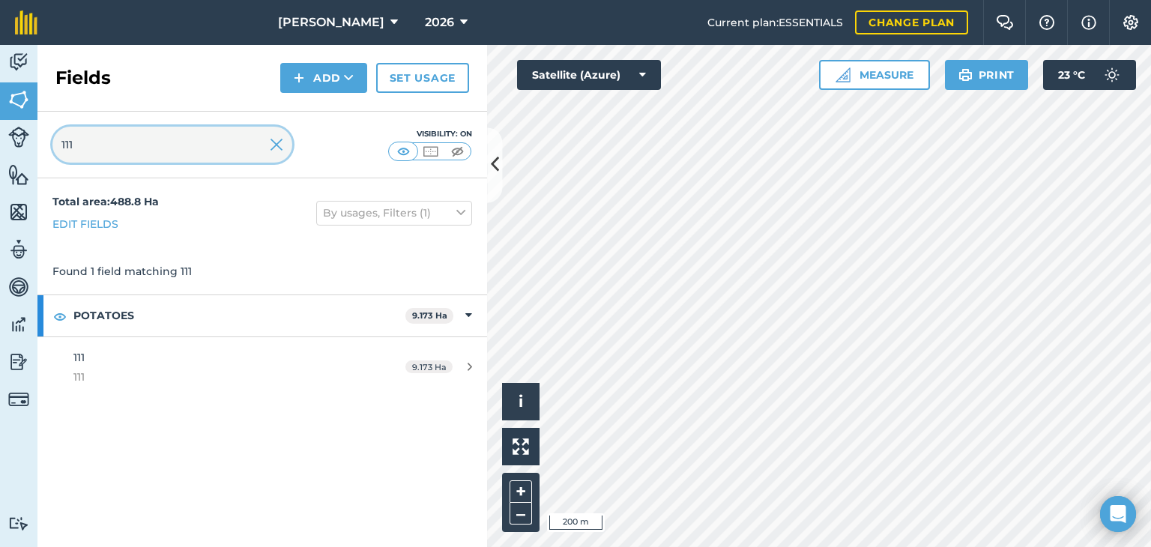
click at [0, 166] on div "Activity Fields Livestock Features Maps Team Vehicles Data Reporting Billing Tu…" at bounding box center [575, 296] width 1151 height 502
type input "72"
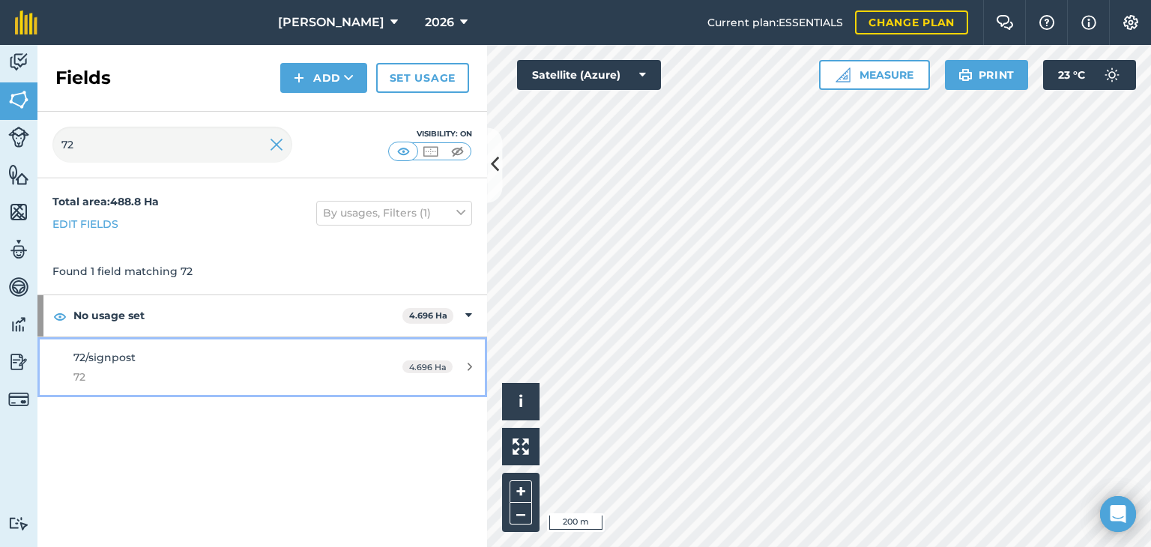
click at [471, 361] on icon at bounding box center [470, 366] width 4 height 11
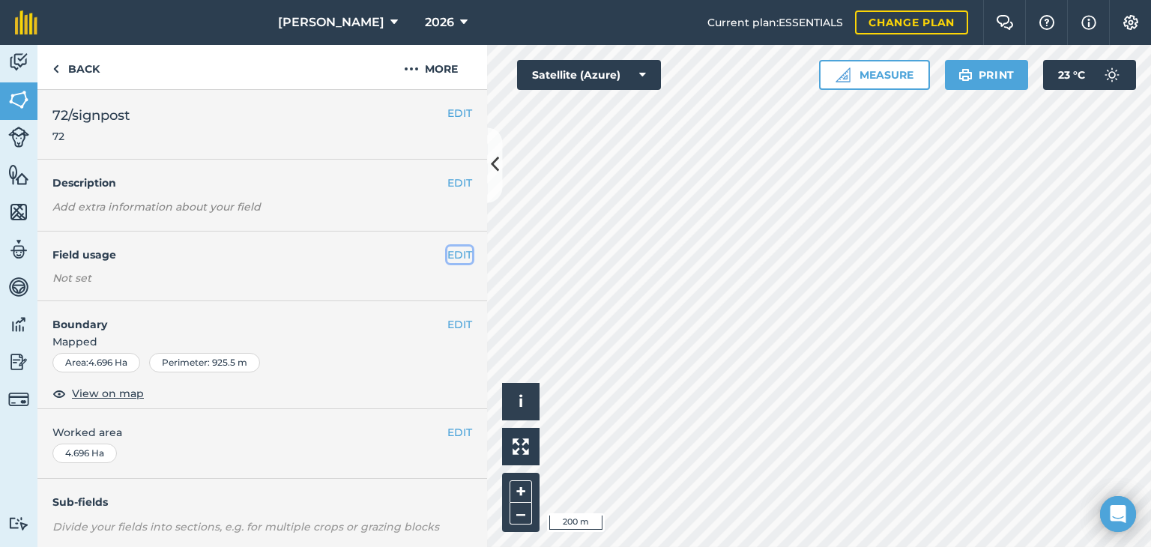
click at [453, 248] on button "EDIT" at bounding box center [459, 255] width 25 height 16
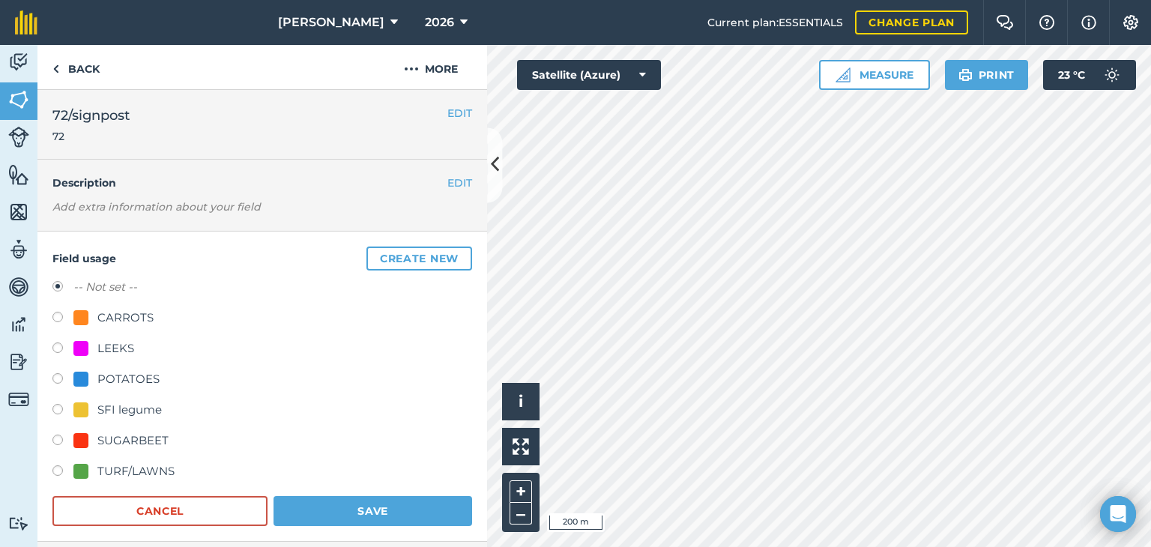
click at [55, 378] on label at bounding box center [62, 380] width 21 height 15
radio input "true"
radio input "false"
click at [424, 513] on button "Save" at bounding box center [373, 511] width 199 height 30
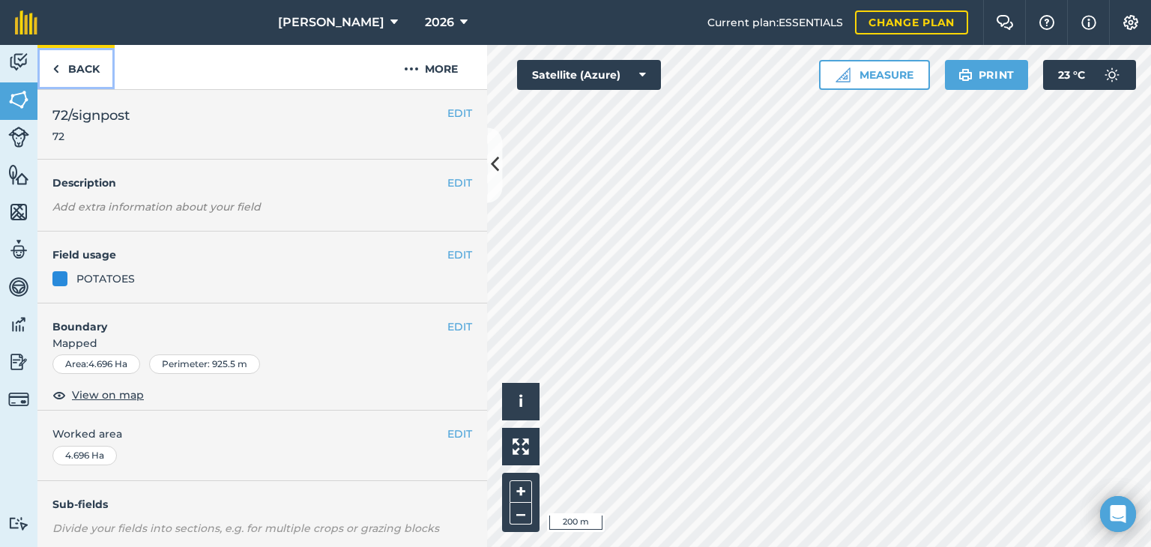
click at [83, 74] on link "Back" at bounding box center [75, 67] width 77 height 44
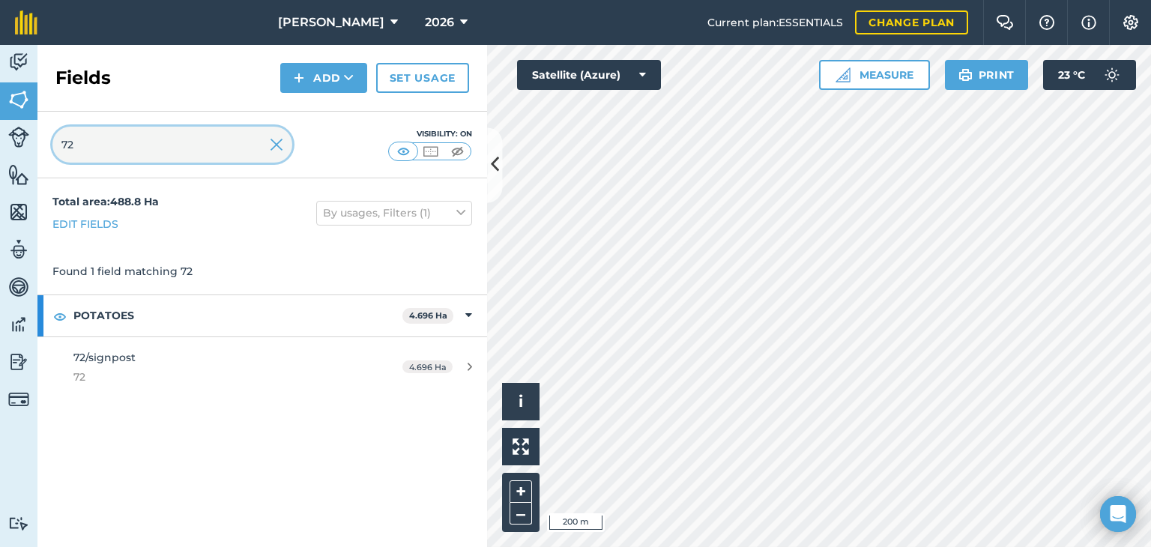
drag, startPoint x: 141, startPoint y: 151, endPoint x: 0, endPoint y: 199, distance: 149.1
click at [0, 197] on div "Activity Fields Livestock Features Maps Team Vehicles Data Reporting Billing Tu…" at bounding box center [575, 296] width 1151 height 502
type input "61"
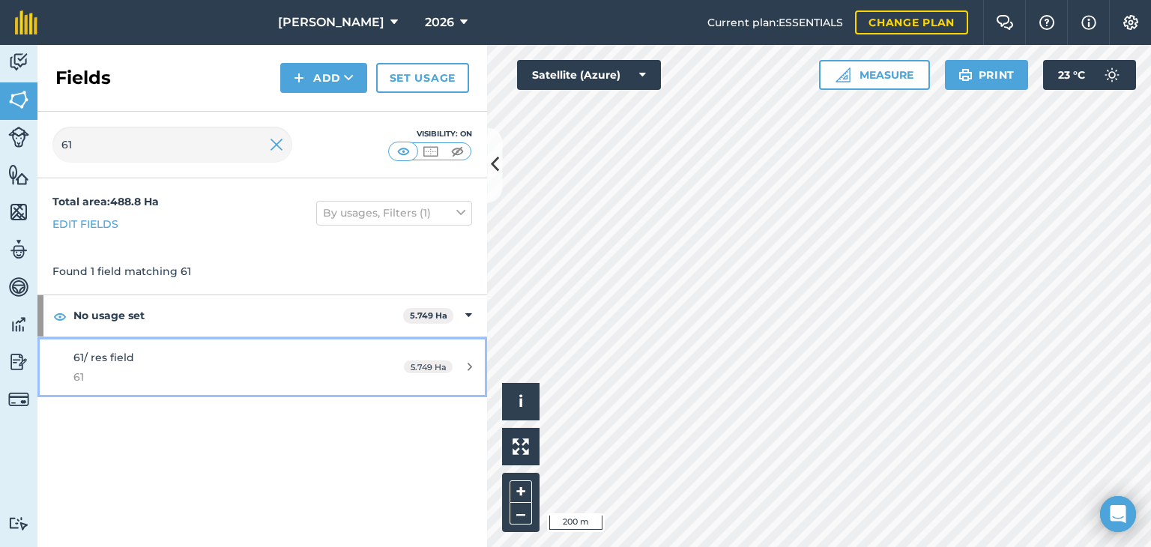
click at [457, 361] on div "5.749 Ha" at bounding box center [438, 367] width 98 height 12
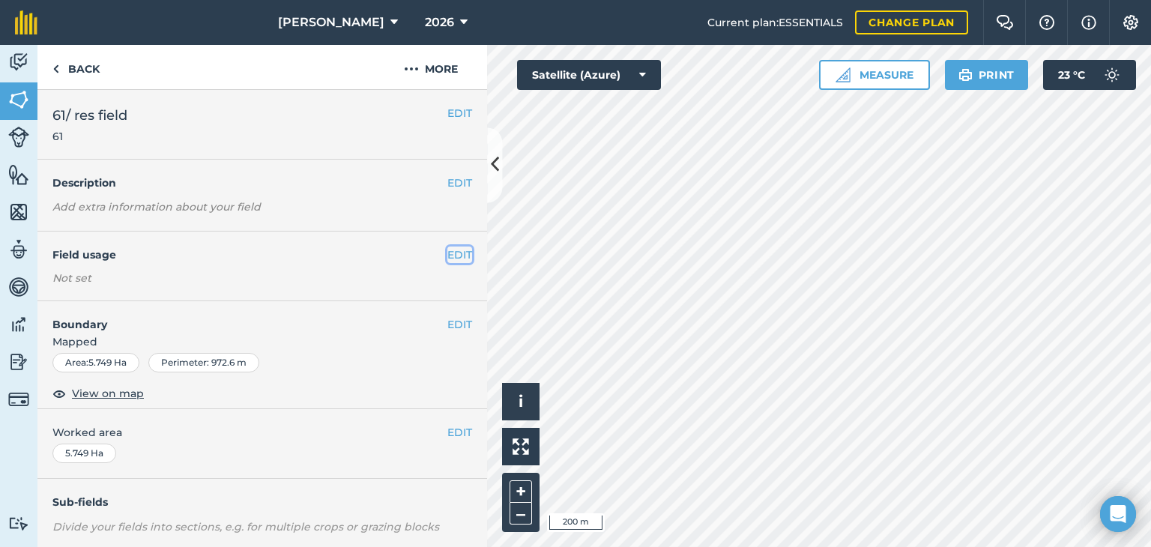
click at [447, 253] on button "EDIT" at bounding box center [459, 255] width 25 height 16
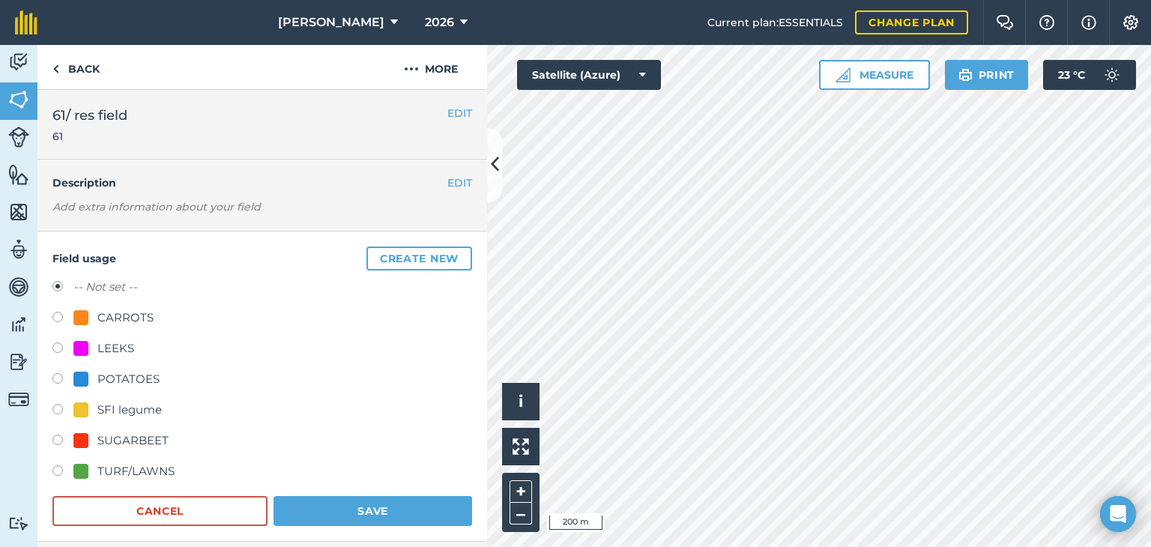
click at [62, 375] on label at bounding box center [62, 380] width 21 height 15
radio input "true"
radio input "false"
click at [322, 499] on button "Save" at bounding box center [373, 511] width 199 height 30
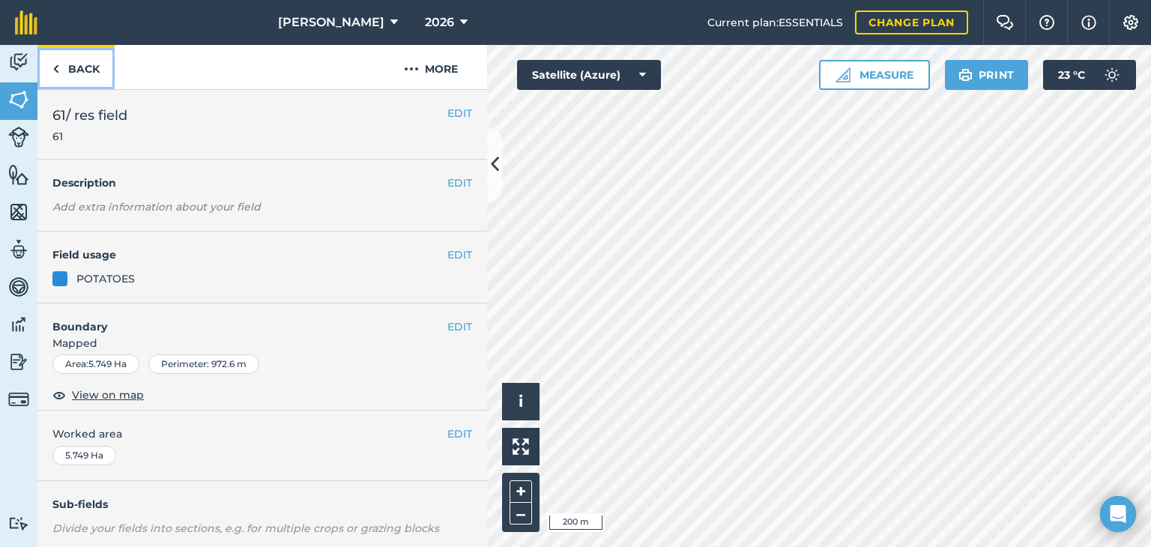
click at [100, 76] on link "Back" at bounding box center [75, 67] width 77 height 44
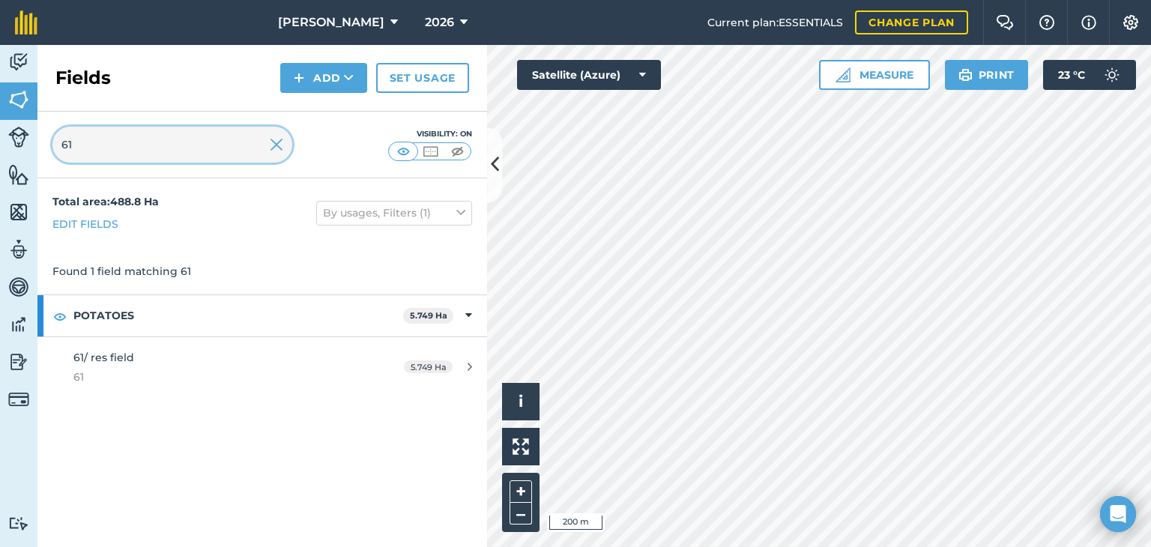
drag, startPoint x: 143, startPoint y: 130, endPoint x: 0, endPoint y: 178, distance: 150.9
click at [0, 178] on div "Activity Fields Livestock Features Maps Team Vehicles Data Reporting Billing Tu…" at bounding box center [575, 296] width 1151 height 502
type input "62"
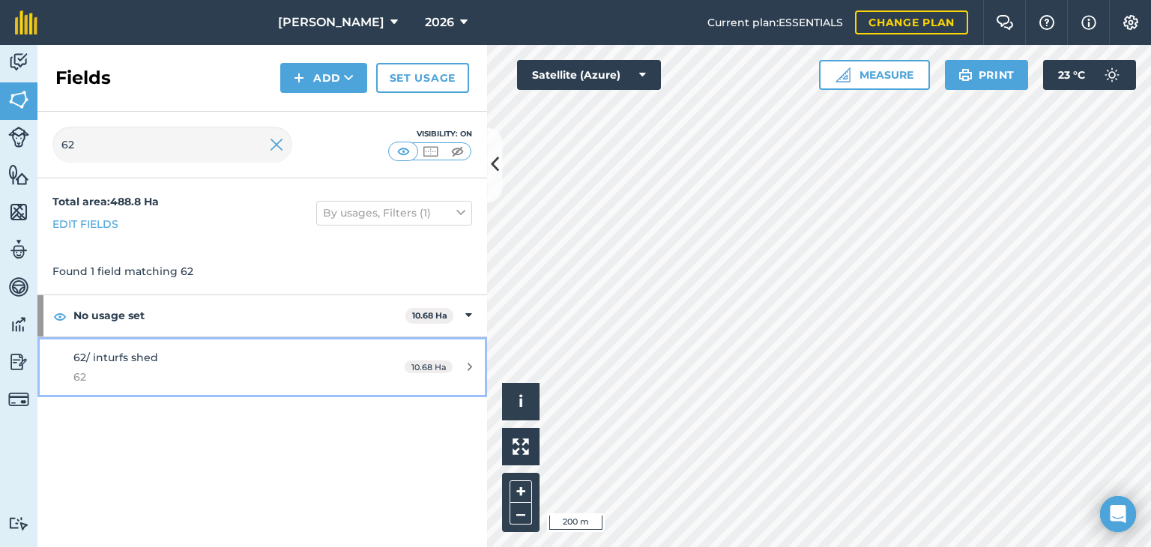
click at [471, 369] on icon at bounding box center [470, 366] width 4 height 11
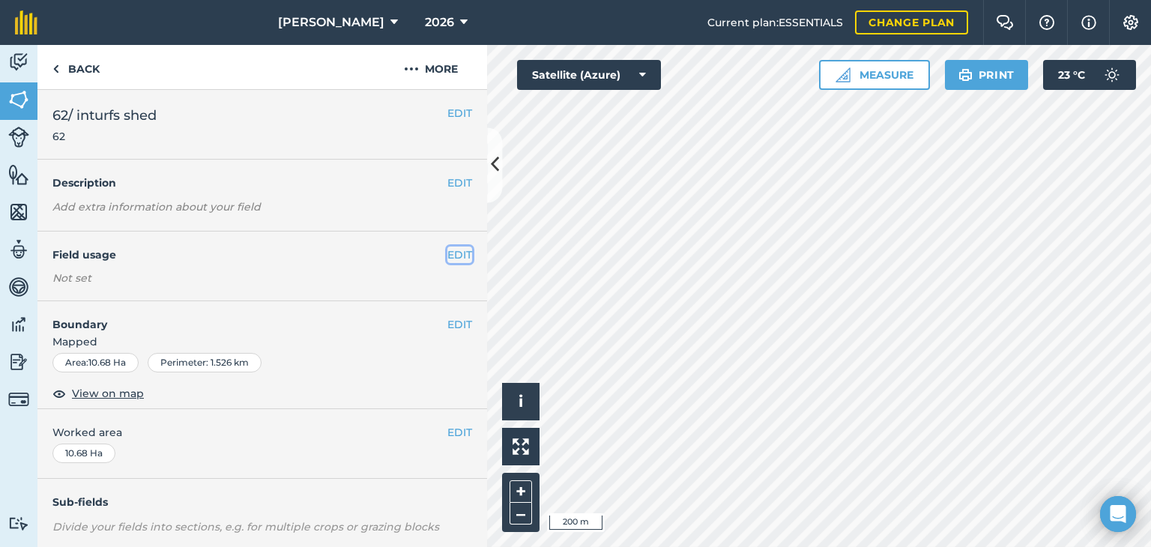
click at [450, 247] on button "EDIT" at bounding box center [459, 255] width 25 height 16
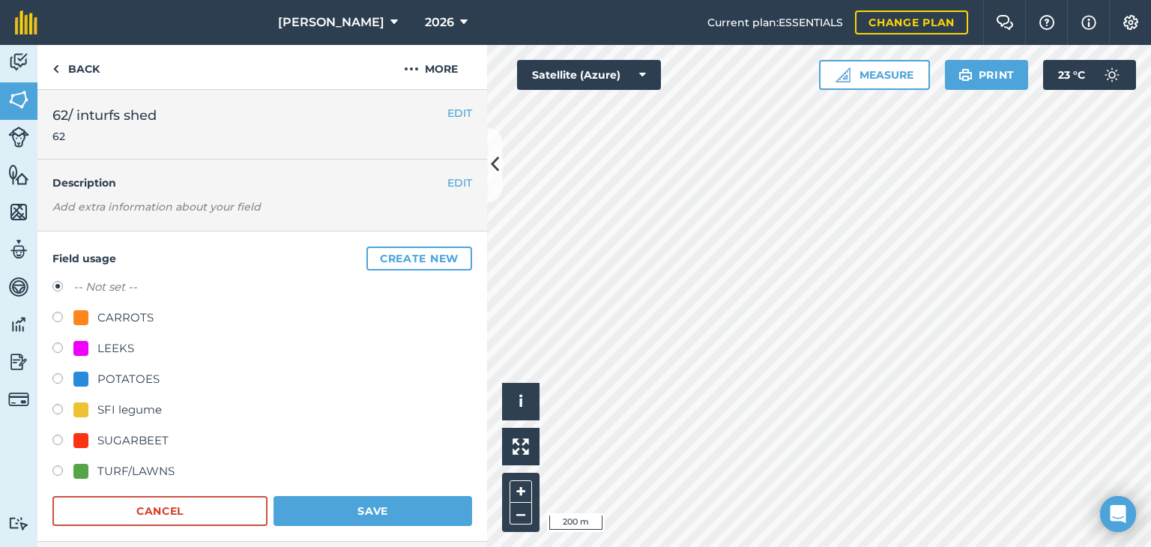
click at [56, 312] on label at bounding box center [62, 319] width 21 height 15
radio input "true"
radio input "false"
click at [324, 498] on button "Save" at bounding box center [373, 511] width 199 height 30
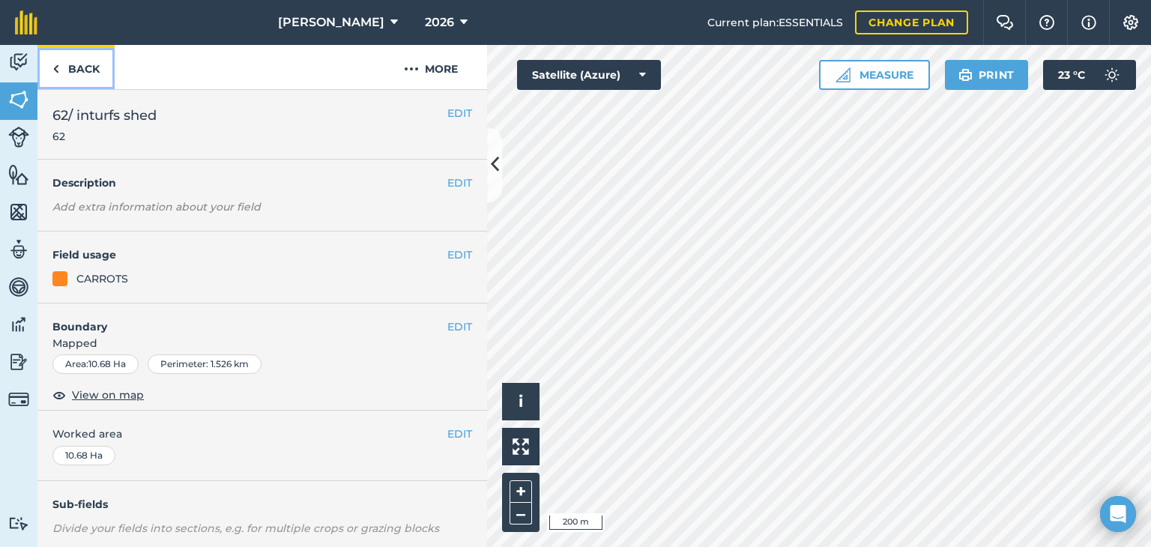
click at [85, 73] on link "Back" at bounding box center [75, 67] width 77 height 44
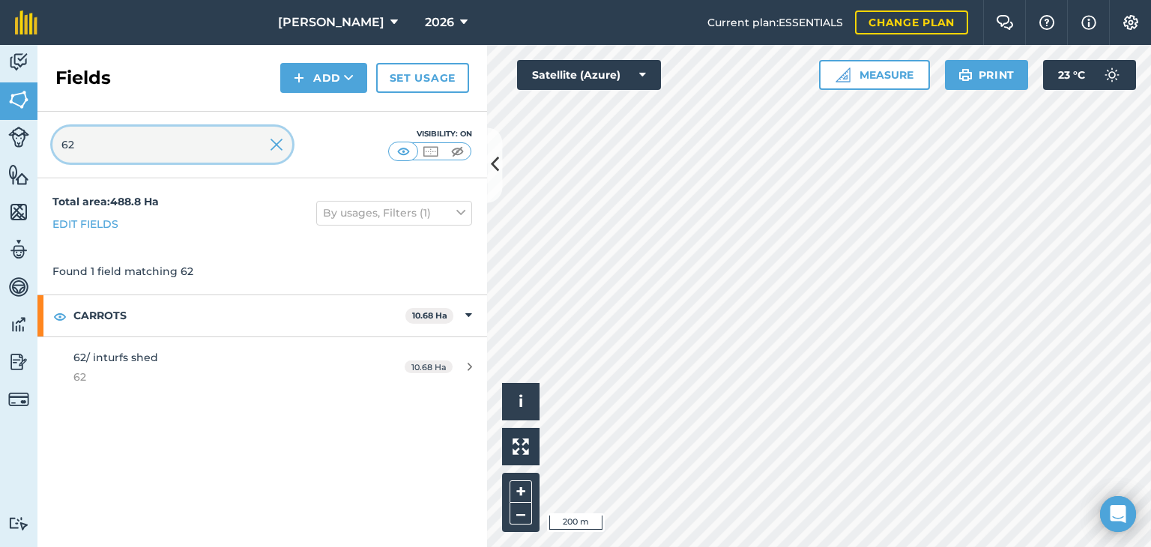
drag, startPoint x: 0, startPoint y: 181, endPoint x: 1, endPoint y: 197, distance: 16.5
click at [1, 197] on div "Activity Fields Livestock Features Maps Team Vehicles Data Reporting Billing Tu…" at bounding box center [575, 296] width 1151 height 502
type input "67"
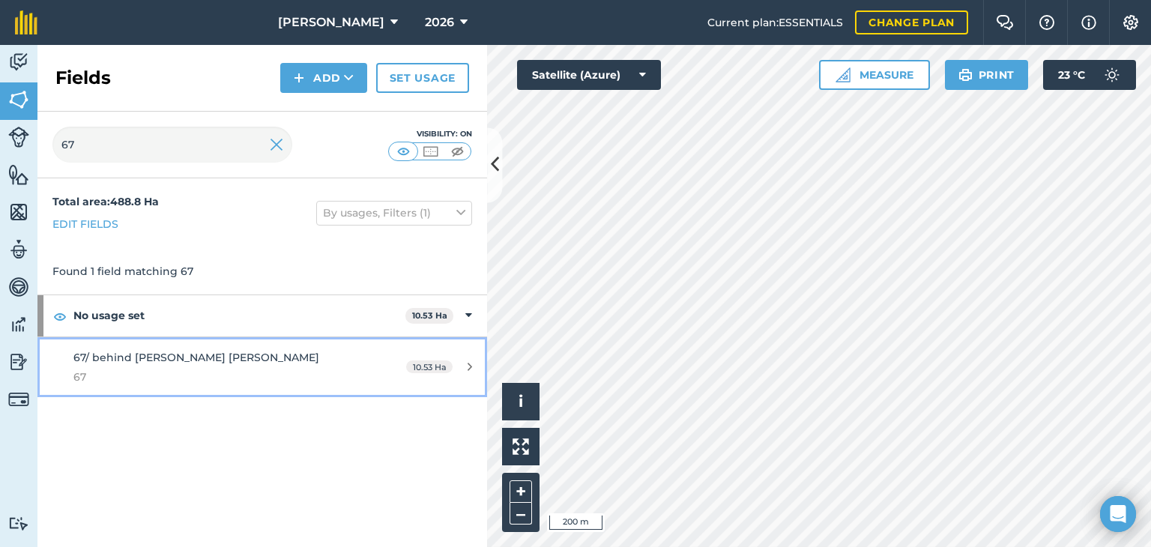
click at [465, 369] on div "10.53 Ha" at bounding box center [439, 367] width 96 height 12
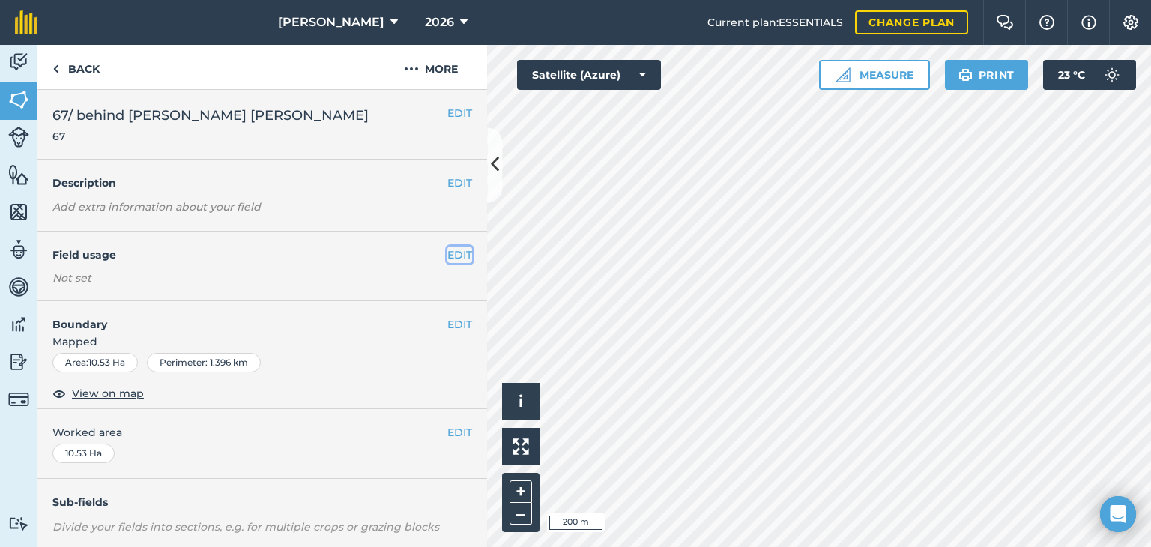
click at [453, 258] on button "EDIT" at bounding box center [459, 255] width 25 height 16
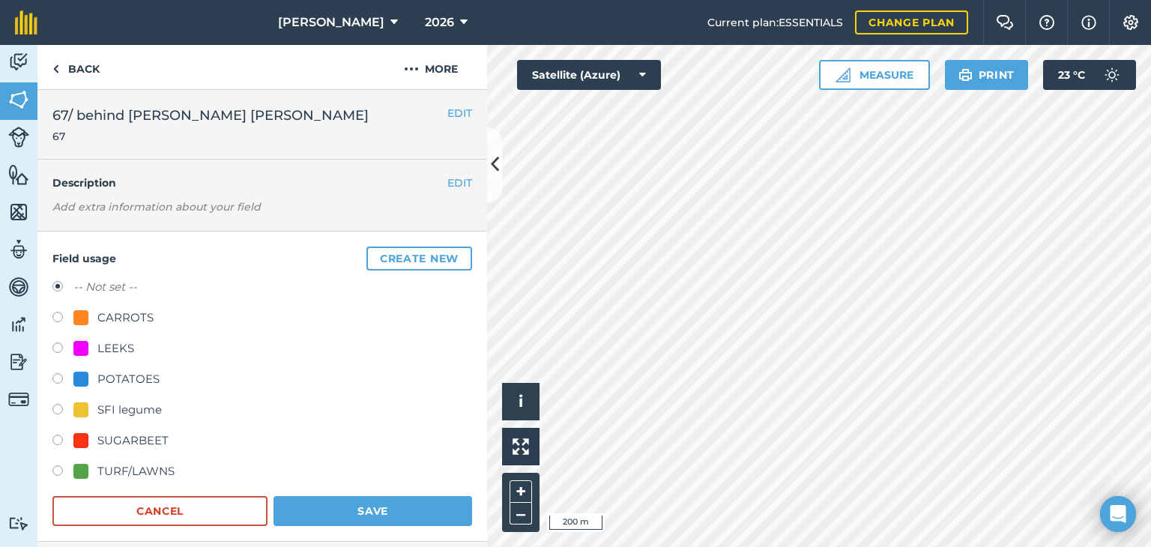
click at [73, 315] on label at bounding box center [62, 319] width 21 height 15
radio input "true"
radio input "false"
click at [320, 507] on button "Save" at bounding box center [373, 511] width 199 height 30
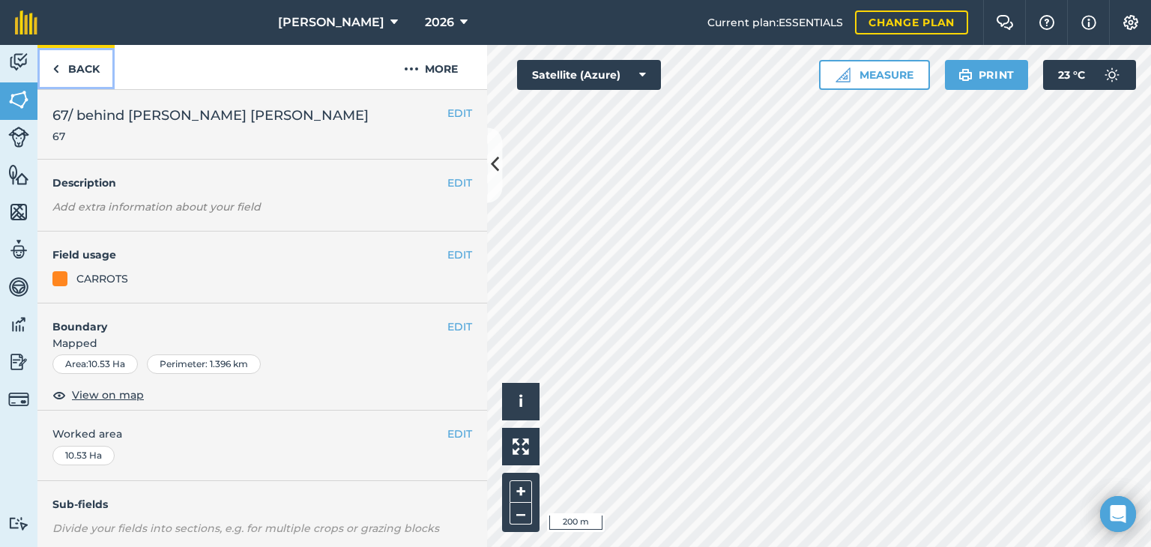
click at [93, 77] on link "Back" at bounding box center [75, 67] width 77 height 44
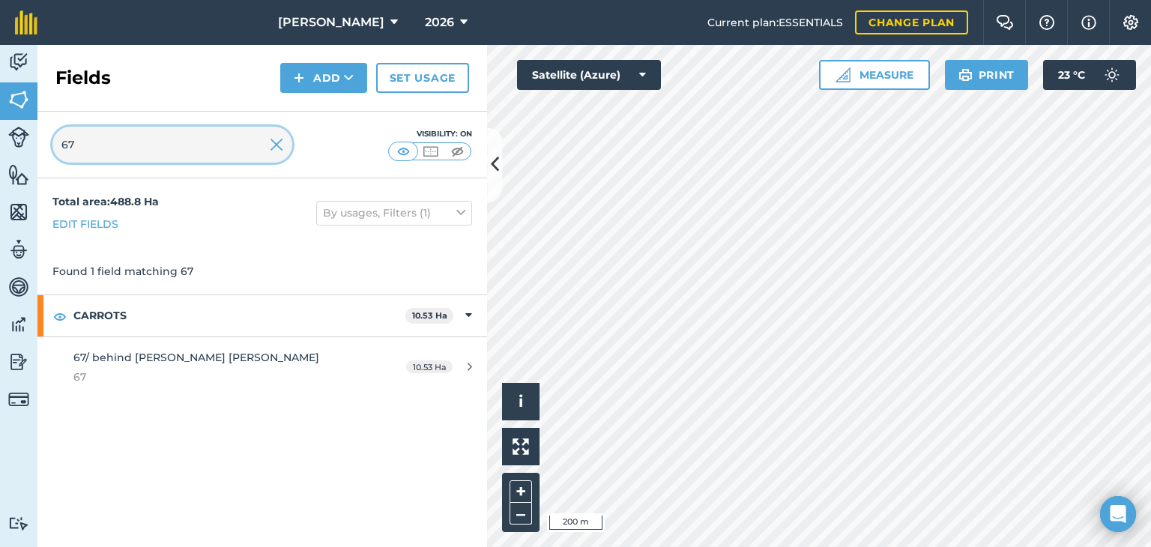
drag, startPoint x: 134, startPoint y: 142, endPoint x: 10, endPoint y: 160, distance: 125.7
click at [10, 160] on div "Activity Fields Livestock Features Maps Team Vehicles Data Reporting Billing Tu…" at bounding box center [575, 296] width 1151 height 502
type input "108"
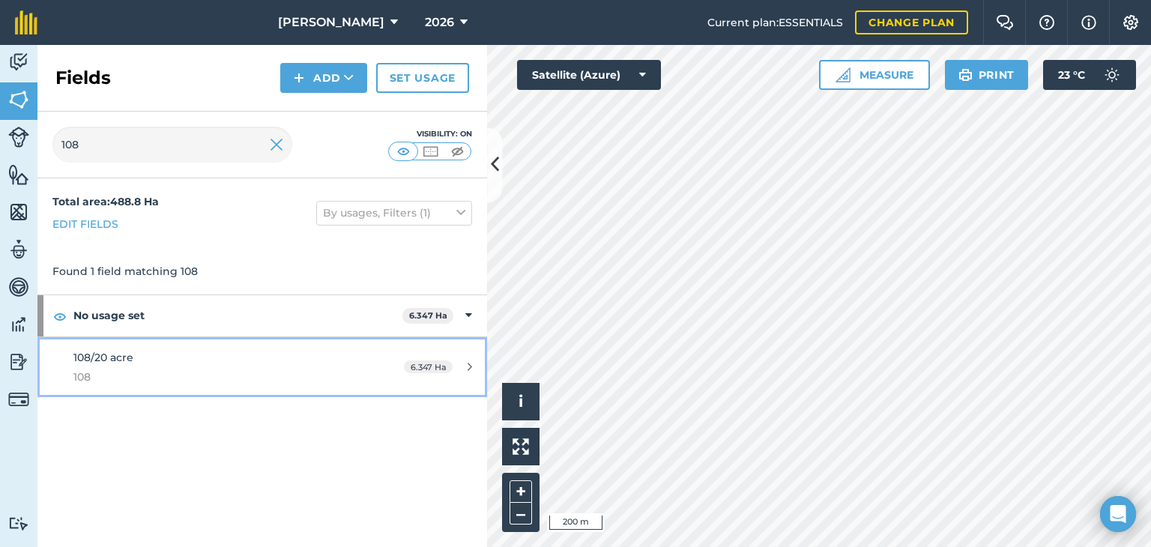
click at [457, 363] on div "6.347 Ha" at bounding box center [438, 367] width 98 height 12
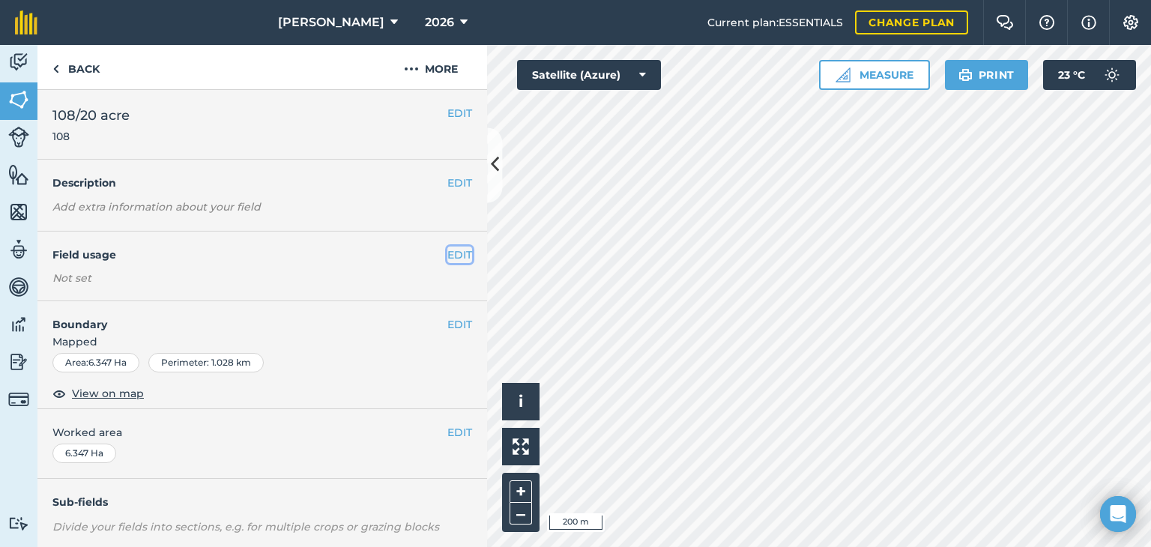
click at [447, 255] on button "EDIT" at bounding box center [459, 255] width 25 height 16
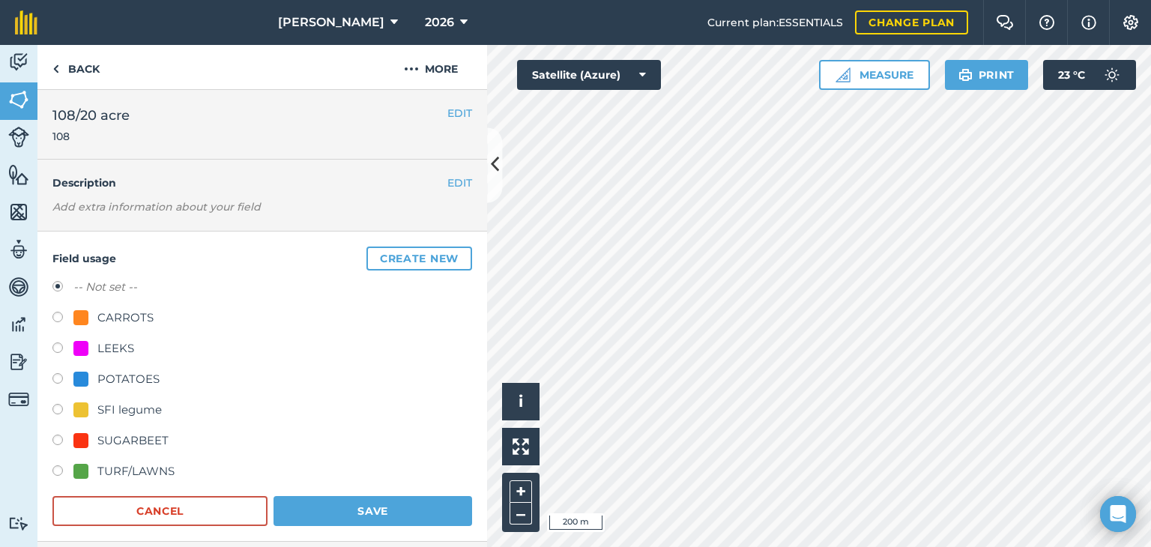
click at [81, 318] on div at bounding box center [80, 317] width 15 height 15
radio input "true"
radio input "false"
click at [327, 503] on button "Save" at bounding box center [373, 511] width 199 height 30
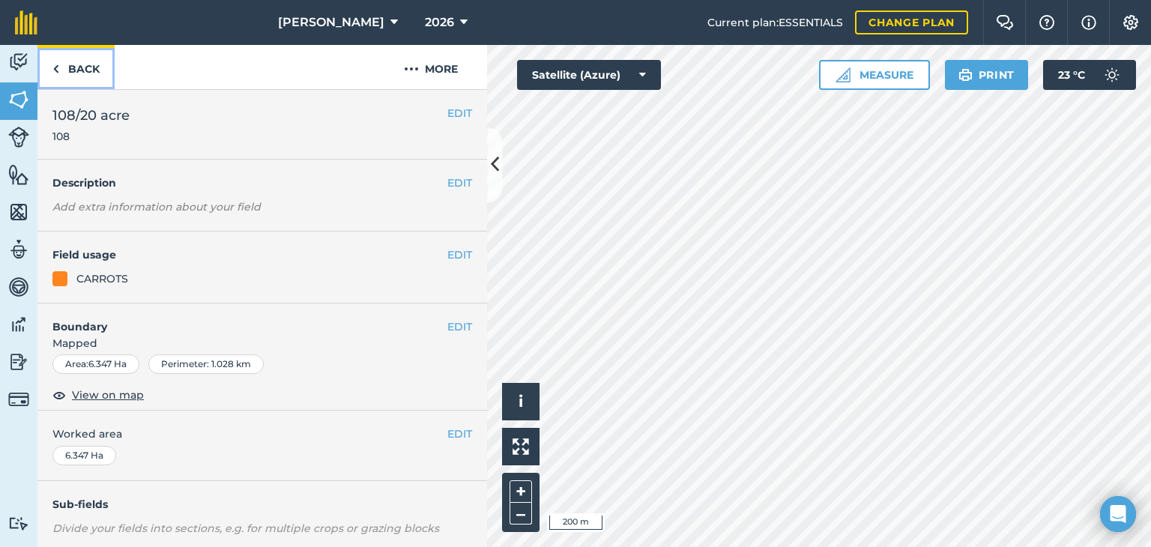
click at [96, 64] on link "Back" at bounding box center [75, 67] width 77 height 44
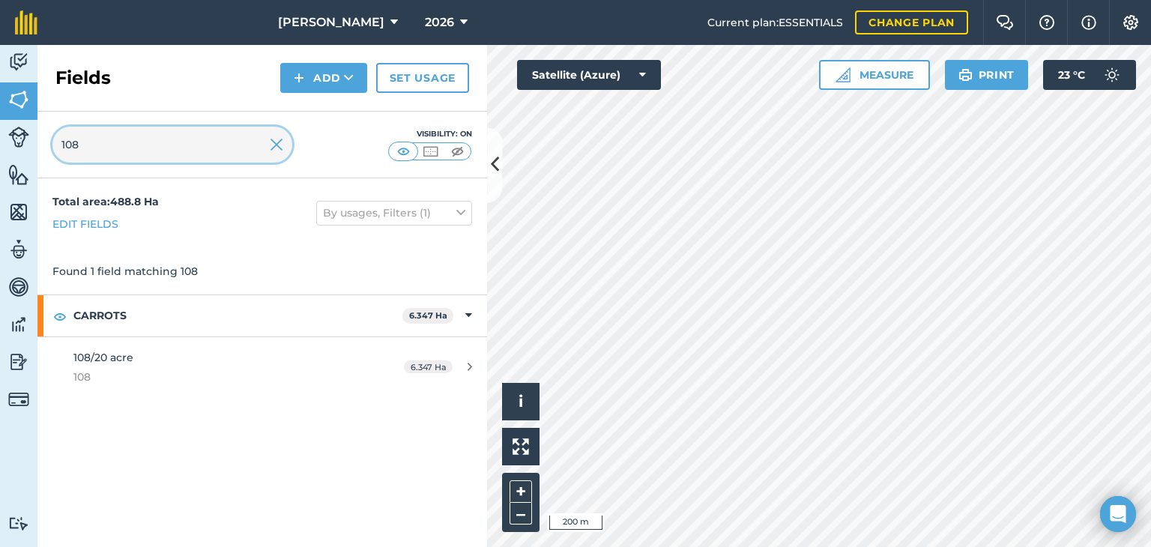
click at [0, 169] on div "Activity Fields Livestock Features Maps Team Vehicles Data Reporting Billing Tu…" at bounding box center [575, 296] width 1151 height 502
type input "109"
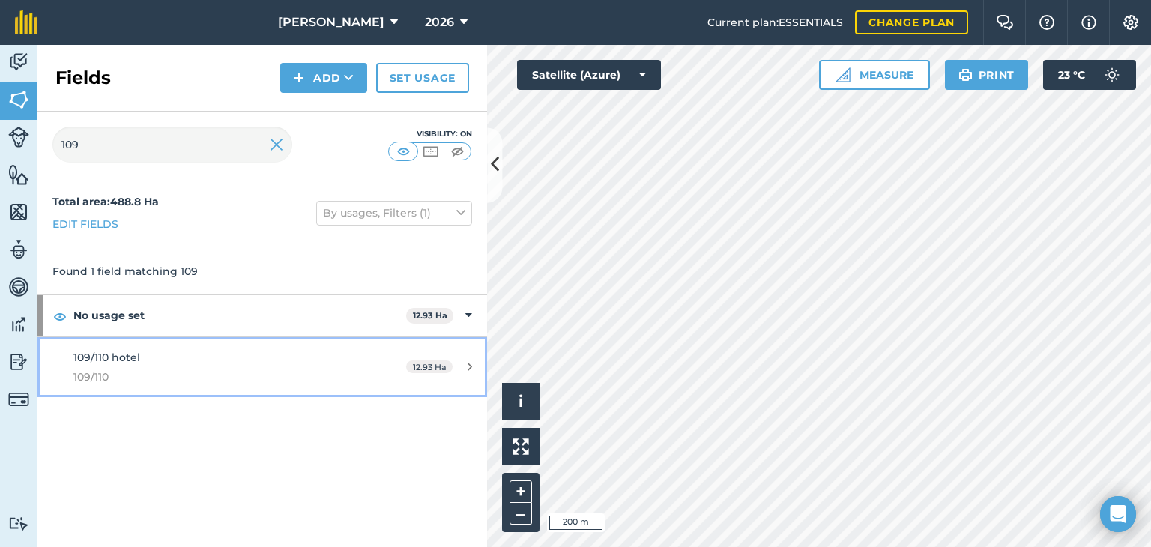
click at [469, 358] on link "109/110 hotel 109/110 12.93 Ha" at bounding box center [262, 367] width 450 height 61
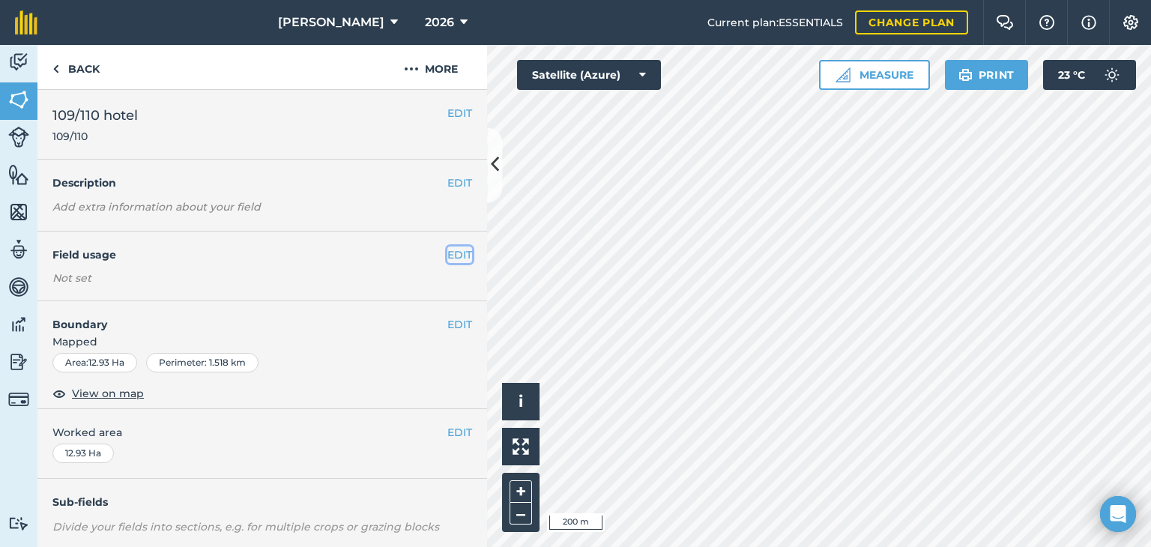
click at [453, 253] on button "EDIT" at bounding box center [459, 255] width 25 height 16
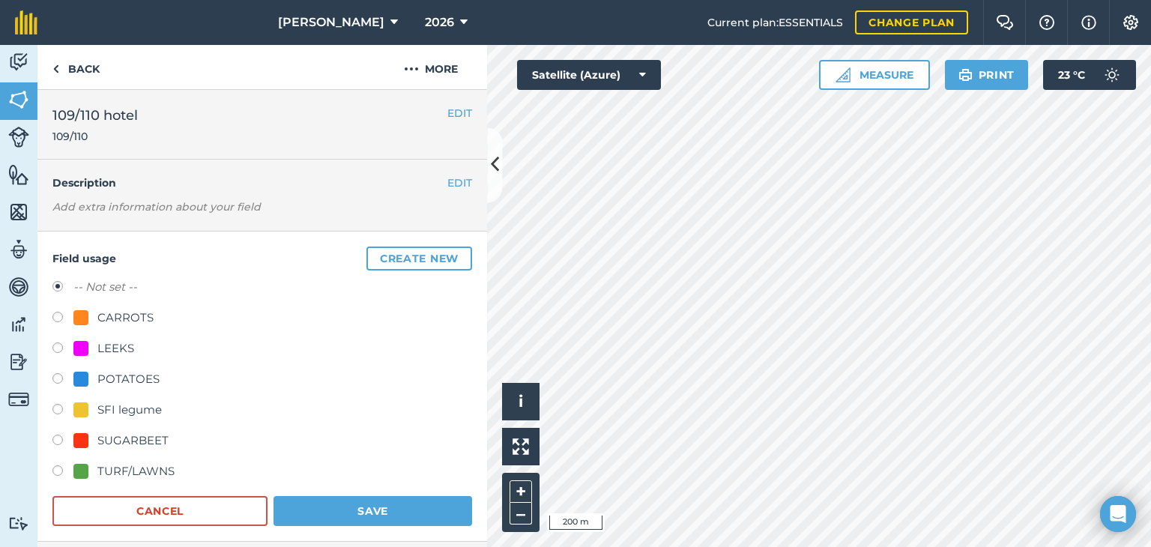
click at [123, 315] on div "CARROTS" at bounding box center [125, 318] width 56 height 18
radio input "true"
radio input "false"
click at [302, 503] on button "Save" at bounding box center [373, 511] width 199 height 30
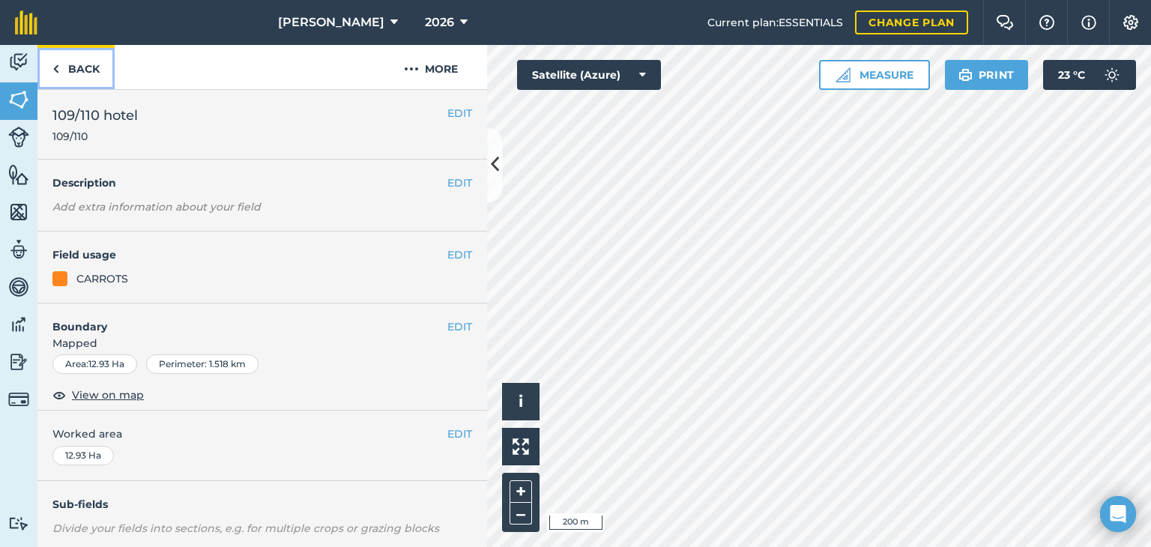
click at [99, 77] on link "Back" at bounding box center [75, 67] width 77 height 44
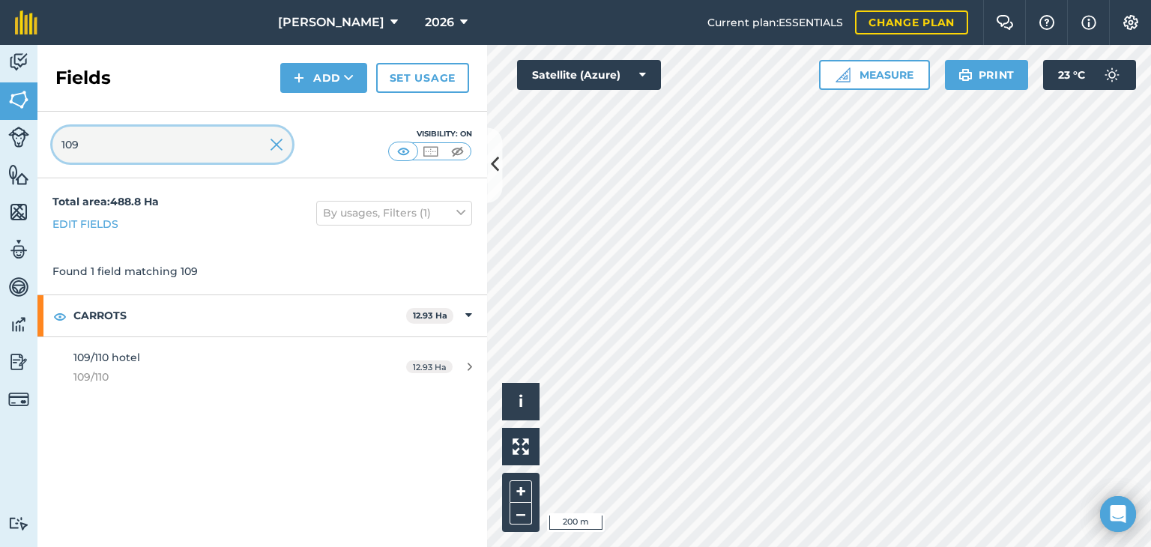
drag, startPoint x: 170, startPoint y: 146, endPoint x: 0, endPoint y: 181, distance: 173.6
click at [0, 181] on div "Activity Fields Livestock Features Maps Team Vehicles Data Reporting Billing Tu…" at bounding box center [575, 296] width 1151 height 502
type input "74"
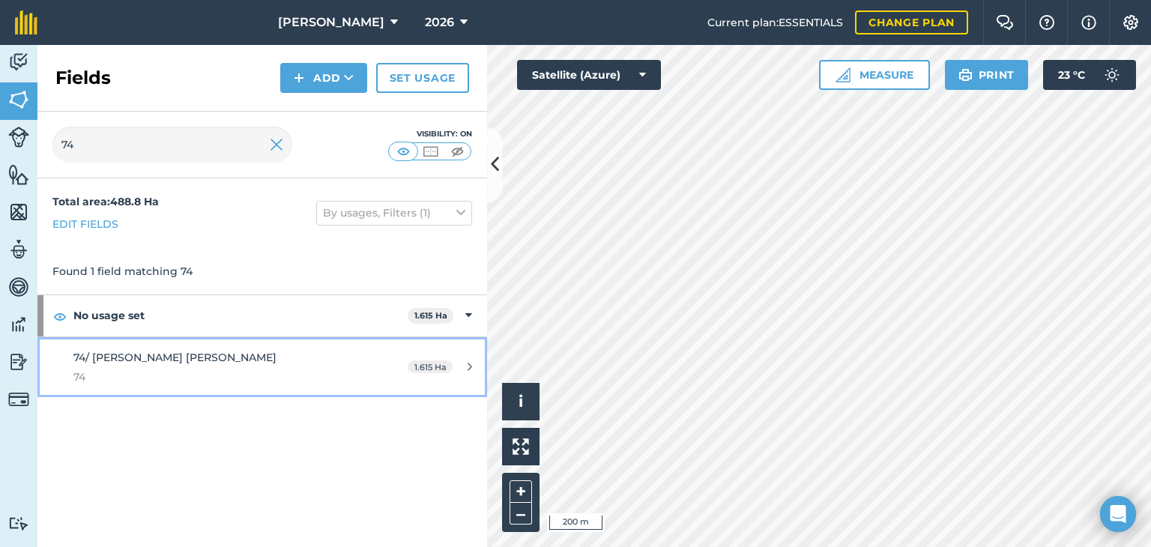
click at [474, 363] on div "1.615 Ha" at bounding box center [440, 367] width 94 height 12
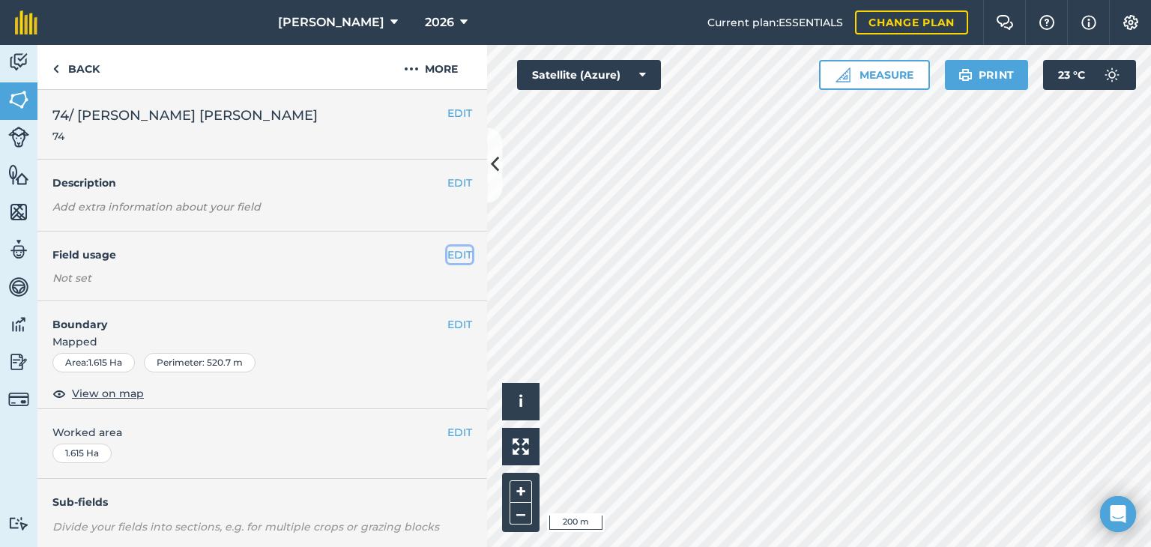
click at [447, 258] on button "EDIT" at bounding box center [459, 255] width 25 height 16
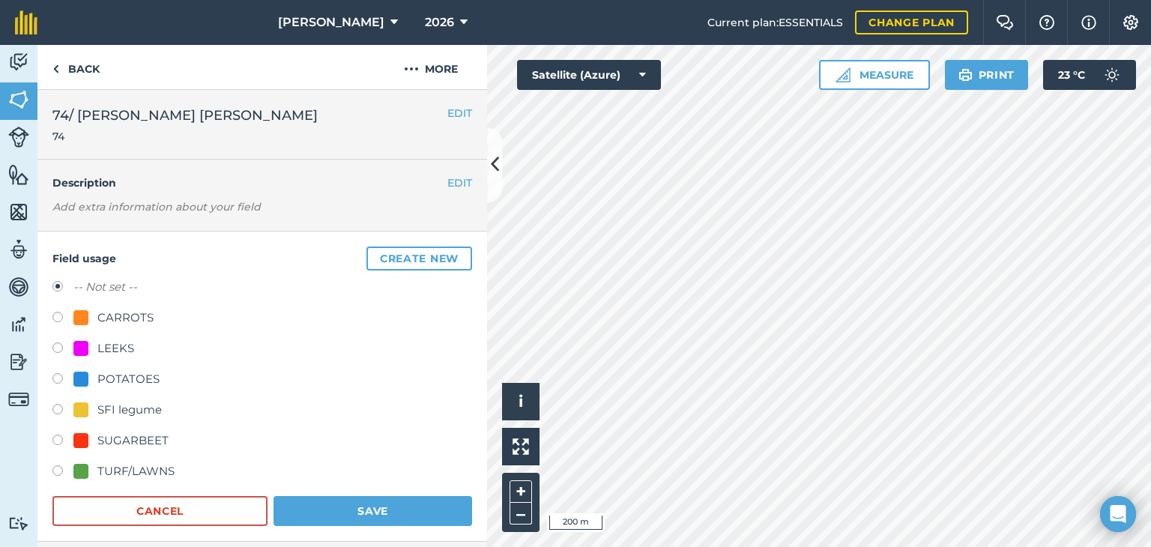
click at [129, 311] on div "CARROTS" at bounding box center [125, 318] width 56 height 18
radio input "true"
radio input "false"
click at [333, 500] on button "Save" at bounding box center [373, 511] width 199 height 30
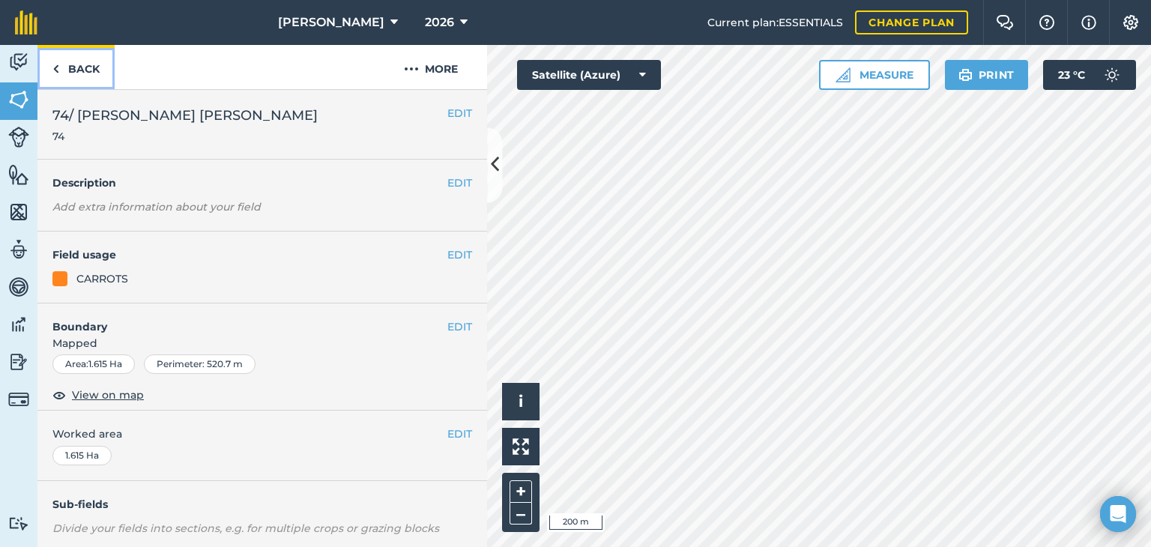
click at [87, 55] on link "Back" at bounding box center [75, 67] width 77 height 44
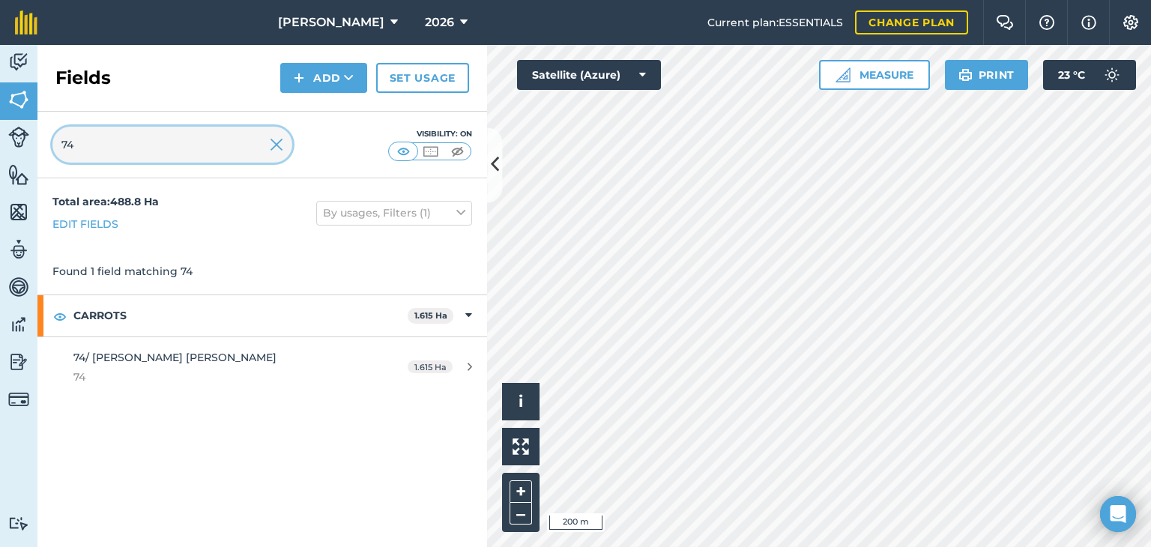
click at [100, 129] on input "74" at bounding box center [172, 145] width 240 height 36
type input "75"
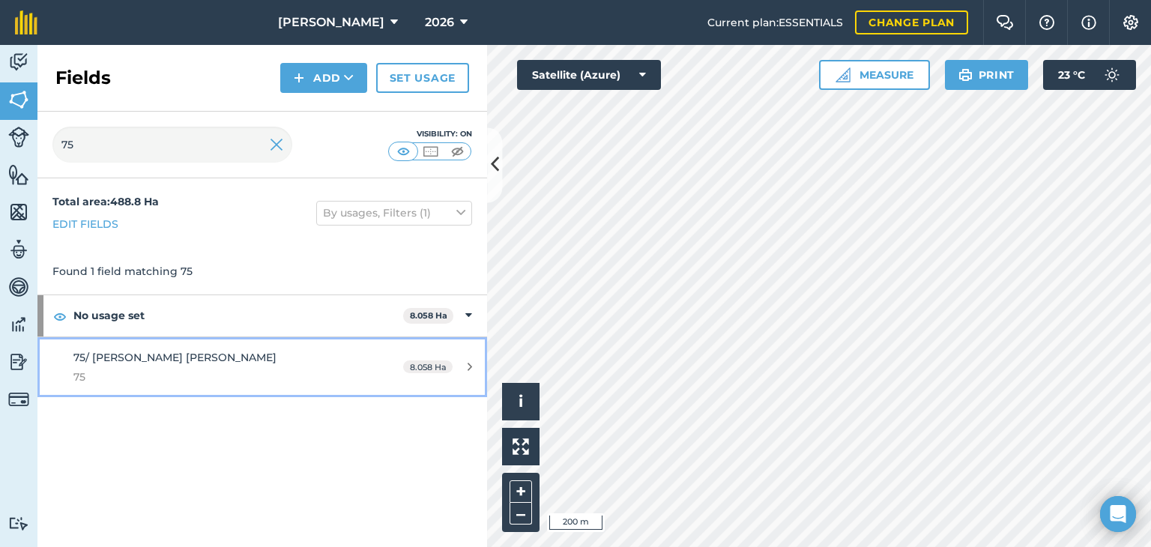
click at [460, 351] on link "75/ [PERSON_NAME] [PERSON_NAME] 75 8.058 Ha" at bounding box center [262, 367] width 450 height 61
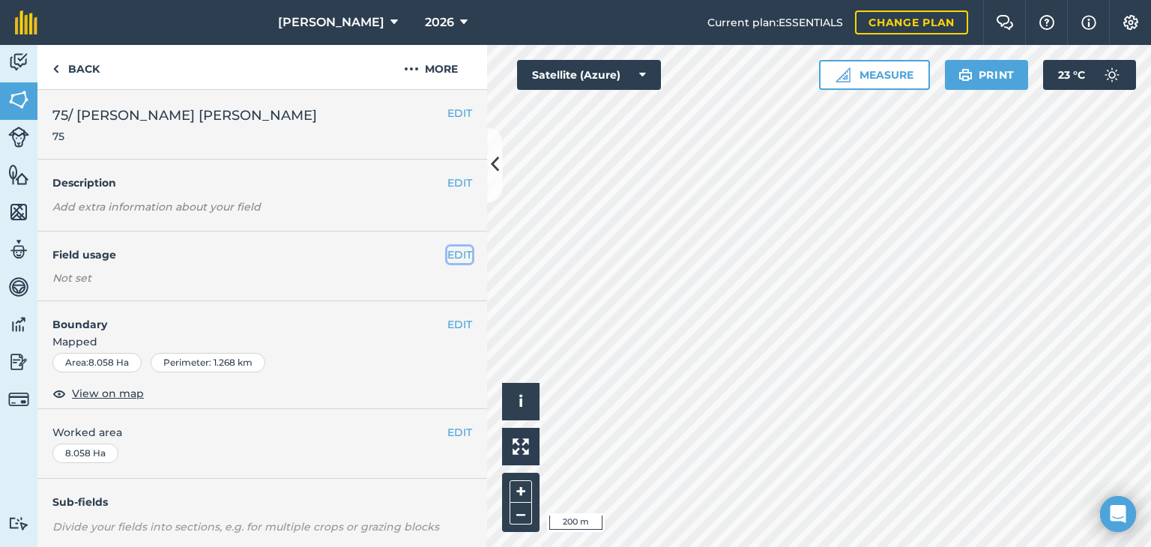
click at [447, 253] on button "EDIT" at bounding box center [459, 255] width 25 height 16
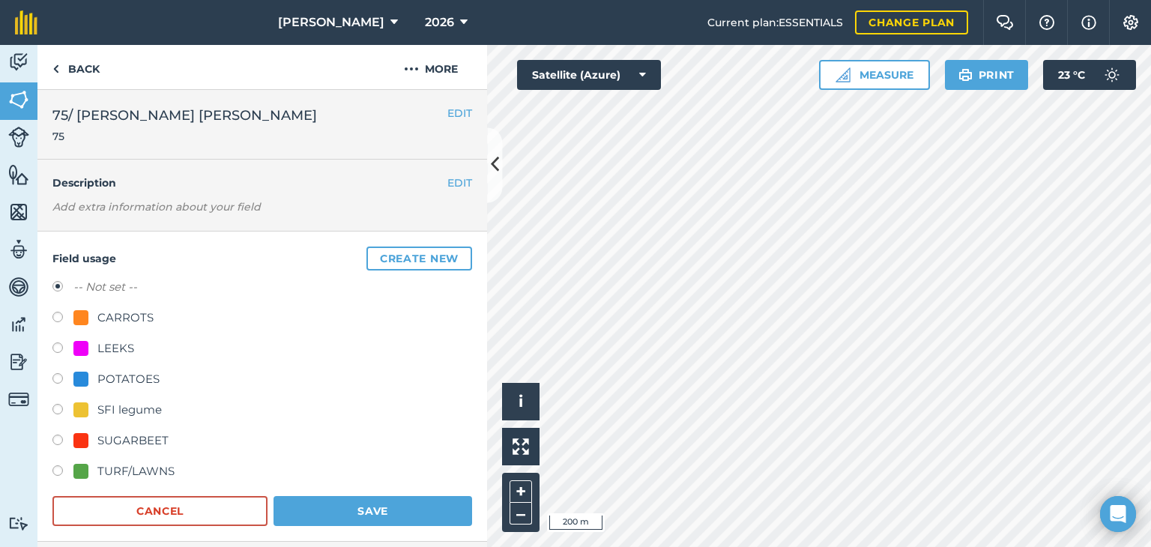
click at [112, 309] on div "CARROTS" at bounding box center [125, 318] width 56 height 18
radio input "true"
radio input "false"
drag, startPoint x: 335, startPoint y: 501, endPoint x: 325, endPoint y: 480, distance: 23.1
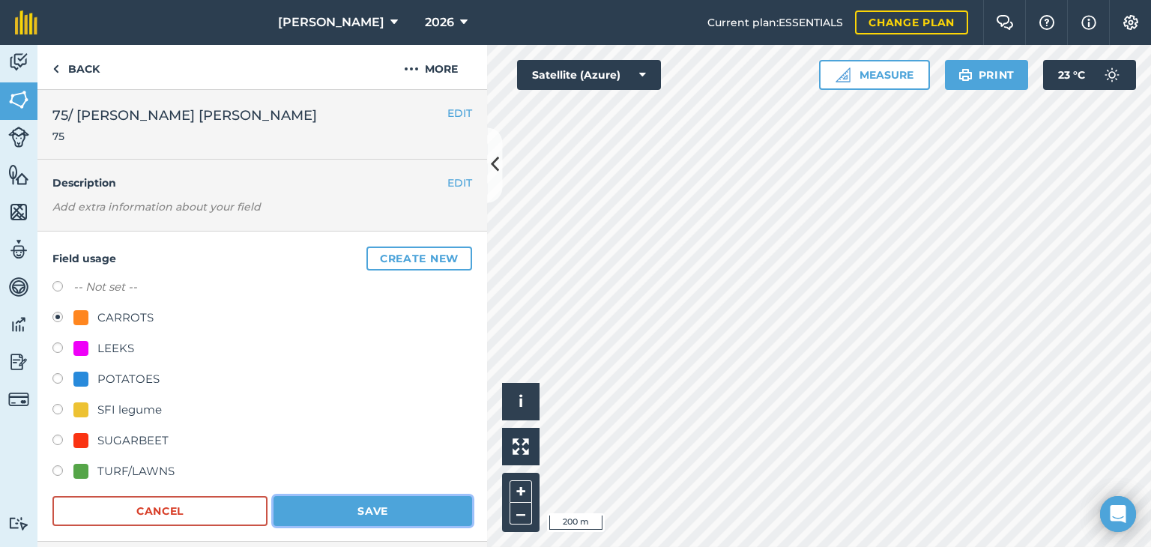
click at [336, 501] on button "Save" at bounding box center [373, 511] width 199 height 30
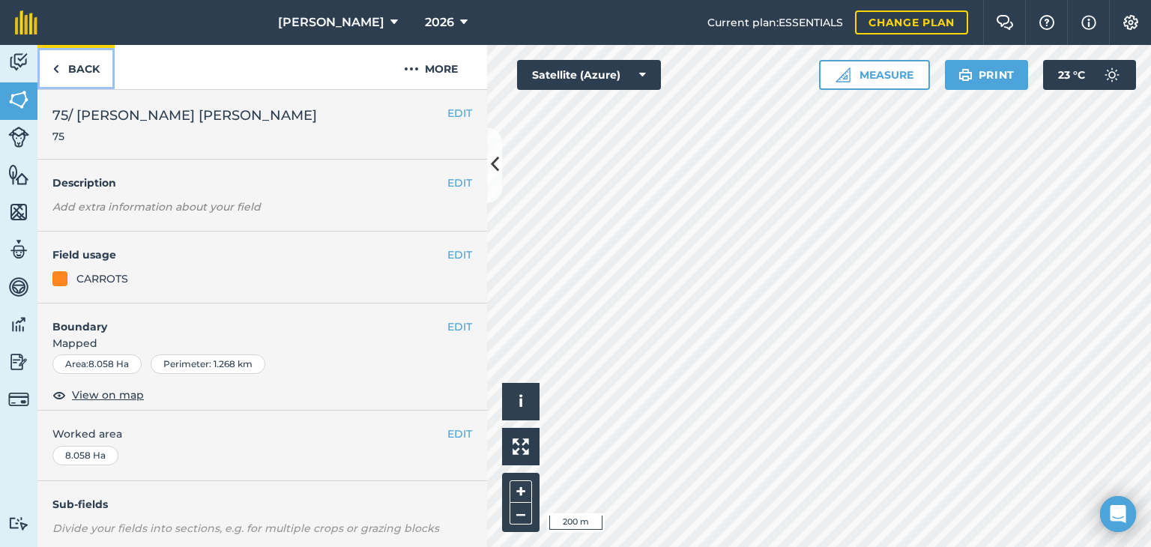
click at [68, 70] on link "Back" at bounding box center [75, 67] width 77 height 44
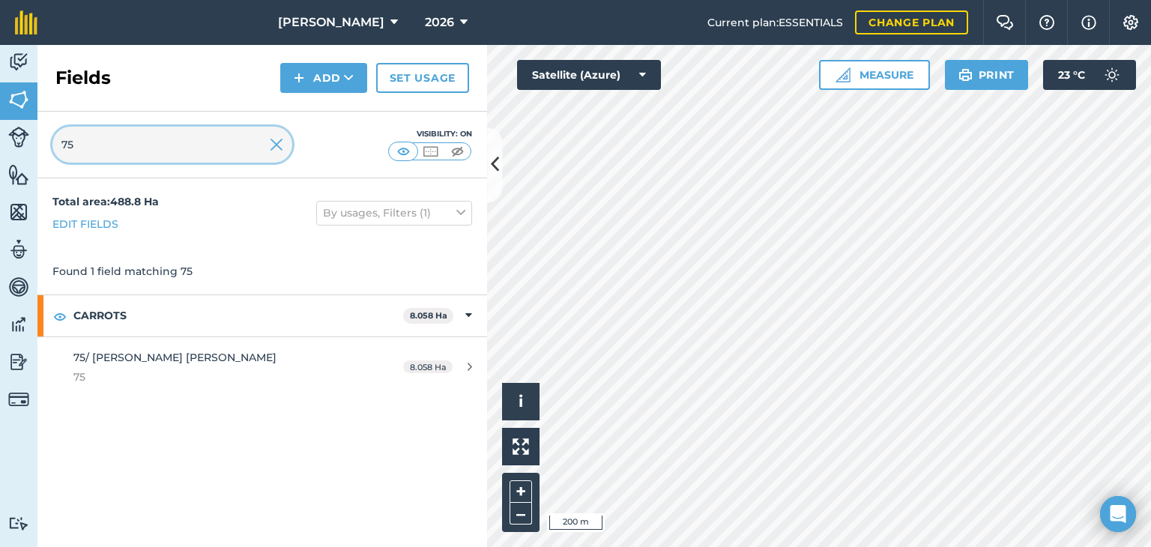
drag, startPoint x: 141, startPoint y: 155, endPoint x: 33, endPoint y: 157, distance: 107.9
click at [33, 157] on div "Activity Fields Livestock Features Maps Team Vehicles Data Reporting Billing Tu…" at bounding box center [575, 296] width 1151 height 502
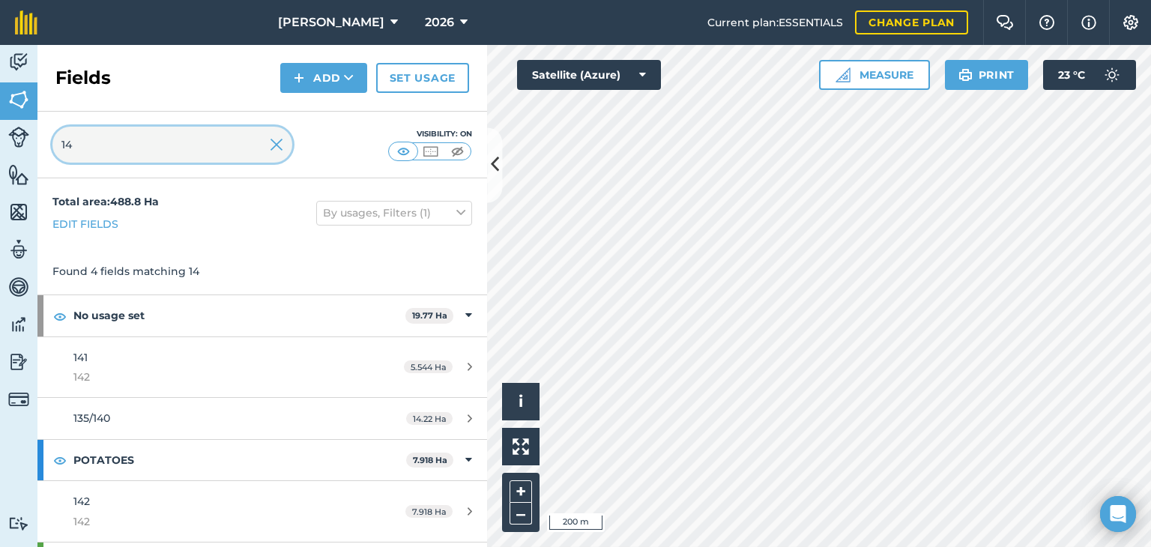
type input "141"
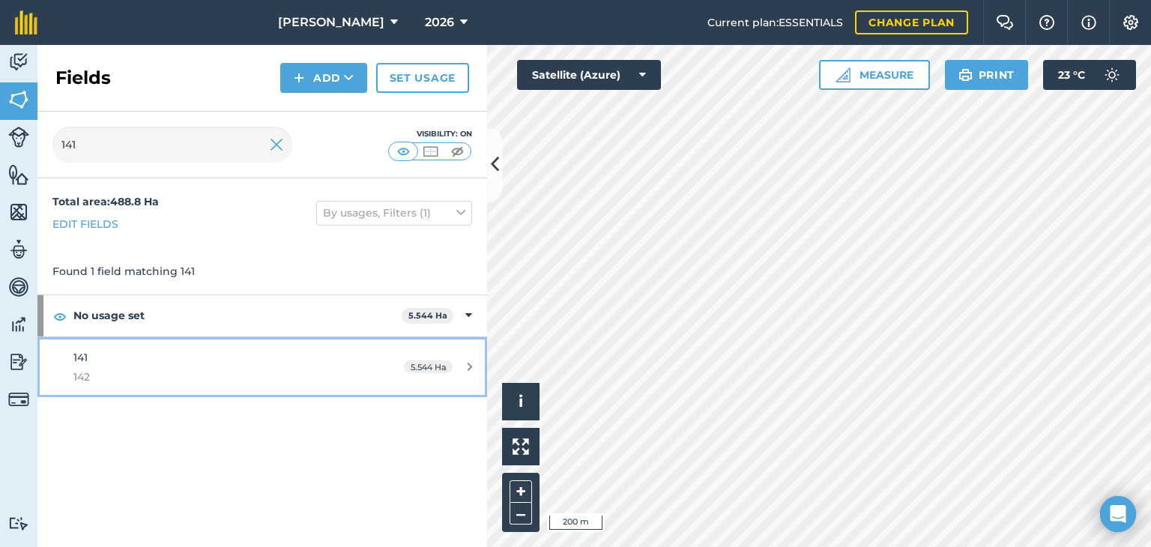
click at [467, 363] on div "5.544 Ha" at bounding box center [438, 367] width 98 height 12
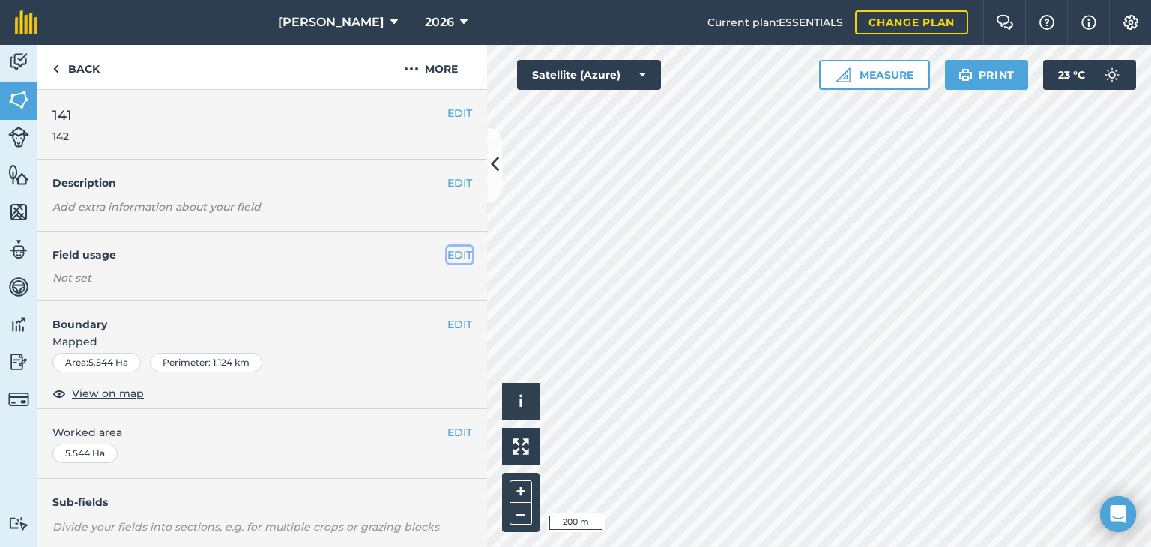
click at [447, 256] on button "EDIT" at bounding box center [459, 255] width 25 height 16
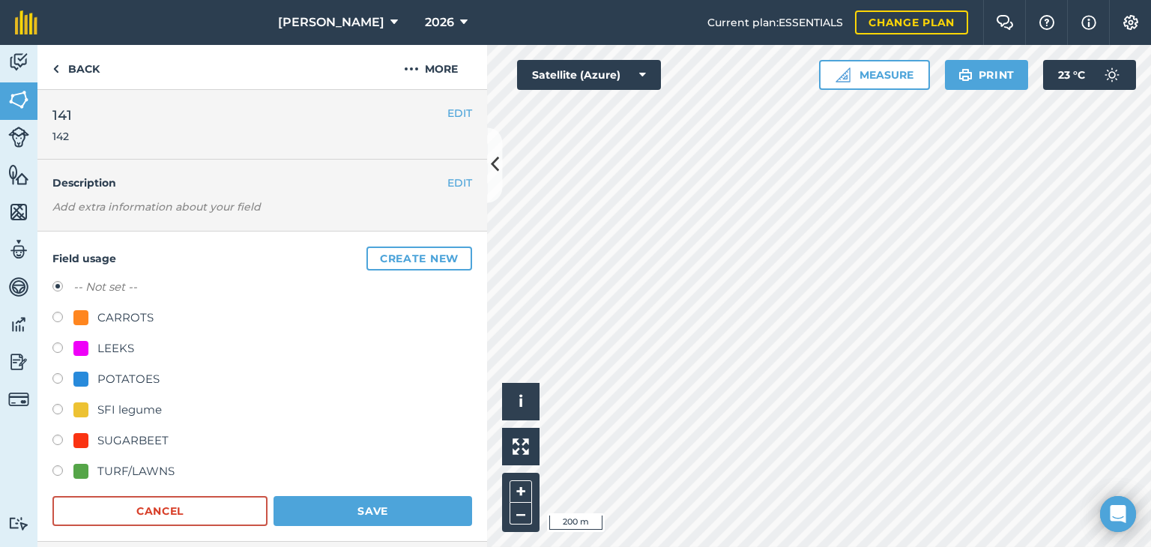
click at [91, 312] on div "CARROTS" at bounding box center [113, 318] width 80 height 18
radio input "true"
radio input "false"
click at [405, 514] on button "Save" at bounding box center [373, 511] width 199 height 30
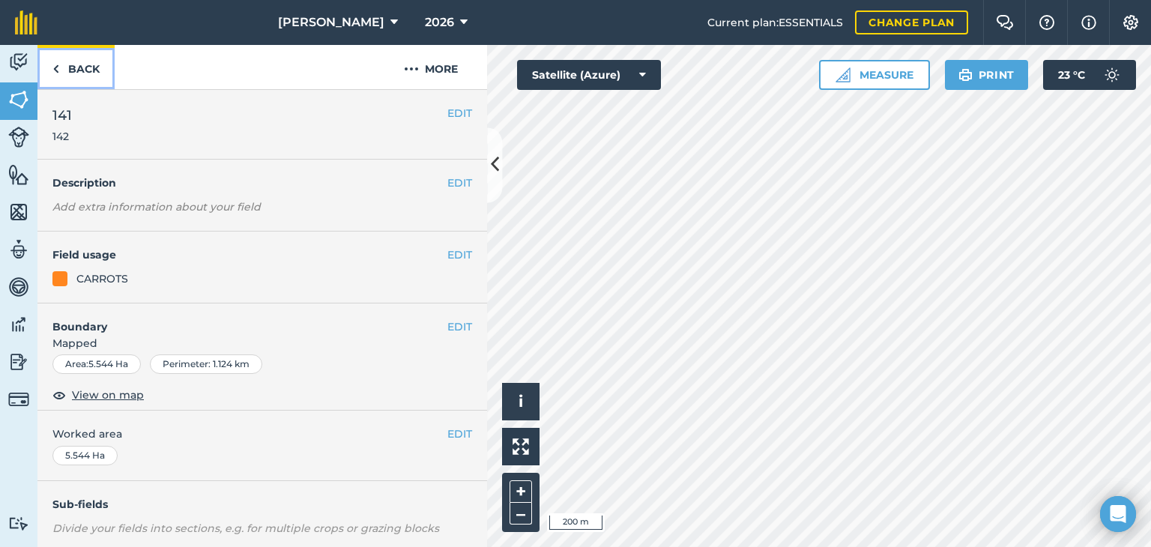
click at [98, 70] on link "Back" at bounding box center [75, 67] width 77 height 44
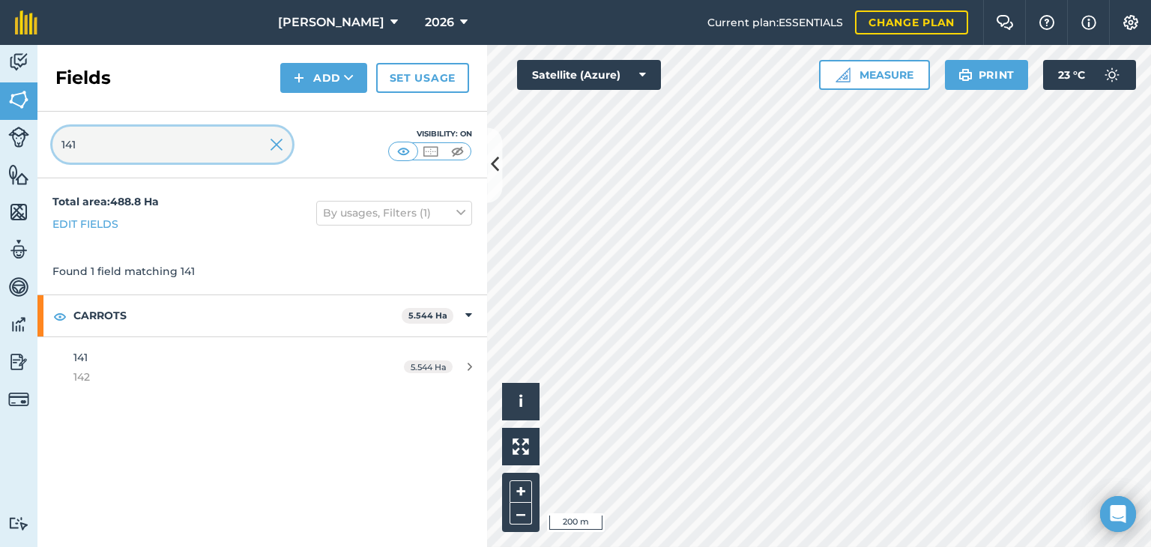
drag, startPoint x: 168, startPoint y: 140, endPoint x: 0, endPoint y: 169, distance: 170.3
click at [0, 171] on div "Activity Fields Livestock Features Maps Team Vehicles Data Reporting Billing Tu…" at bounding box center [575, 296] width 1151 height 502
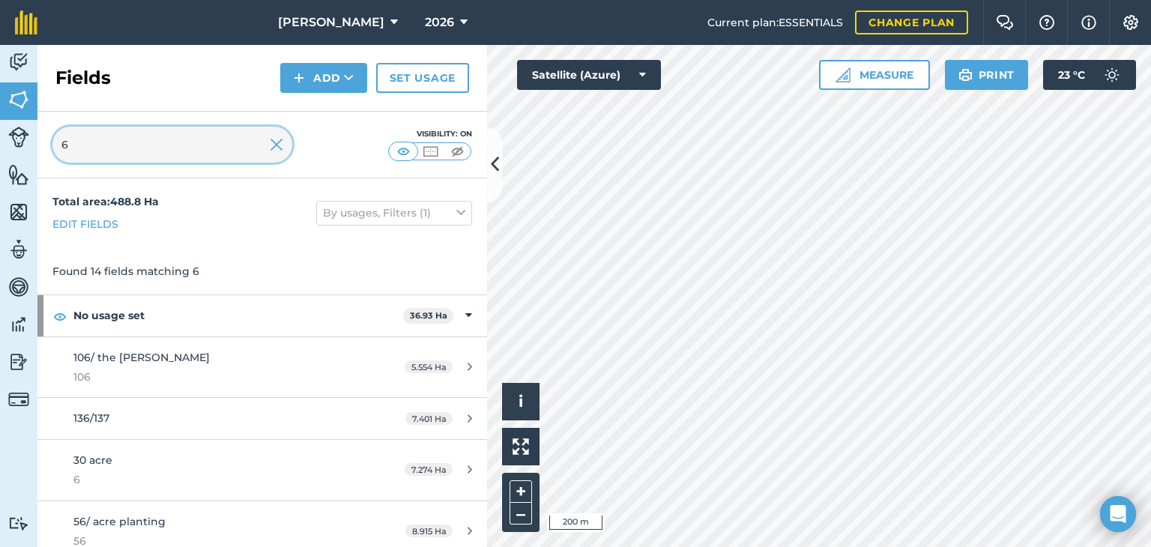
type input "6"
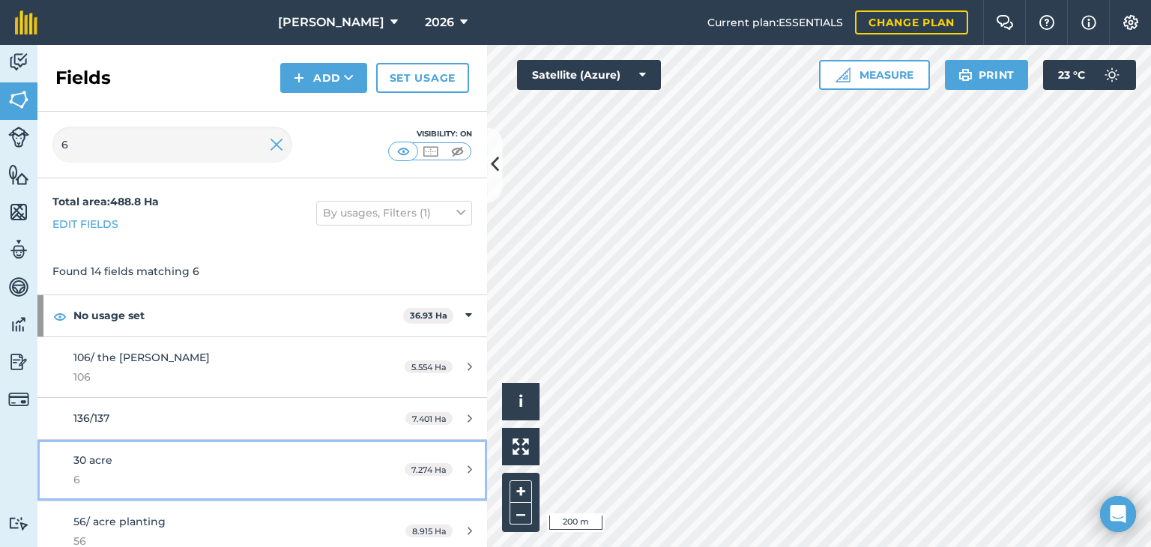
click at [461, 465] on div "7.274 Ha" at bounding box center [438, 470] width 97 height 12
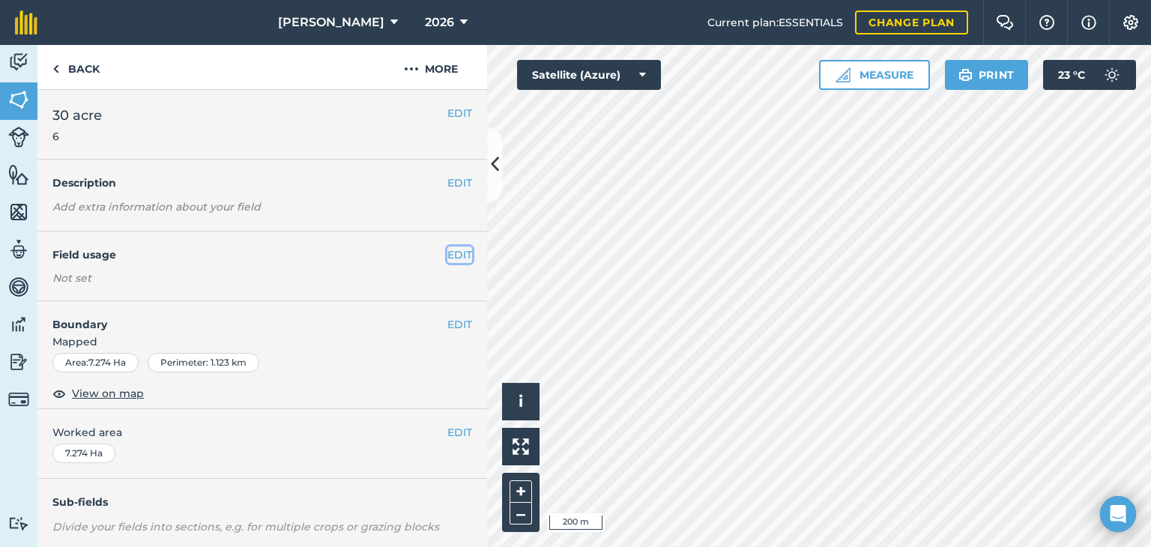
click at [449, 256] on button "EDIT" at bounding box center [459, 255] width 25 height 16
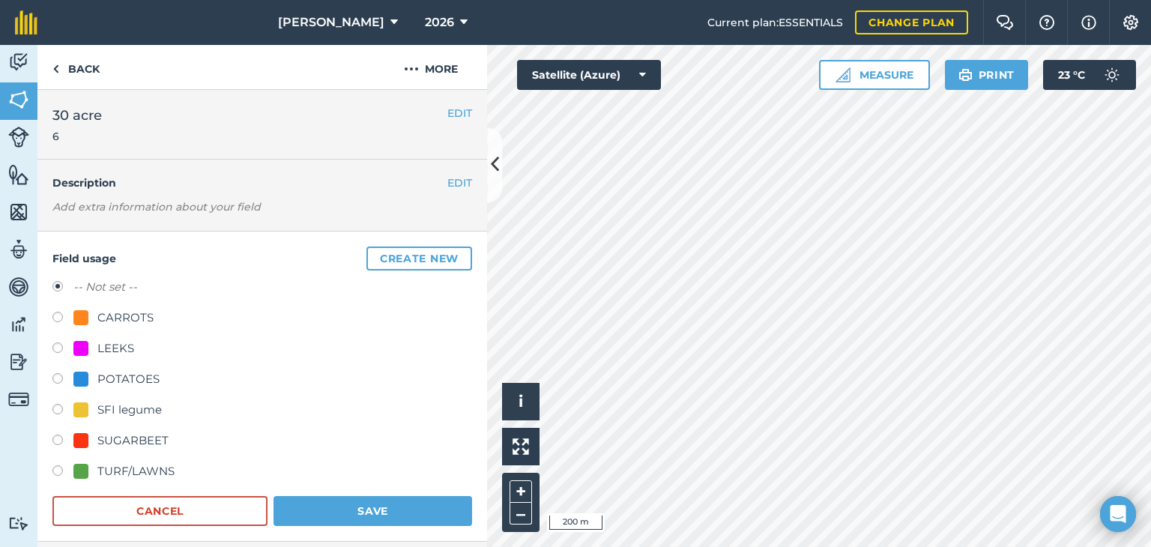
click at [105, 315] on div "CARROTS" at bounding box center [125, 318] width 56 height 18
radio input "true"
radio input "false"
click at [399, 507] on button "Save" at bounding box center [373, 511] width 199 height 30
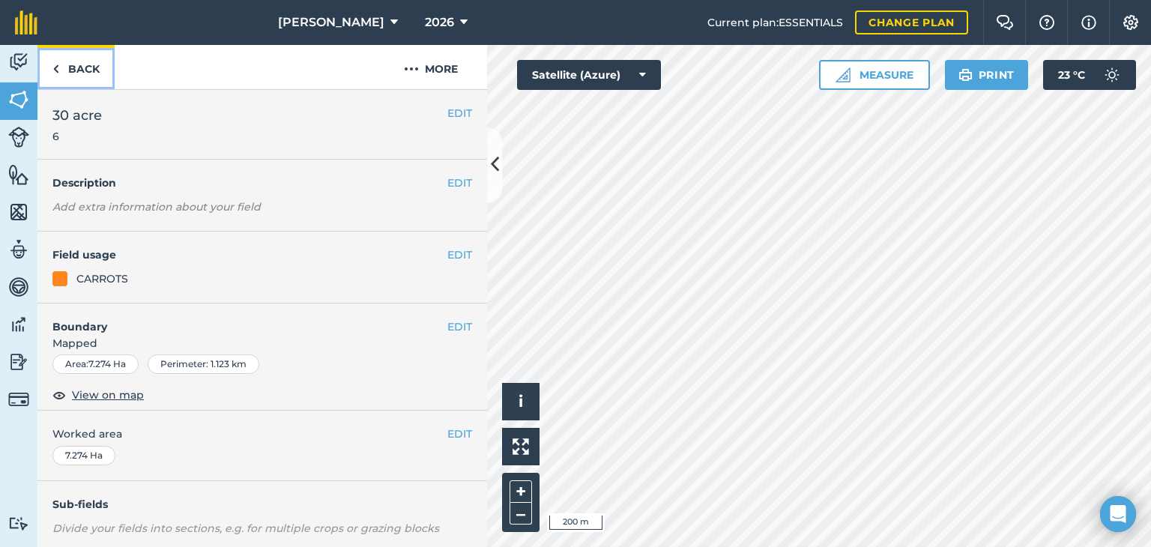
click at [94, 75] on link "Back" at bounding box center [75, 67] width 77 height 44
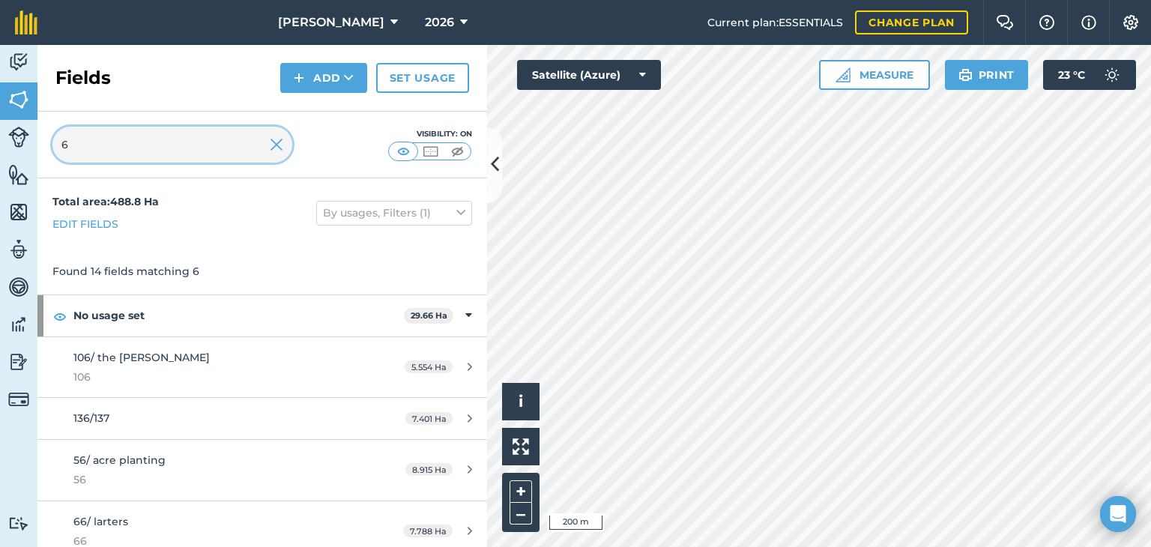
drag, startPoint x: 166, startPoint y: 155, endPoint x: 0, endPoint y: 169, distance: 166.2
click at [0, 169] on div "Activity Fields Livestock Features Maps Team Vehicles Data Reporting Billing Tu…" at bounding box center [575, 296] width 1151 height 502
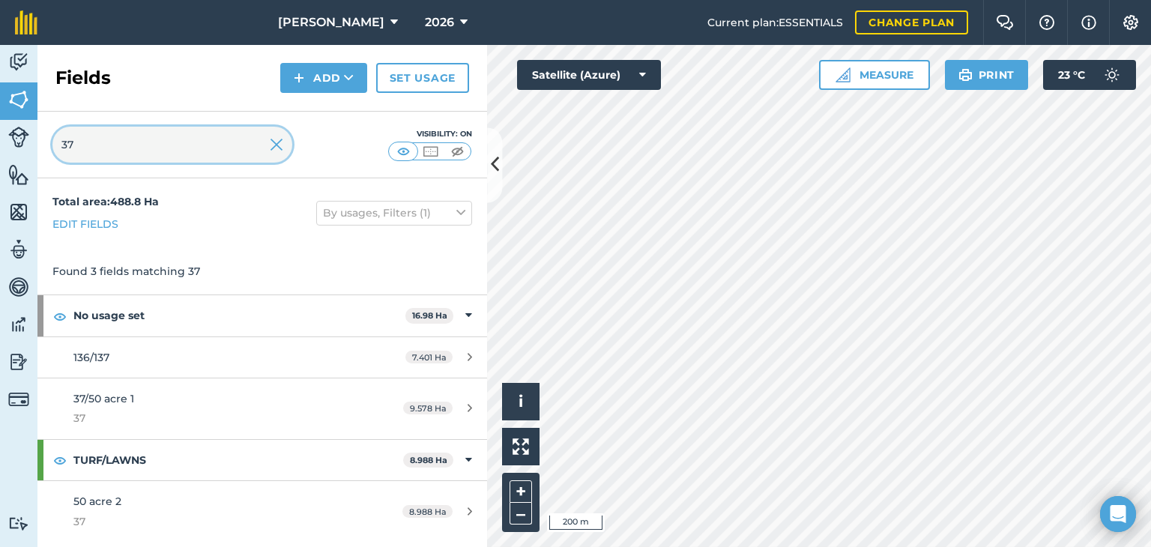
type input "37"
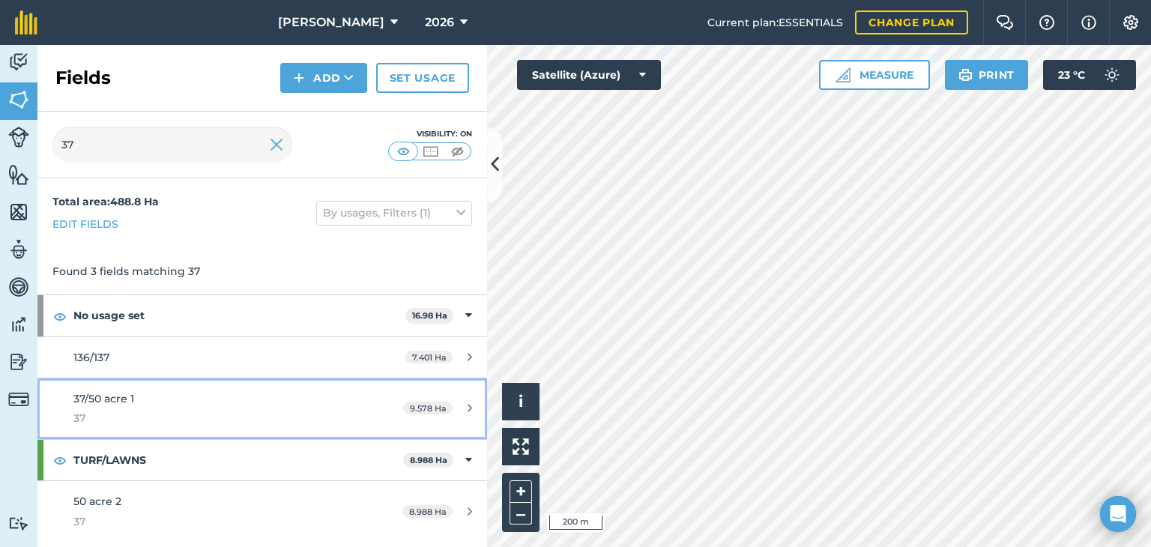
click at [462, 403] on div "9.578 Ha" at bounding box center [437, 408] width 99 height 12
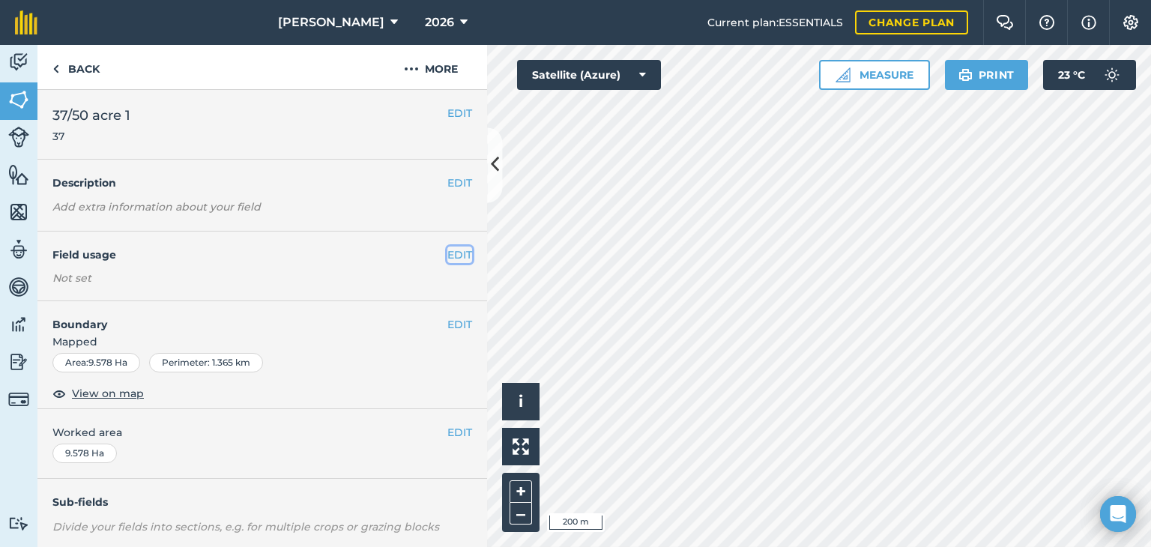
click at [447, 256] on button "EDIT" at bounding box center [459, 255] width 25 height 16
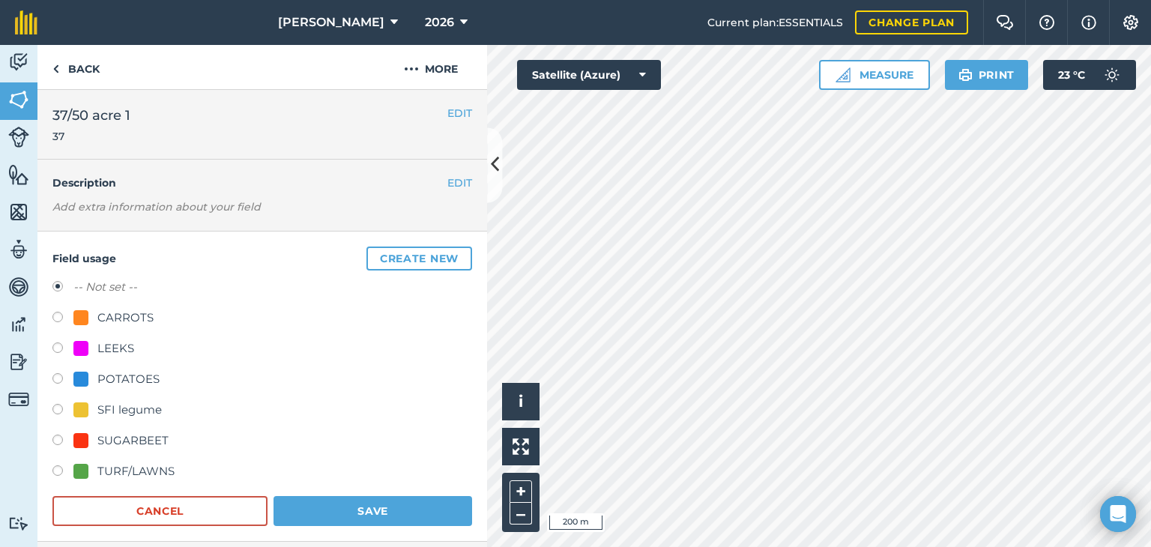
click at [82, 319] on div at bounding box center [80, 317] width 15 height 15
radio input "true"
radio input "false"
click at [336, 501] on button "Save" at bounding box center [373, 511] width 199 height 30
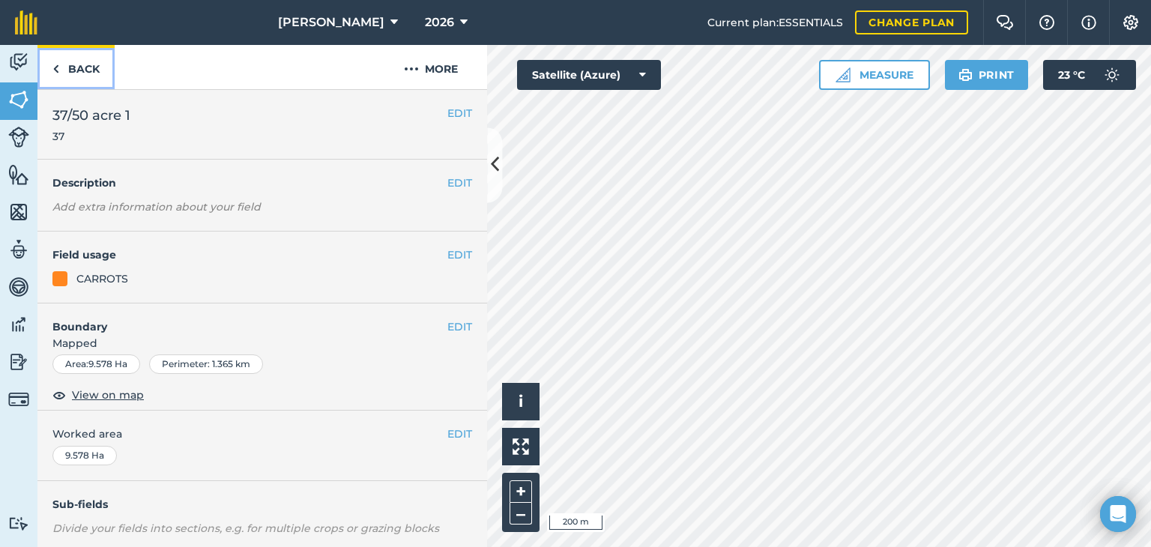
click at [93, 58] on link "Back" at bounding box center [75, 67] width 77 height 44
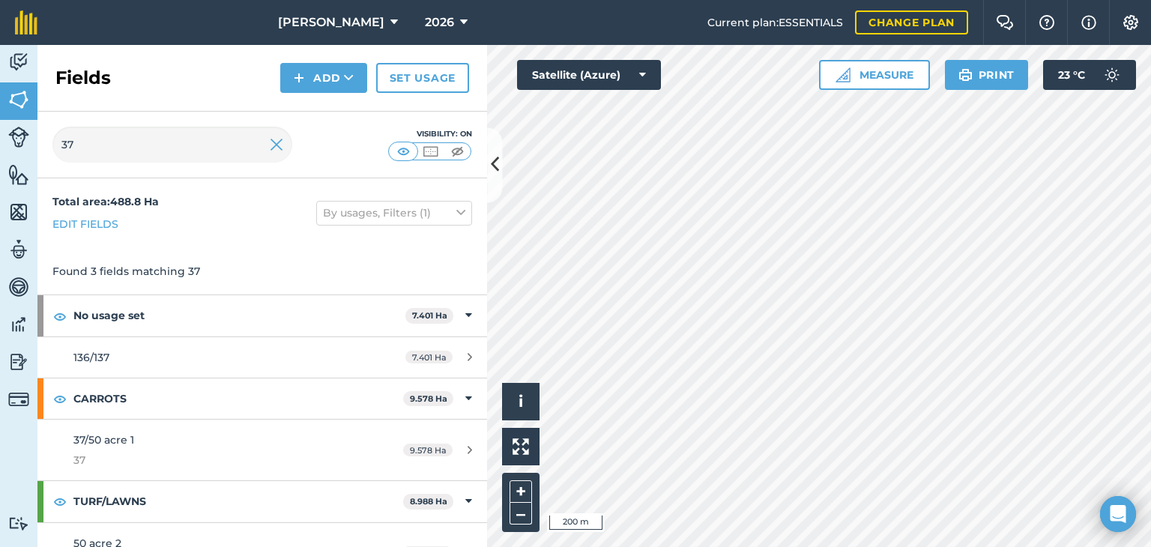
drag, startPoint x: 110, startPoint y: 163, endPoint x: 99, endPoint y: 161, distance: 11.3
click at [99, 161] on div "37 Visibility: On" at bounding box center [262, 145] width 450 height 67
drag, startPoint x: 103, startPoint y: 153, endPoint x: 0, endPoint y: 155, distance: 102.7
click at [0, 155] on div "Activity Fields Livestock Features Maps Team Vehicles Data Reporting Billing Tu…" at bounding box center [575, 296] width 1151 height 502
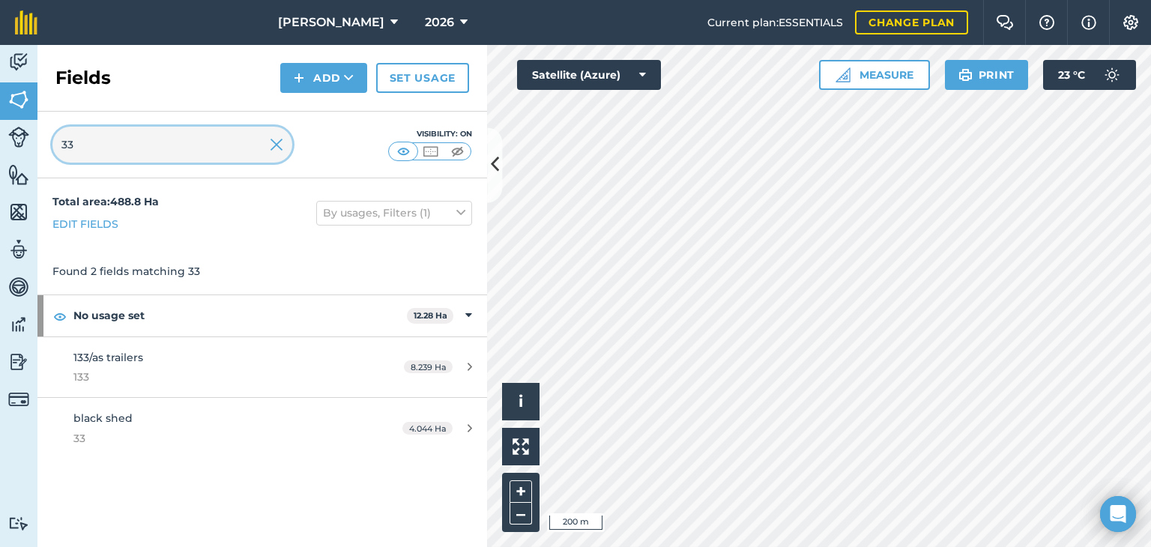
type input "33"
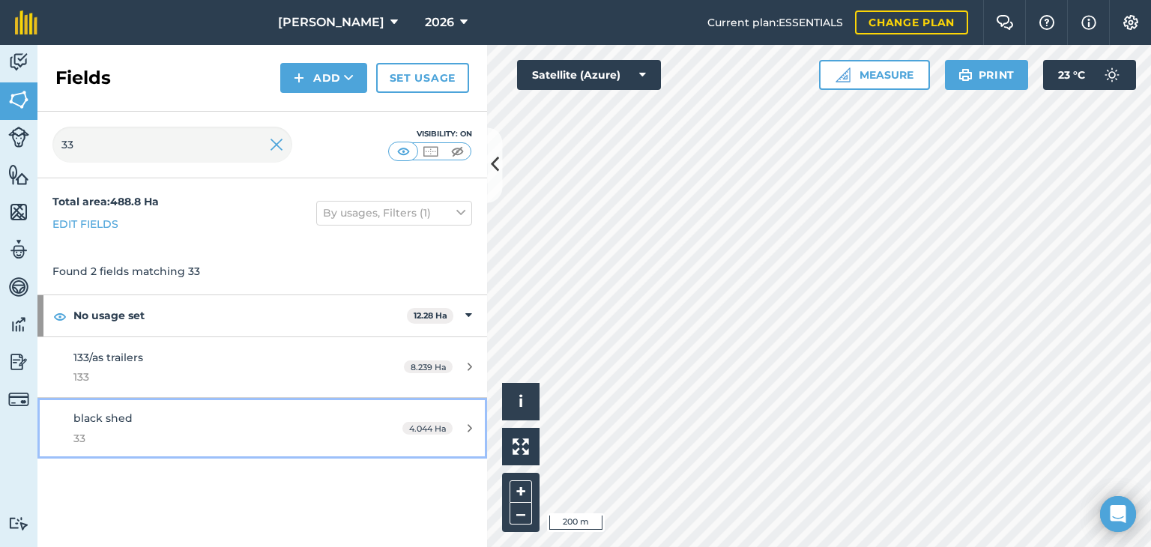
click at [471, 429] on icon at bounding box center [470, 428] width 4 height 11
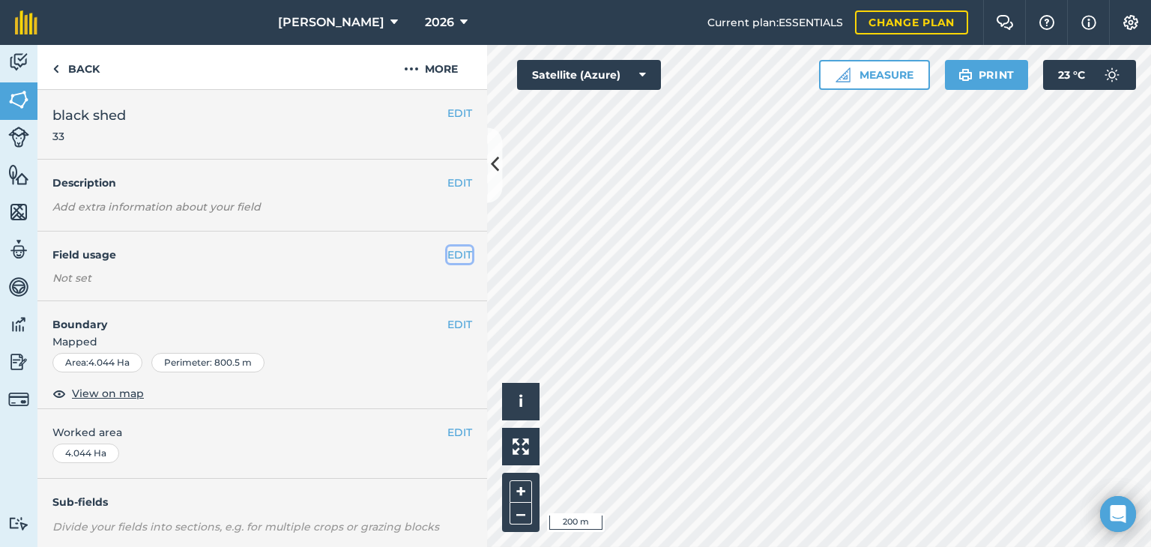
click at [447, 253] on button "EDIT" at bounding box center [459, 255] width 25 height 16
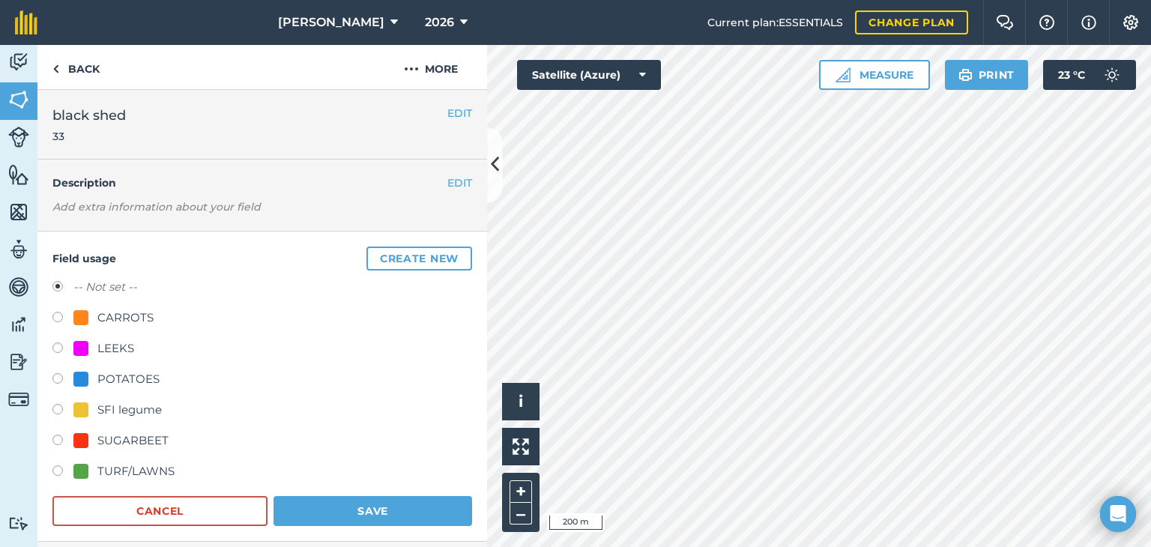
click at [102, 316] on div "CARROTS" at bounding box center [125, 318] width 56 height 18
radio input "true"
radio input "false"
click at [351, 505] on button "Save" at bounding box center [373, 511] width 199 height 30
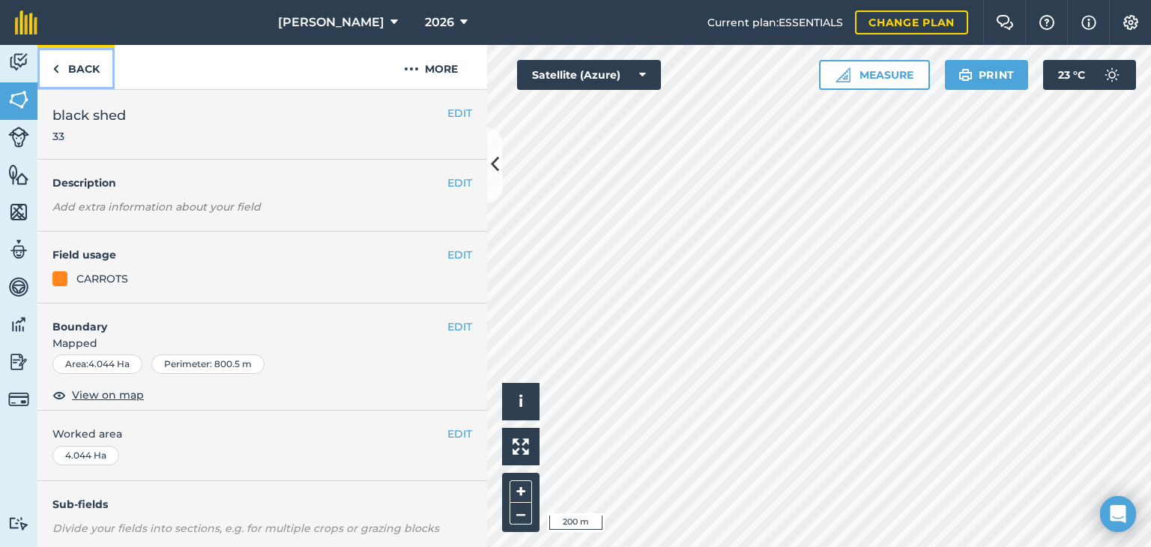
click at [83, 67] on link "Back" at bounding box center [75, 67] width 77 height 44
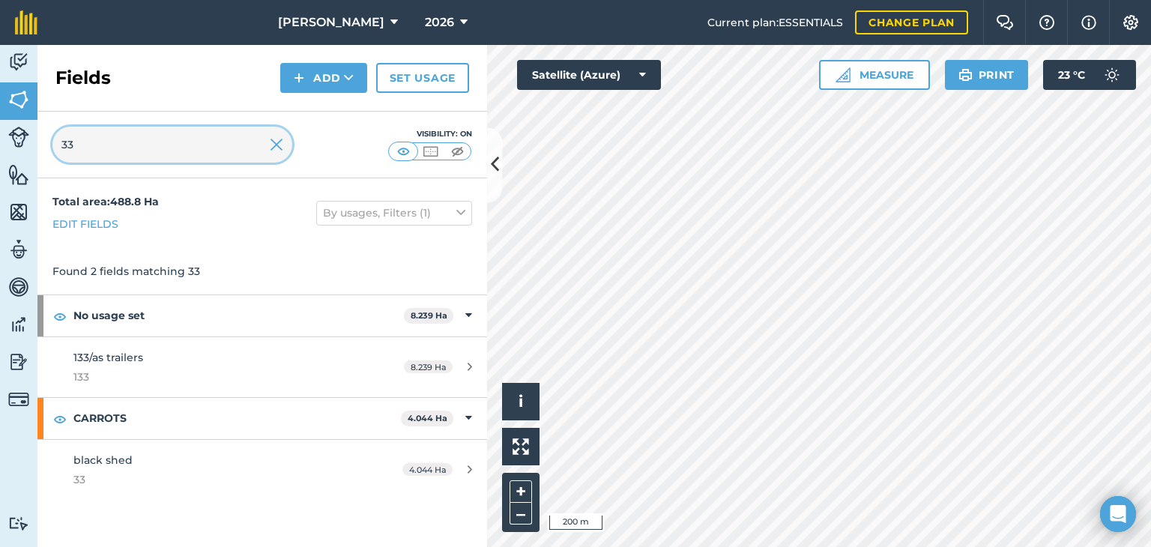
drag, startPoint x: 93, startPoint y: 142, endPoint x: 14, endPoint y: 161, distance: 81.1
click at [14, 161] on div "Activity Fields Livestock Features Maps Team Vehicles Data Reporting Billing Tu…" at bounding box center [575, 296] width 1151 height 502
type input "24"
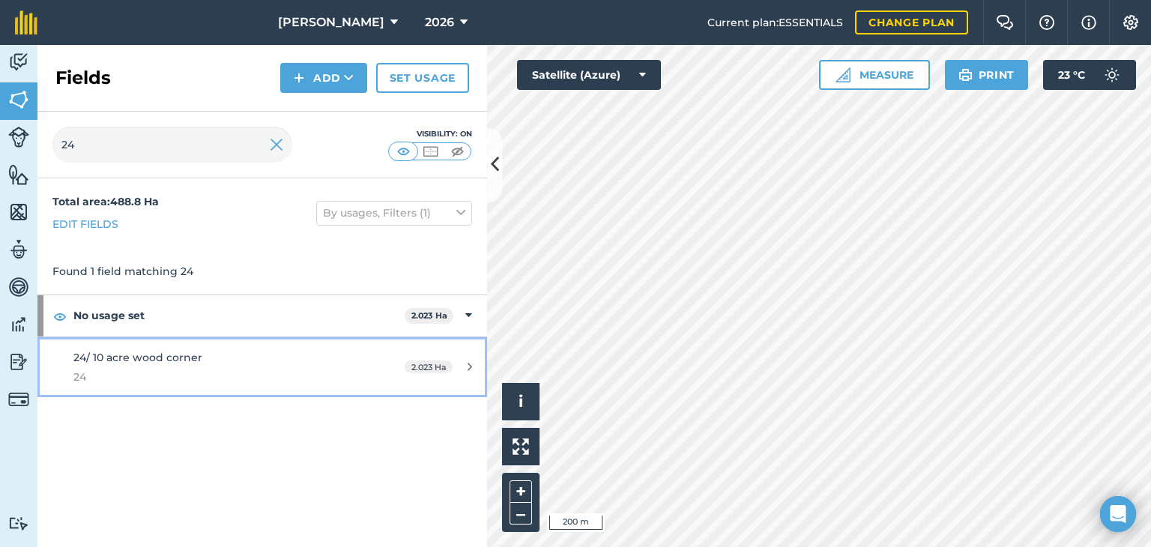
click at [459, 361] on div "2.023 Ha" at bounding box center [438, 367] width 97 height 12
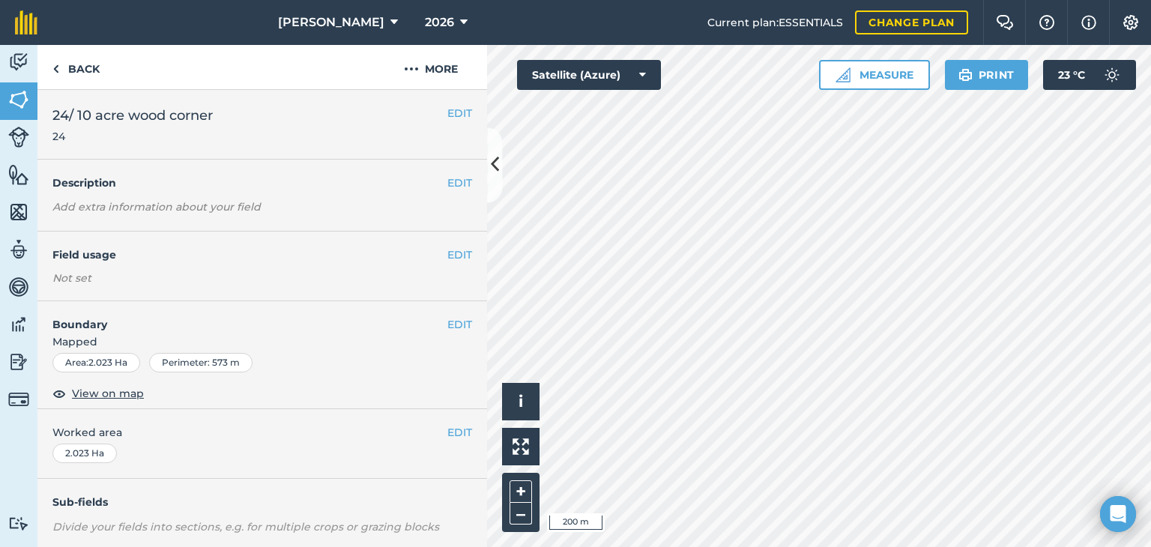
click at [455, 263] on div "EDIT Field usage Not set" at bounding box center [262, 267] width 450 height 70
click at [450, 256] on button "EDIT" at bounding box center [459, 255] width 25 height 16
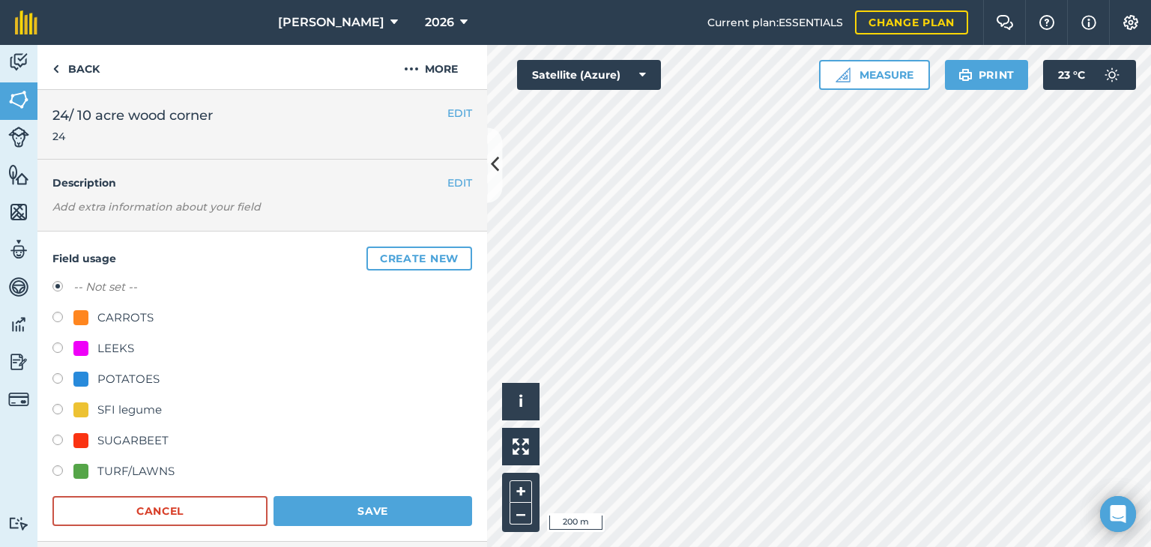
click at [100, 378] on div "POTATOES" at bounding box center [128, 379] width 62 height 18
radio input "true"
radio input "false"
click at [309, 504] on button "Save" at bounding box center [373, 511] width 199 height 30
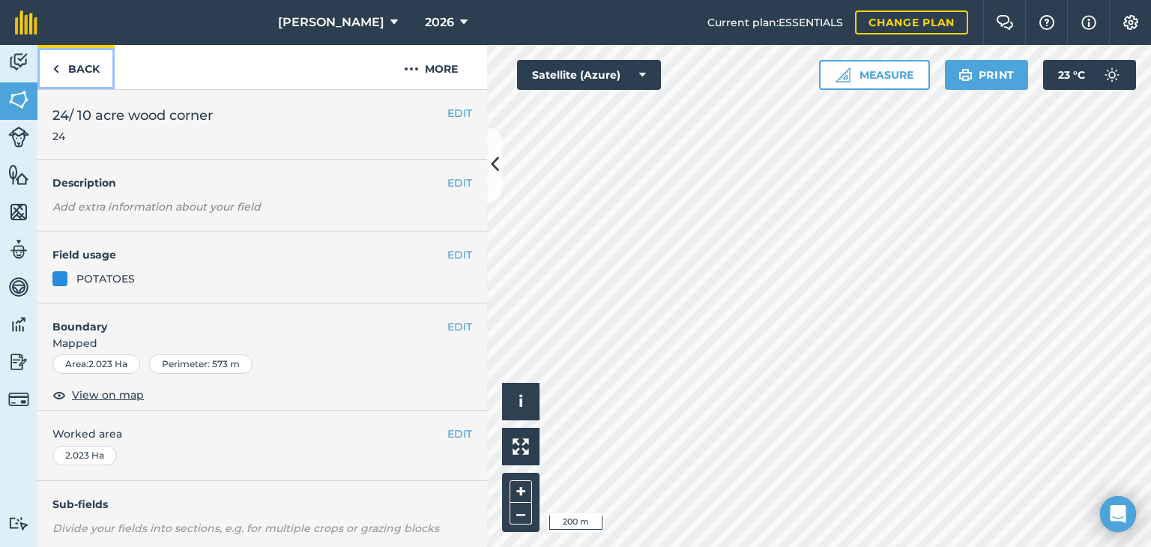
click at [71, 64] on link "Back" at bounding box center [75, 67] width 77 height 44
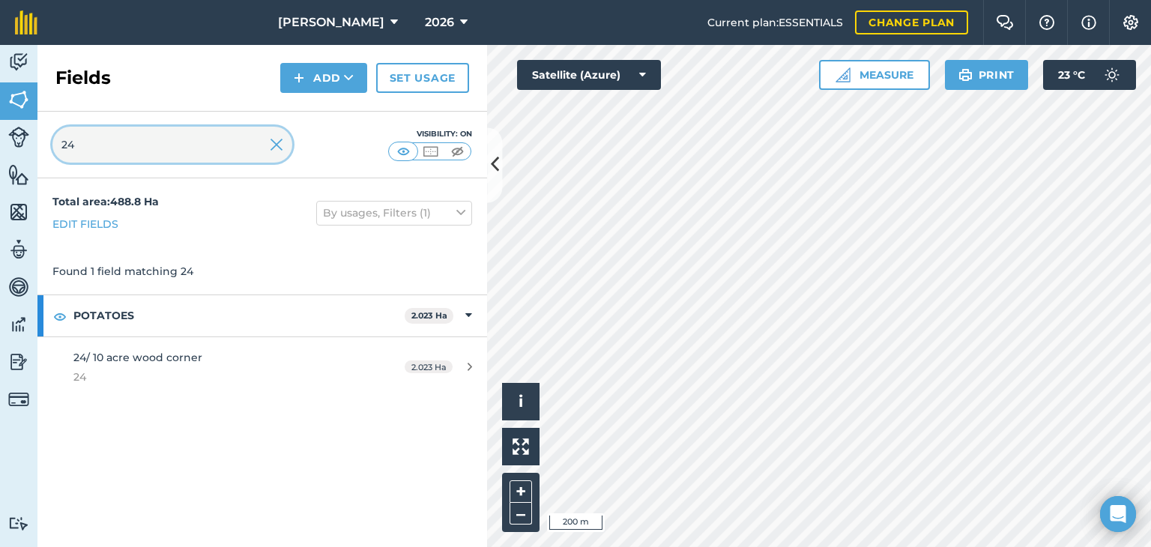
click at [0, 157] on div "Activity Fields Livestock Features Maps Team Vehicles Data Reporting Billing Tu…" at bounding box center [575, 296] width 1151 height 502
type input "51"
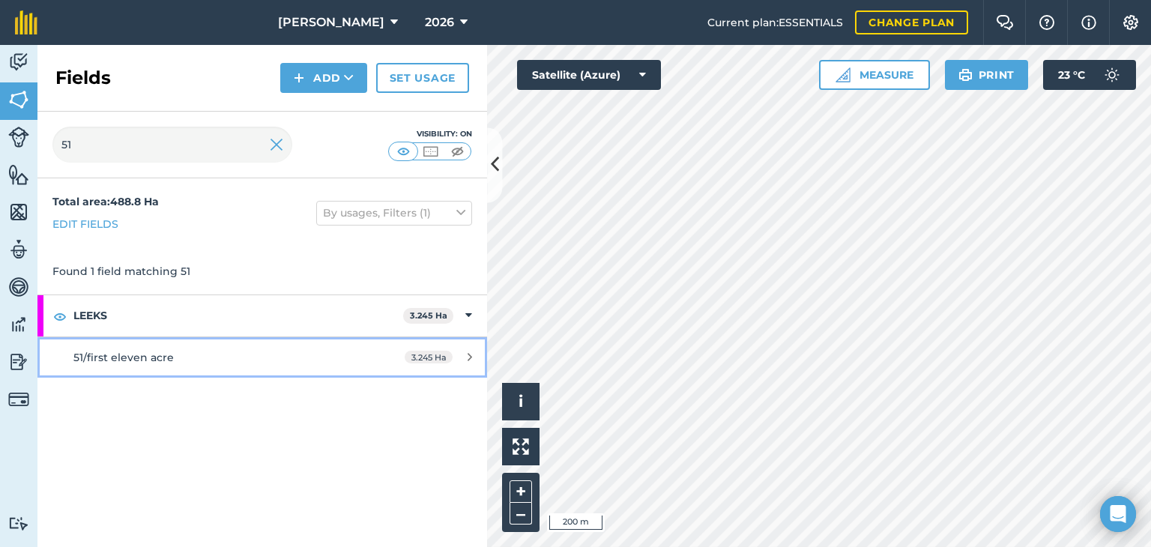
click at [465, 355] on div "3.245 Ha" at bounding box center [438, 357] width 97 height 12
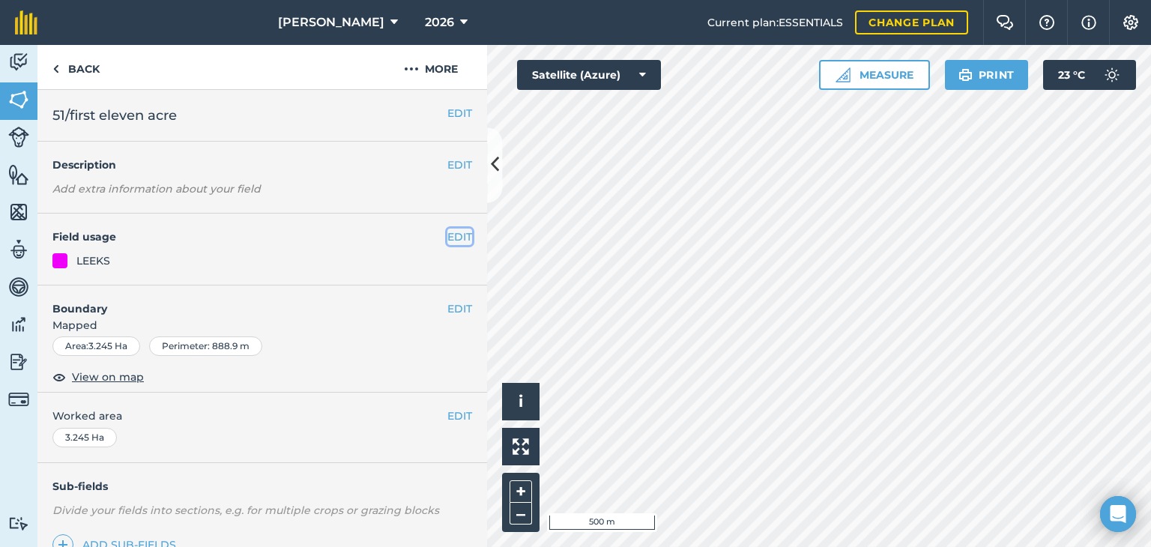
click at [447, 230] on button "EDIT" at bounding box center [459, 237] width 25 height 16
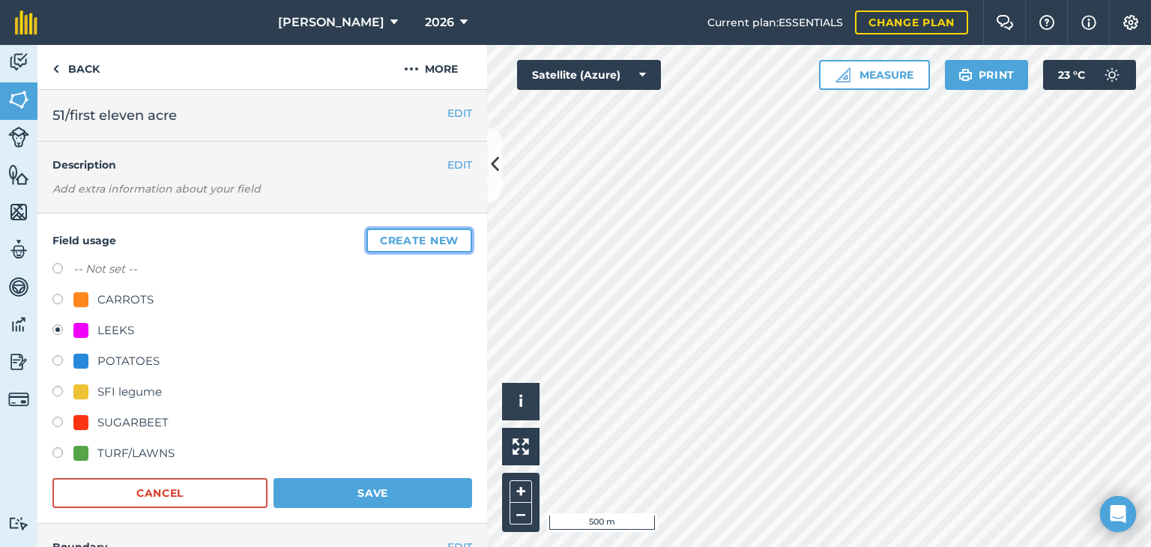
click at [410, 238] on button "Create new" at bounding box center [419, 241] width 106 height 24
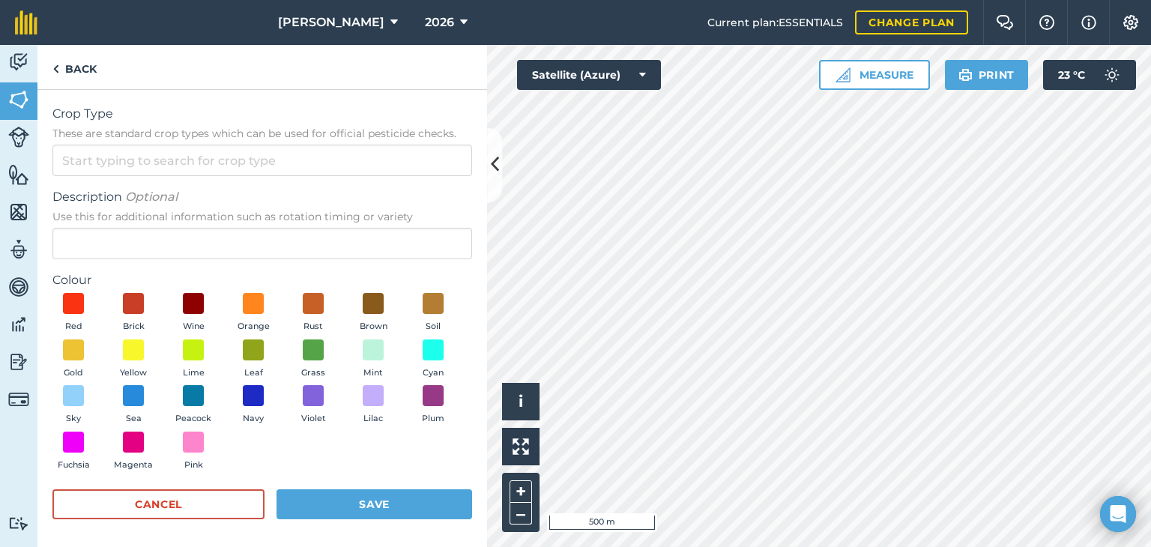
click at [178, 142] on div "Crop Type These are standard crop types which can be used for official pesticid…" at bounding box center [262, 140] width 420 height 71
click at [180, 159] on input "Crop Type These are standard crop types which can be used for official pesticid…" at bounding box center [262, 160] width 420 height 31
click at [422, 361] on span at bounding box center [433, 349] width 23 height 23
click at [375, 506] on button "Save" at bounding box center [375, 504] width 196 height 30
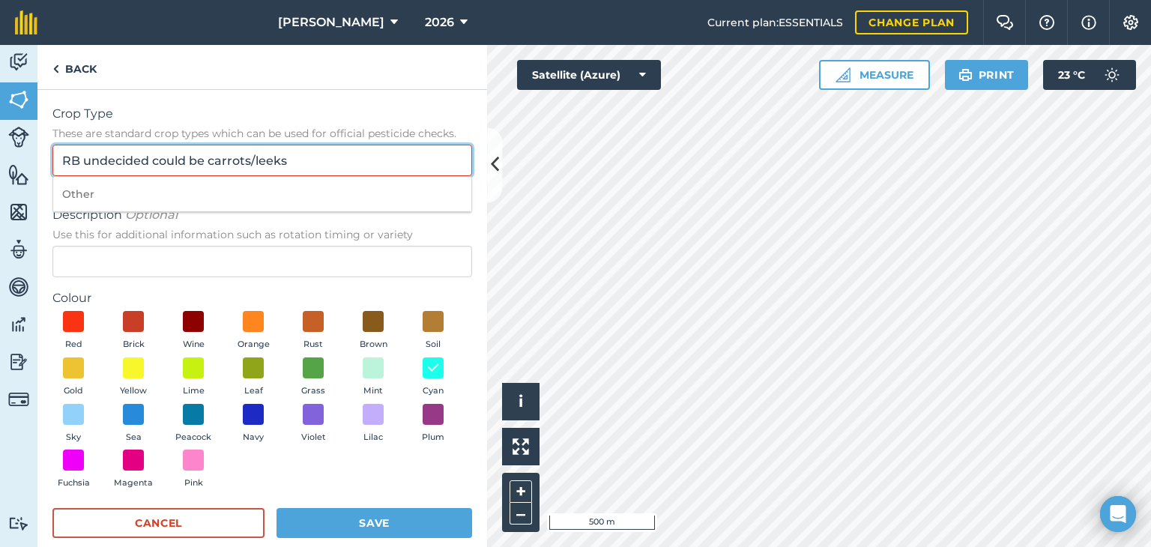
click at [303, 169] on input "RB undecided could be carrots/leeks" at bounding box center [262, 160] width 420 height 31
click at [204, 160] on input "RB undecided could be carrots/leeks" at bounding box center [262, 160] width 420 height 31
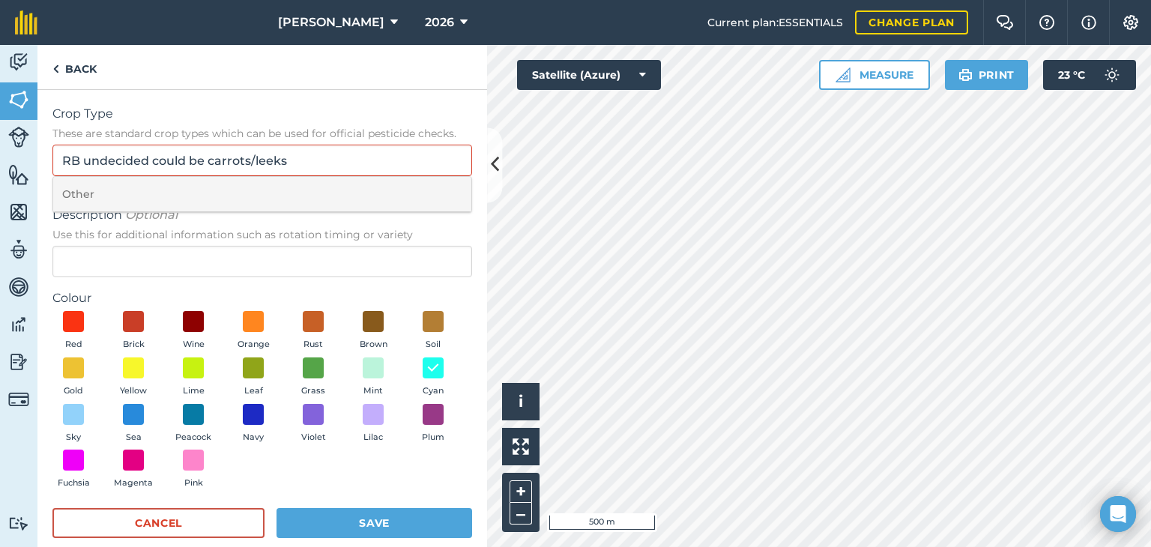
click at [147, 193] on li "Other" at bounding box center [262, 194] width 418 height 35
type input "Other"
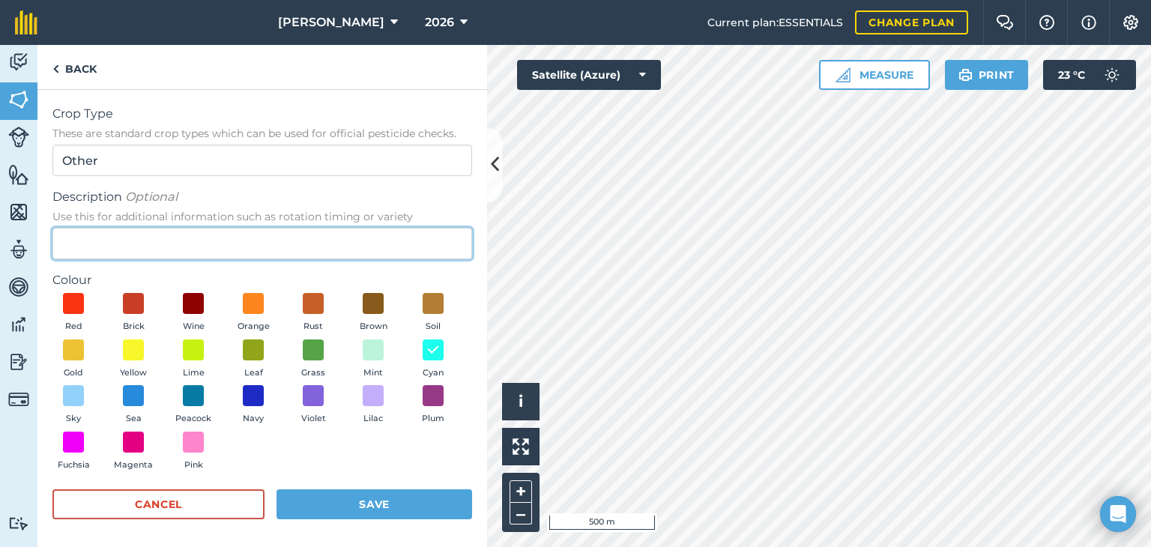
click at [158, 232] on input "Description Optional Use this for additional information such as rotation timin…" at bounding box center [262, 243] width 420 height 31
type input "could be carrots or leeks"
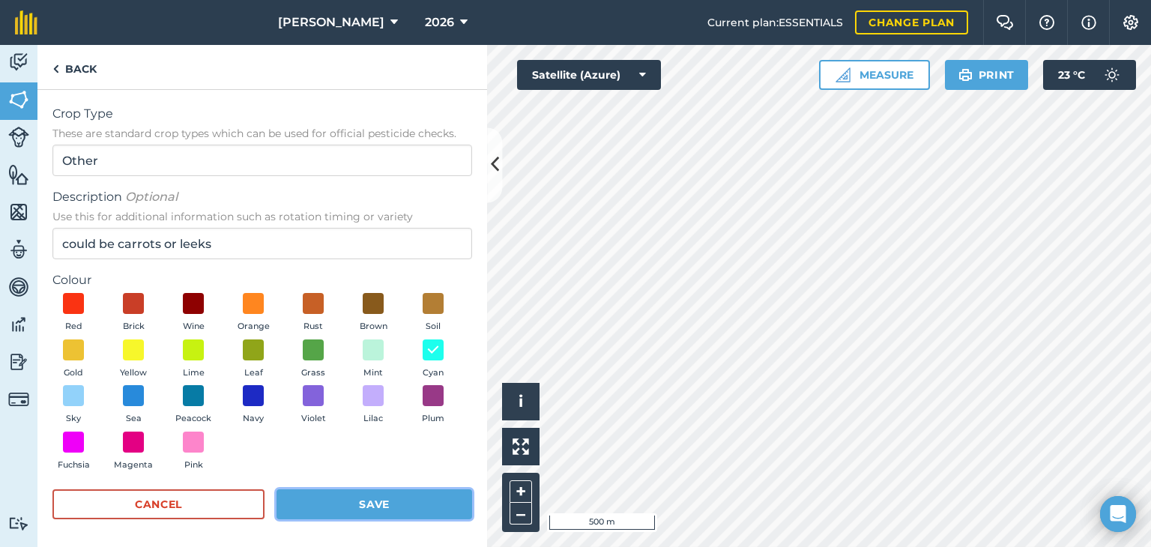
click at [360, 500] on button "Save" at bounding box center [375, 504] width 196 height 30
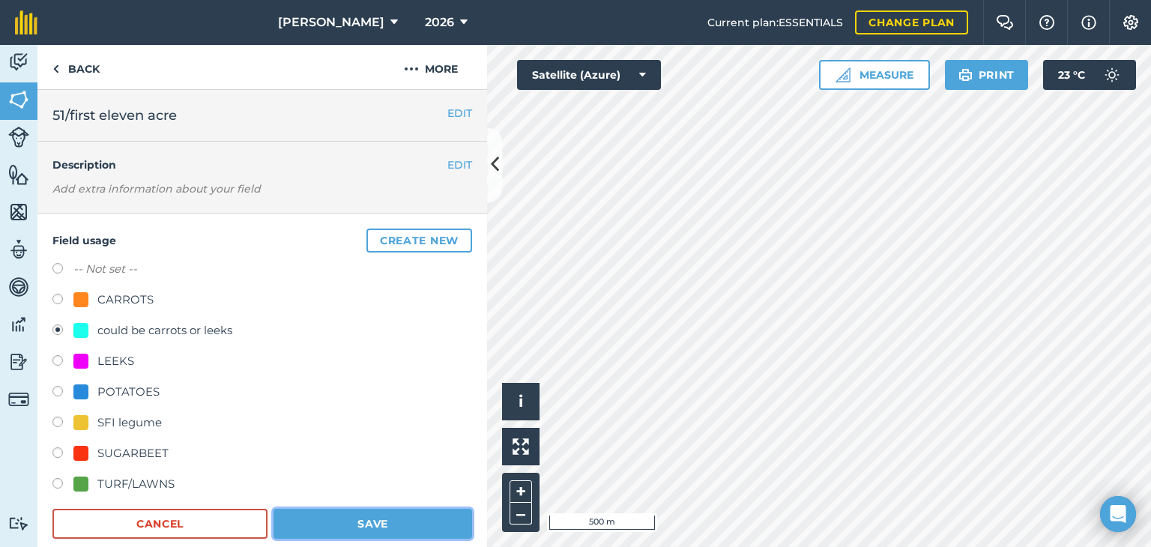
click at [321, 514] on button "Save" at bounding box center [373, 524] width 199 height 30
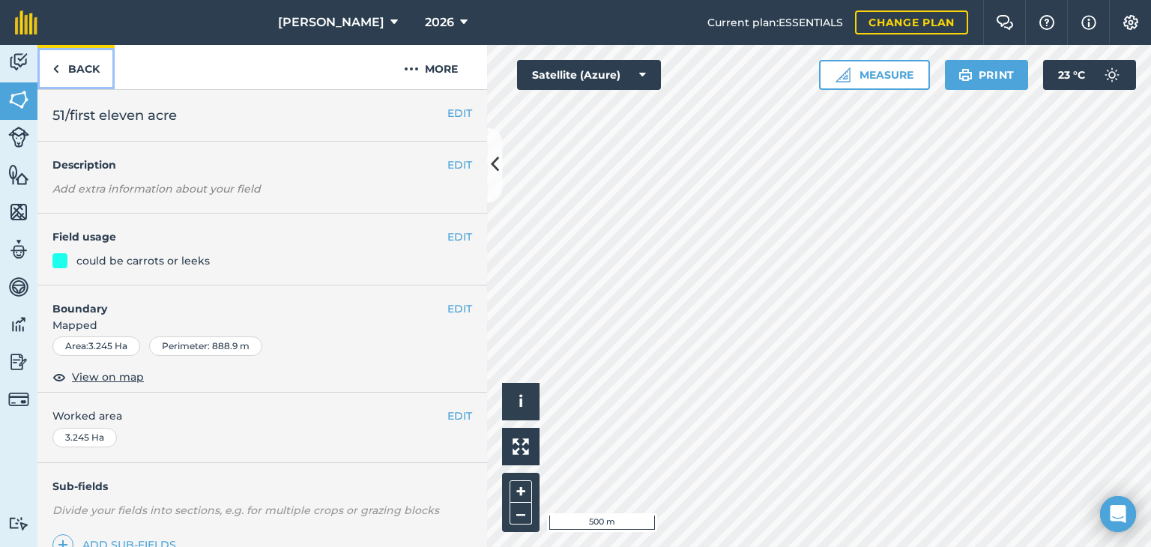
click at [71, 69] on link "Back" at bounding box center [75, 67] width 77 height 44
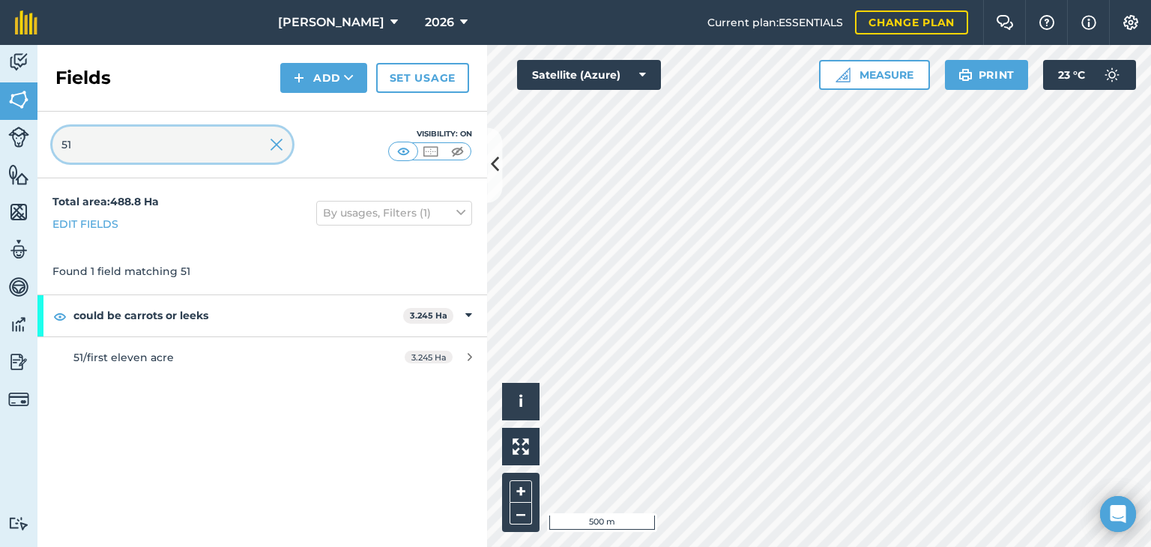
drag, startPoint x: 102, startPoint y: 144, endPoint x: 0, endPoint y: 144, distance: 101.9
click at [0, 144] on div "Activity Fields Livestock Features Maps Team Vehicles Data Reporting Billing Tu…" at bounding box center [575, 296] width 1151 height 502
type input "44"
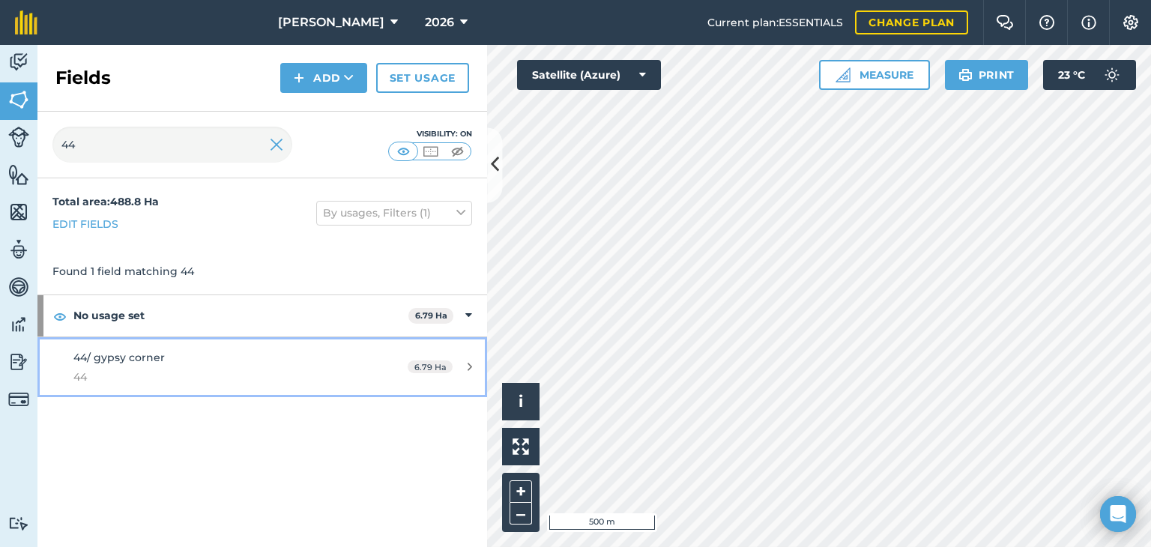
click at [458, 363] on div "6.79 Ha" at bounding box center [440, 367] width 94 height 12
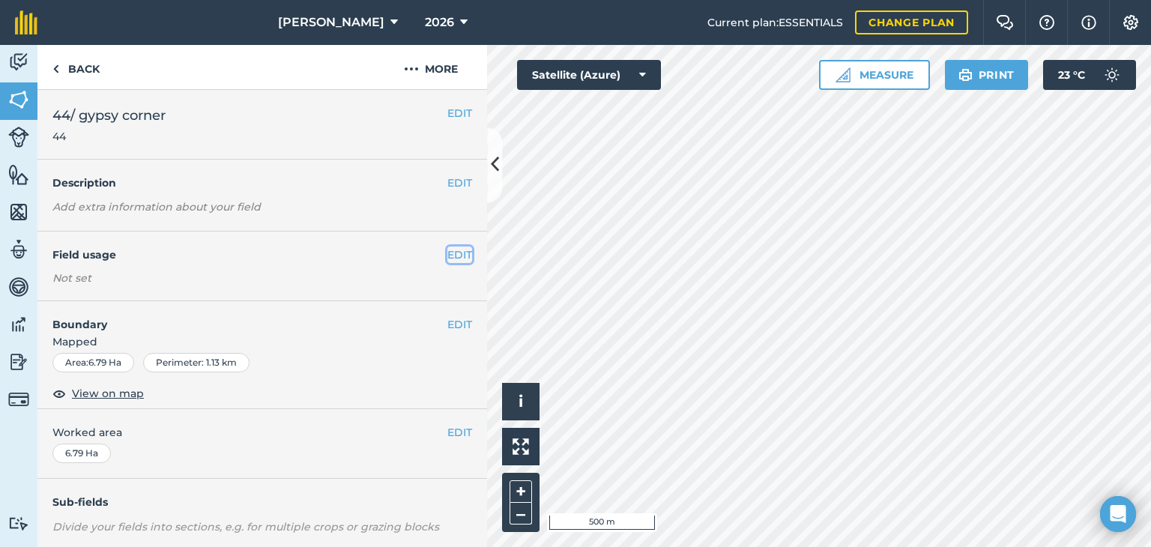
click at [447, 250] on button "EDIT" at bounding box center [459, 255] width 25 height 16
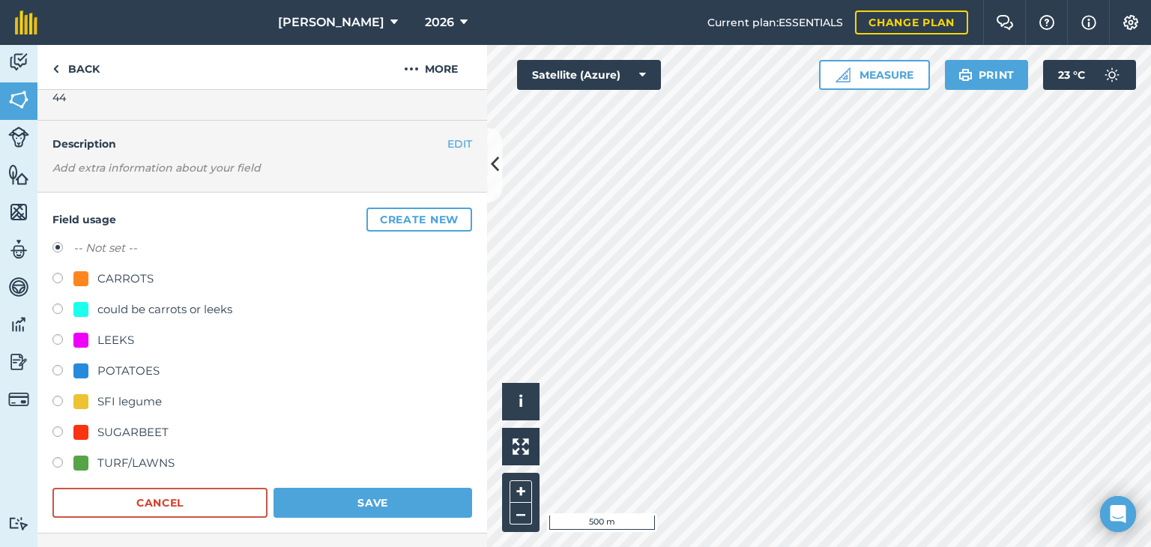
scroll to position [75, 0]
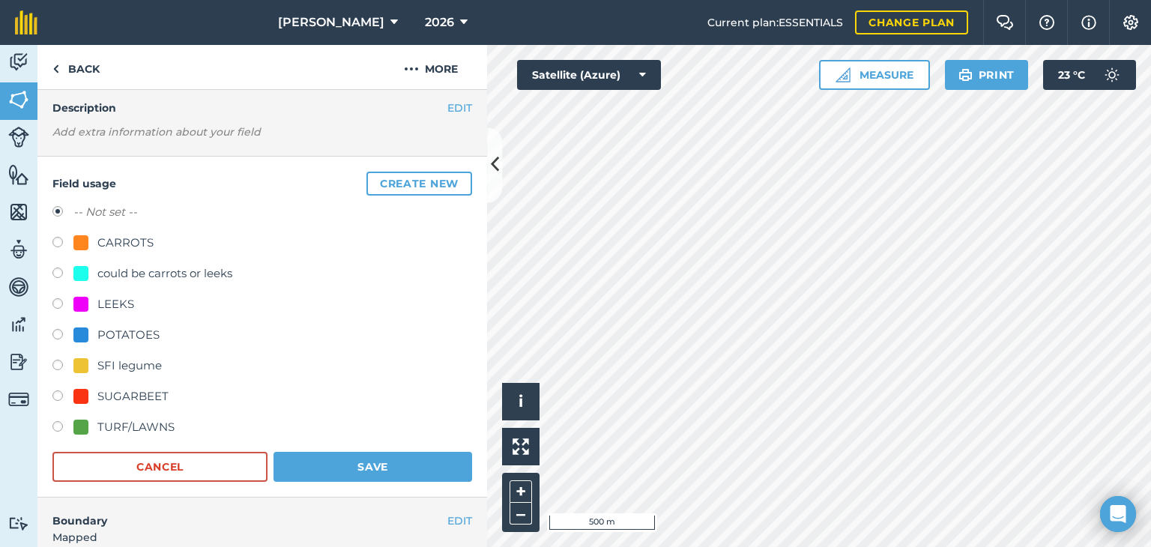
click at [126, 271] on div "could be carrots or leeks" at bounding box center [164, 274] width 135 height 18
radio input "true"
radio input "false"
click at [337, 460] on button "Save" at bounding box center [373, 467] width 199 height 30
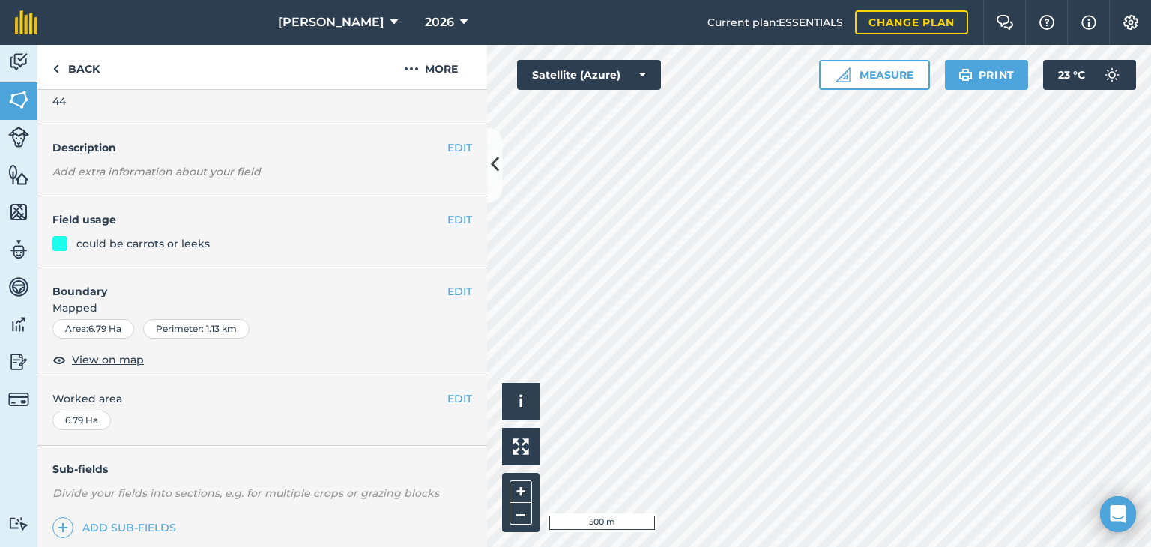
scroll to position [0, 0]
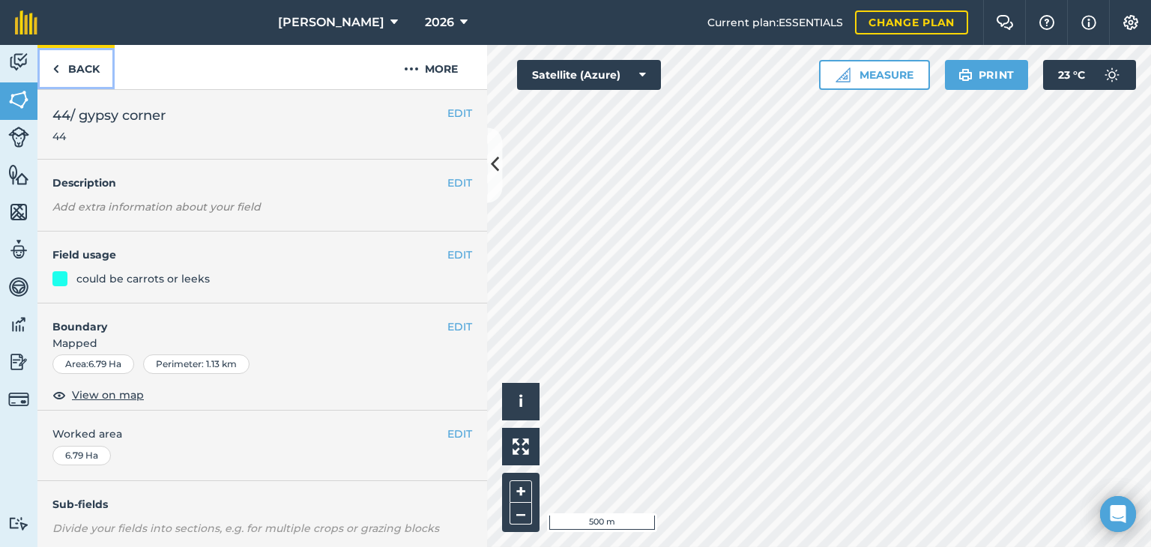
click at [93, 77] on link "Back" at bounding box center [75, 67] width 77 height 44
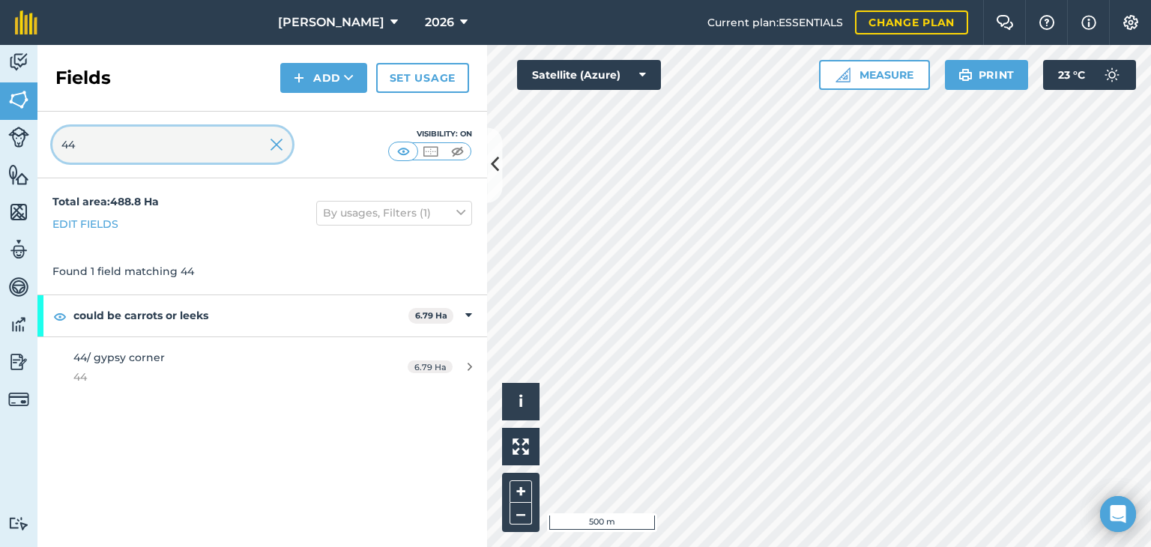
drag, startPoint x: 111, startPoint y: 135, endPoint x: 45, endPoint y: 142, distance: 66.3
click at [47, 140] on div "44 Visibility: On" at bounding box center [262, 145] width 450 height 67
type input "43"
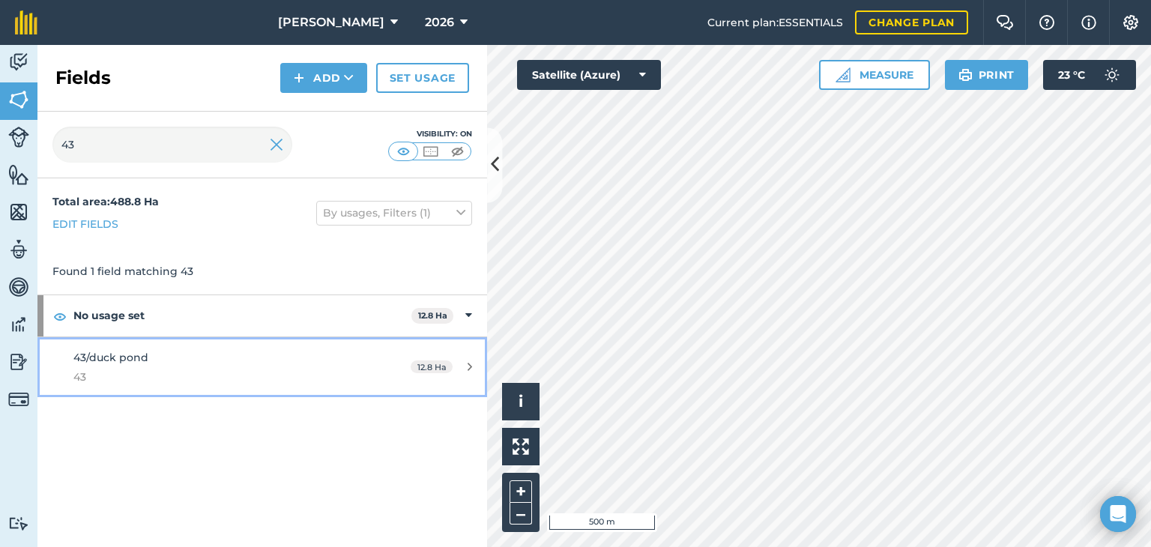
click at [456, 366] on div "12.8 Ha" at bounding box center [441, 367] width 91 height 12
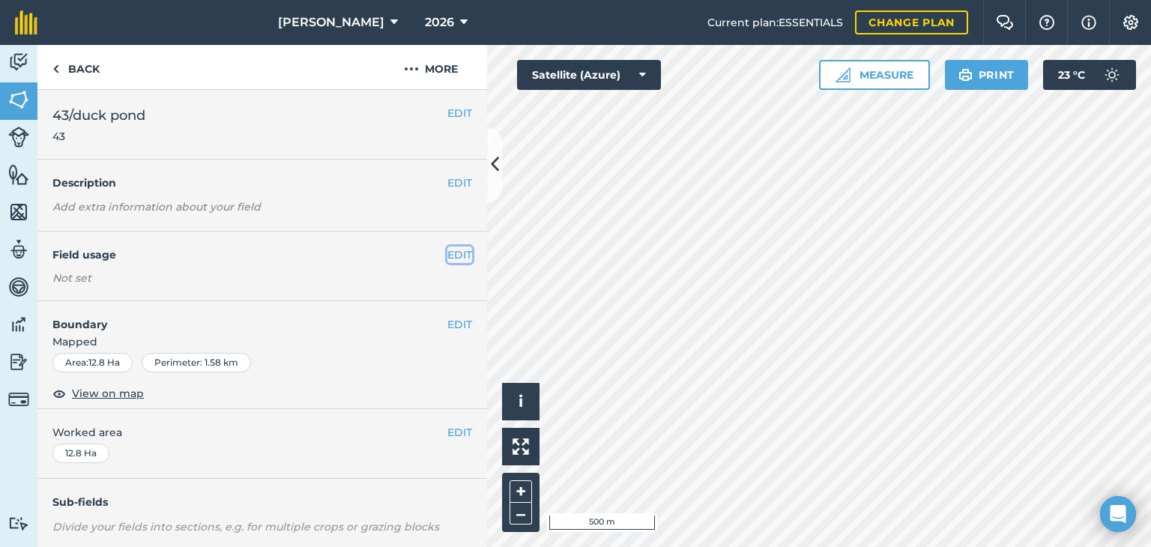
click at [447, 255] on button "EDIT" at bounding box center [459, 255] width 25 height 16
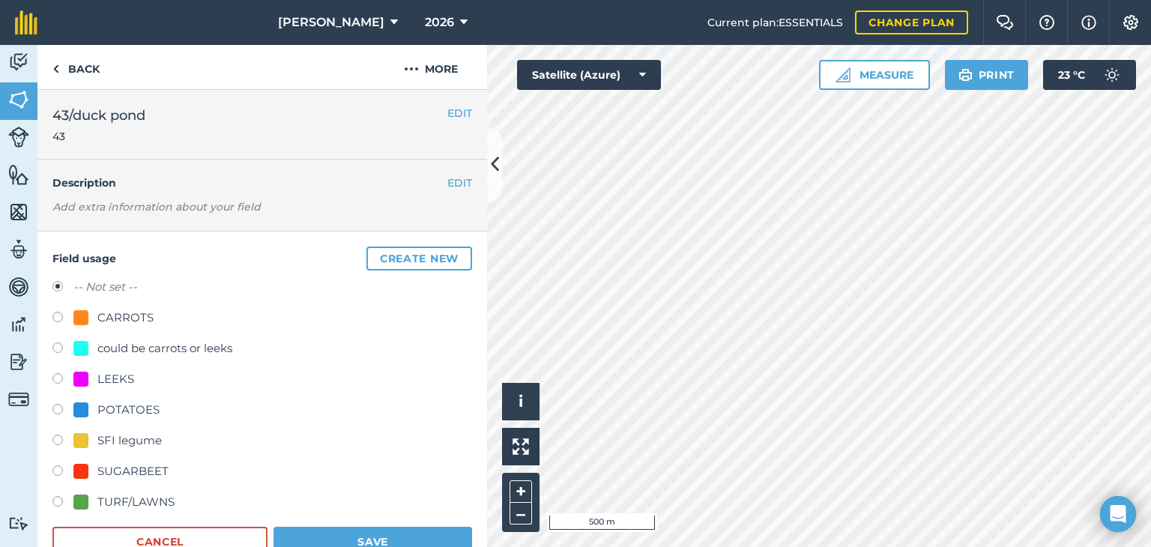
click at [153, 341] on div "could be carrots or leeks" at bounding box center [164, 348] width 135 height 18
radio input "true"
radio input "false"
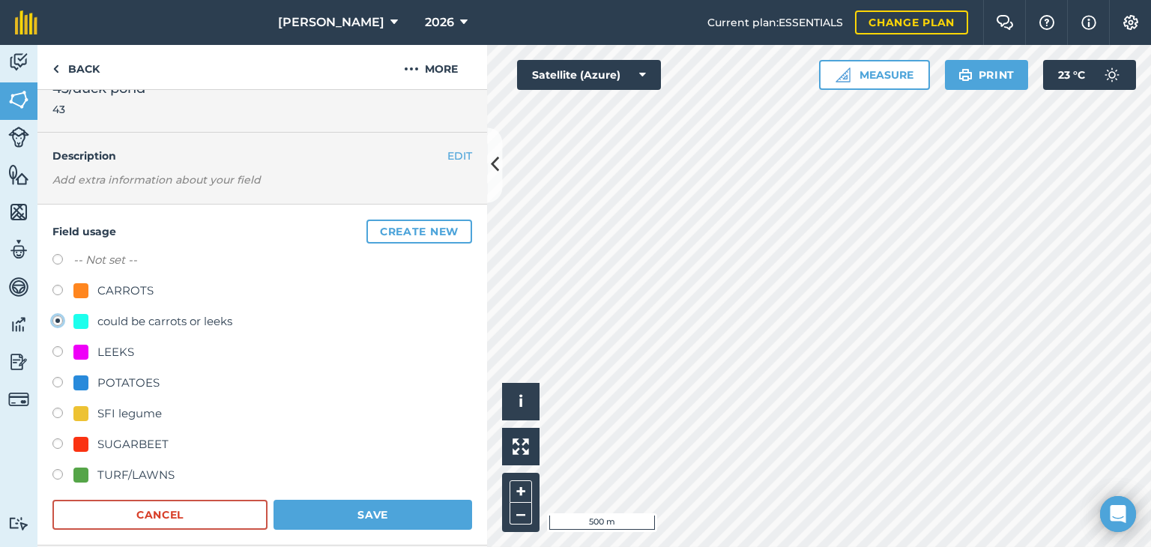
scroll to position [75, 0]
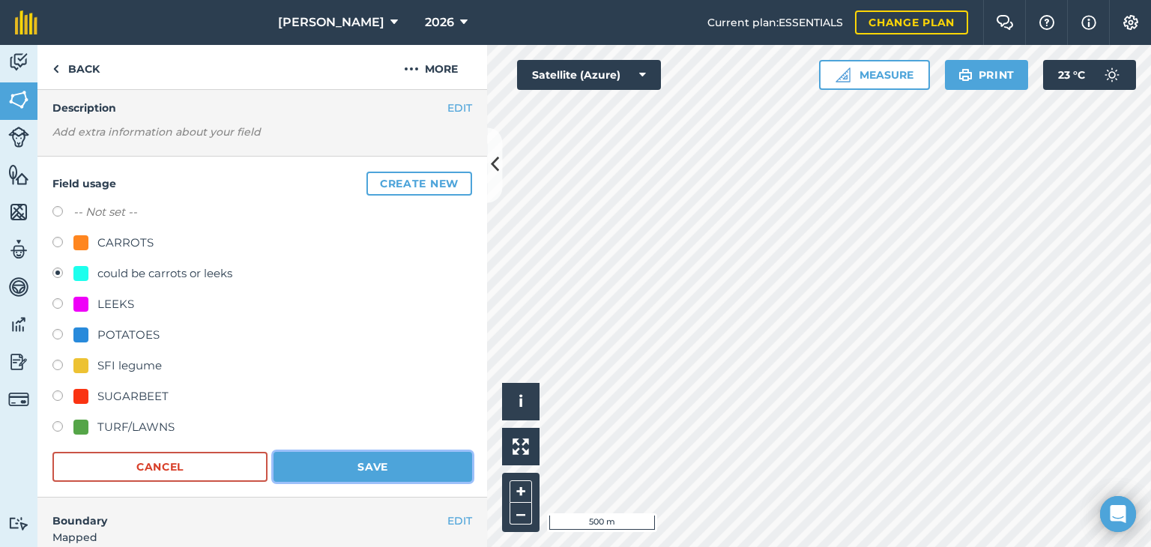
click at [329, 464] on button "Save" at bounding box center [373, 467] width 199 height 30
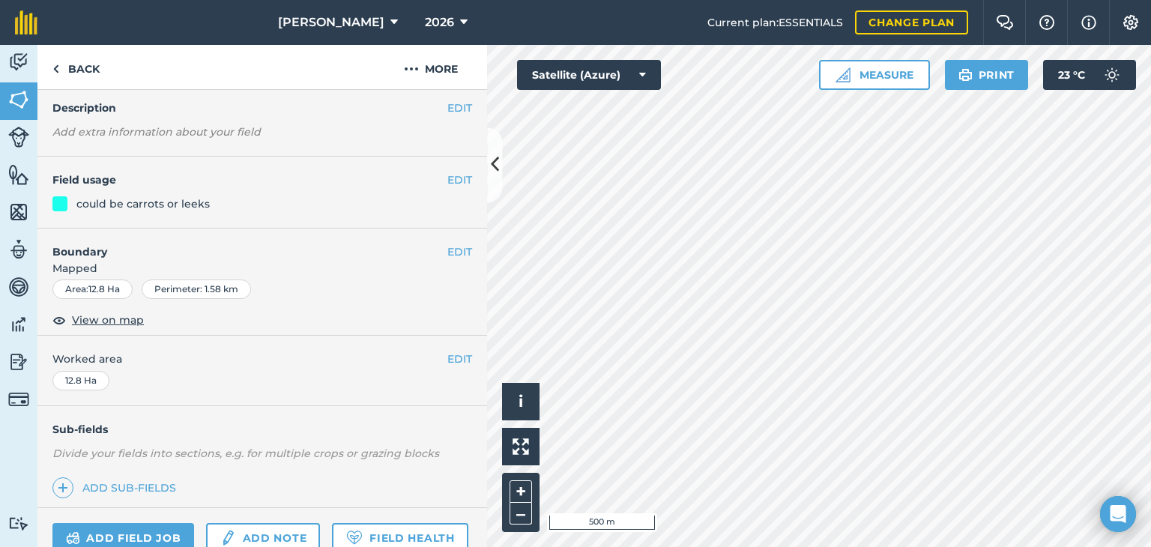
scroll to position [0, 0]
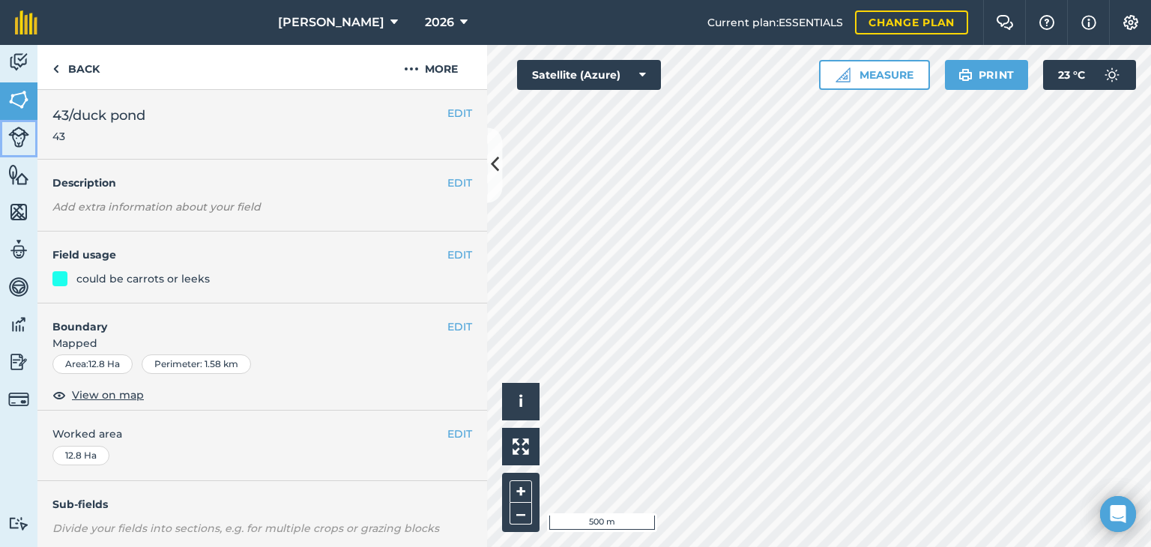
click at [13, 145] on img at bounding box center [18, 137] width 21 height 21
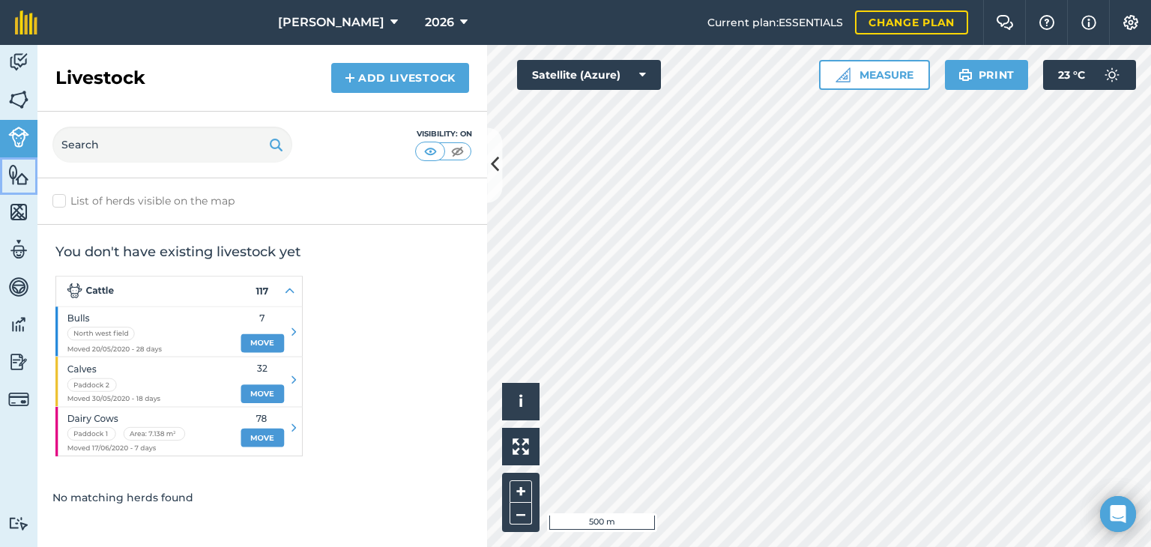
click at [16, 166] on img at bounding box center [18, 174] width 21 height 22
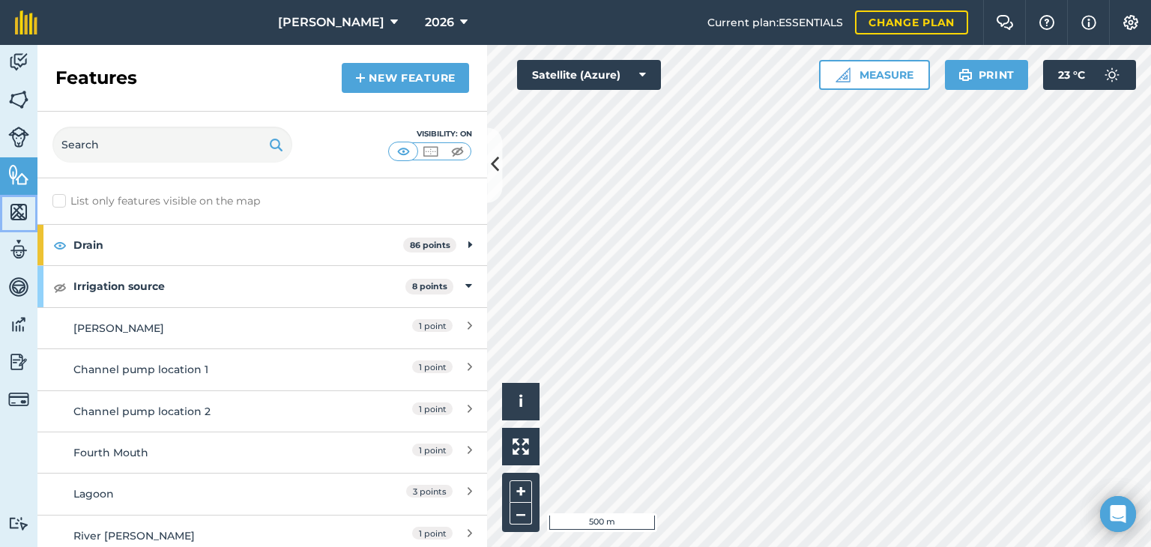
click at [19, 209] on img at bounding box center [18, 212] width 21 height 22
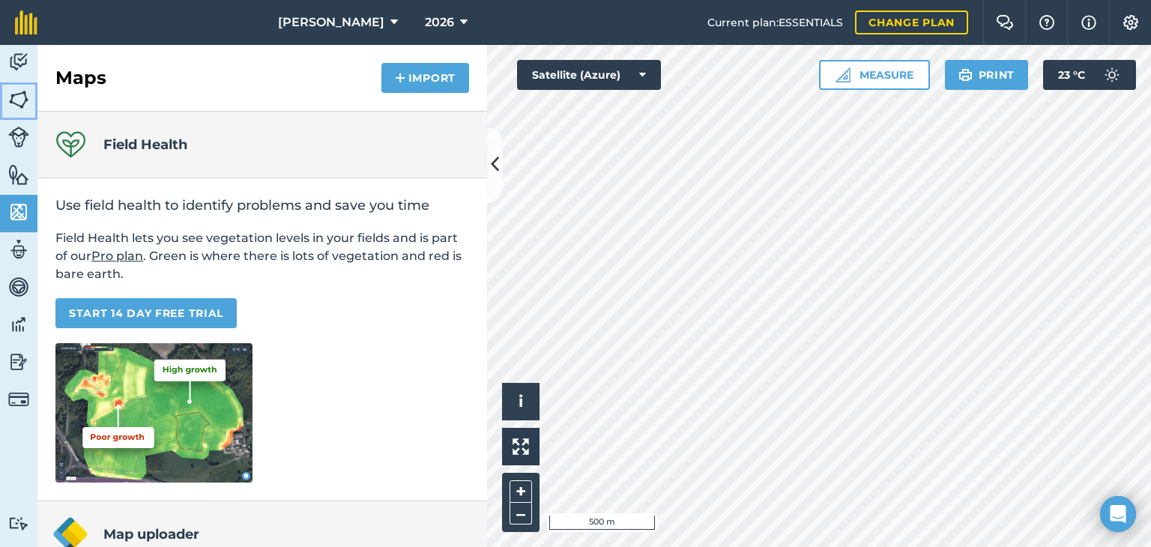
click at [18, 95] on img at bounding box center [18, 99] width 21 height 22
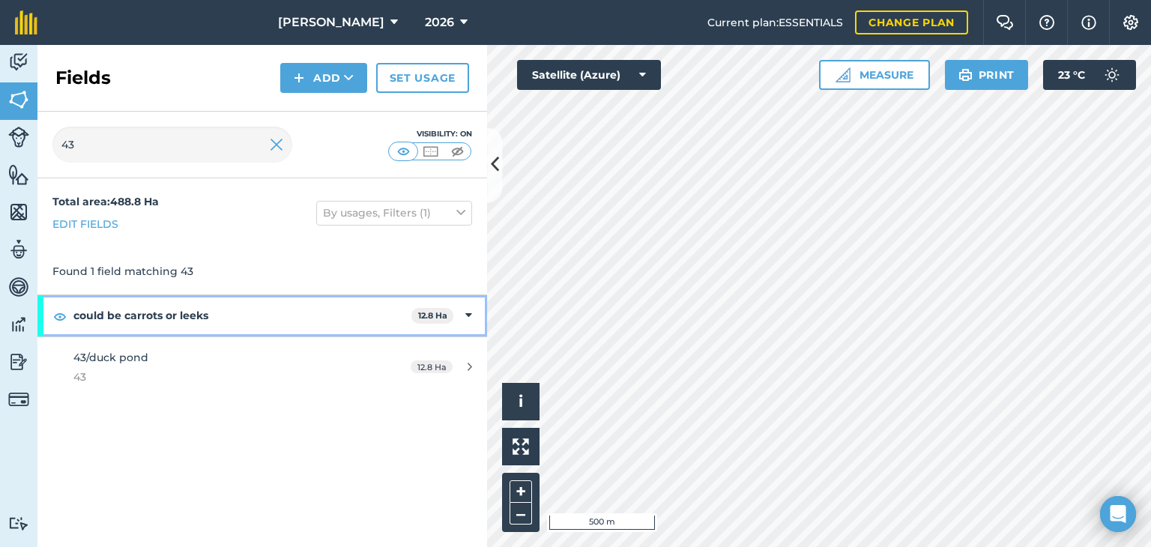
click at [292, 309] on strong "could be carrots or leeks" at bounding box center [242, 315] width 338 height 40
click at [175, 313] on strong "could be carrots or leeks" at bounding box center [243, 315] width 341 height 40
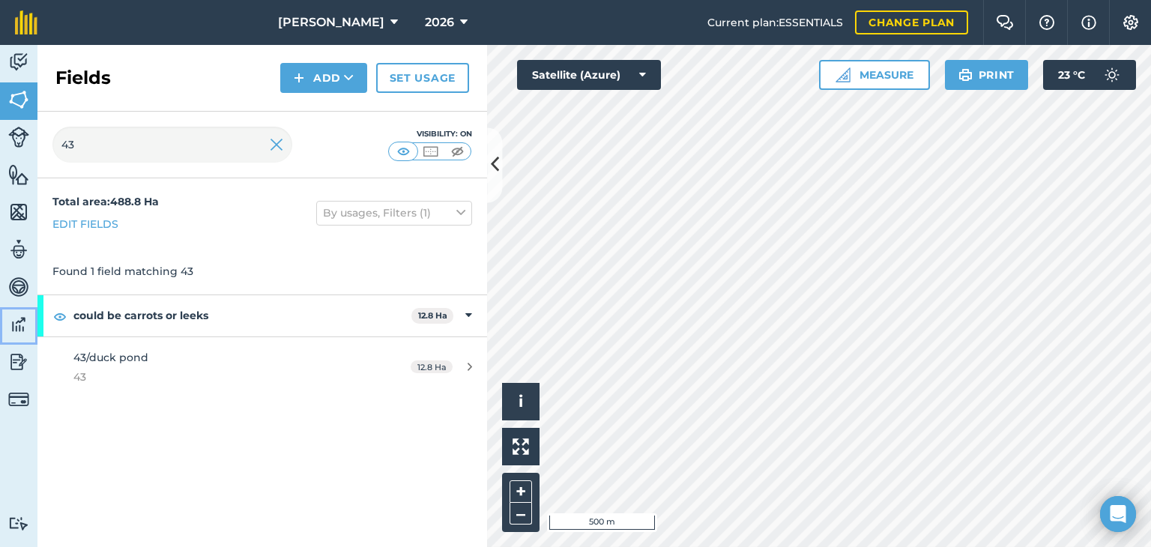
click at [14, 320] on img at bounding box center [18, 324] width 21 height 22
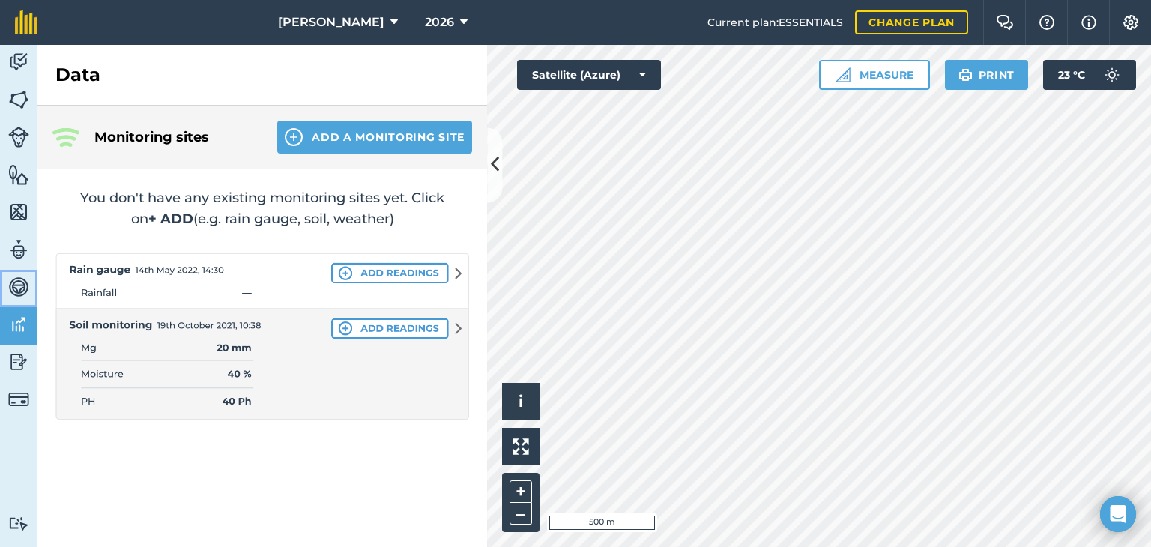
click at [25, 289] on img at bounding box center [18, 287] width 21 height 22
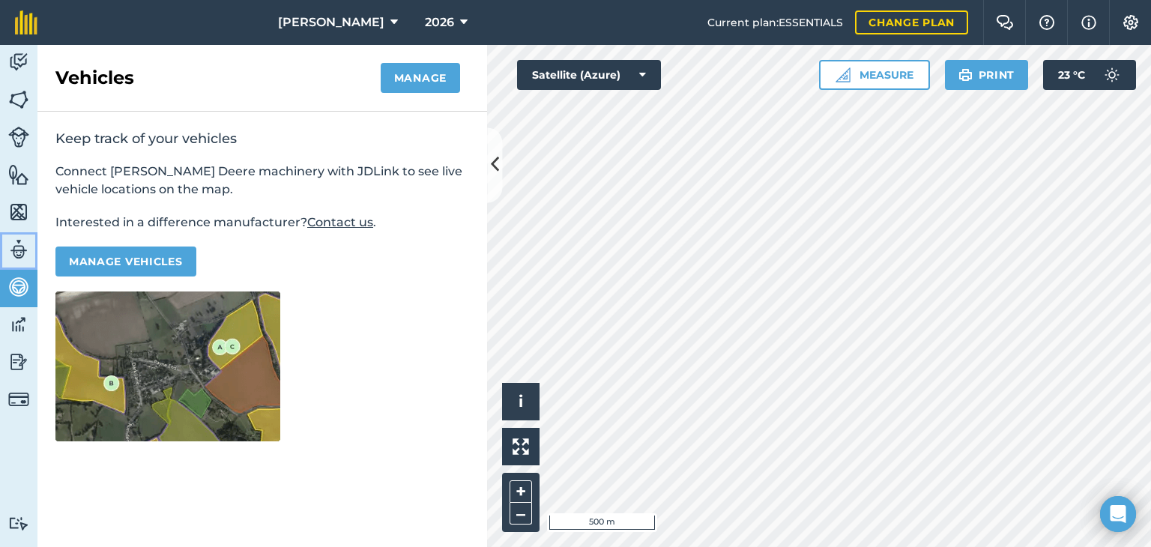
click at [22, 261] on link "Team" at bounding box center [18, 250] width 37 height 37
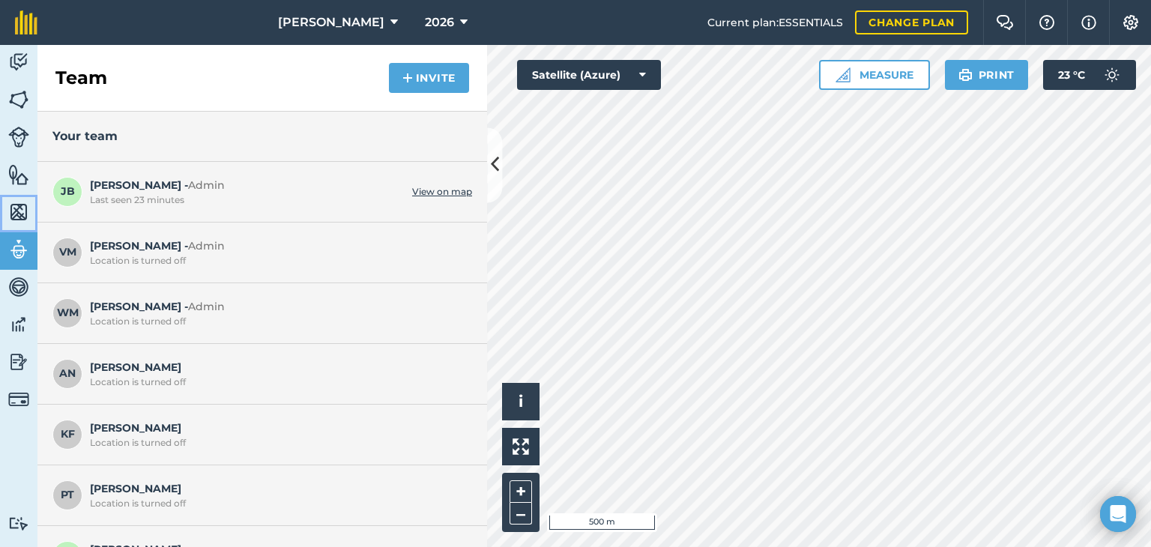
click at [17, 210] on img at bounding box center [18, 212] width 21 height 22
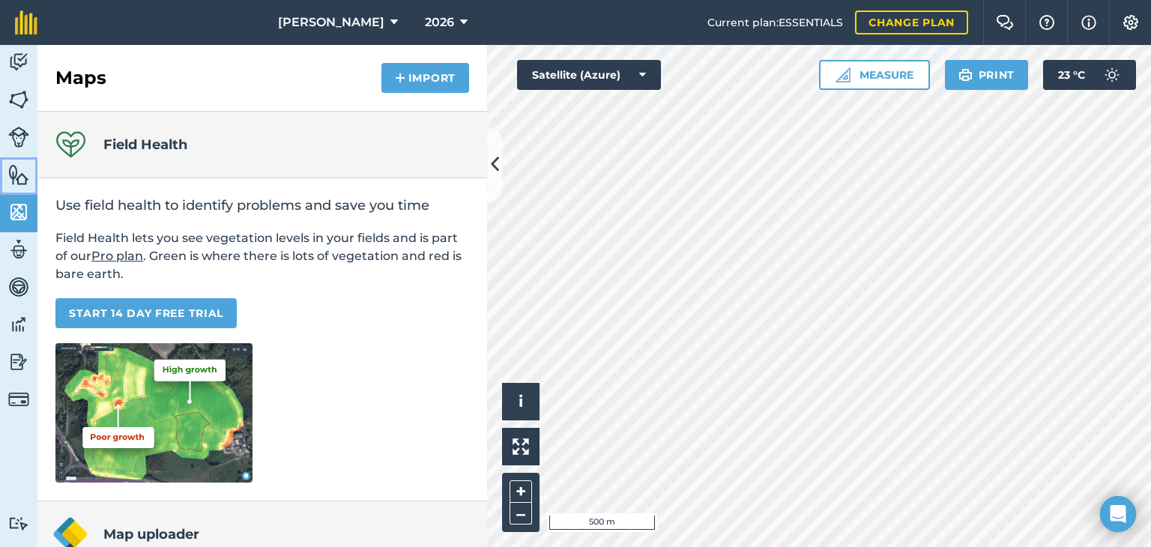
click at [17, 172] on img at bounding box center [18, 174] width 21 height 22
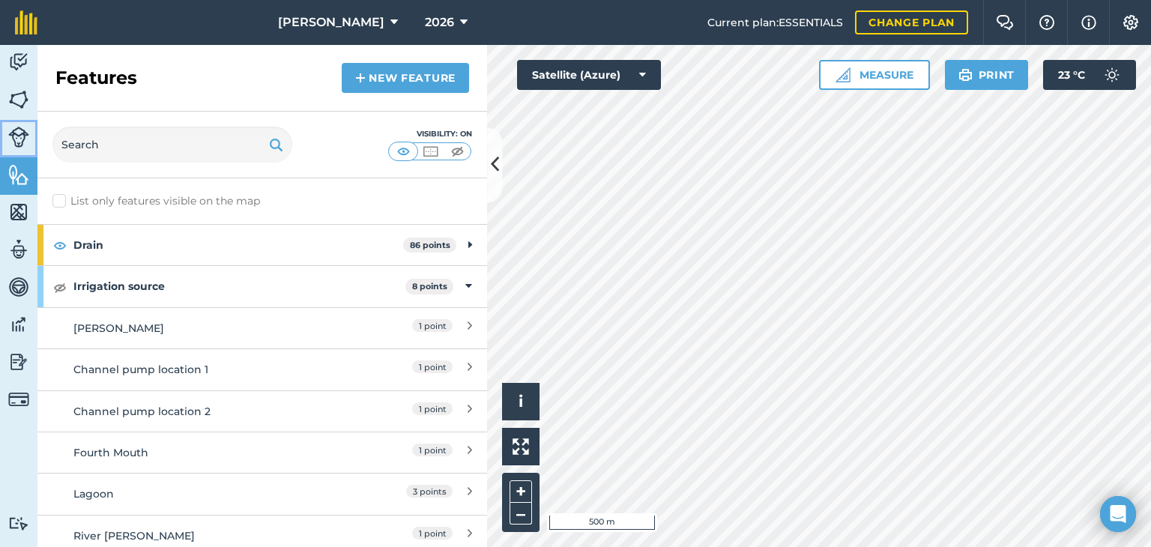
click at [15, 137] on img at bounding box center [18, 137] width 21 height 21
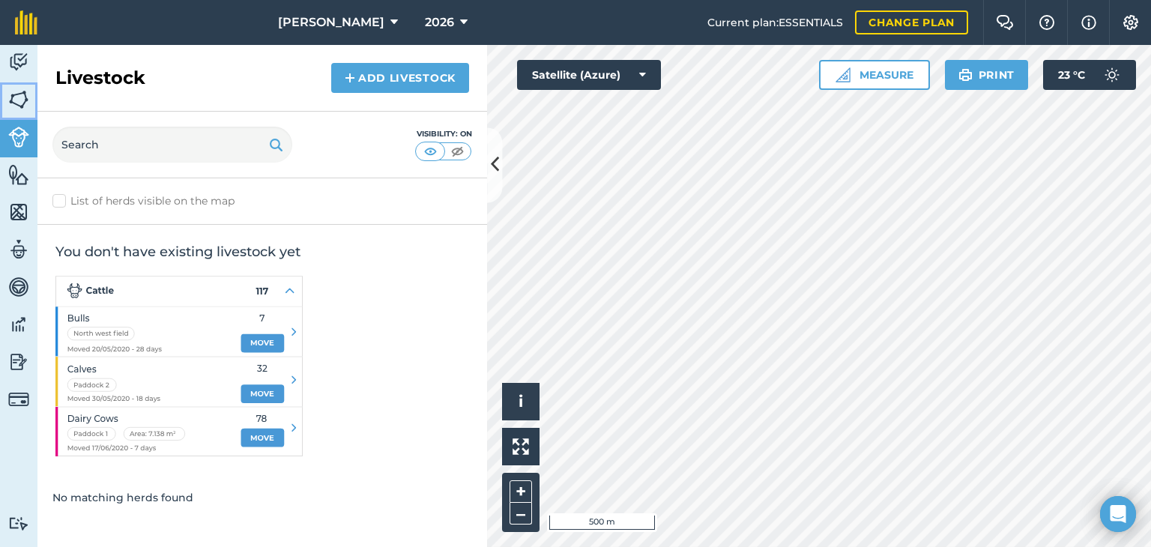
click at [12, 95] on img at bounding box center [18, 99] width 21 height 22
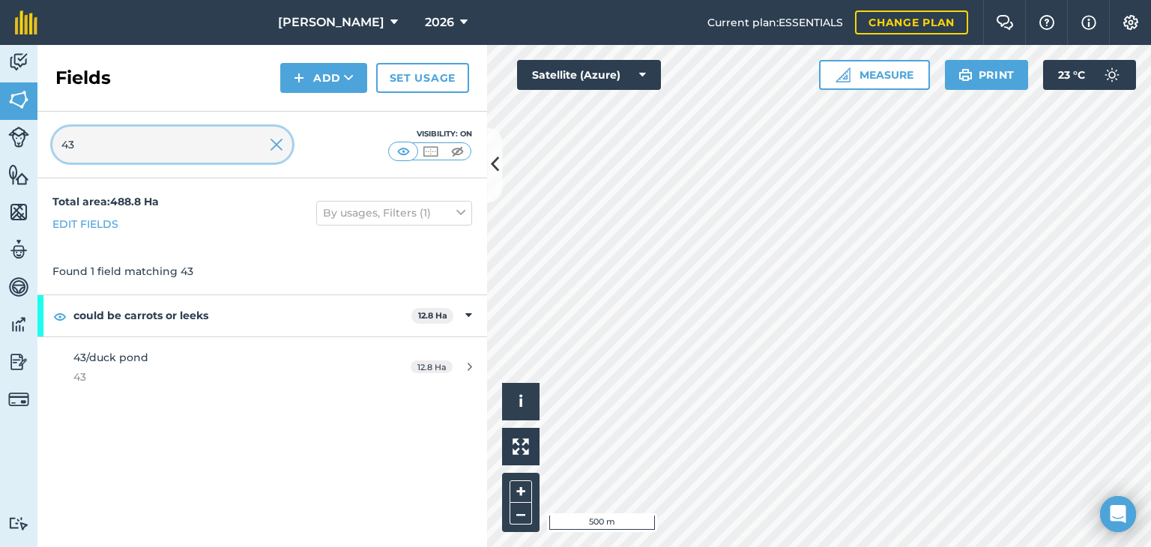
click at [283, 148] on input "43" at bounding box center [172, 145] width 240 height 36
click at [265, 142] on input "43" at bounding box center [172, 145] width 240 height 36
click at [278, 142] on img at bounding box center [276, 145] width 13 height 18
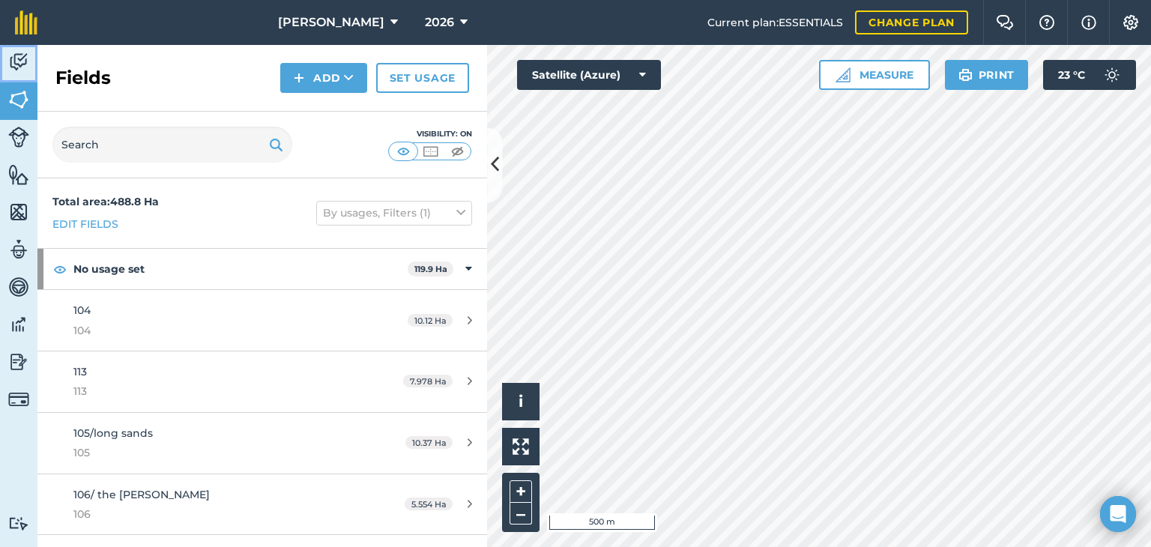
click at [19, 68] on img at bounding box center [18, 62] width 21 height 22
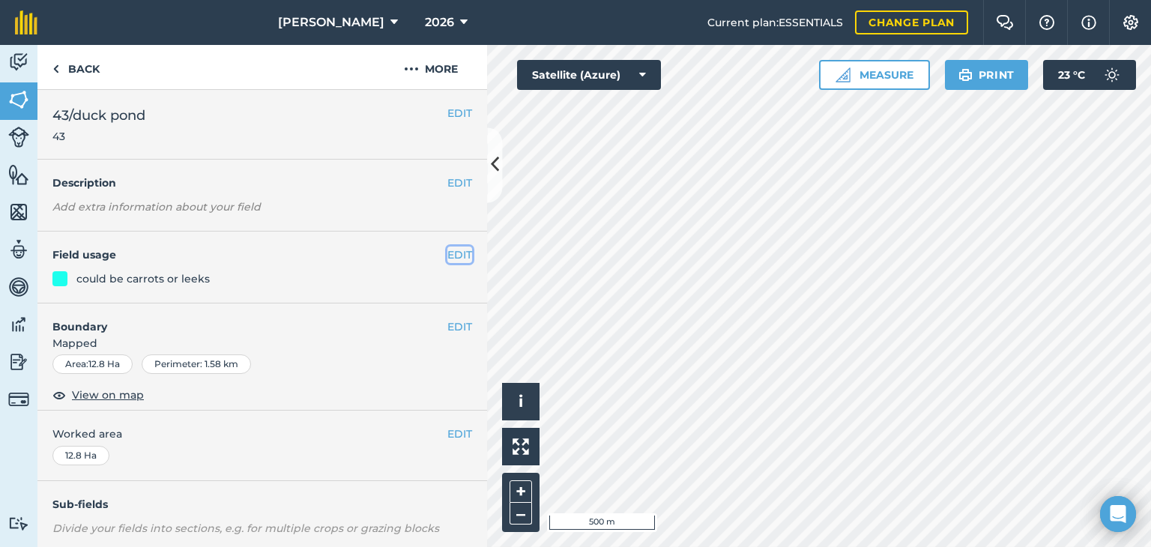
click at [447, 256] on button "EDIT" at bounding box center [459, 255] width 25 height 16
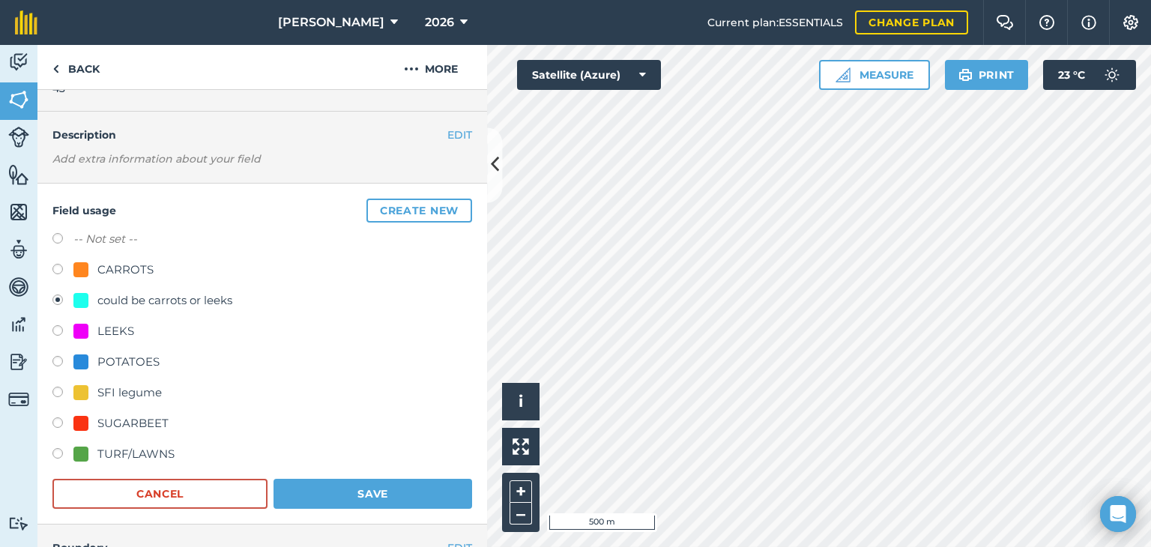
scroll to position [75, 0]
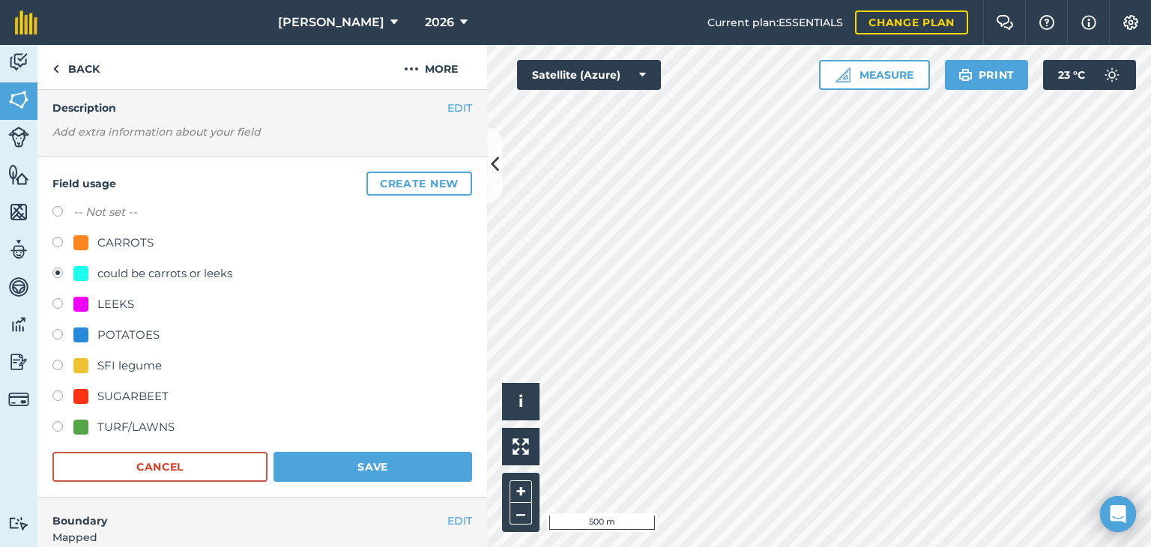
click at [228, 272] on div "could be carrots or leeks" at bounding box center [164, 274] width 135 height 18
click at [218, 272] on div "could be carrots or leeks" at bounding box center [164, 274] width 135 height 18
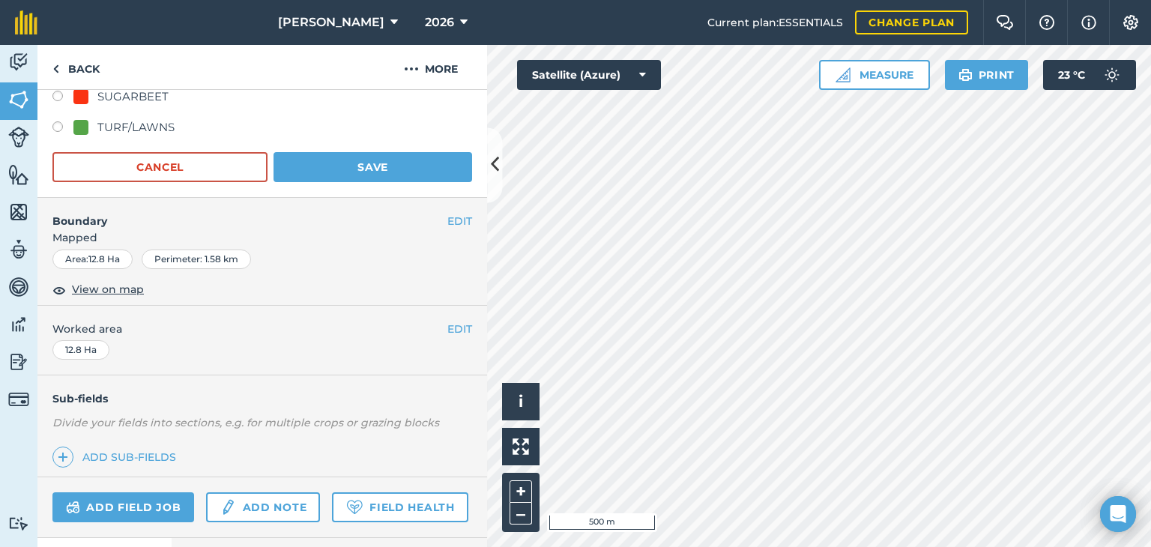
scroll to position [0, 0]
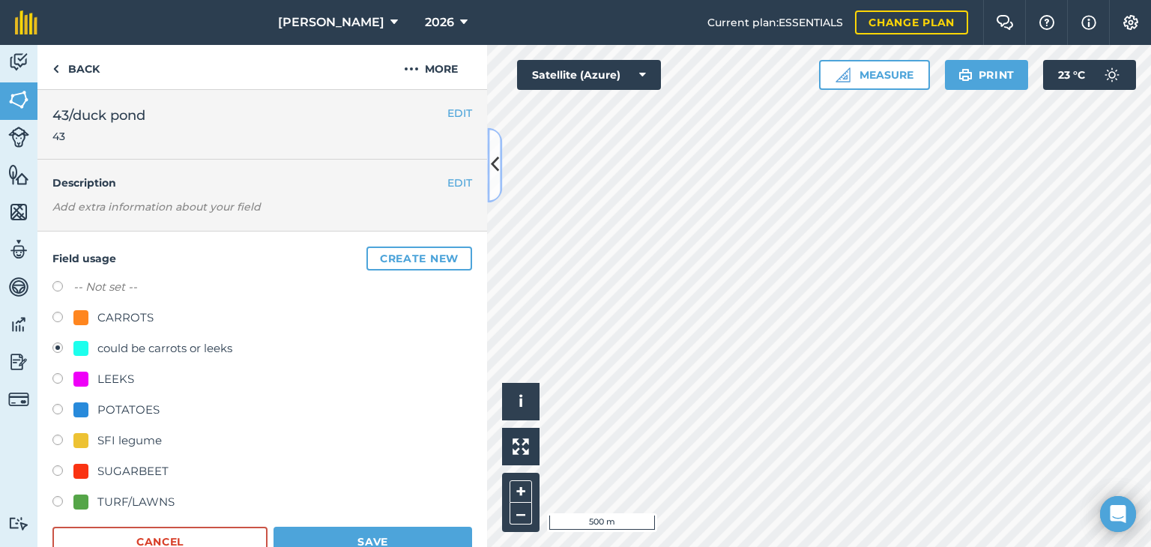
click at [494, 173] on icon at bounding box center [495, 165] width 8 height 26
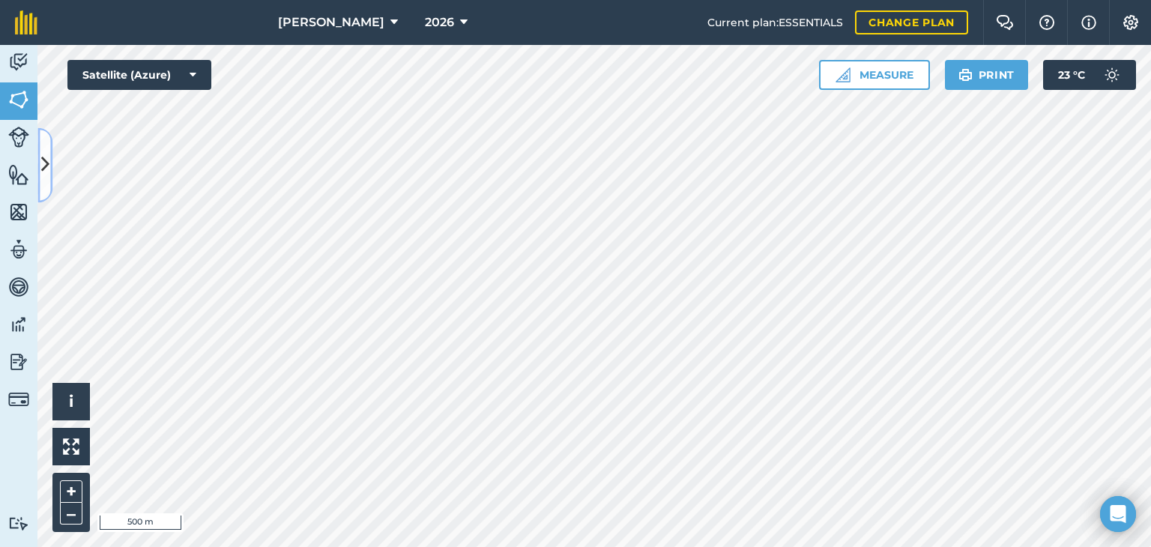
click at [50, 143] on button at bounding box center [44, 164] width 15 height 75
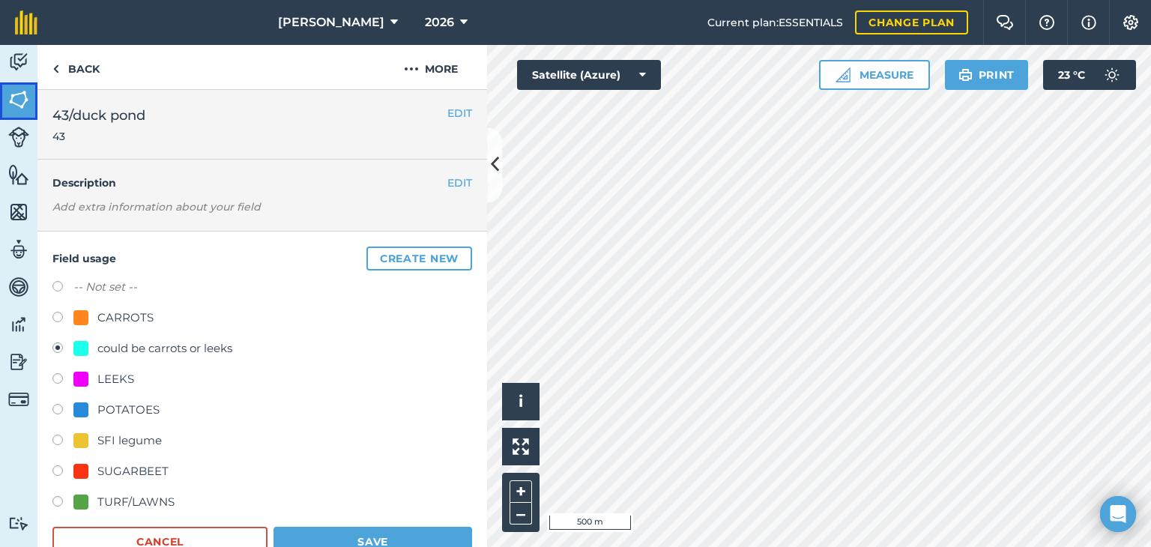
click at [16, 105] on img at bounding box center [18, 99] width 21 height 22
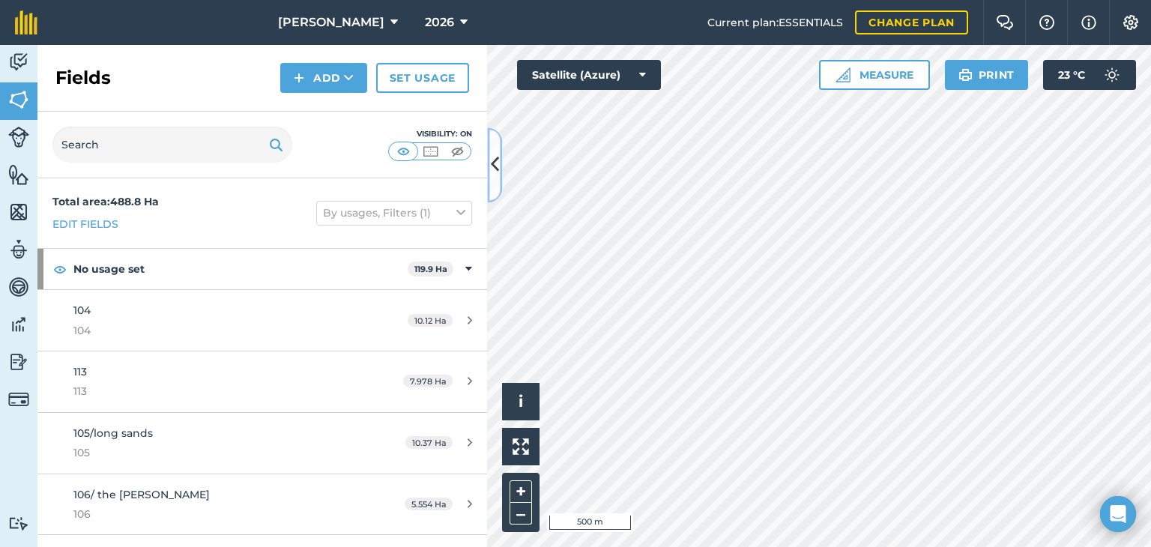
click at [491, 173] on icon at bounding box center [495, 165] width 8 height 26
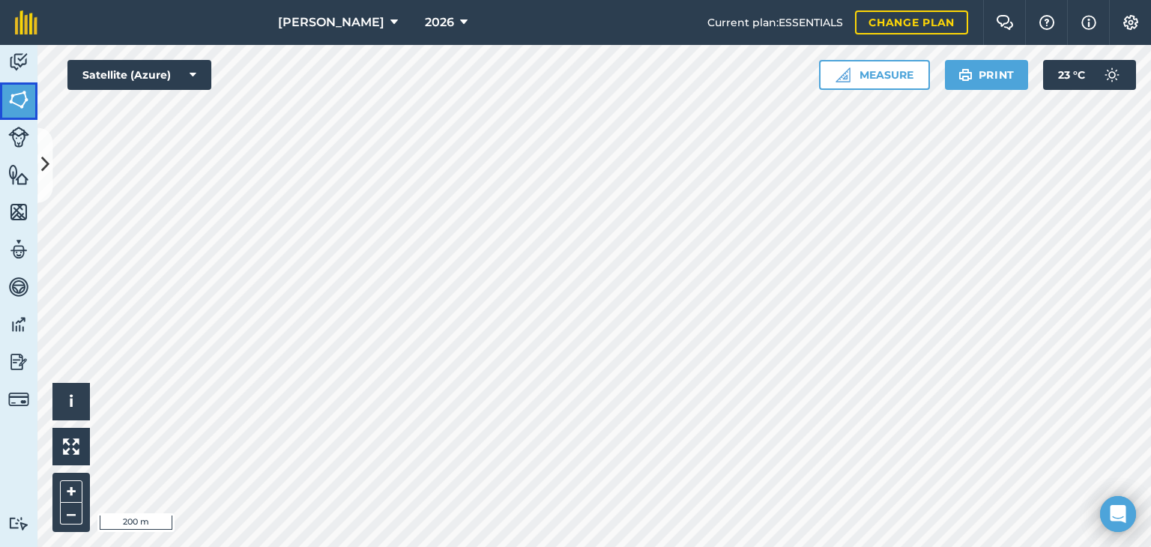
click at [33, 88] on link "Fields" at bounding box center [18, 100] width 37 height 37
click at [49, 144] on button at bounding box center [44, 164] width 15 height 75
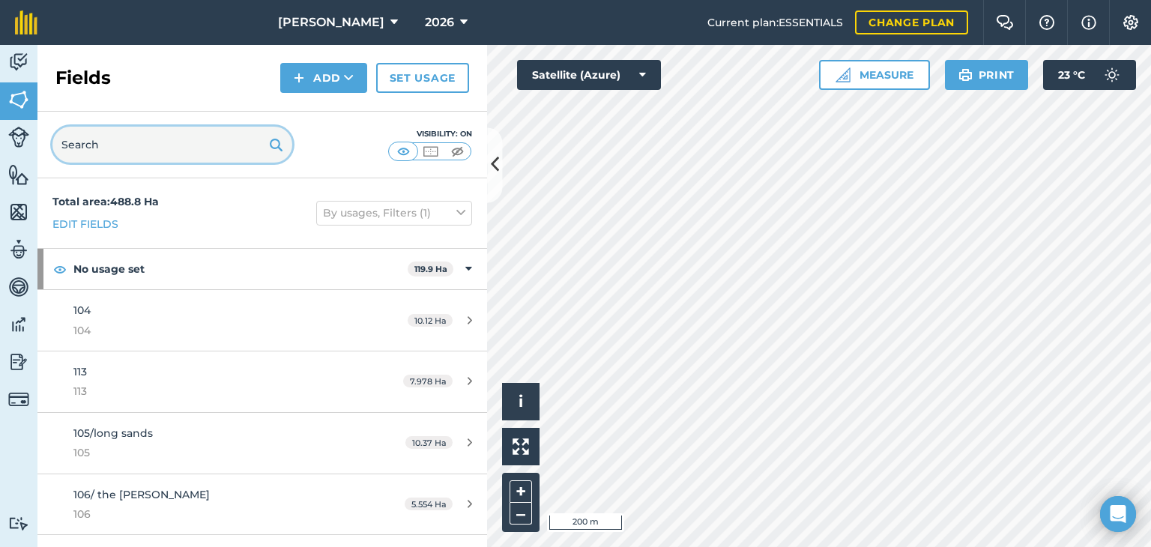
click at [94, 151] on input "text" at bounding box center [172, 145] width 240 height 36
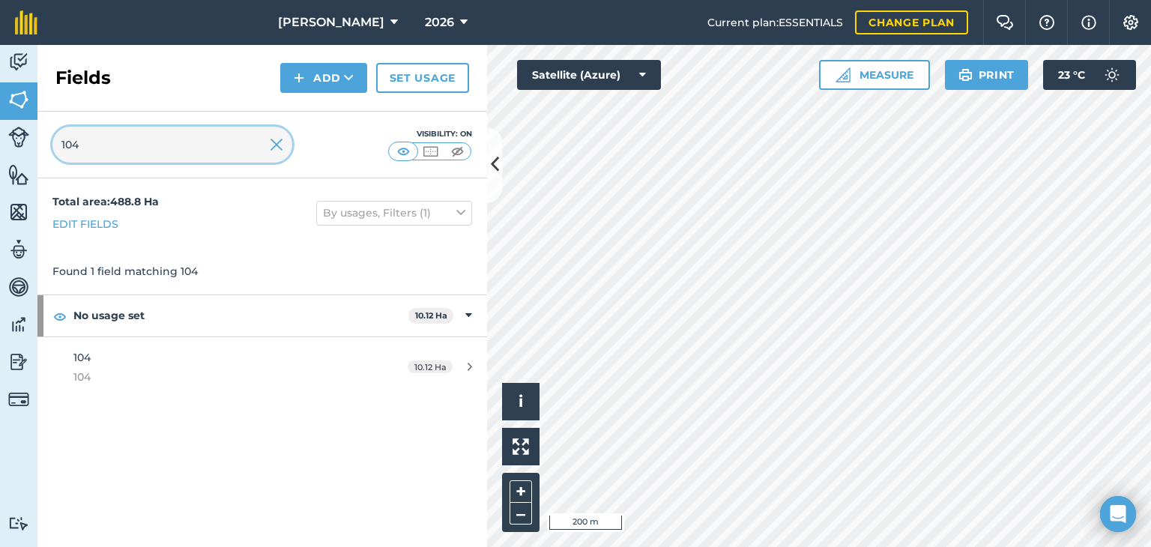
type input "104"
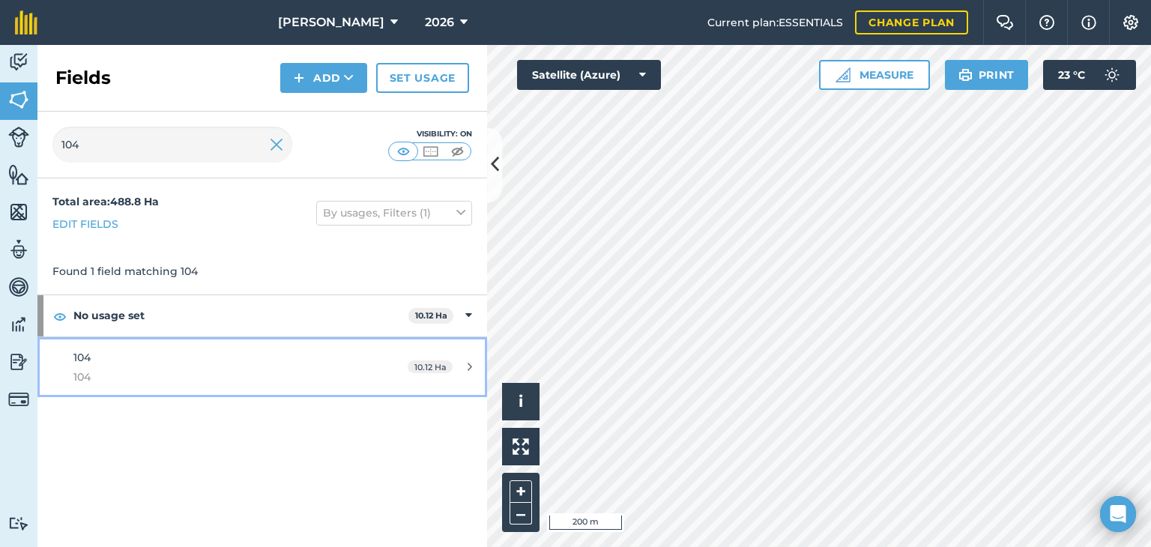
click at [467, 363] on div "10.12 Ha" at bounding box center [440, 367] width 94 height 12
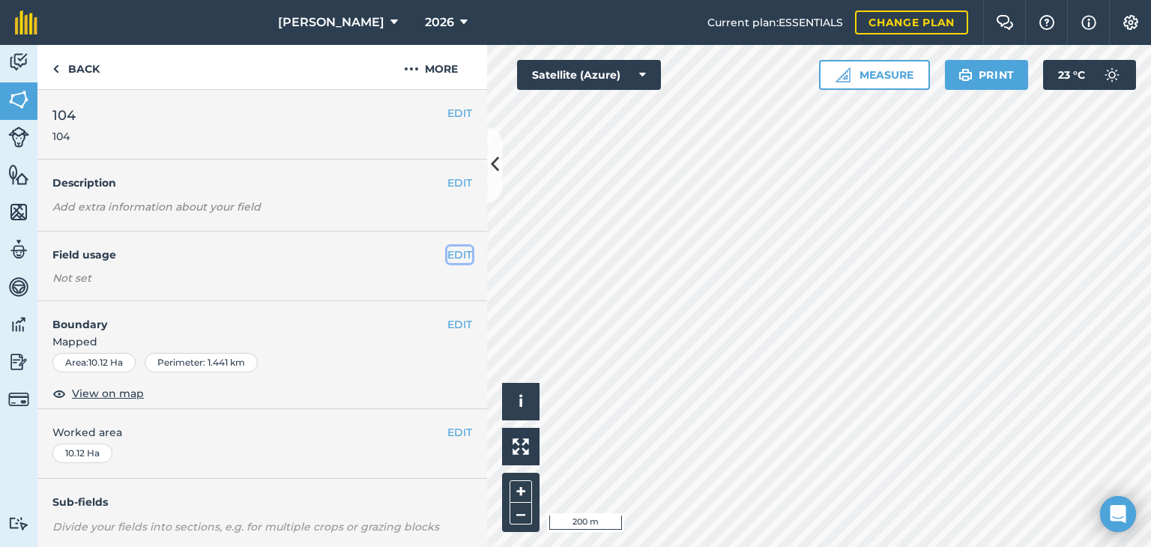
click at [447, 254] on button "EDIT" at bounding box center [459, 255] width 25 height 16
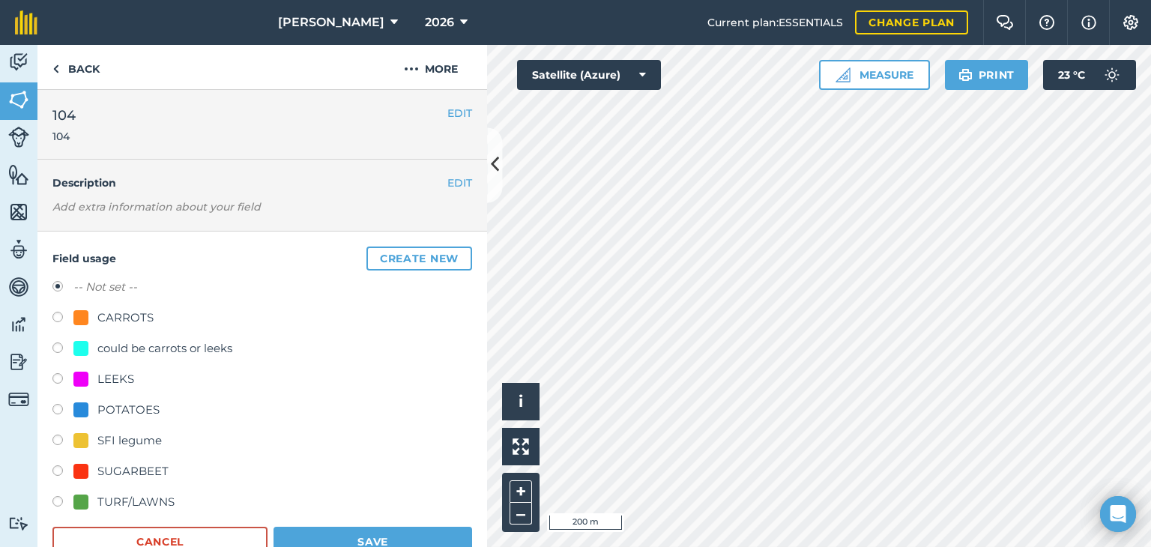
click at [66, 345] on label at bounding box center [62, 349] width 21 height 15
radio input "true"
radio input "false"
click at [55, 501] on label at bounding box center [62, 503] width 21 height 15
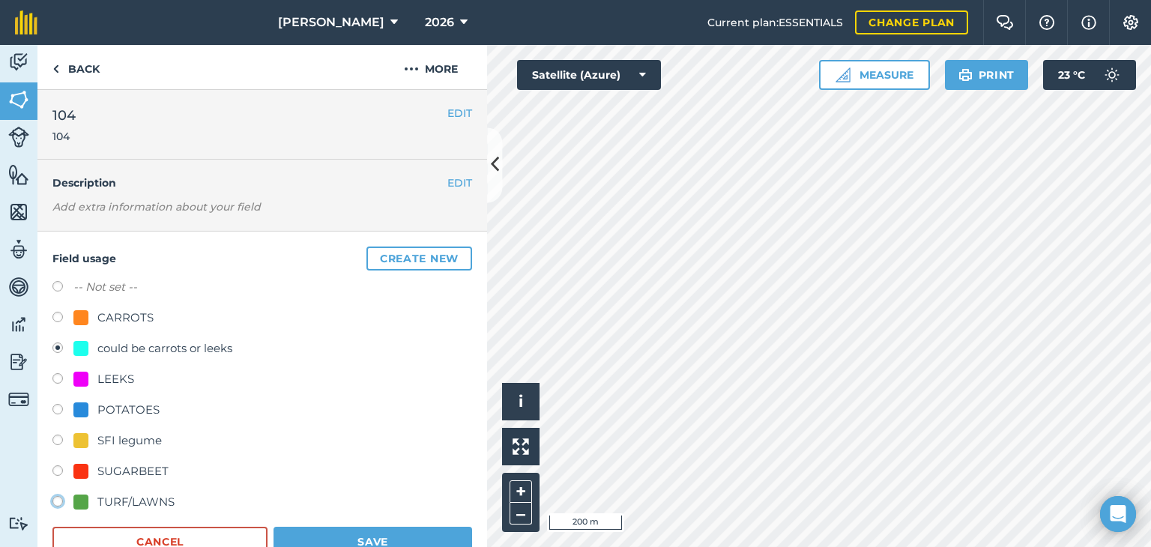
radio input "true"
radio input "false"
click at [299, 531] on button "Save" at bounding box center [373, 542] width 199 height 30
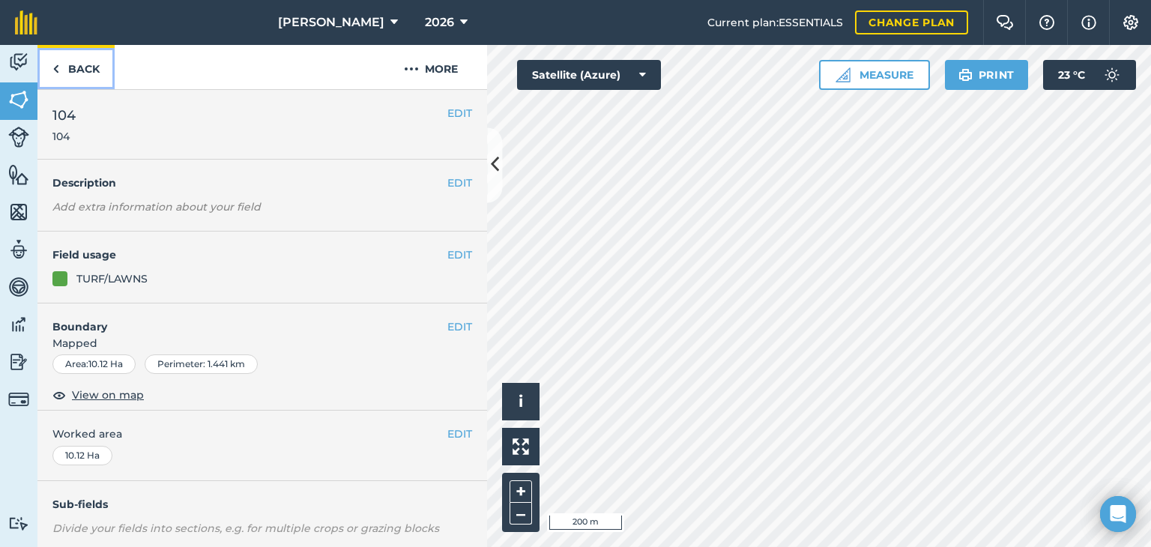
click at [75, 61] on link "Back" at bounding box center [75, 67] width 77 height 44
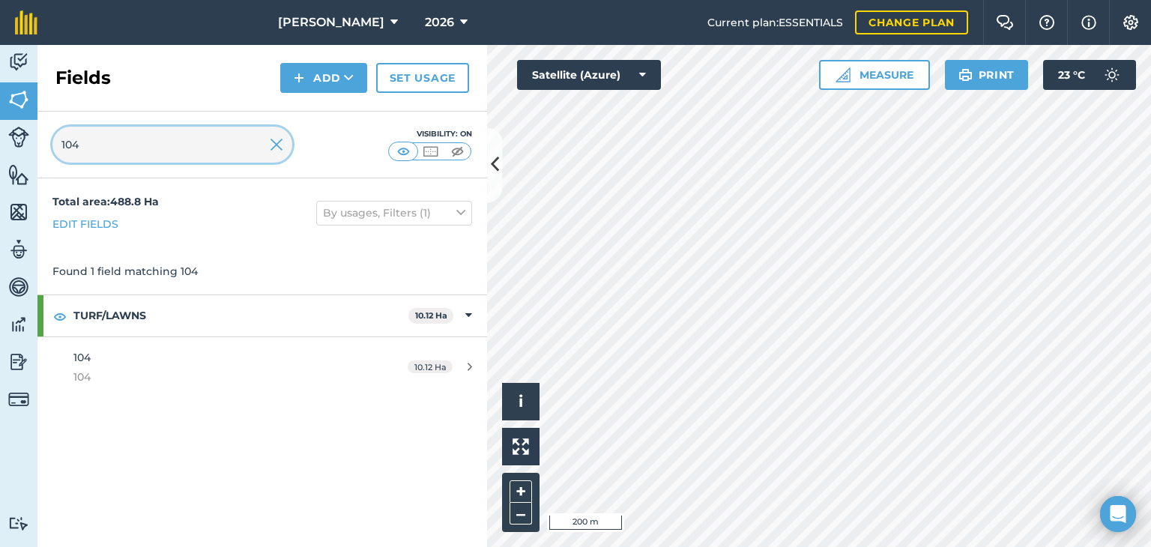
drag, startPoint x: 85, startPoint y: 138, endPoint x: 0, endPoint y: 142, distance: 84.8
click at [0, 142] on div "Activity Fields Livestock Features Maps Team Vehicles Data Reporting Billing Tu…" at bounding box center [575, 296] width 1151 height 502
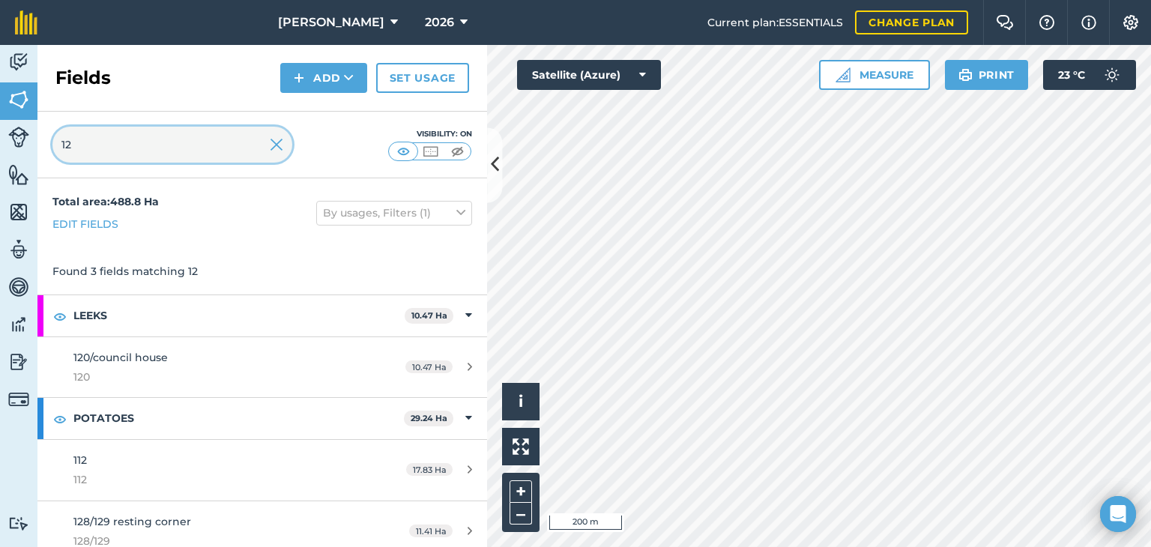
type input "1"
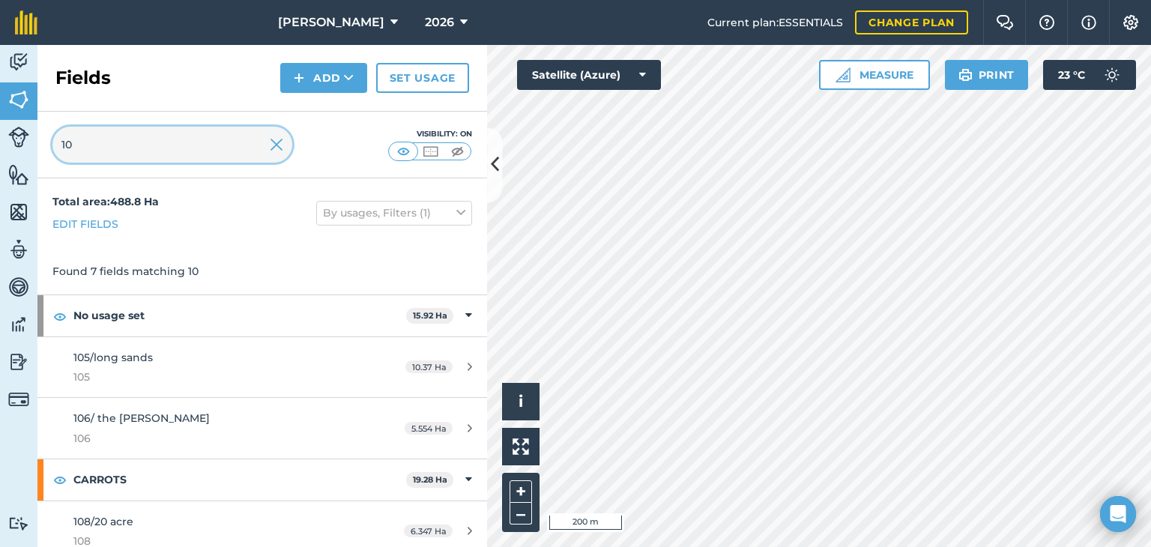
type input "1"
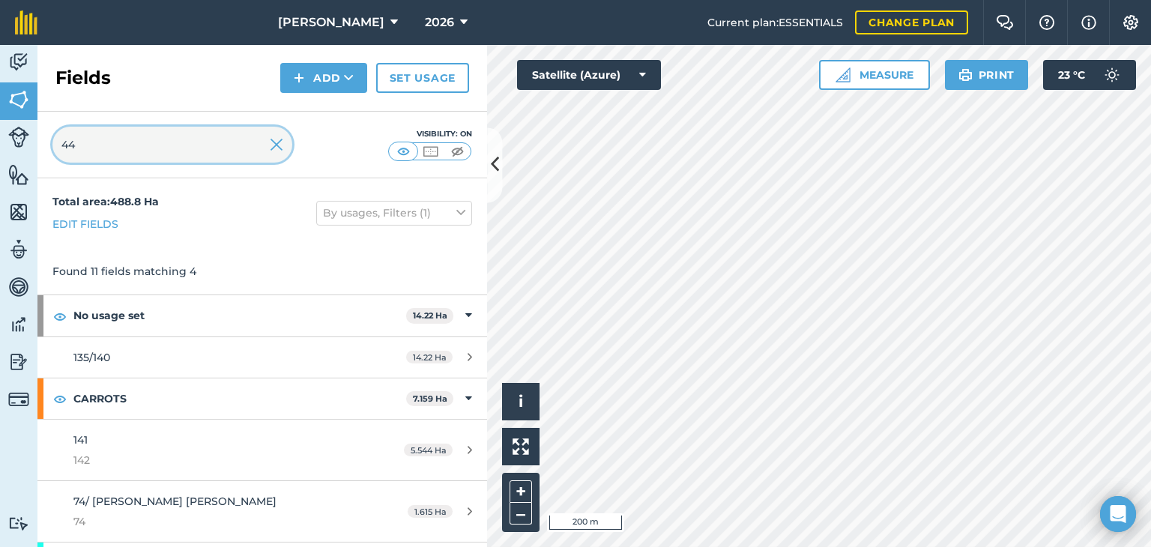
type input "4"
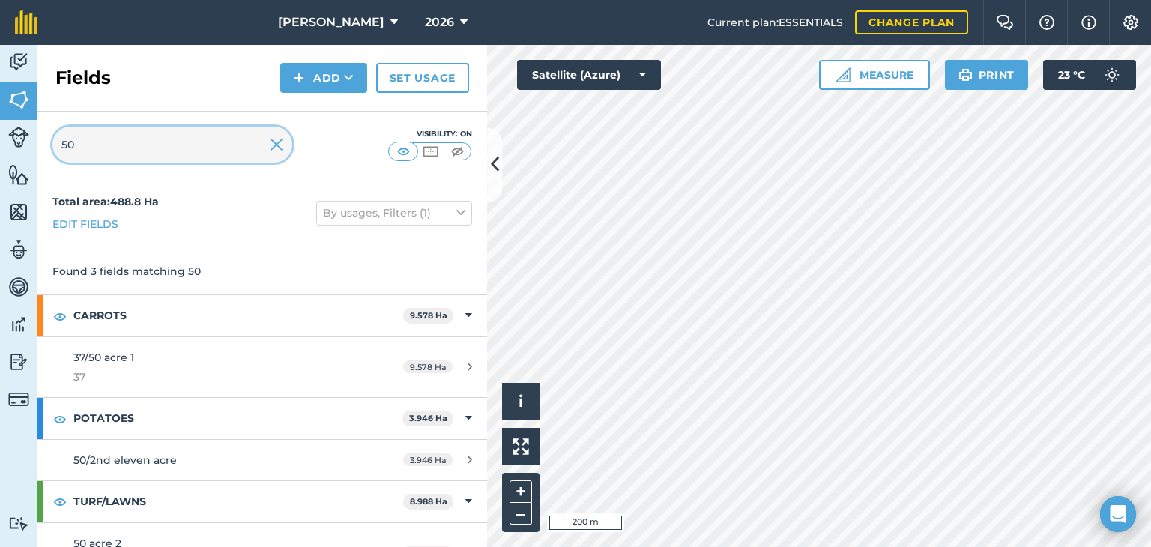
type input "5"
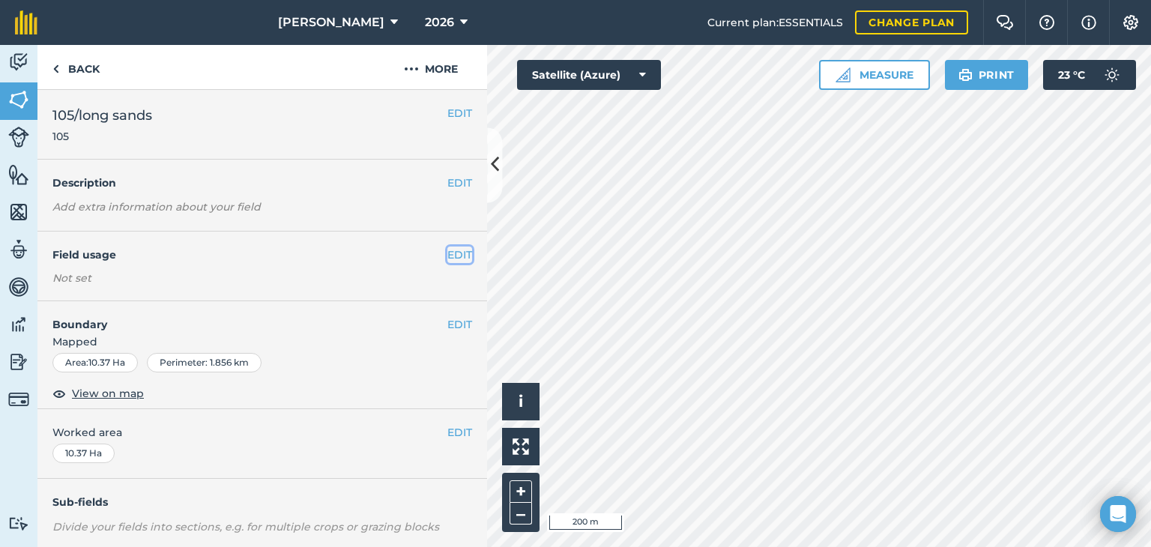
click at [457, 250] on button "EDIT" at bounding box center [459, 255] width 25 height 16
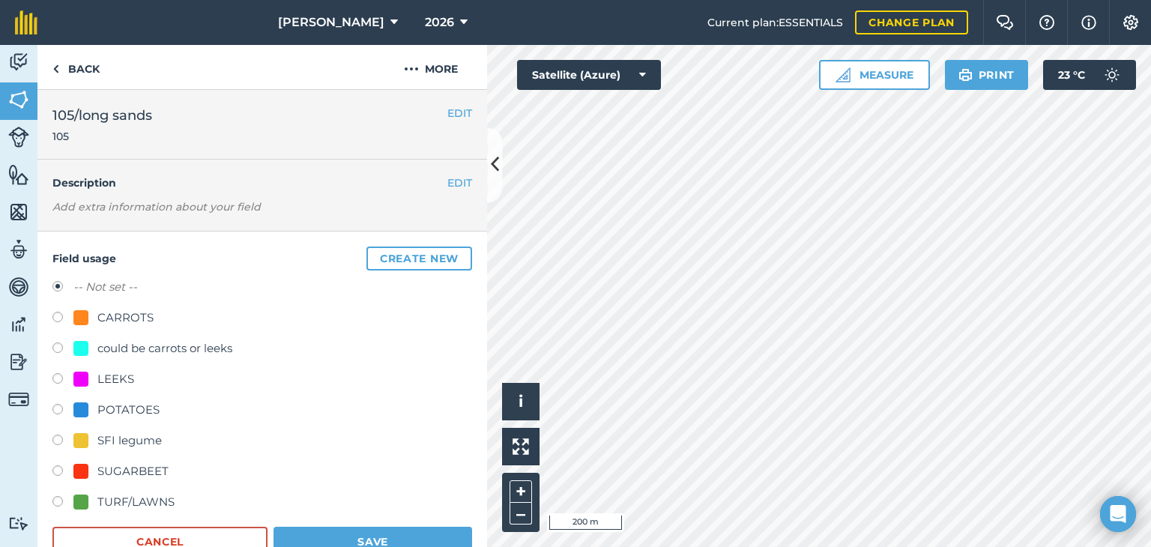
click at [59, 501] on label at bounding box center [62, 503] width 21 height 15
radio input "true"
radio input "false"
click at [300, 539] on button "Save" at bounding box center [373, 542] width 199 height 30
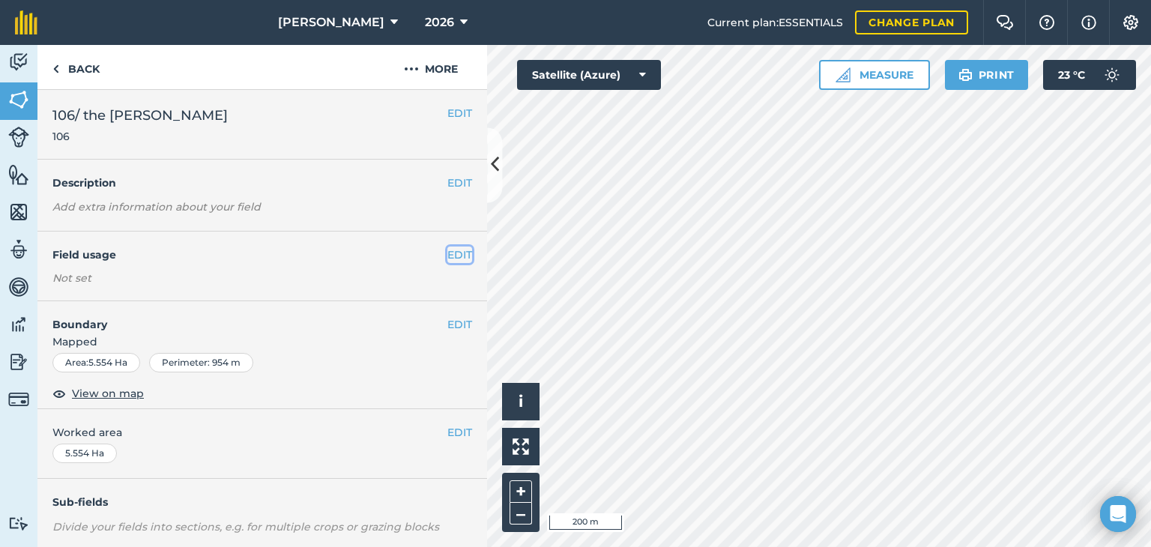
click at [447, 250] on button "EDIT" at bounding box center [459, 255] width 25 height 16
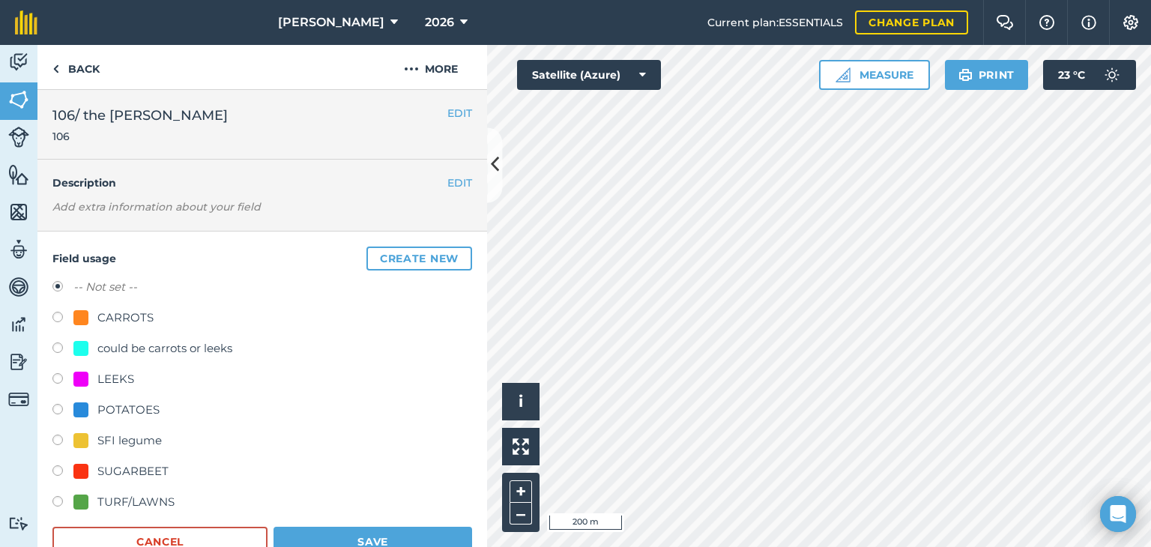
click at [62, 503] on label at bounding box center [62, 503] width 21 height 15
radio input "true"
radio input "false"
click at [355, 534] on button "Save" at bounding box center [373, 542] width 199 height 30
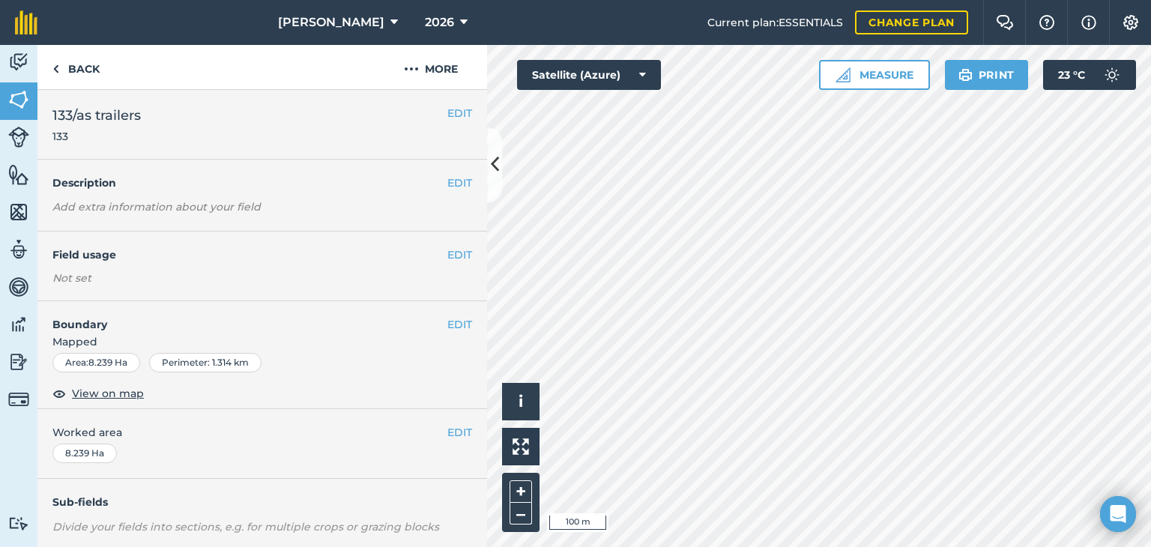
click at [456, 244] on div "EDIT Field usage Not set" at bounding box center [262, 267] width 450 height 70
click at [453, 250] on button "EDIT" at bounding box center [459, 255] width 25 height 16
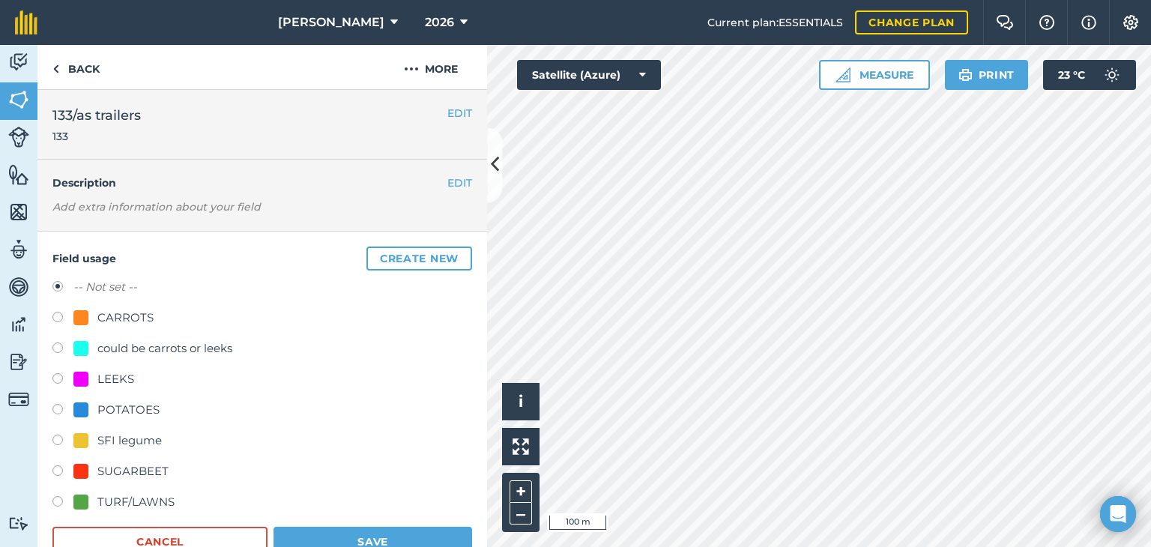
click at [112, 501] on div "TURF/LAWNS" at bounding box center [135, 502] width 77 height 18
radio input "true"
radio input "false"
click at [285, 531] on button "Save" at bounding box center [373, 542] width 199 height 30
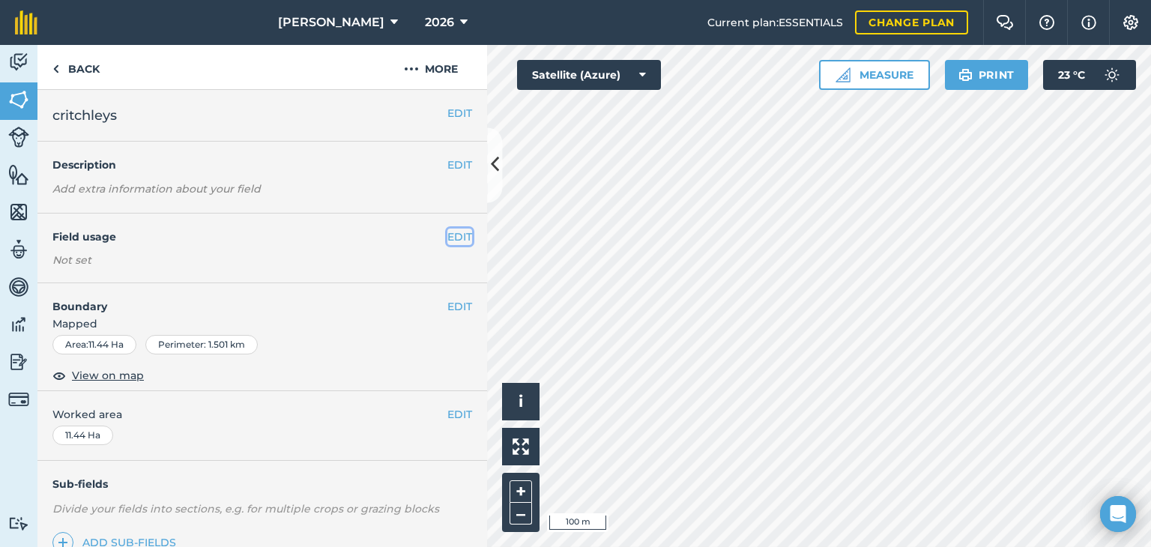
click at [447, 232] on button "EDIT" at bounding box center [459, 237] width 25 height 16
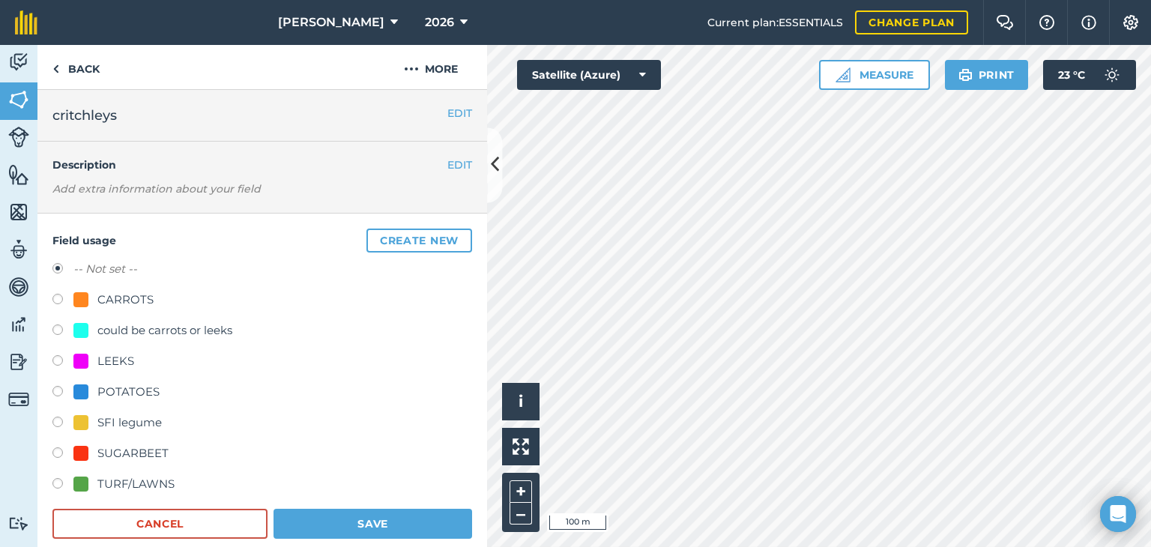
click at [54, 483] on label at bounding box center [62, 485] width 21 height 15
radio input "true"
radio input "false"
click at [295, 514] on button "Save" at bounding box center [373, 524] width 199 height 30
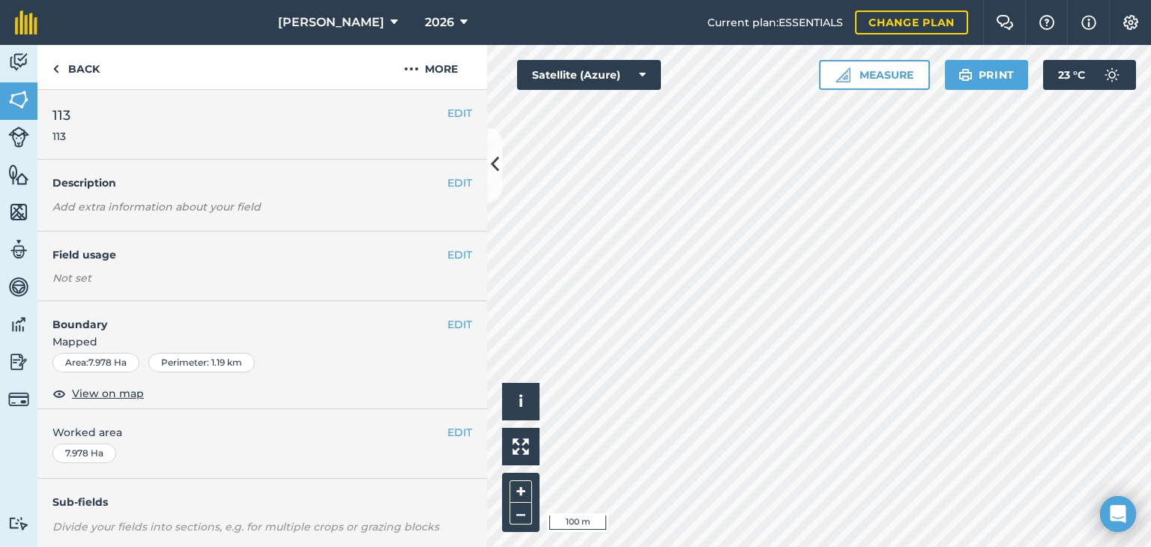
click at [447, 244] on div "EDIT Field usage Not set" at bounding box center [262, 267] width 450 height 70
click at [447, 254] on button "EDIT" at bounding box center [459, 255] width 25 height 16
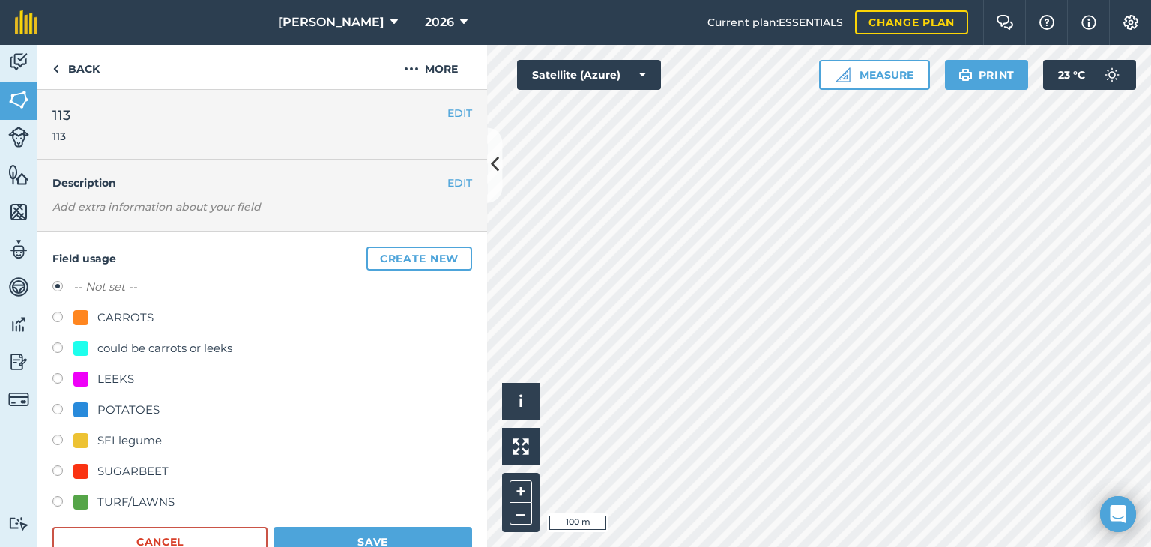
click at [71, 498] on label at bounding box center [62, 503] width 21 height 15
radio input "true"
radio input "false"
click at [300, 531] on button "Save" at bounding box center [373, 542] width 199 height 30
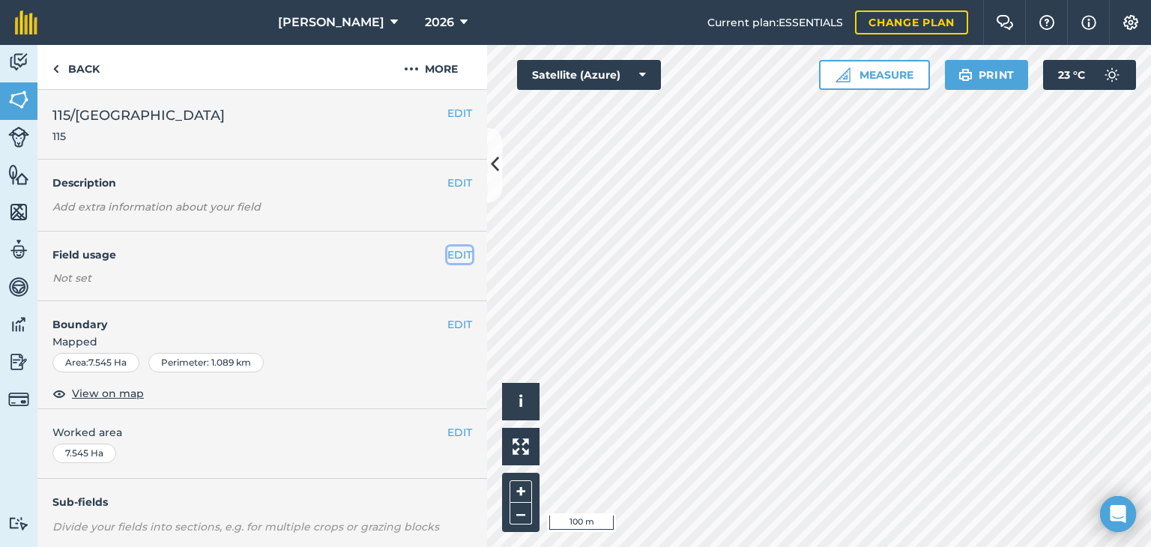
click at [448, 256] on button "EDIT" at bounding box center [459, 255] width 25 height 16
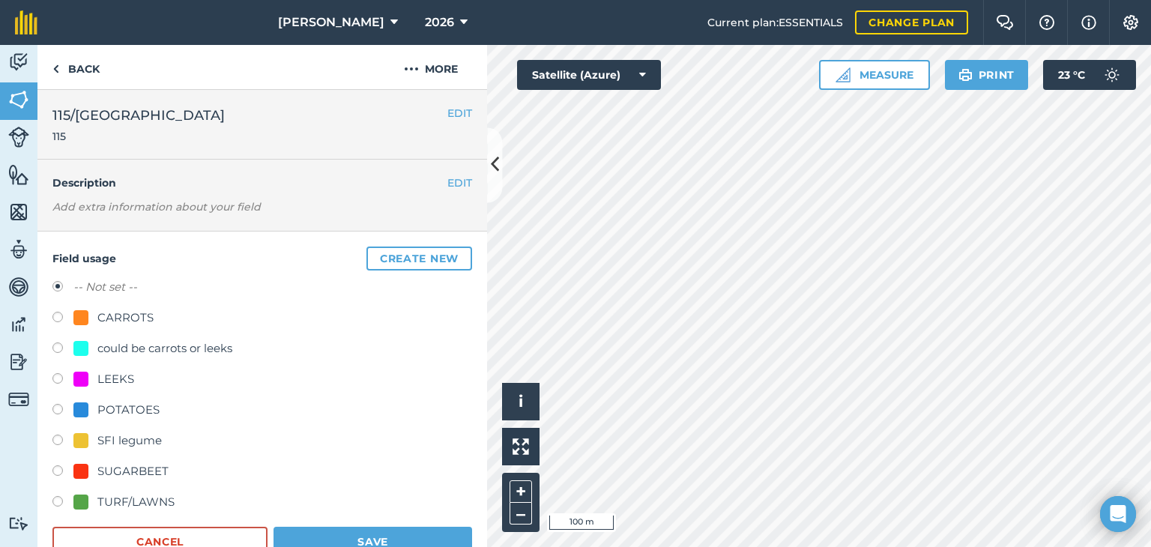
click at [112, 500] on div "TURF/LAWNS" at bounding box center [135, 502] width 77 height 18
radio input "true"
radio input "false"
click at [281, 527] on button "Save" at bounding box center [373, 542] width 199 height 30
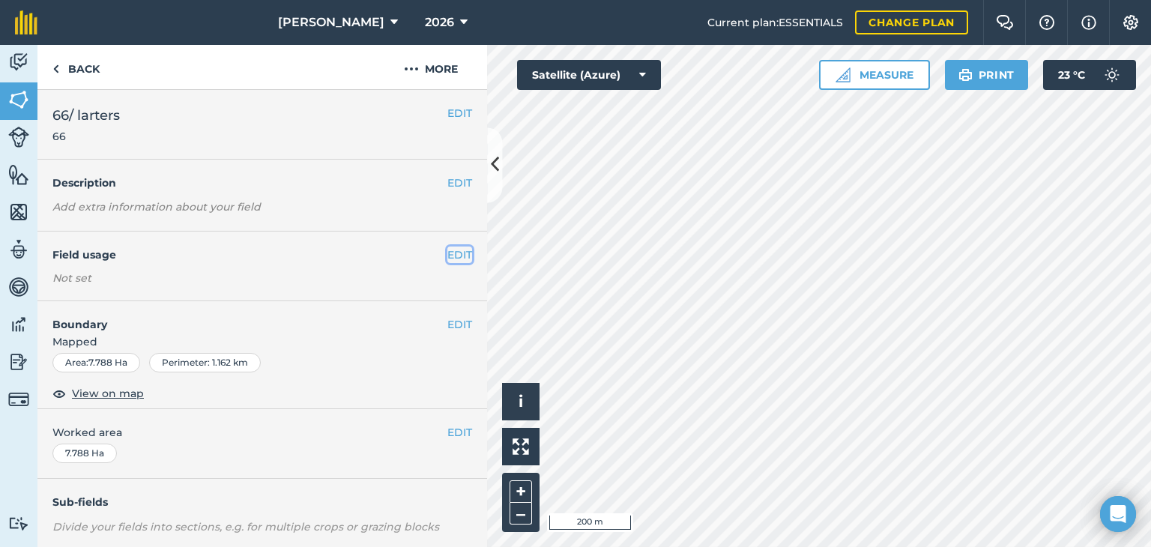
click at [447, 253] on button "EDIT" at bounding box center [459, 255] width 25 height 16
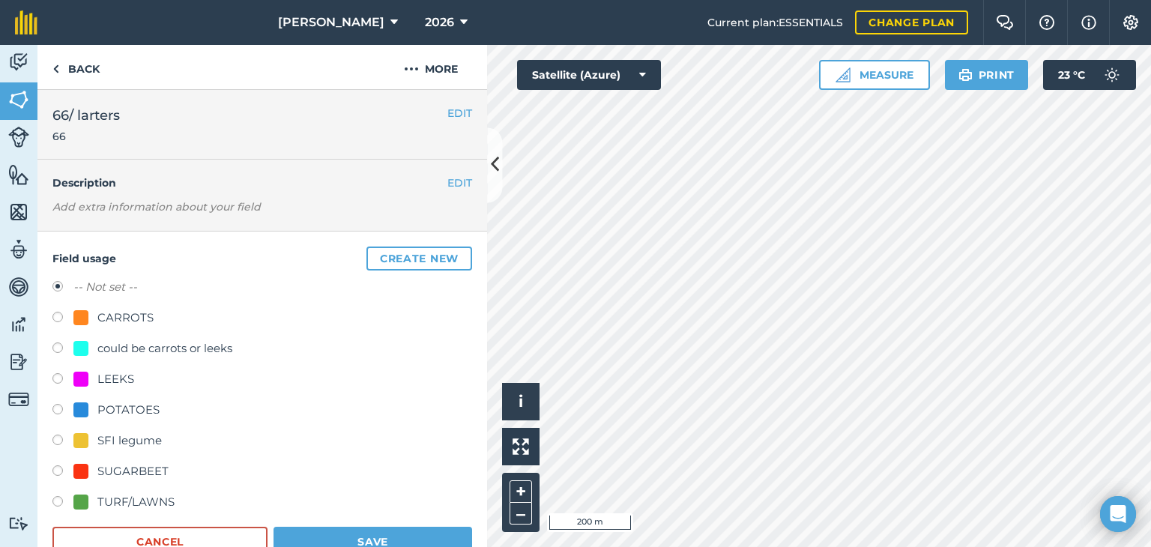
click at [48, 498] on div "Field usage Create new -- Not set -- CARROTS could be carrots or leeks LEEKS PO…" at bounding box center [262, 402] width 450 height 341
click at [60, 503] on label at bounding box center [62, 503] width 21 height 15
radio input "true"
radio input "false"
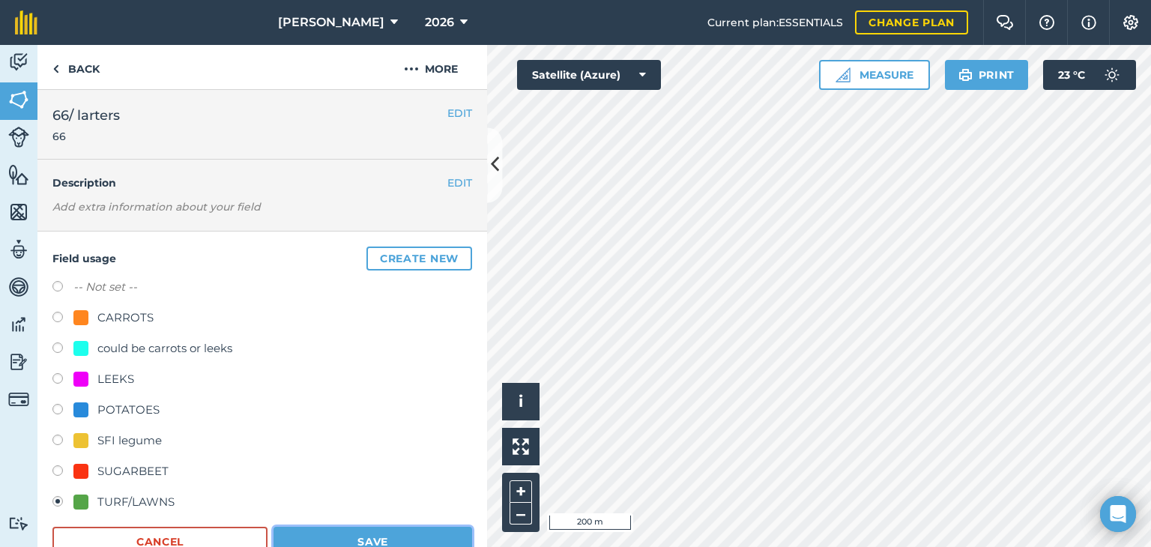
click at [327, 530] on button "Save" at bounding box center [373, 542] width 199 height 30
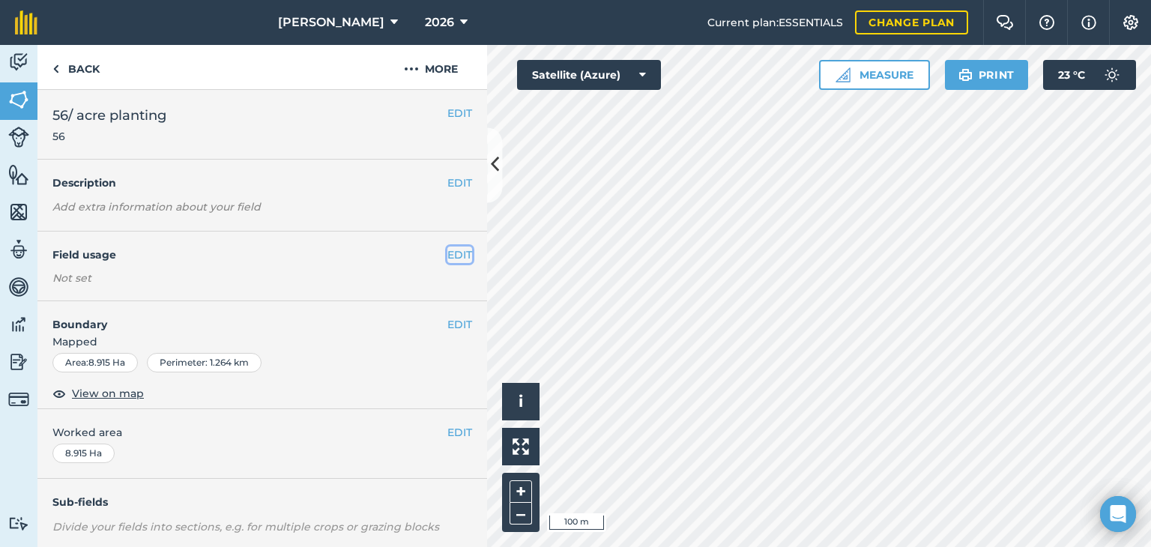
click at [447, 260] on button "EDIT" at bounding box center [459, 255] width 25 height 16
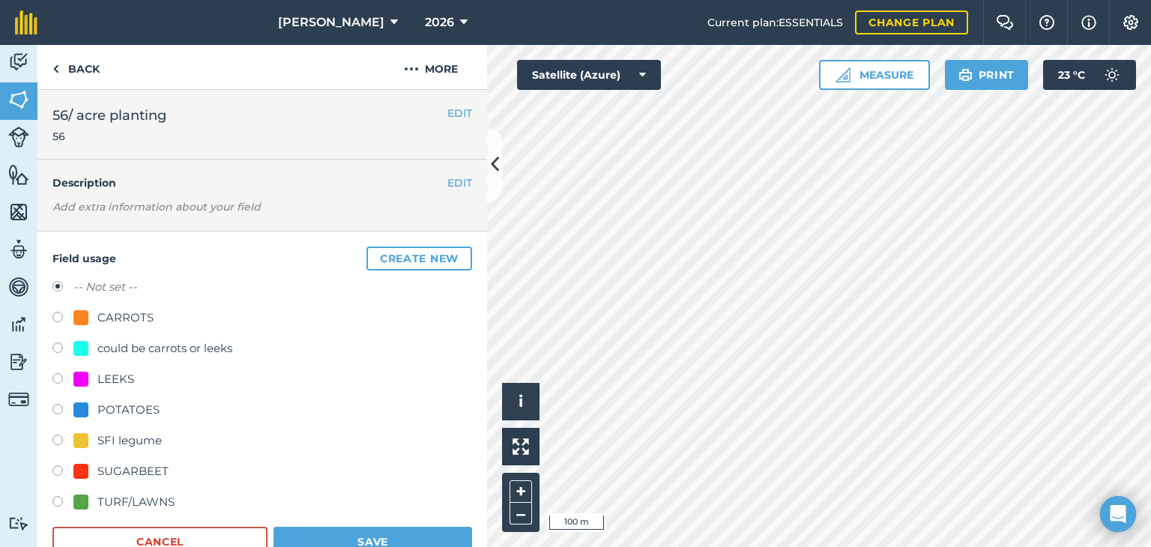
click at [96, 495] on div "TURF/LAWNS" at bounding box center [123, 502] width 101 height 18
radio input "true"
radio input "false"
click at [290, 534] on button "Save" at bounding box center [373, 542] width 199 height 30
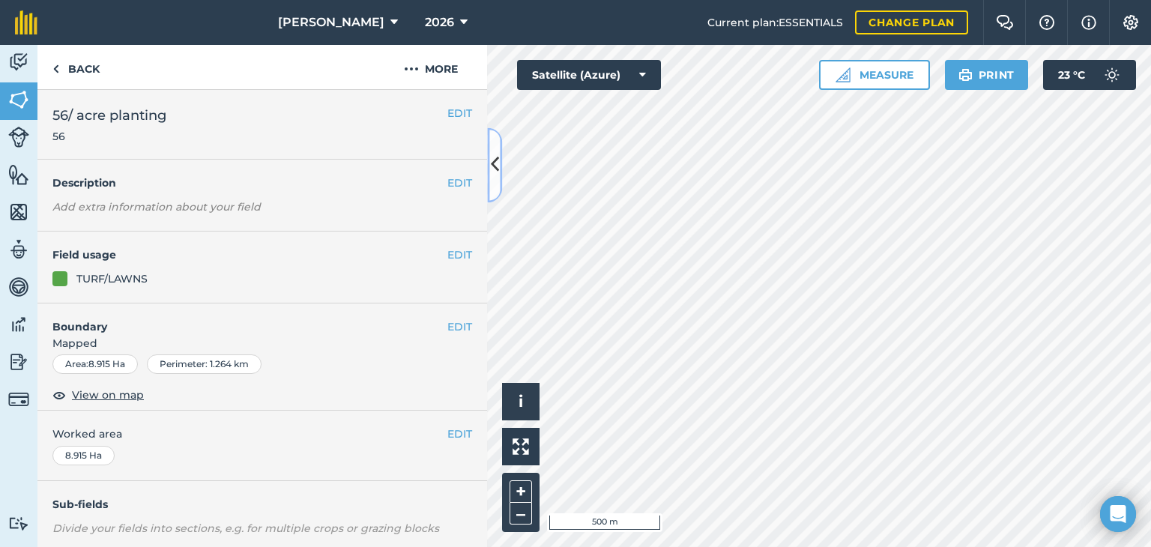
click at [497, 176] on icon at bounding box center [495, 165] width 8 height 26
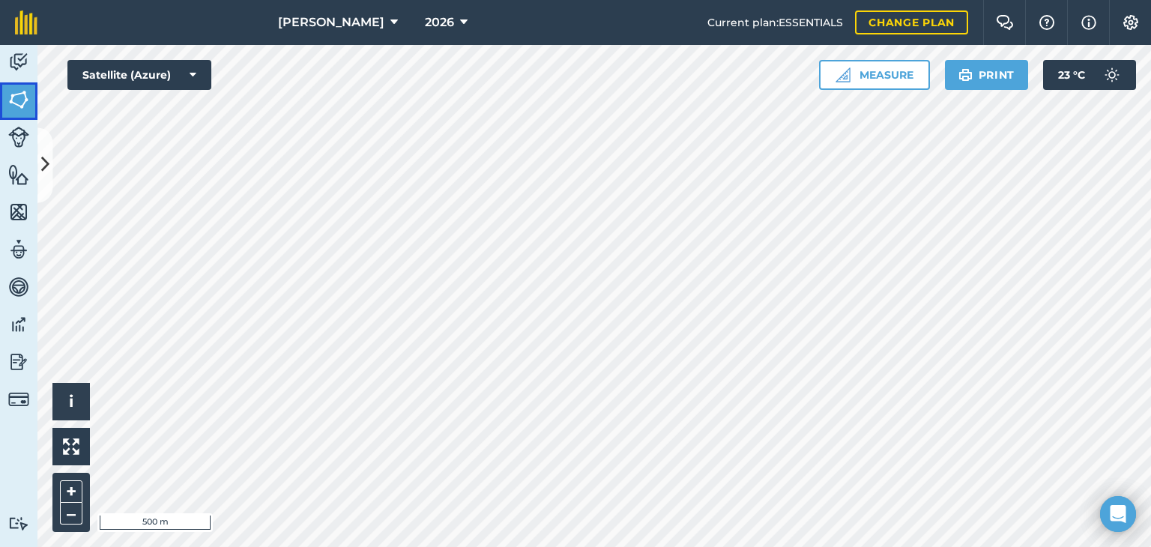
click at [3, 97] on link "Fields" at bounding box center [18, 100] width 37 height 37
